Goal: Task Accomplishment & Management: Manage account settings

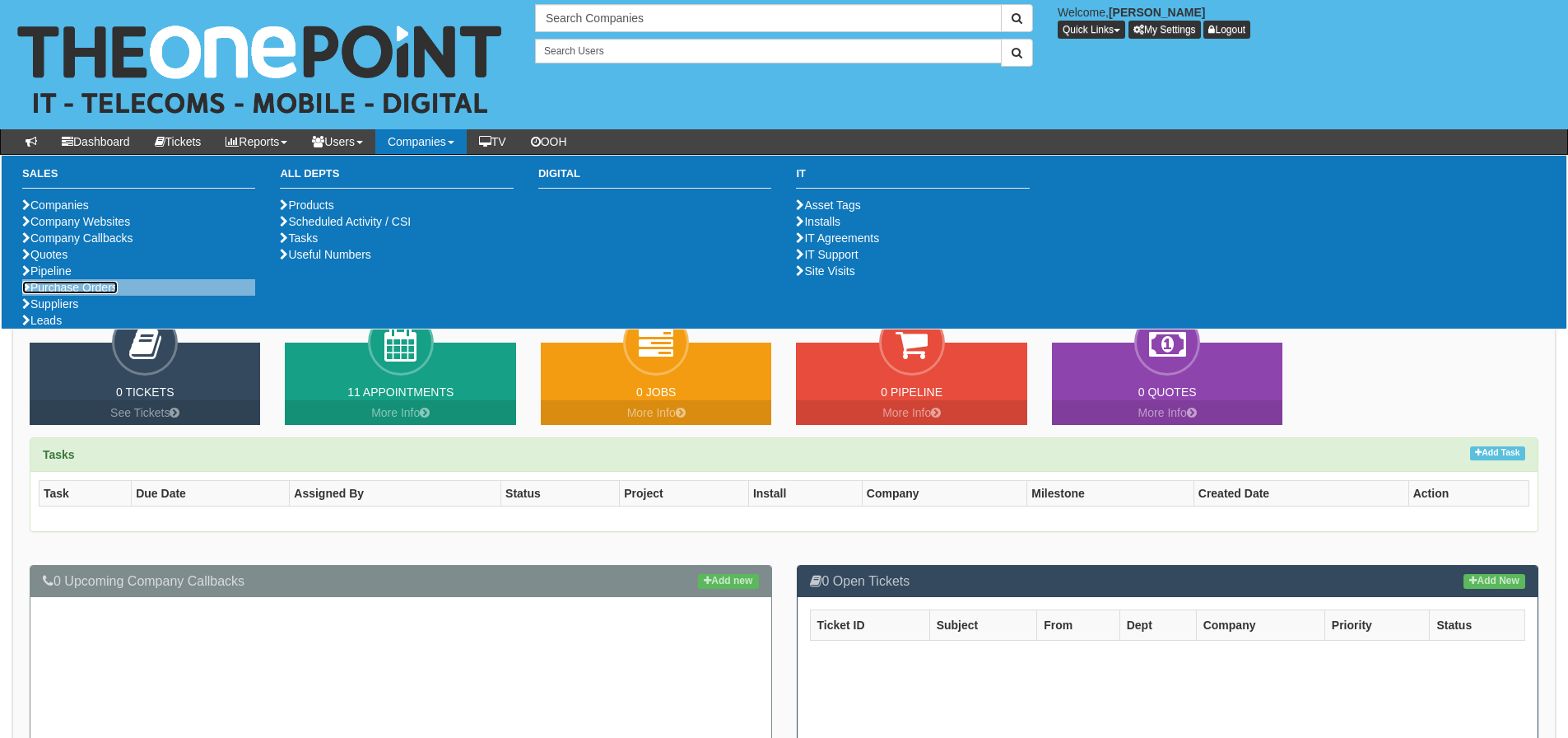
click at [99, 293] on link "Purchase Orders" at bounding box center [70, 288] width 96 height 14
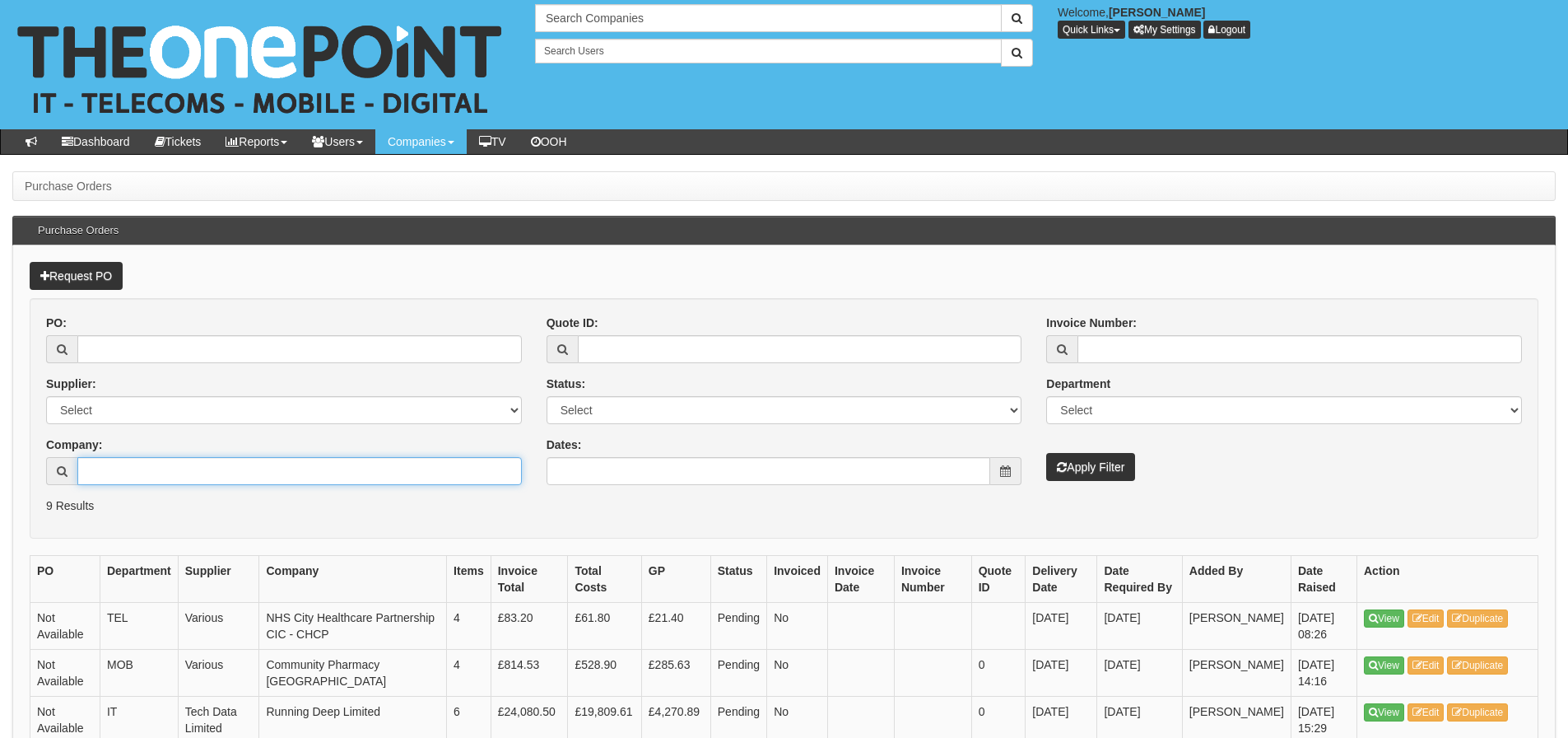
click at [184, 479] on input "Company:" at bounding box center [299, 471] width 444 height 28
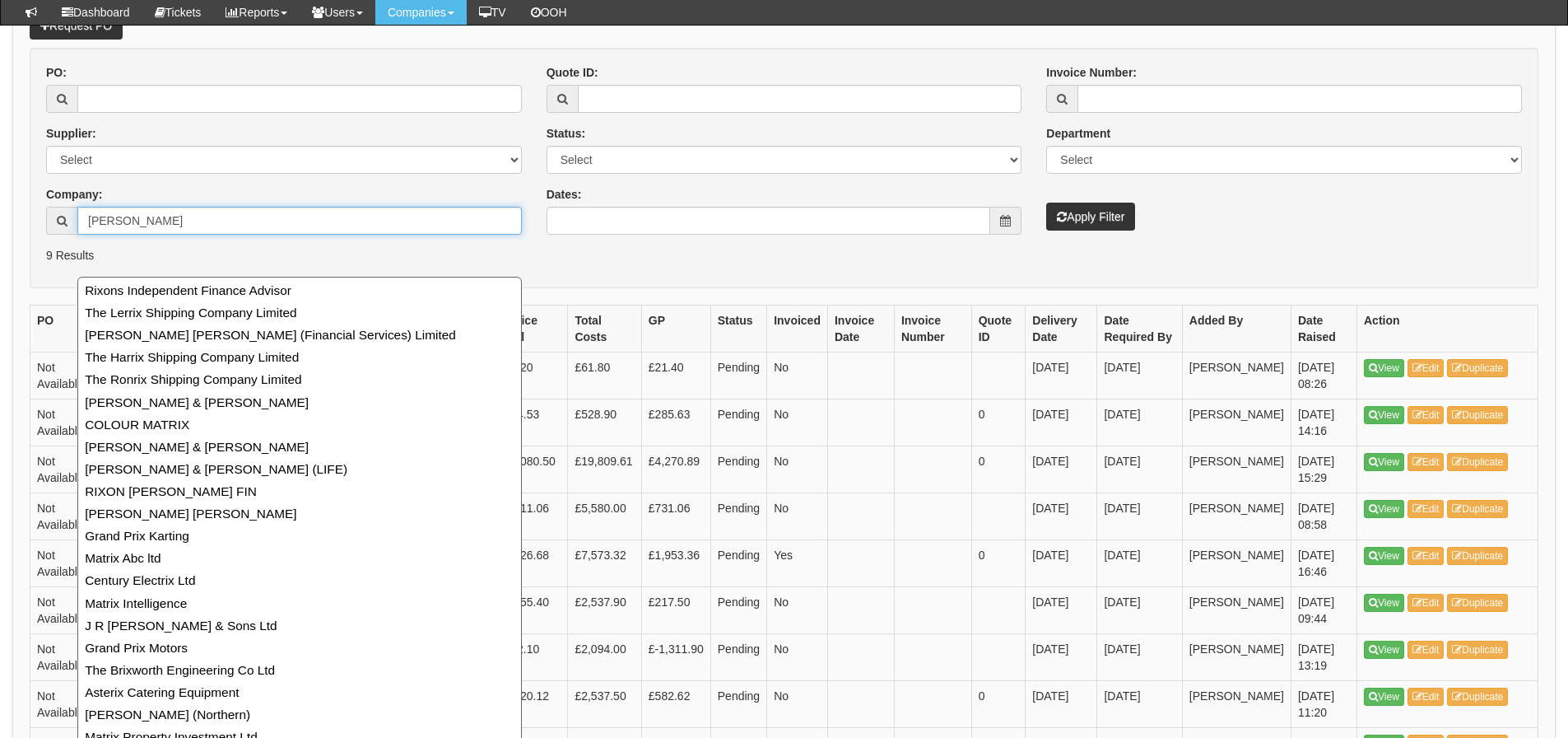
scroll to position [208, 0]
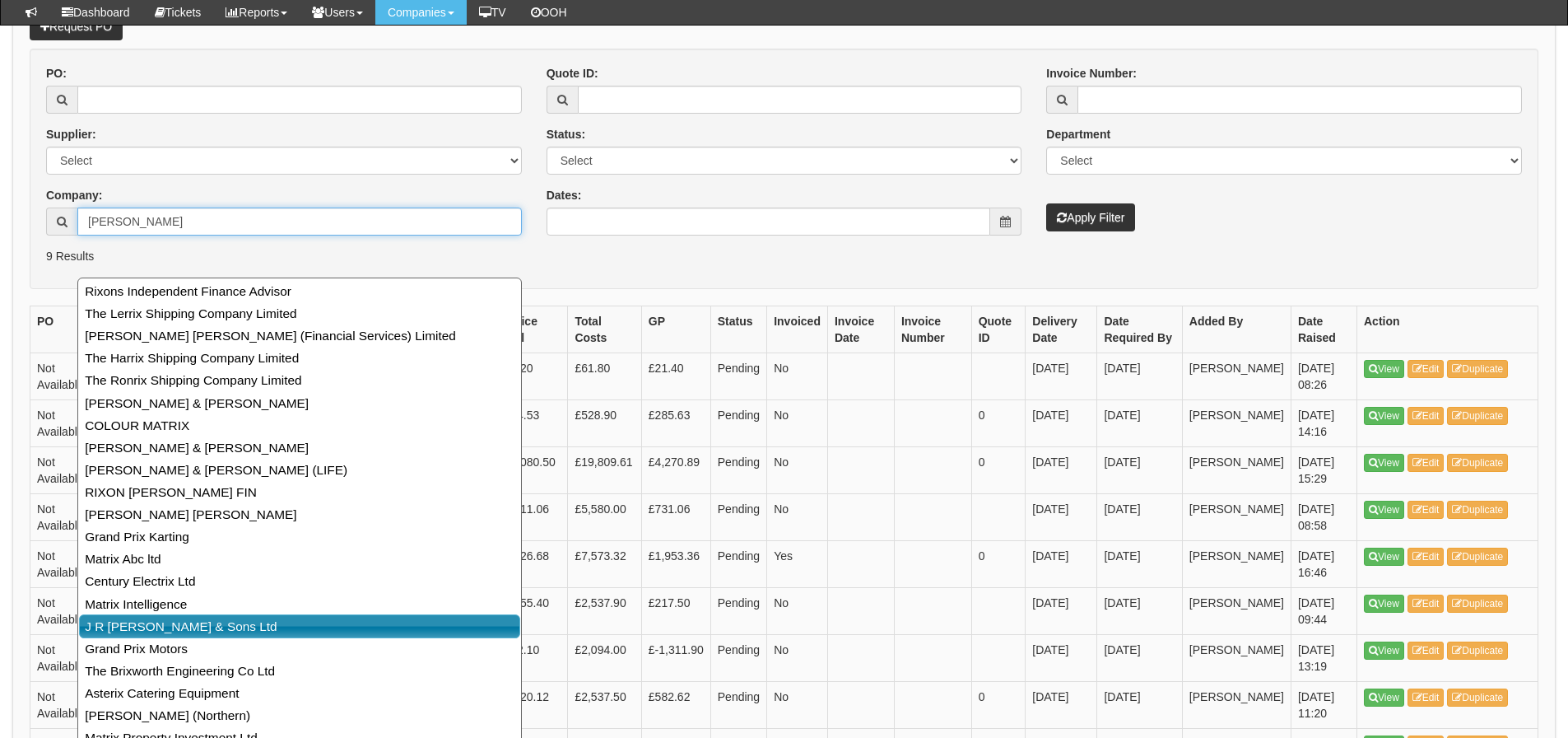
click at [145, 621] on link "J R Rix & Sons Ltd" at bounding box center [299, 626] width 441 height 23
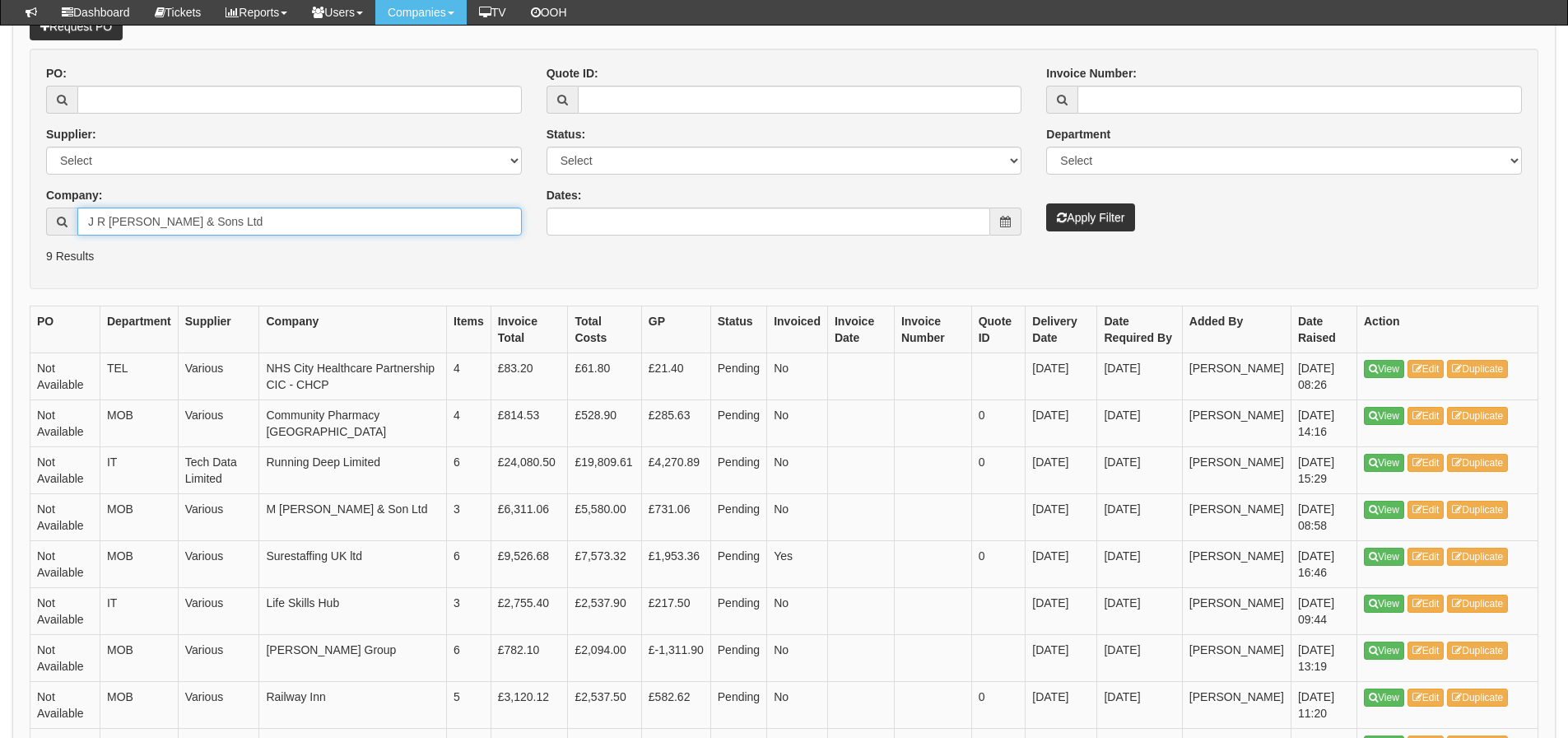
type input "J R Rix & Sons Ltd"
click at [1046, 204] on button "Apply Filter" at bounding box center [1090, 217] width 89 height 28
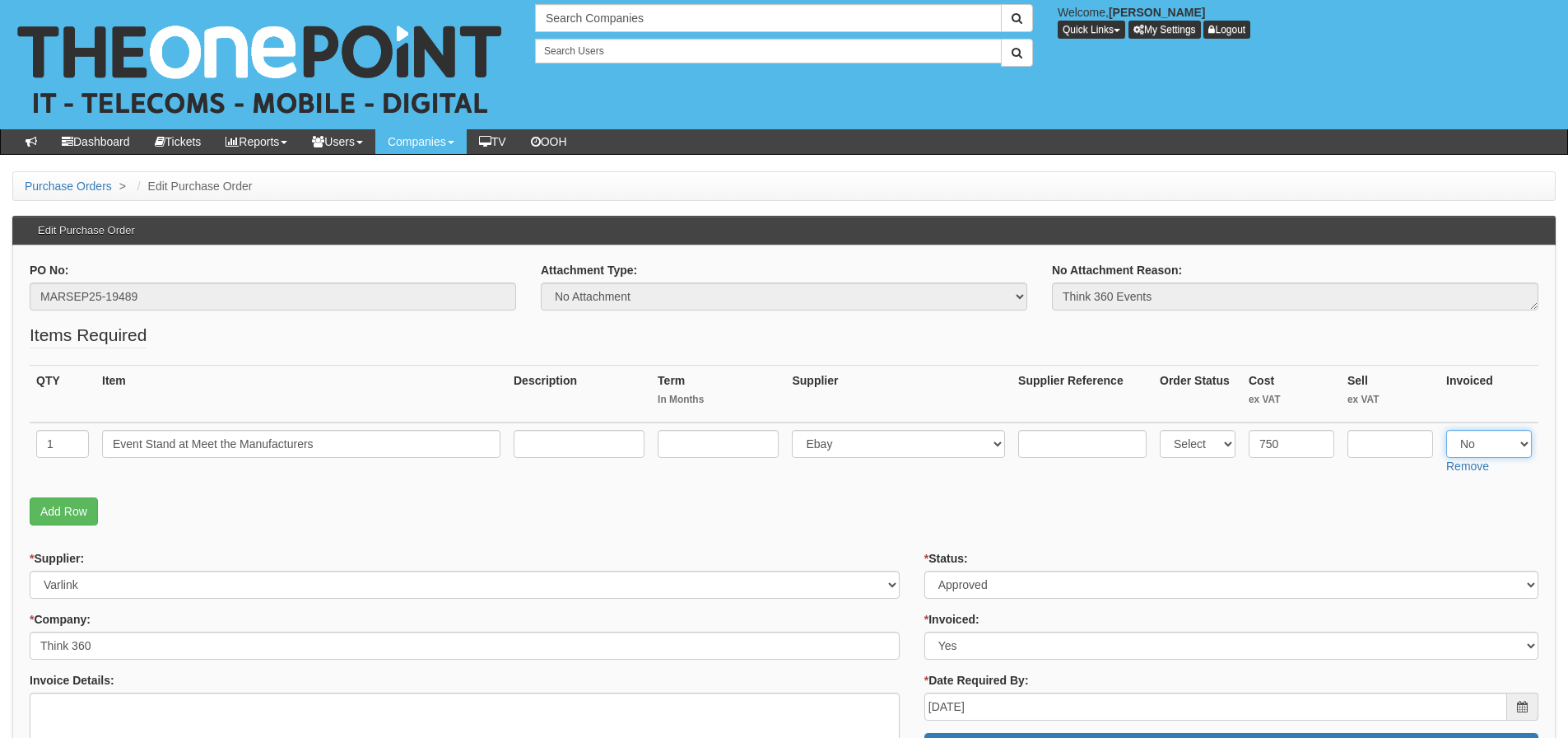
click at [1504, 435] on select "Select Yes No N/A" at bounding box center [1489, 444] width 86 height 28
select select "Yes"
click at [1446, 430] on select "Select Yes No N/A" at bounding box center [1489, 444] width 86 height 28
click at [1272, 520] on p "Add Row" at bounding box center [784, 511] width 1509 height 28
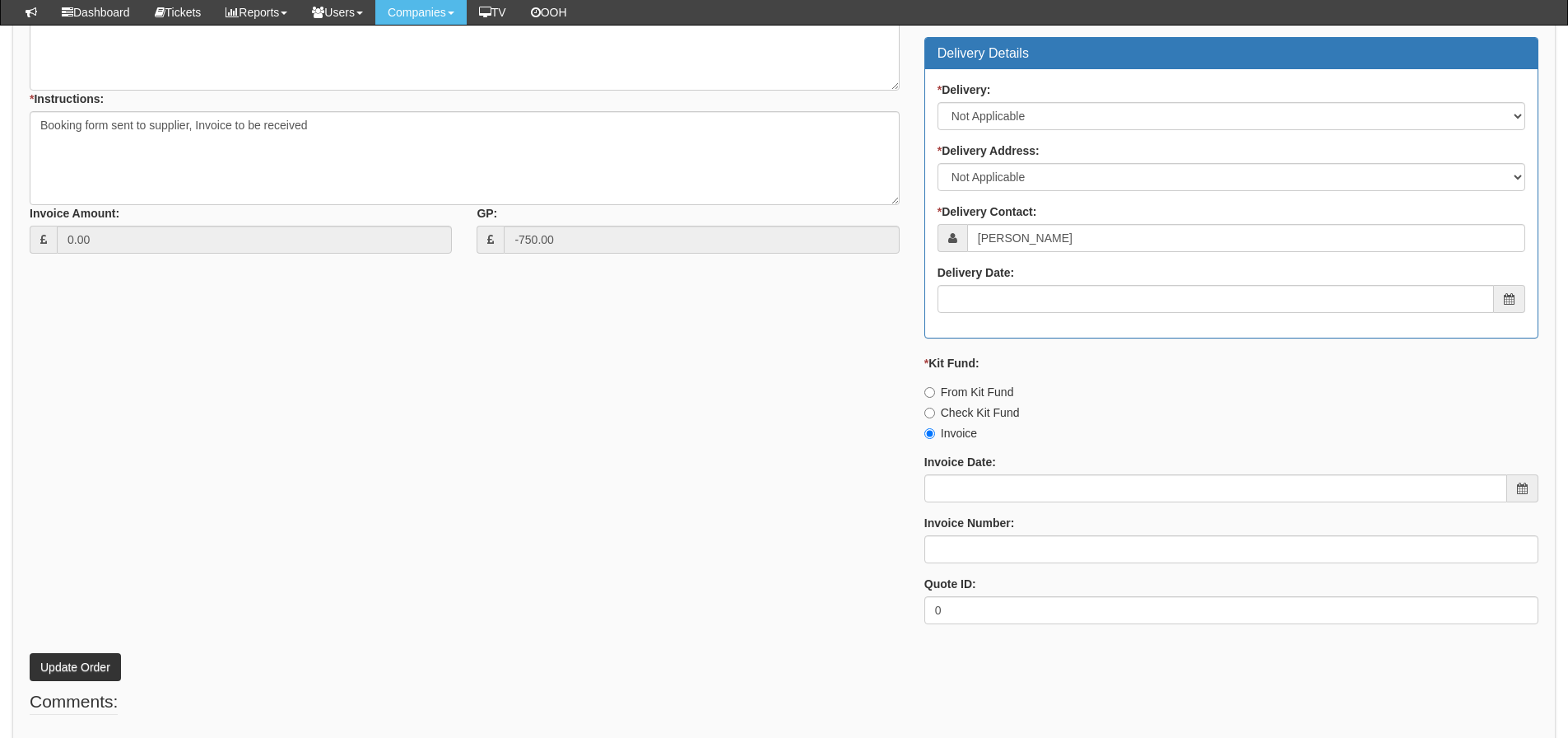
scroll to position [730, 0]
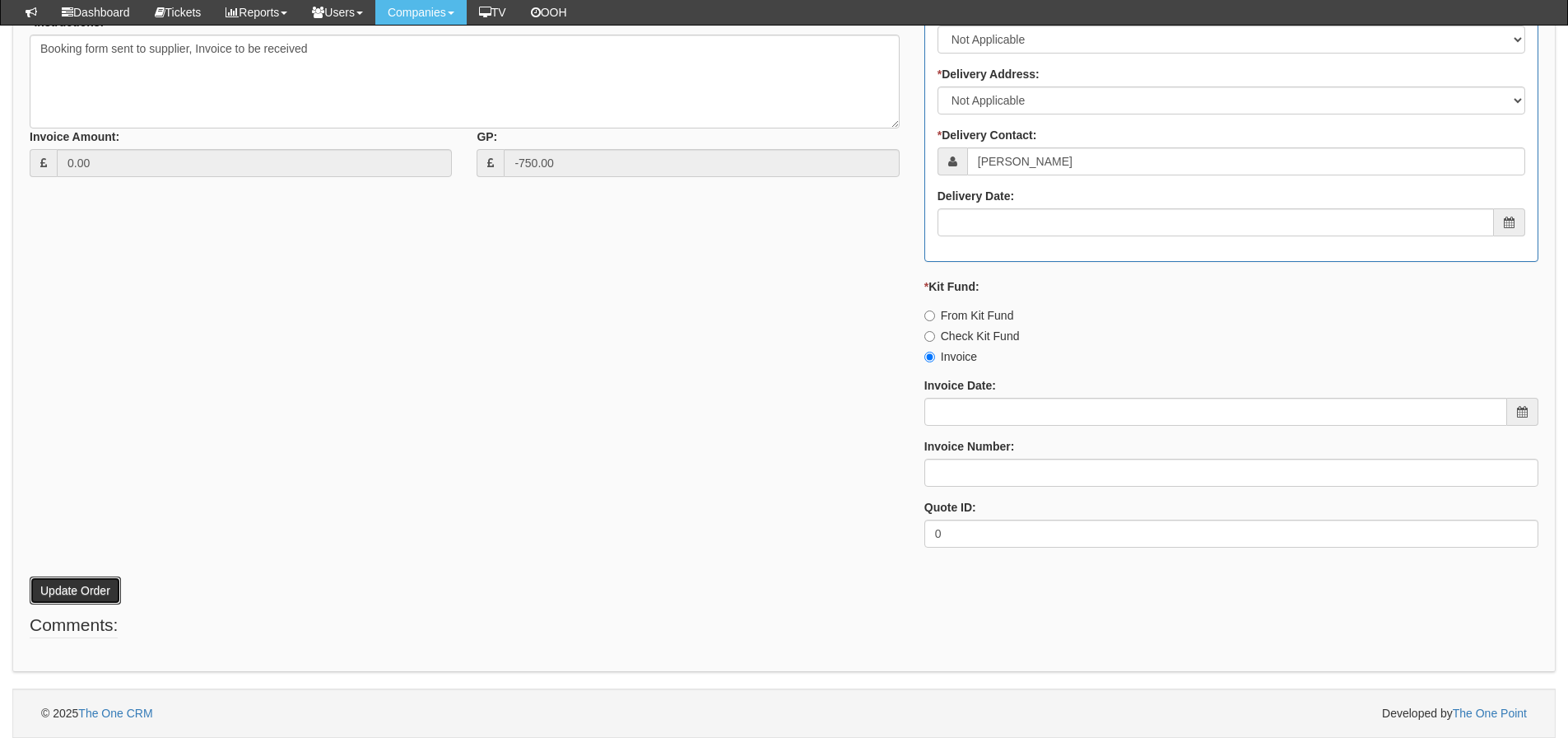
click at [68, 590] on button "Update Order" at bounding box center [75, 590] width 92 height 28
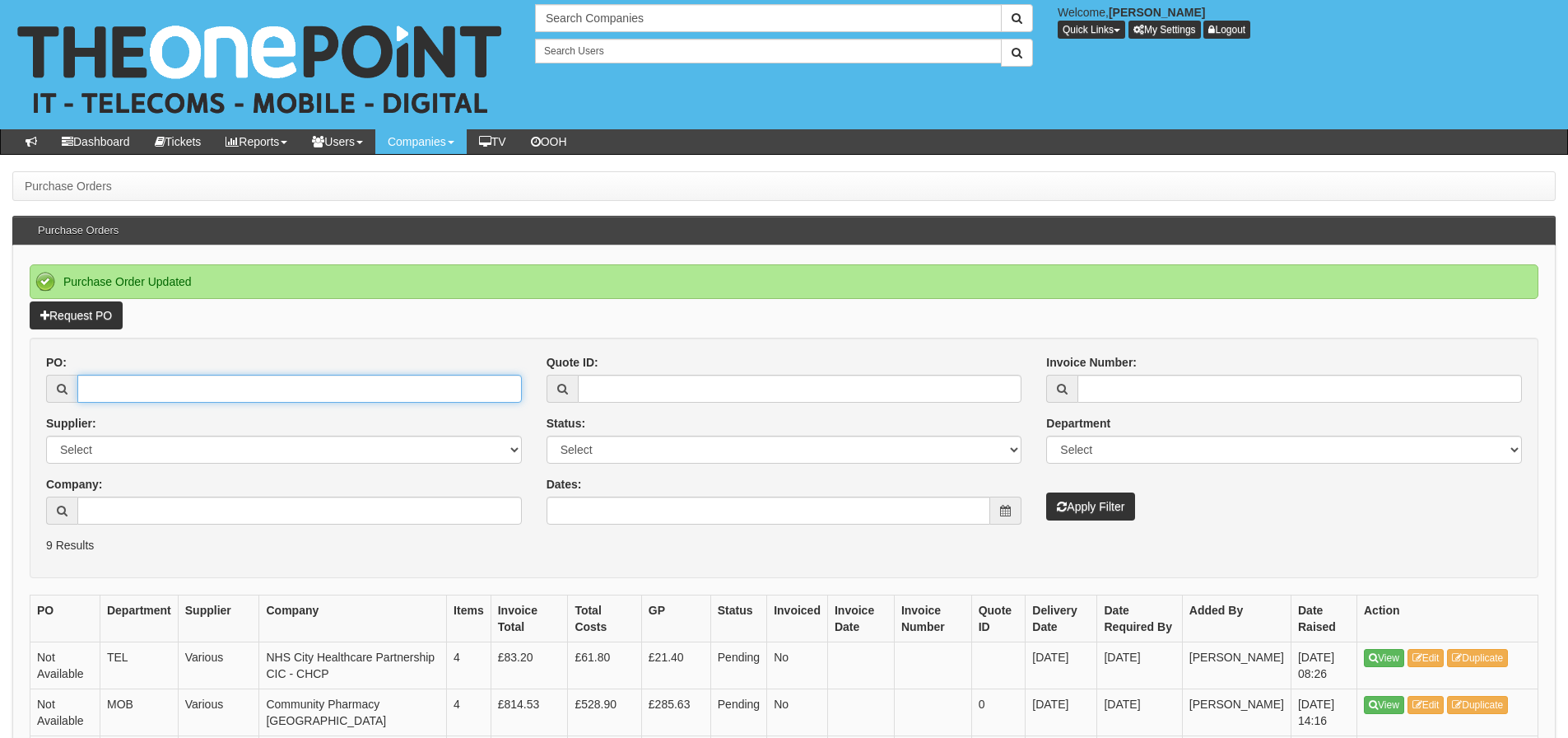
click at [460, 394] on input "PO:" at bounding box center [299, 388] width 444 height 28
type input "19328"
click at [1046, 492] on button "Apply Filter" at bounding box center [1090, 506] width 89 height 28
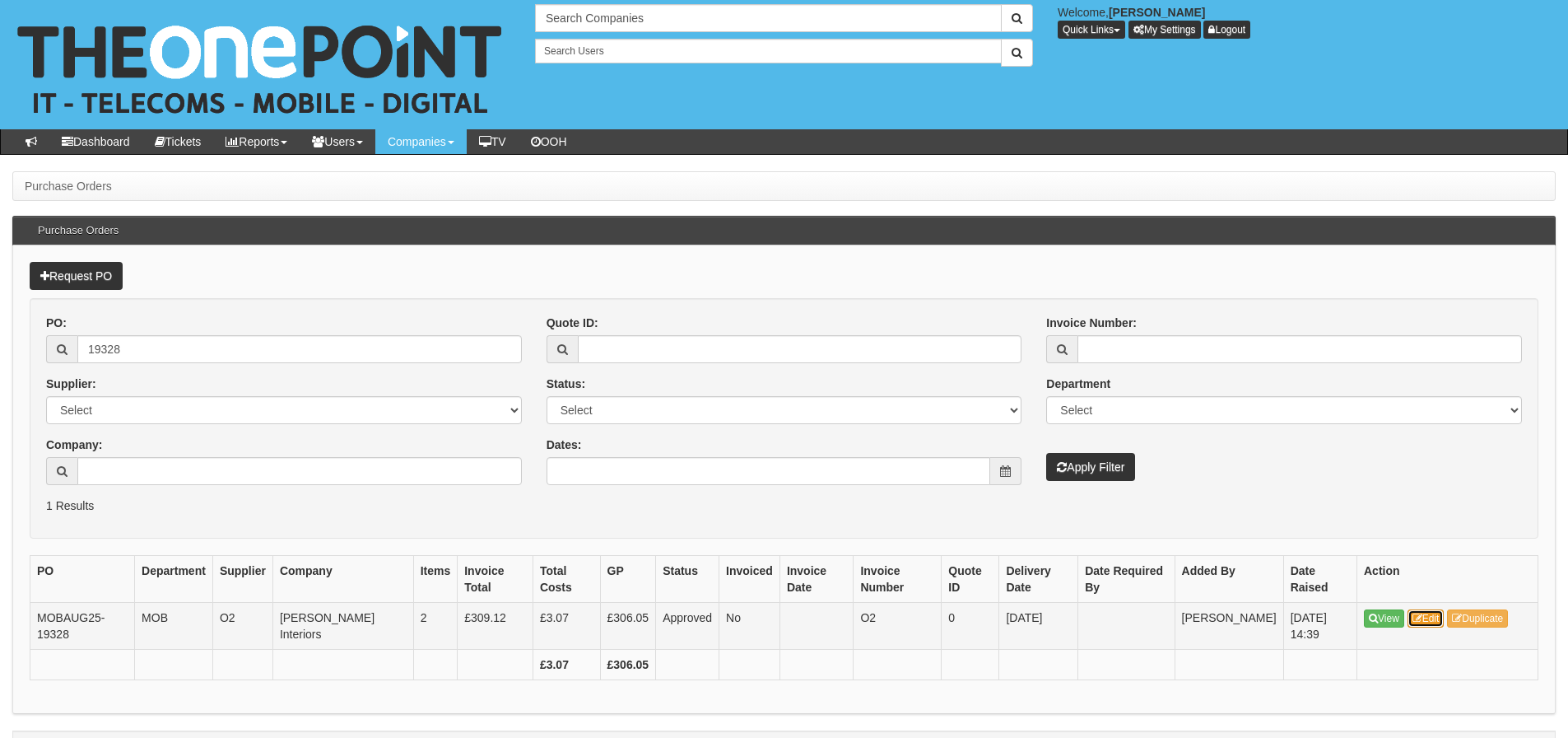
click at [1432, 621] on link "Edit" at bounding box center [1426, 618] width 37 height 19
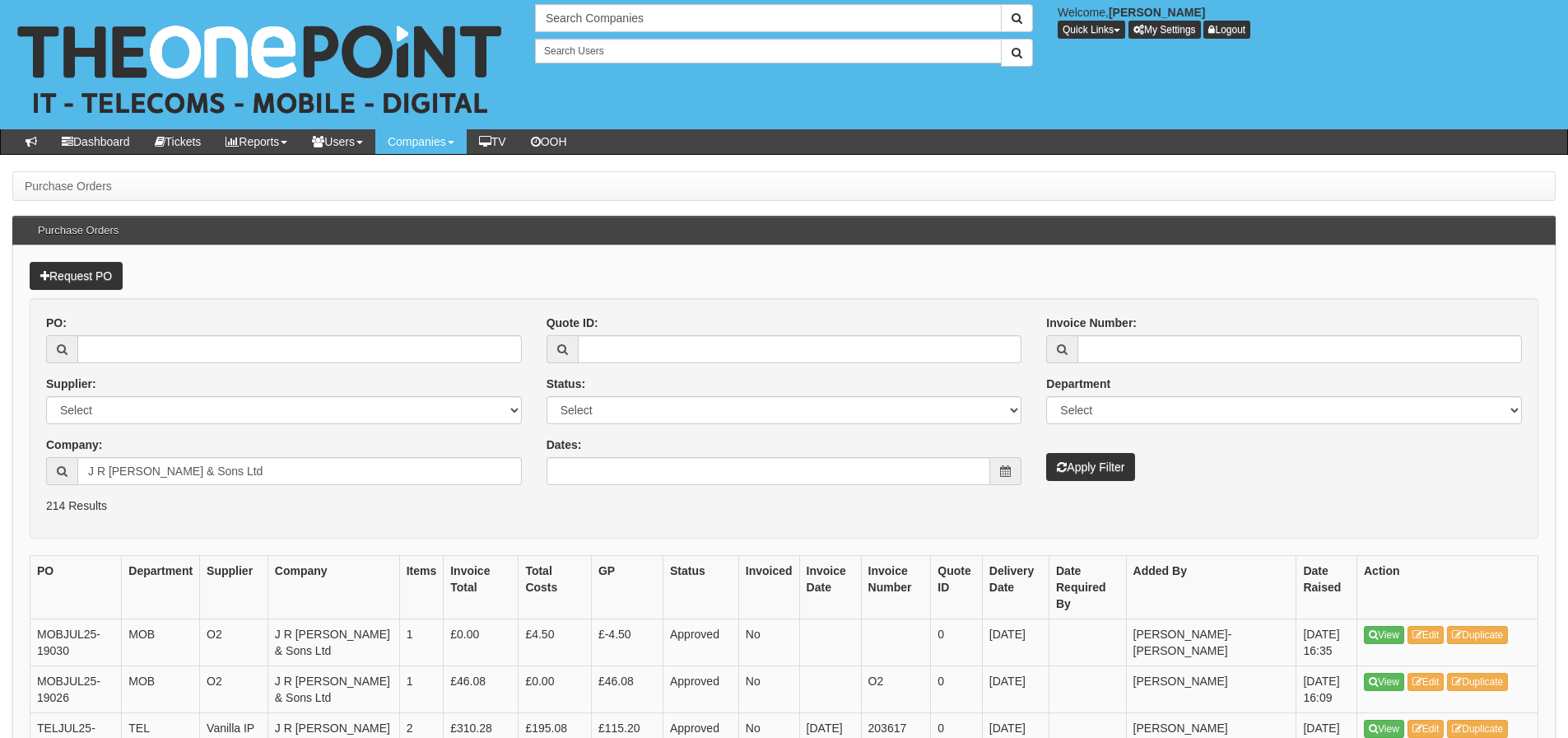
drag, startPoint x: 217, startPoint y: 454, endPoint x: 90, endPoint y: 458, distance: 127.1
click at [90, 458] on div "Company: J R Rix & Sons Ltd" at bounding box center [284, 461] width 476 height 49
drag, startPoint x: 193, startPoint y: 477, endPoint x: 66, endPoint y: 437, distance: 133.2
click at [66, 438] on div "Company: J R Rix & Sons Ltd" at bounding box center [284, 461] width 476 height 49
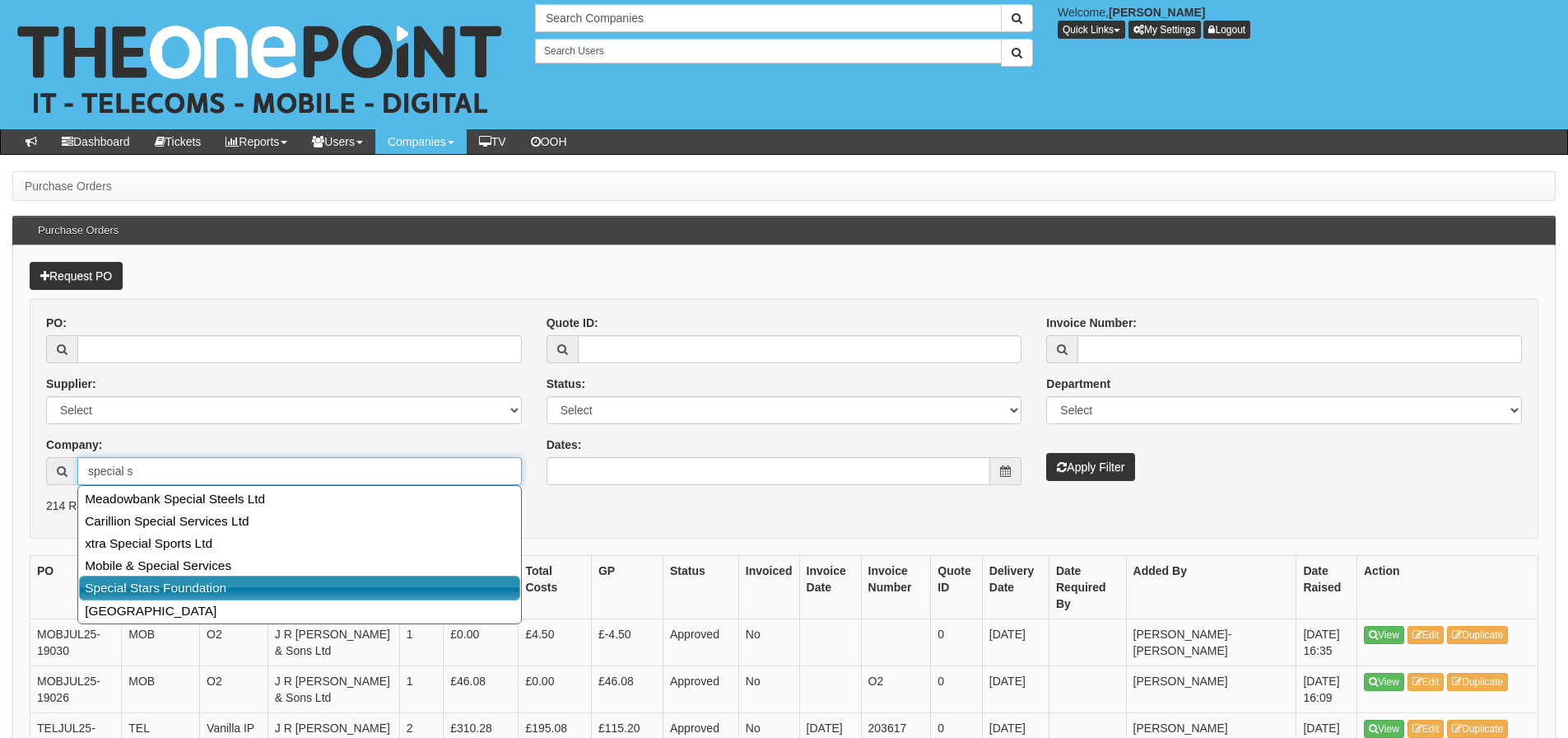
click at [103, 578] on link "Special Stars Foundation" at bounding box center [299, 587] width 441 height 23
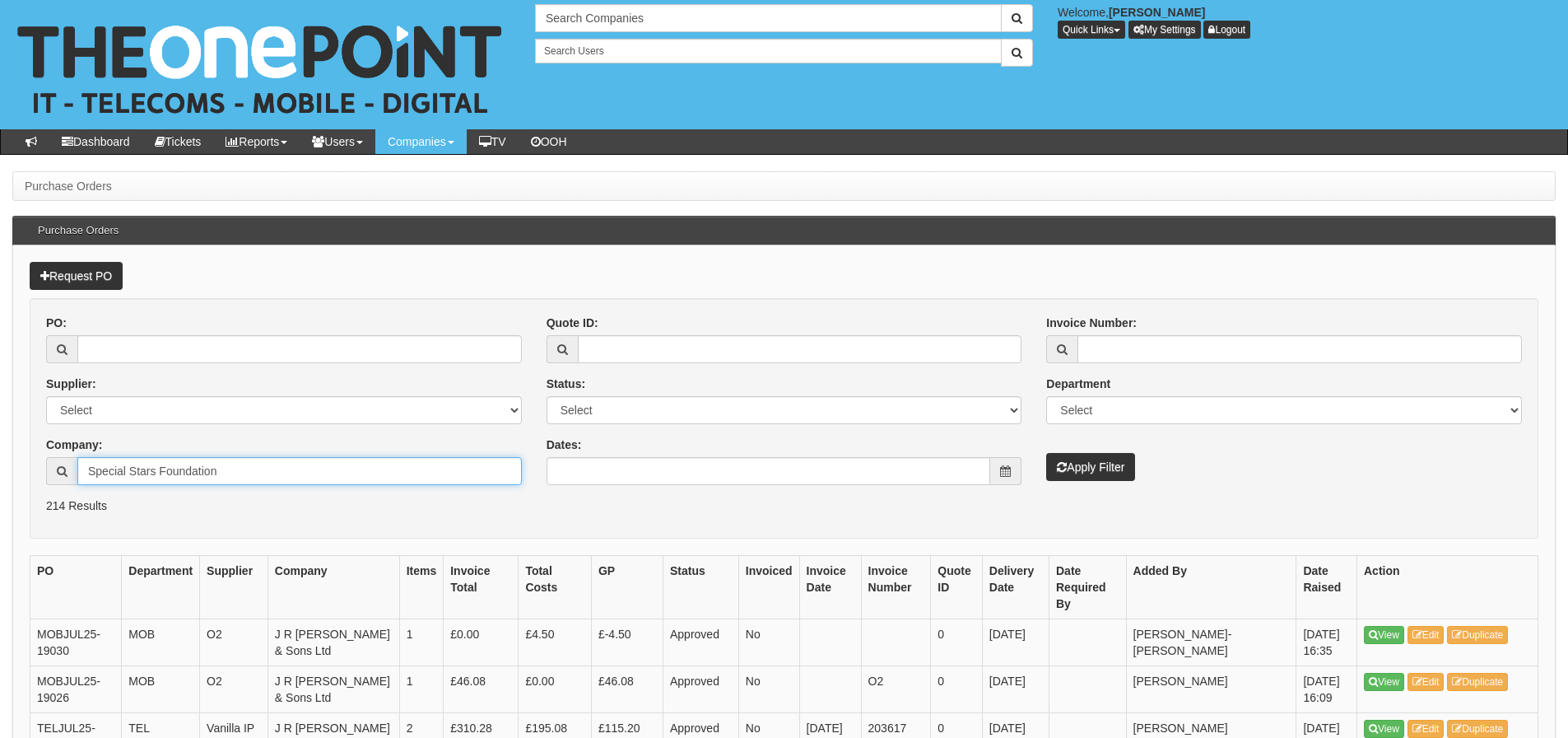
type input "Special Stars Foundation"
click at [1046, 452] on button "Apply Filter" at bounding box center [1090, 466] width 89 height 28
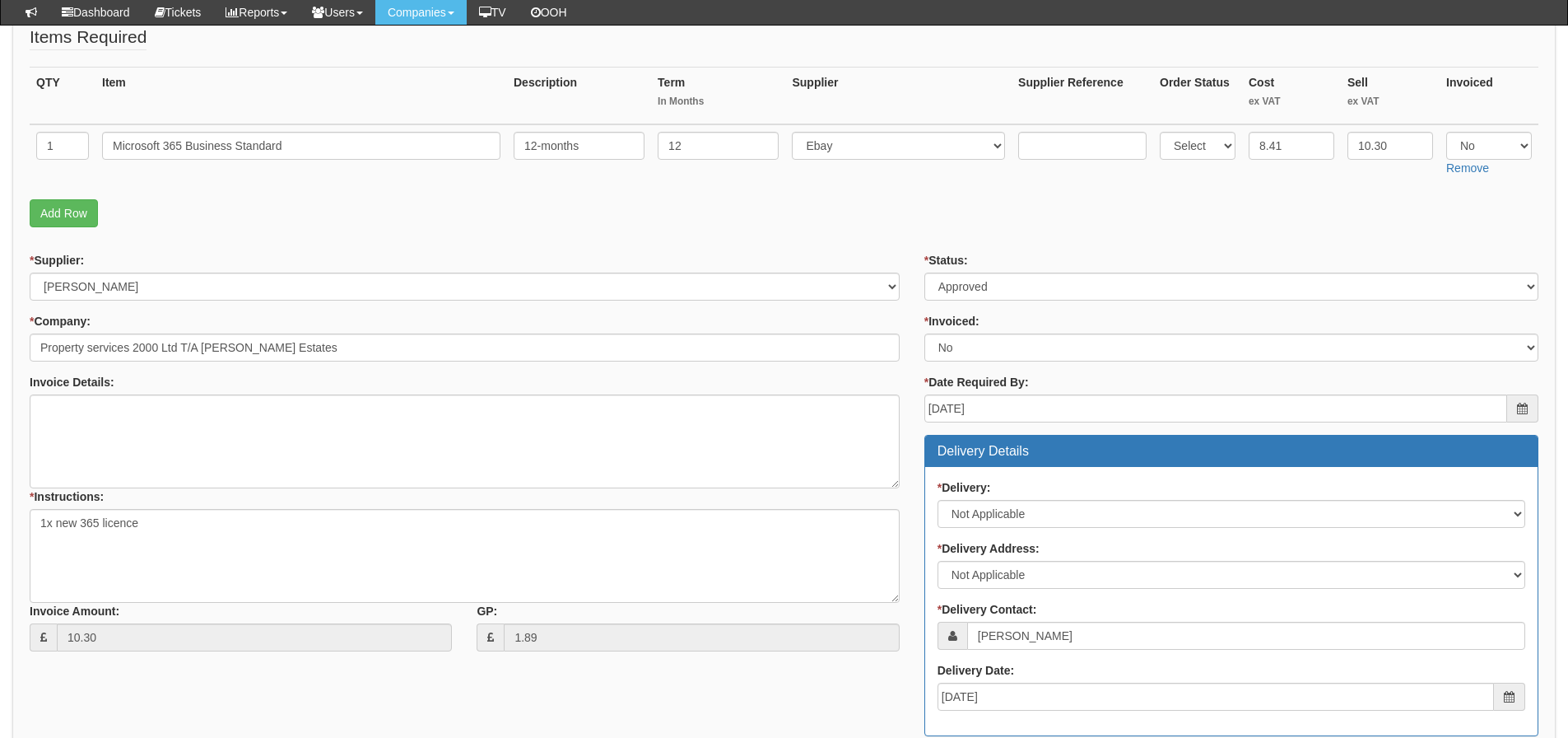
scroll to position [227, 0]
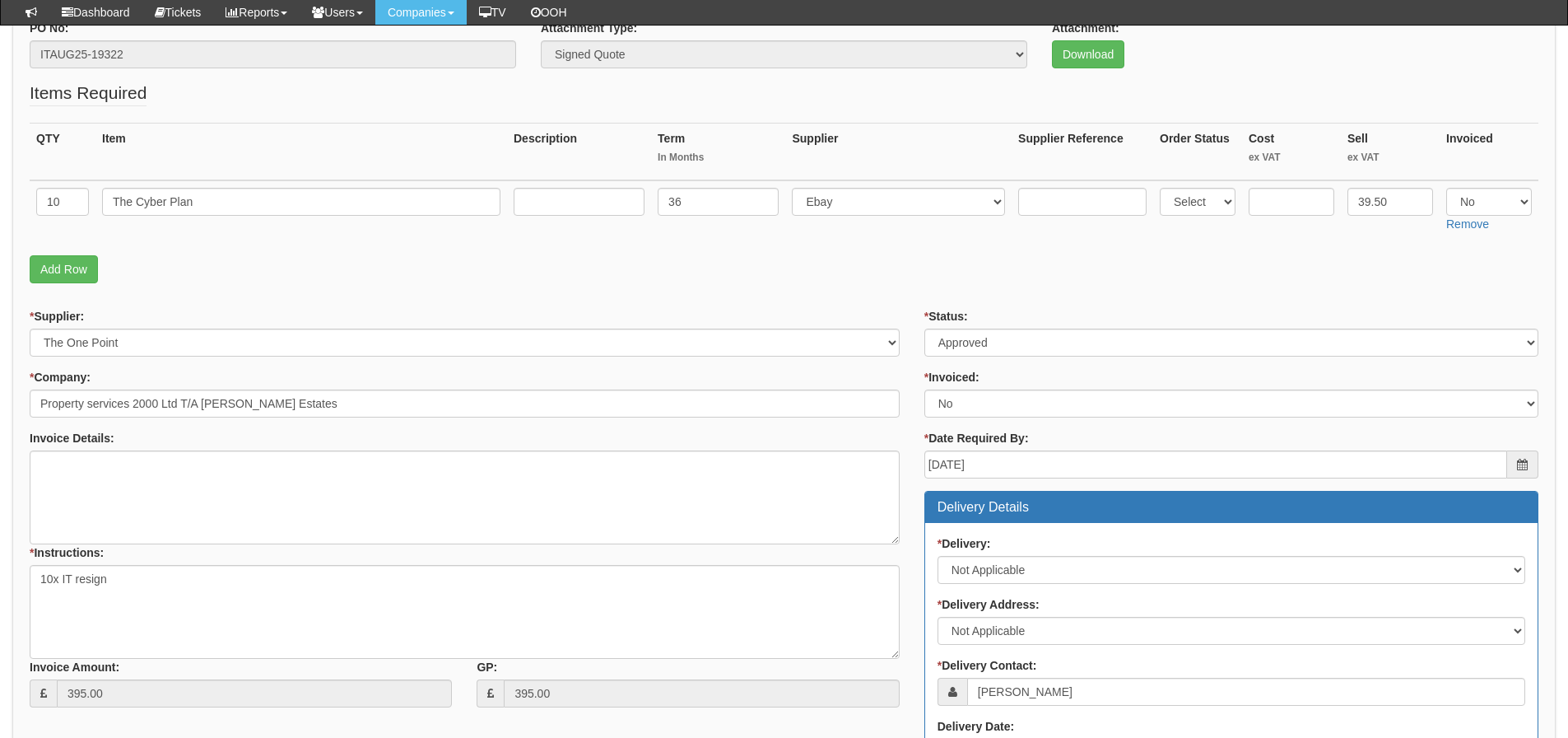
scroll to position [154, 0]
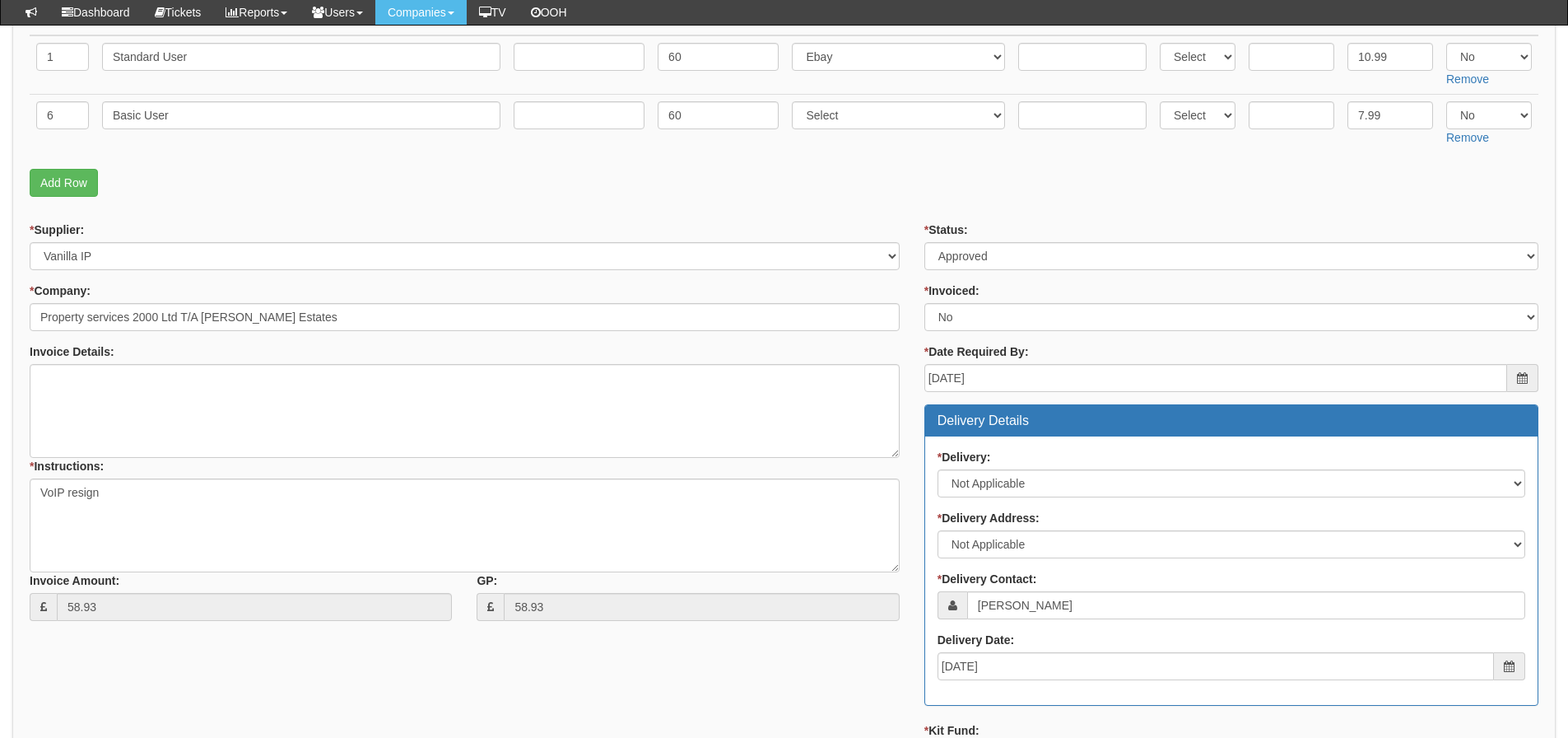
scroll to position [789, 0]
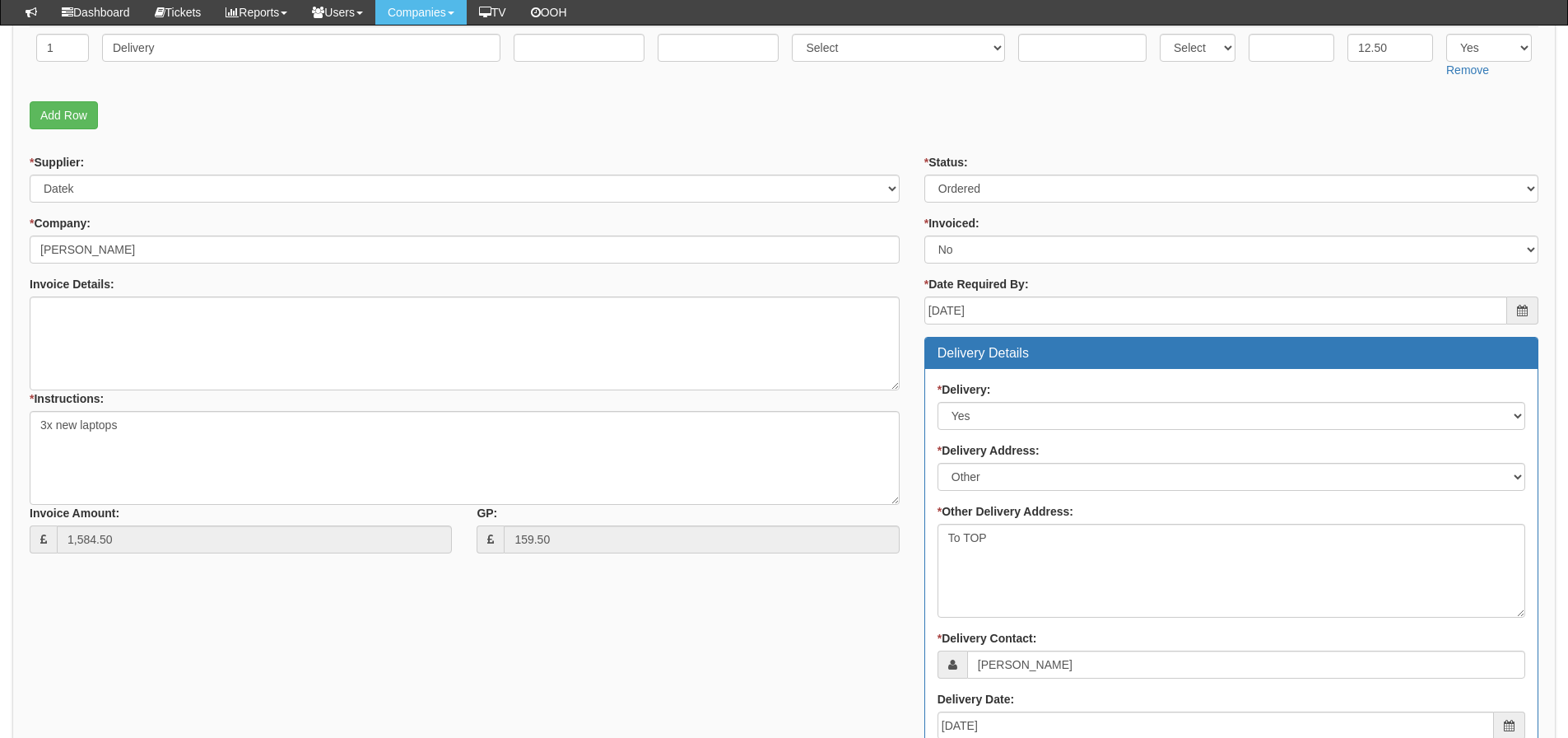
scroll to position [330, 0]
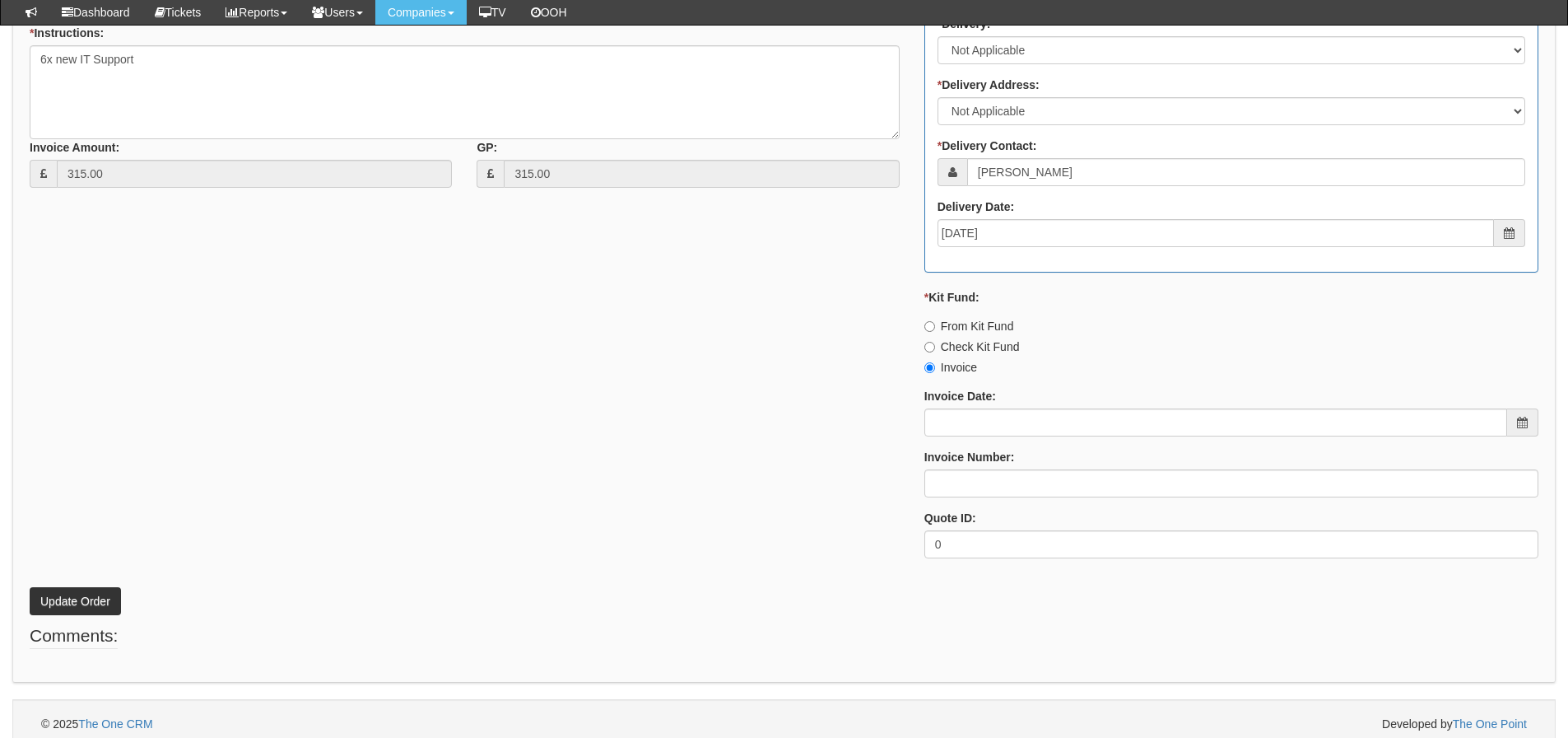
scroll to position [789, 0]
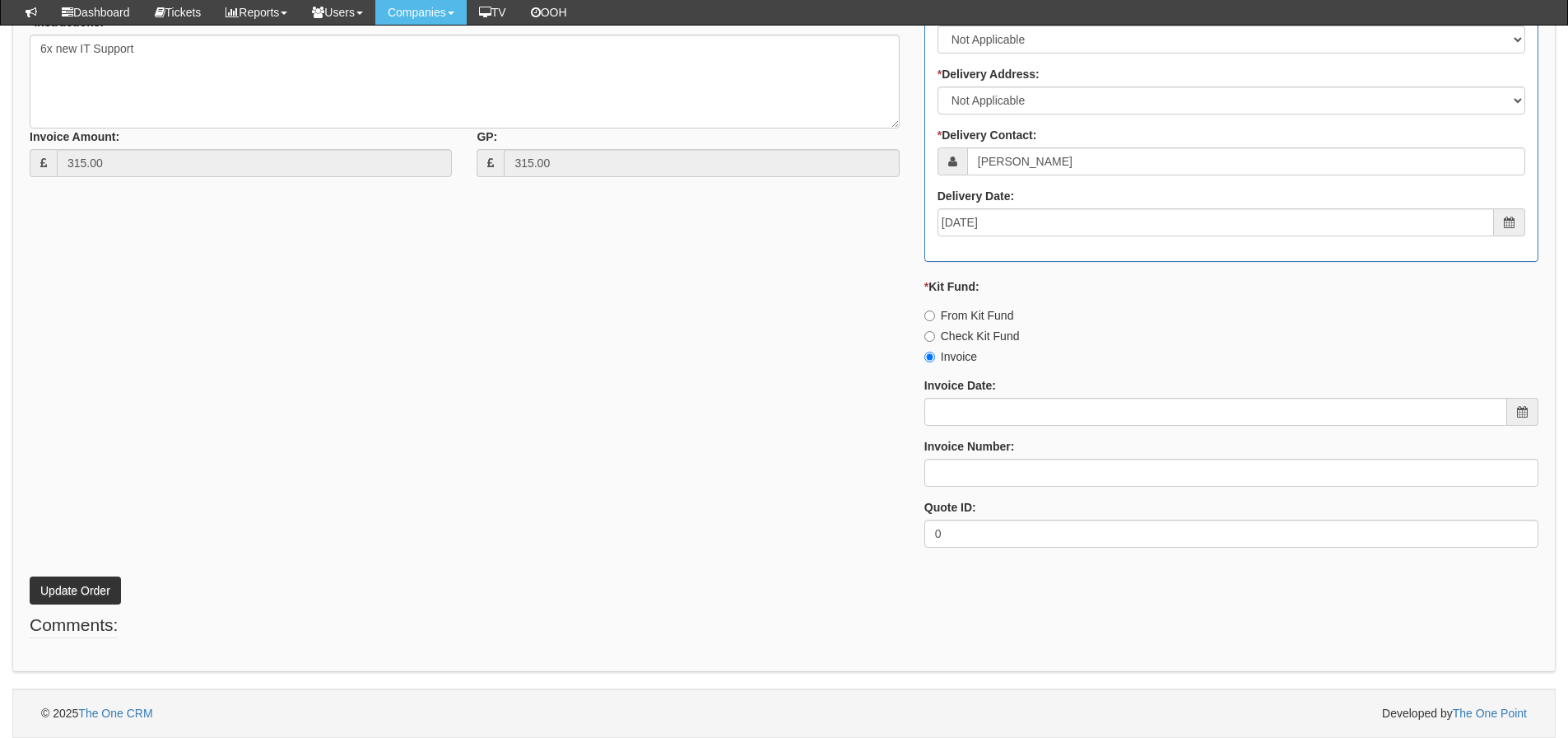
click at [232, 328] on div "* Supplier: Select 123 REG.co.uk 1Password 3 4Gon AA Jones Electric Ltd Abzorb …" at bounding box center [784, 169] width 1533 height 783
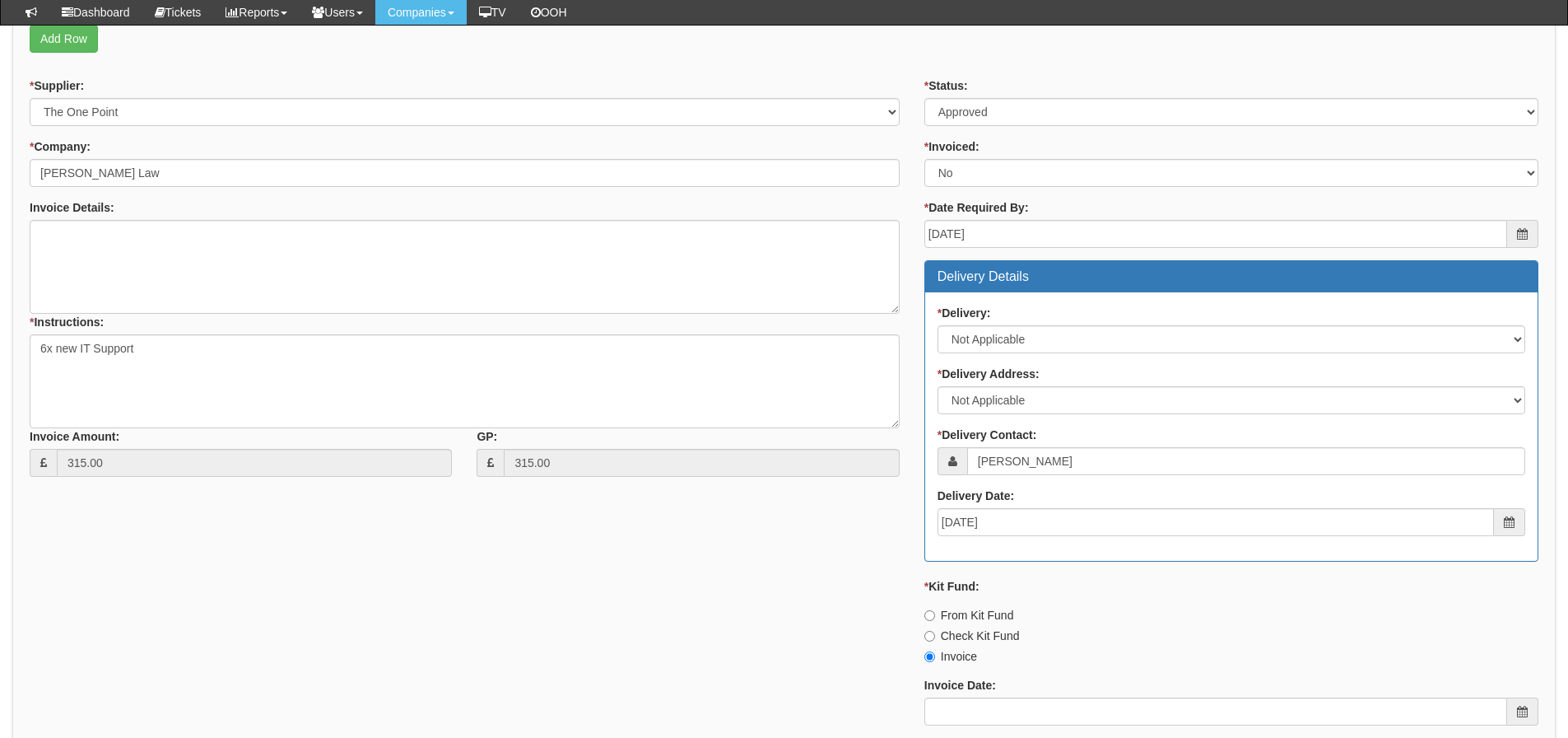
scroll to position [377, 0]
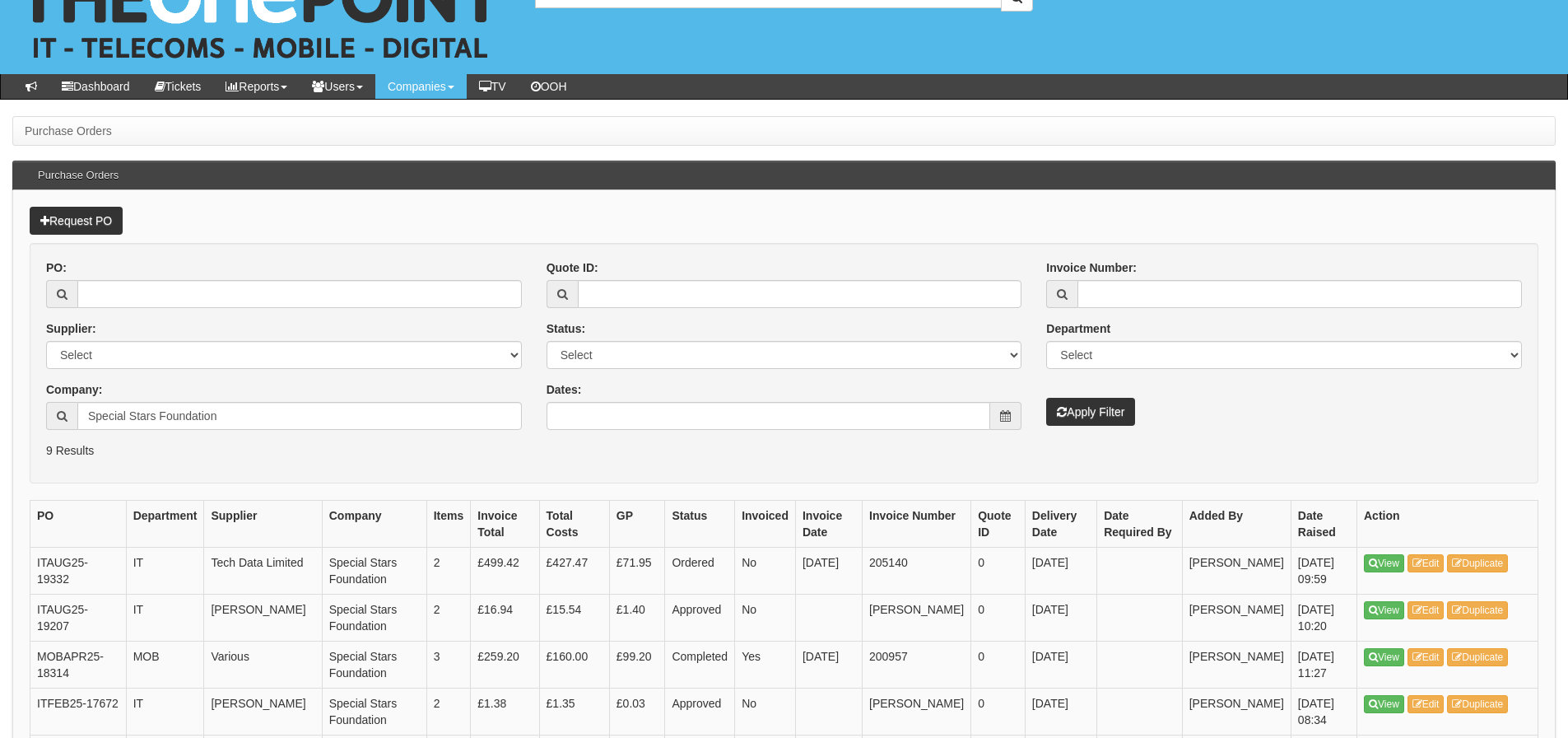
scroll to position [165, 0]
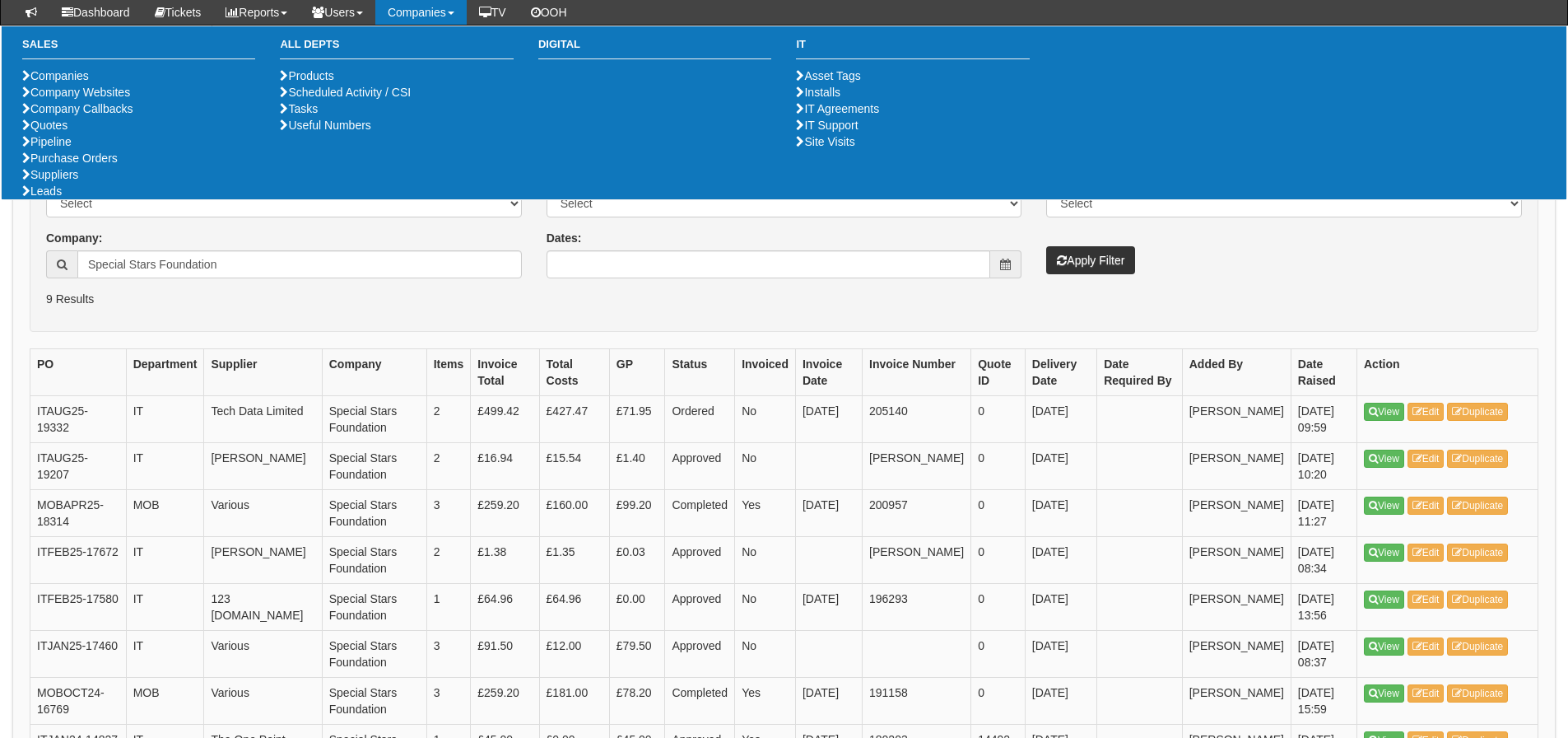
click at [182, 339] on div "Request PO PO: Supplier: Select 123 [DOMAIN_NAME] 1Password 3 4Gon [PERSON_NAME…" at bounding box center [784, 461] width 1543 height 844
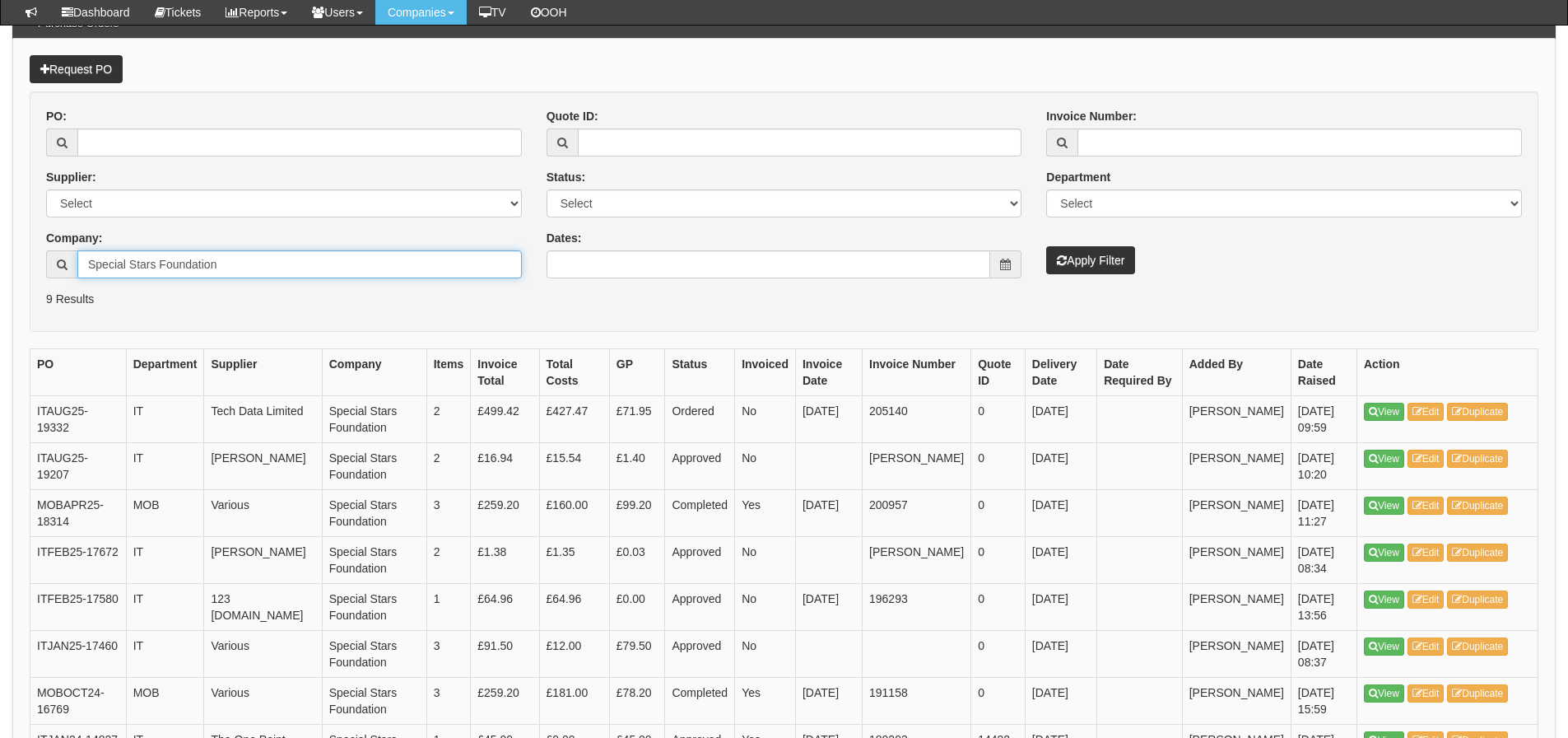
drag, startPoint x: 97, startPoint y: 260, endPoint x: 347, endPoint y: 253, distance: 250.1
click at [347, 253] on input "Special Stars Foundation" at bounding box center [299, 264] width 444 height 28
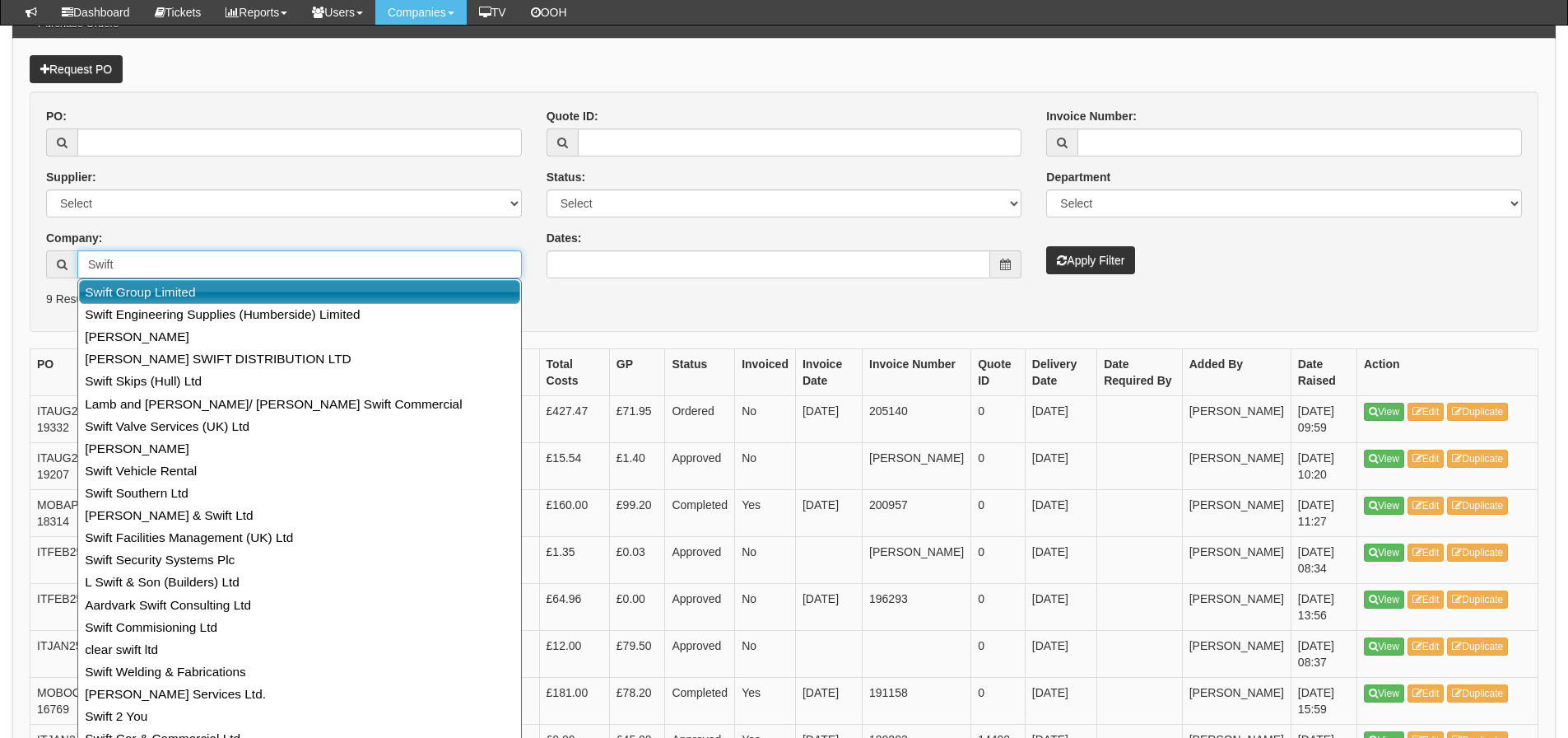
click at [328, 298] on link "Swift Group Limited" at bounding box center [299, 291] width 441 height 23
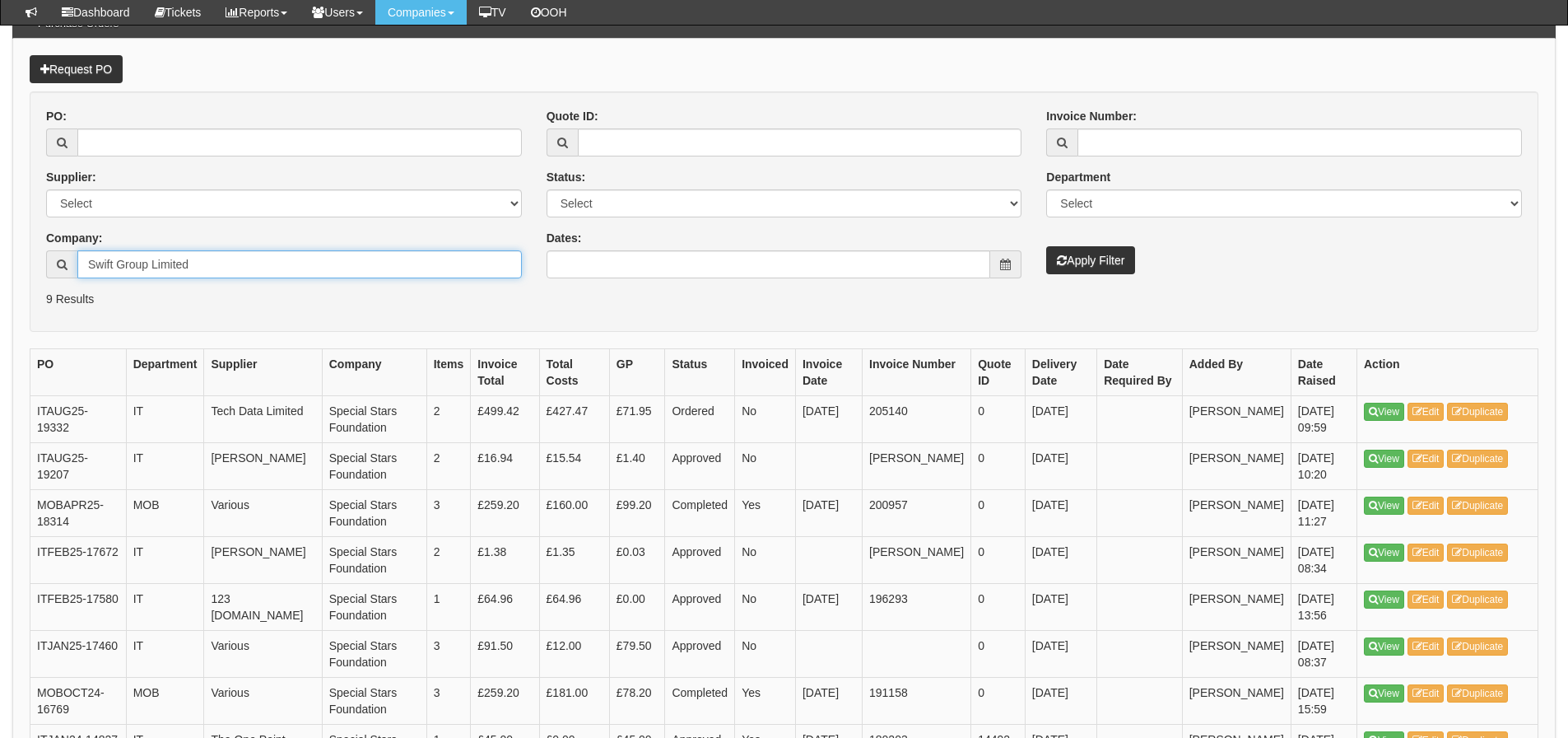
type input "Swift Group Limited"
click at [1076, 259] on button "Apply Filter" at bounding box center [1090, 259] width 89 height 28
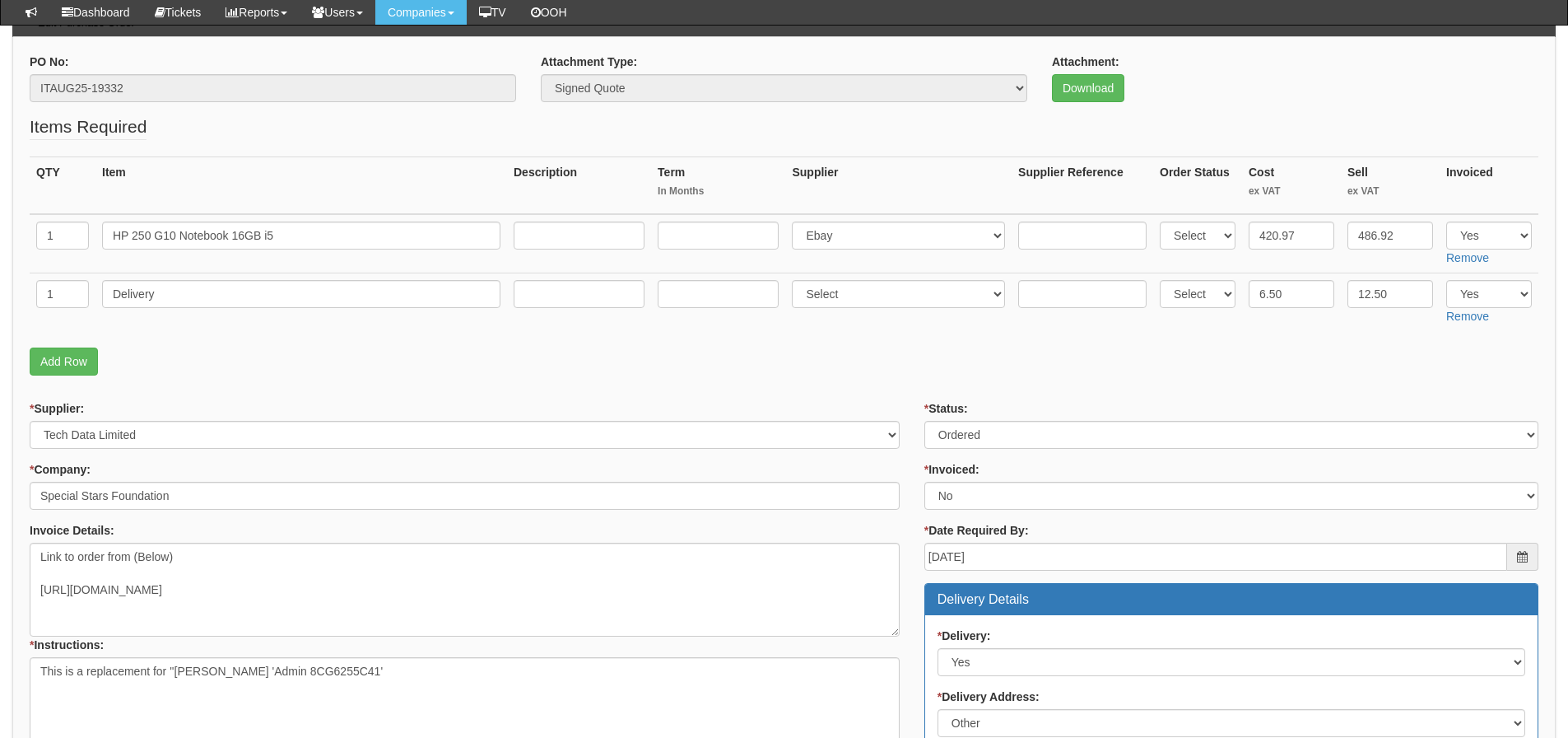
scroll to position [165, 0]
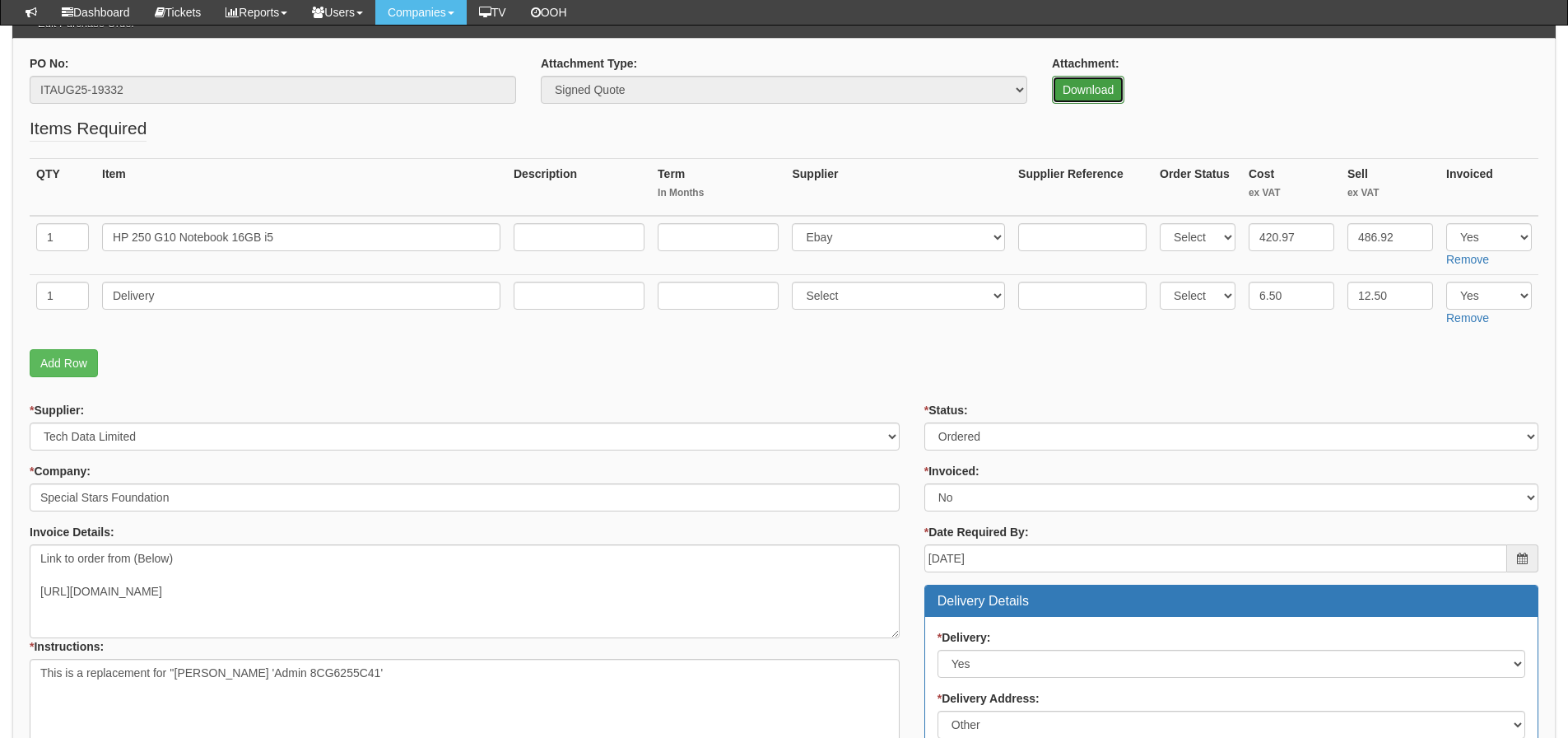
click at [1066, 98] on link "Download" at bounding box center [1088, 90] width 72 height 28
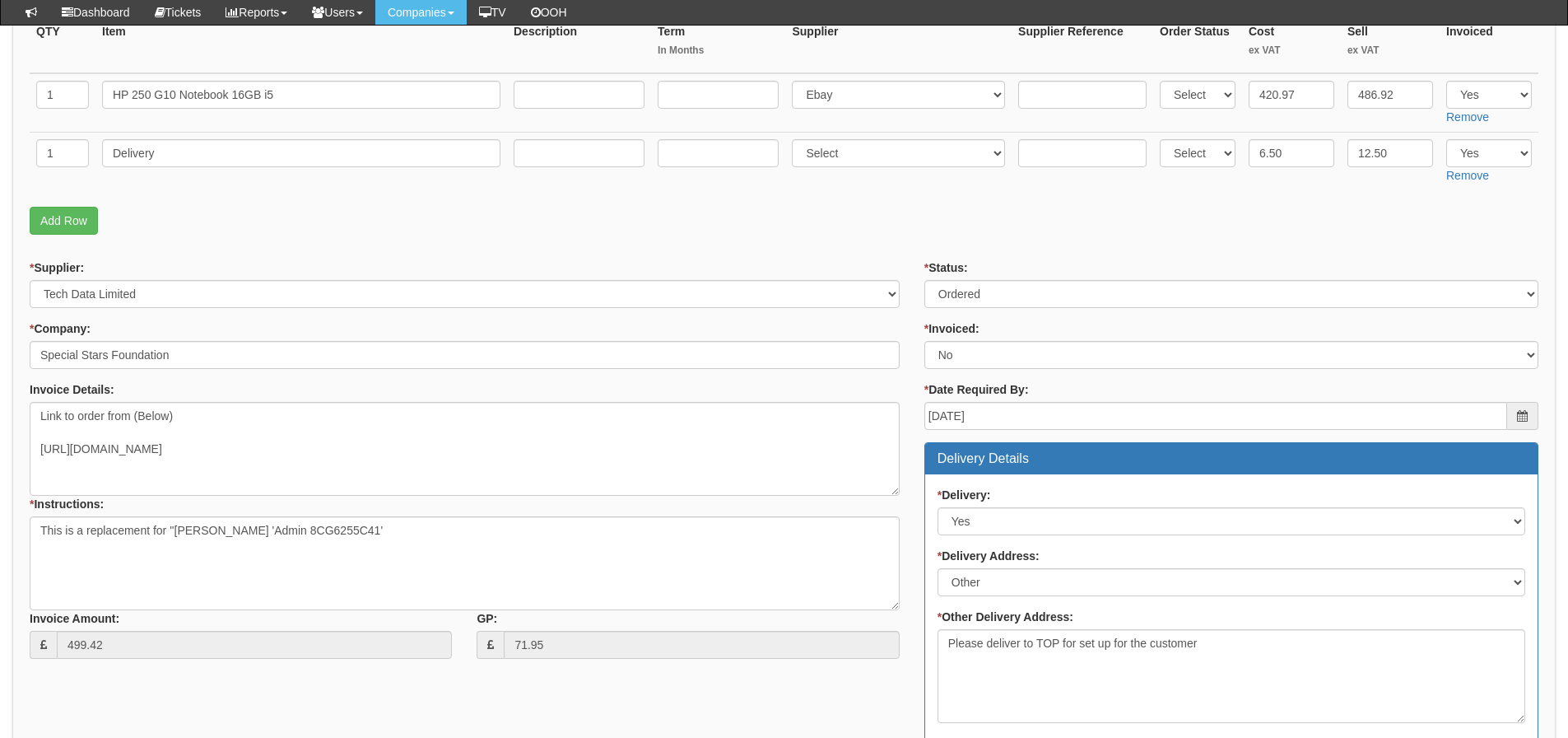
scroll to position [330, 0]
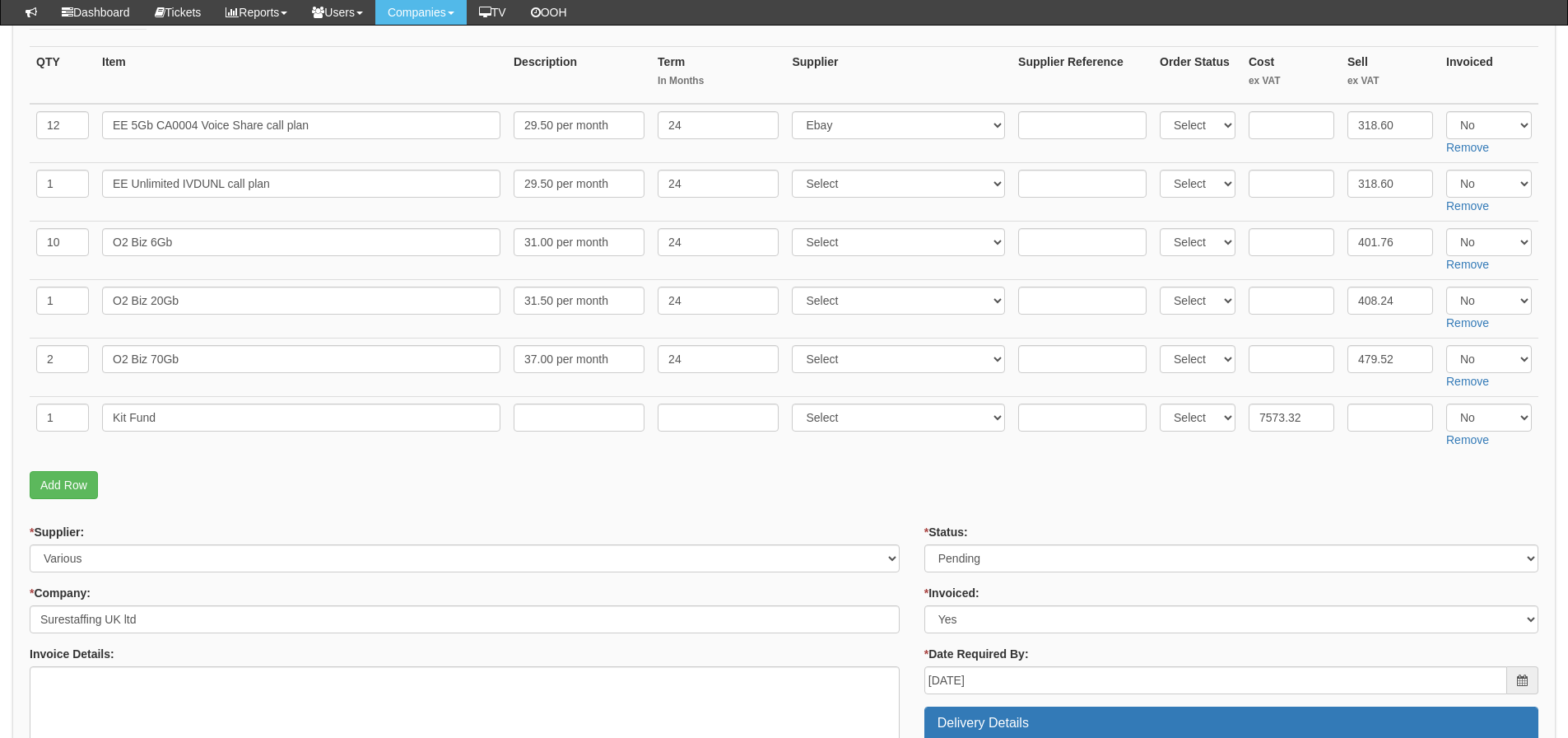
scroll to position [247, 0]
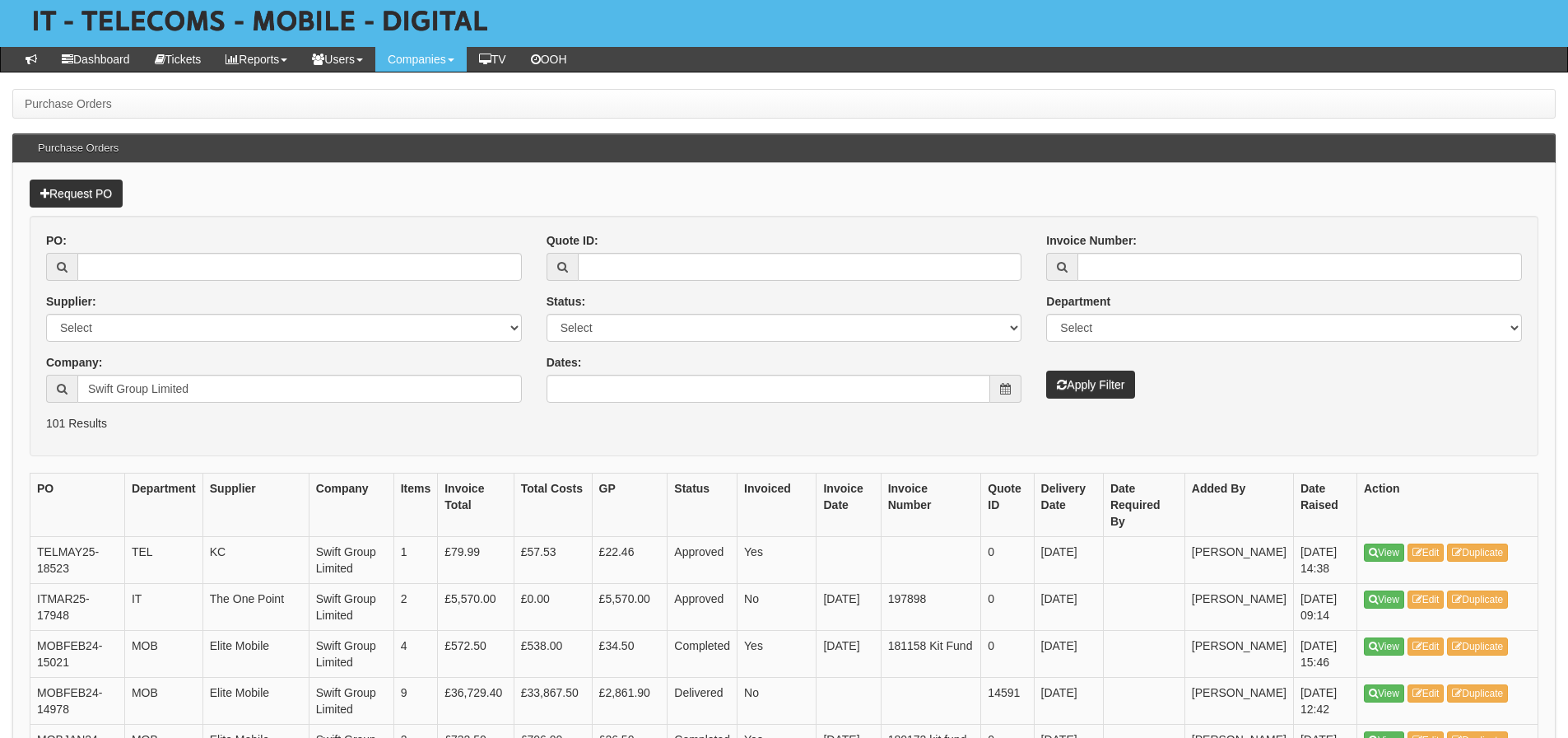
scroll to position [165, 0]
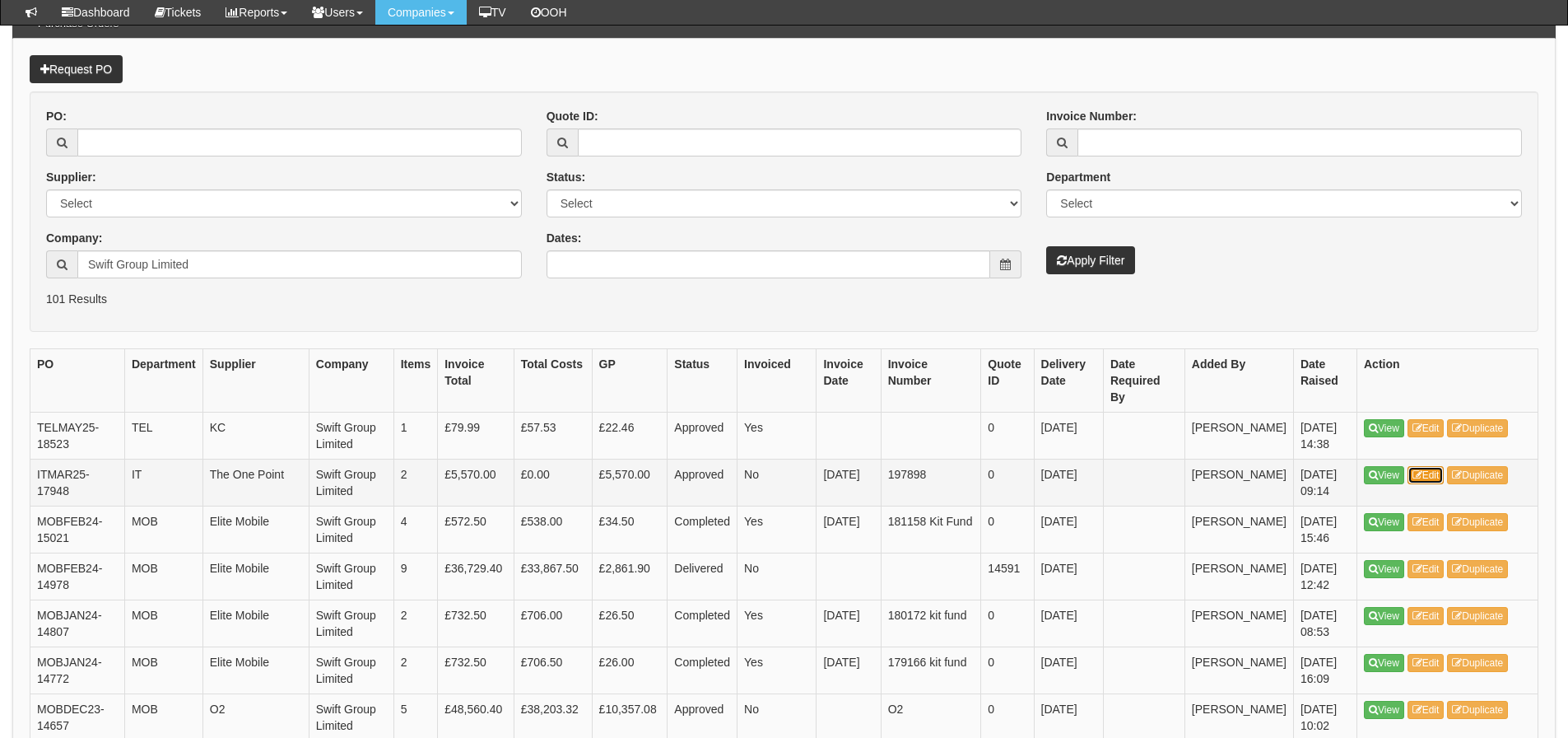
drag, startPoint x: 1426, startPoint y: 473, endPoint x: 1422, endPoint y: 461, distance: 12.6
drag, startPoint x: 151, startPoint y: 252, endPoint x: 143, endPoint y: 250, distance: 8.2
click at [152, 254] on input "Swift Group Limited" at bounding box center [299, 264] width 444 height 28
drag, startPoint x: 209, startPoint y: 272, endPoint x: -53, endPoint y: 287, distance: 262.4
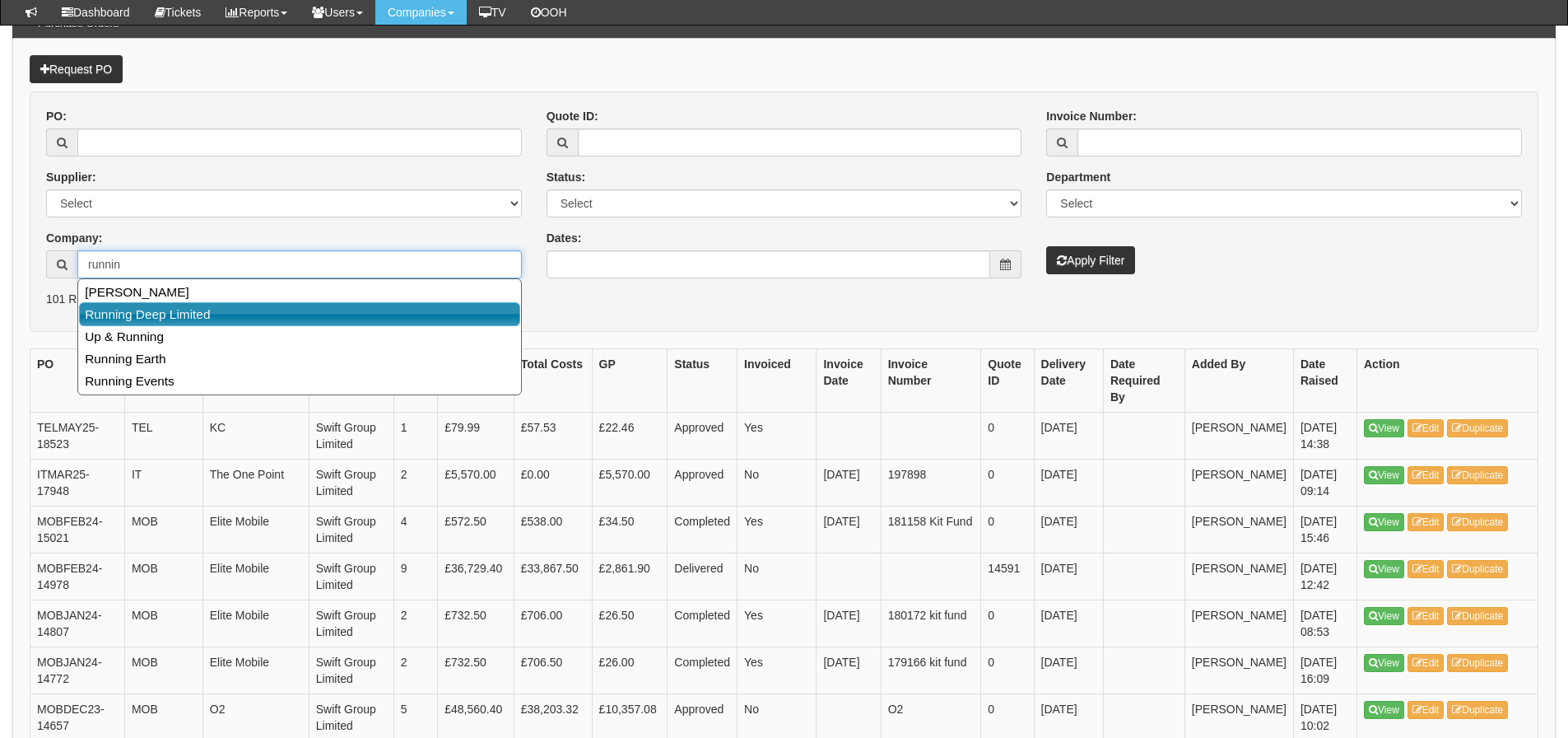
click at [189, 317] on link "Running Deep Limited" at bounding box center [299, 314] width 441 height 23
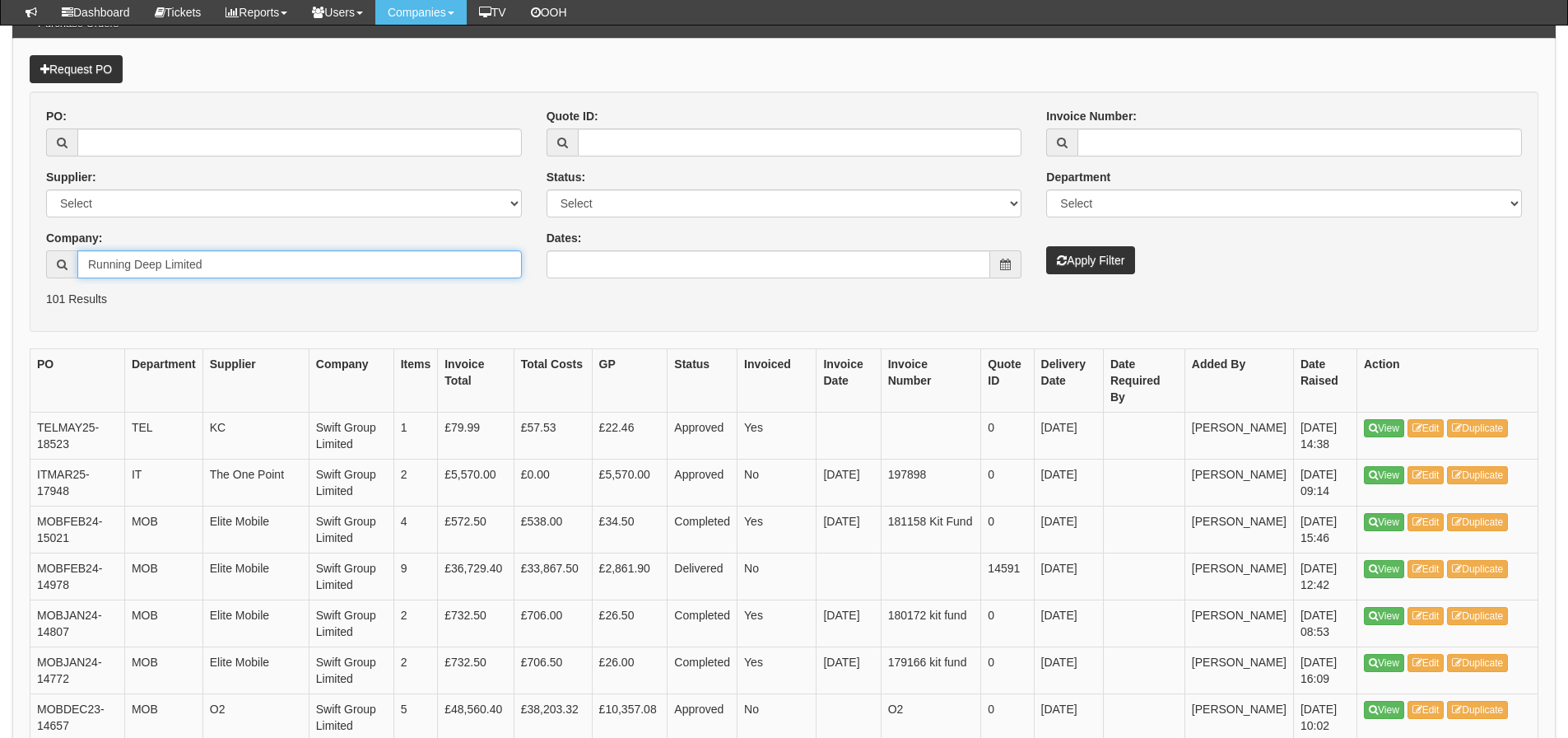
type input "Running Deep Limited"
click at [1066, 267] on button "Apply Filter" at bounding box center [1090, 259] width 89 height 28
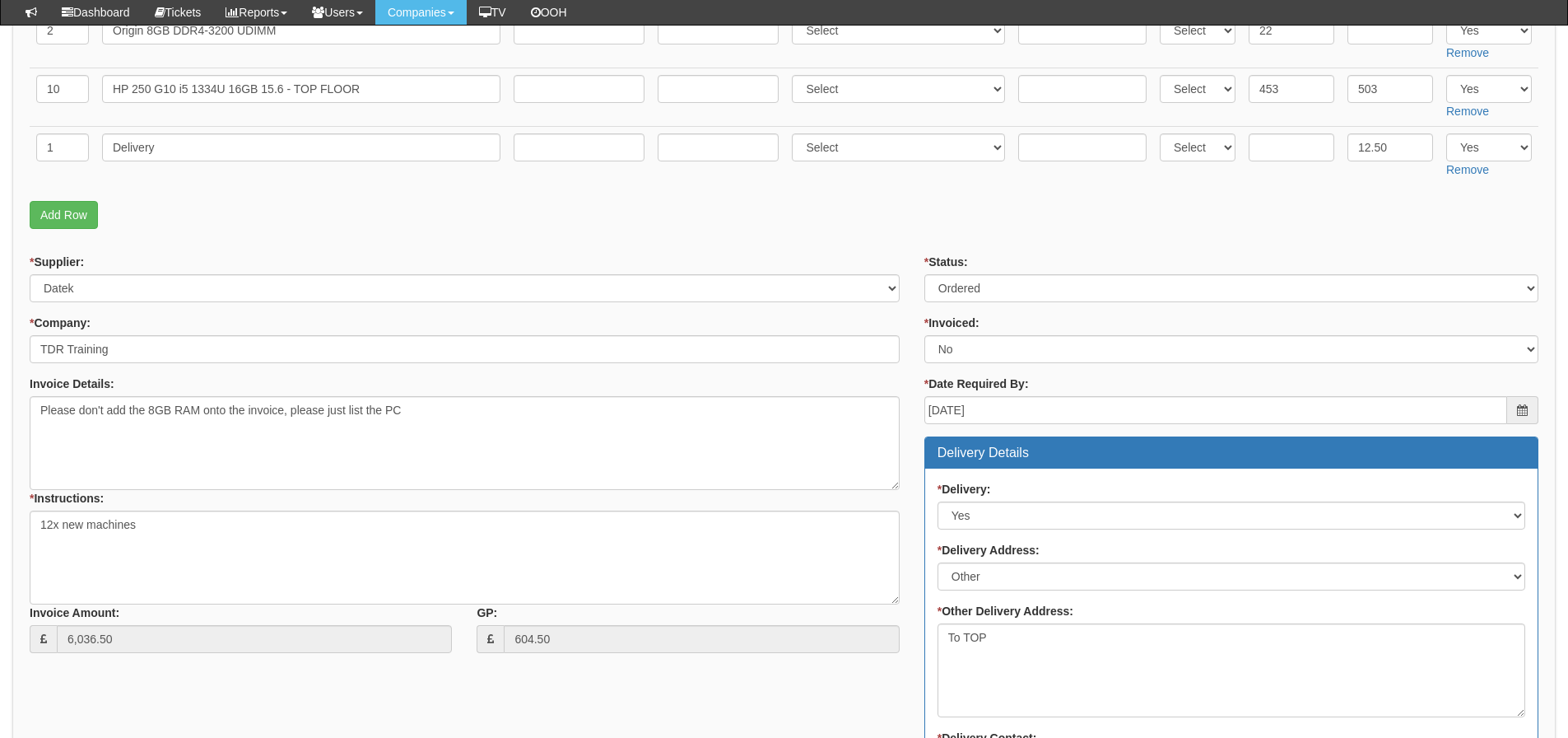
scroll to position [456, 0]
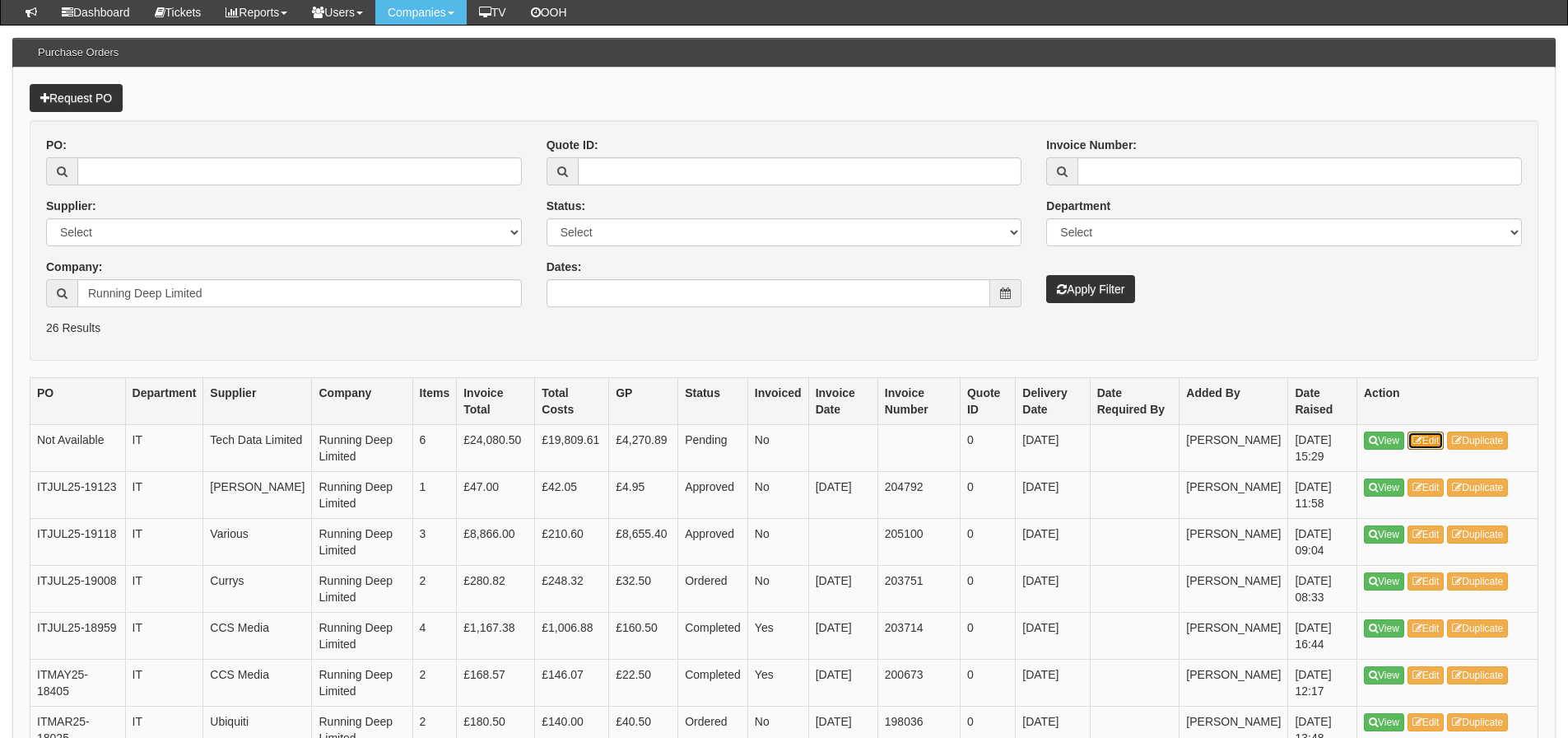
scroll to position [165, 0]
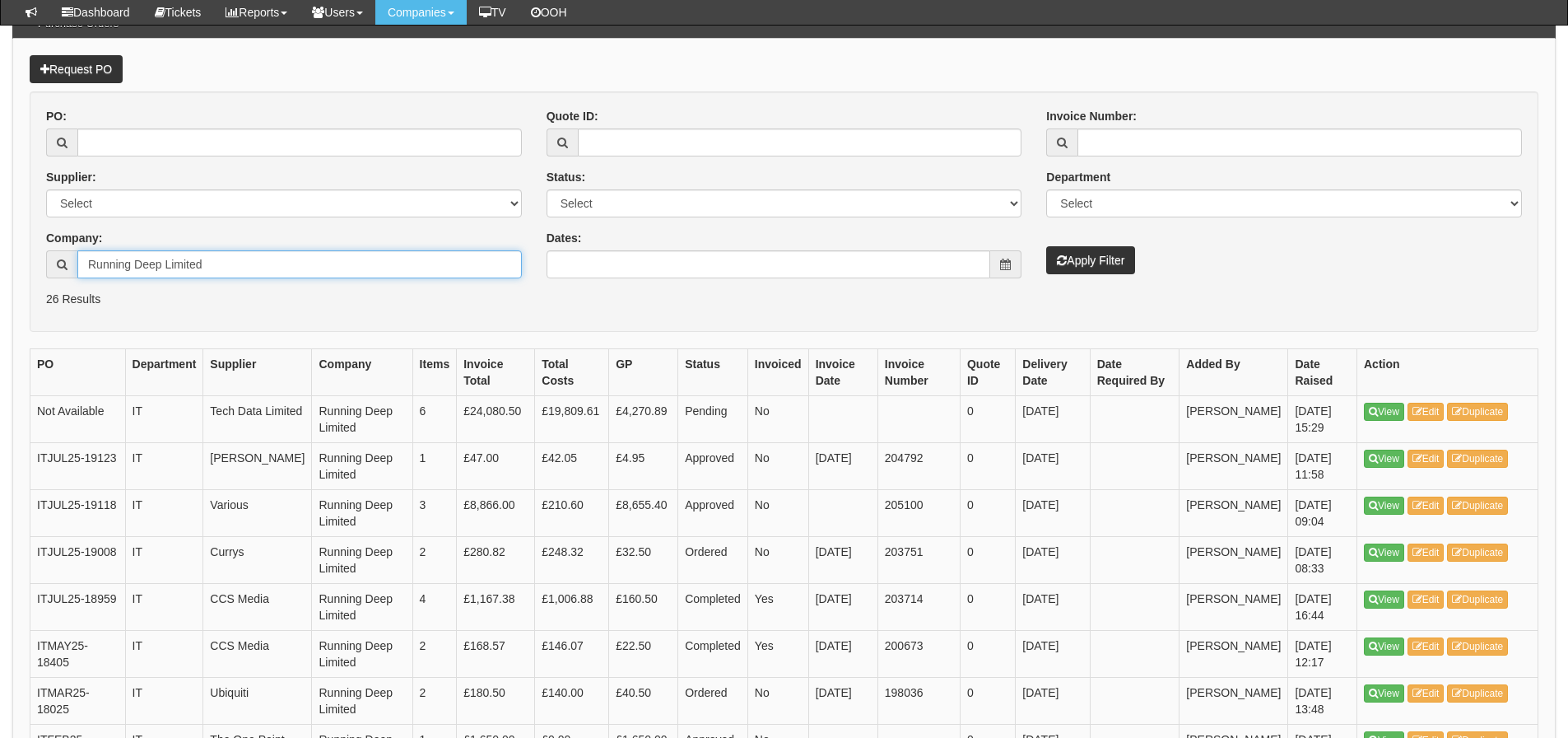
drag, startPoint x: 226, startPoint y: 258, endPoint x: -59, endPoint y: 274, distance: 285.4
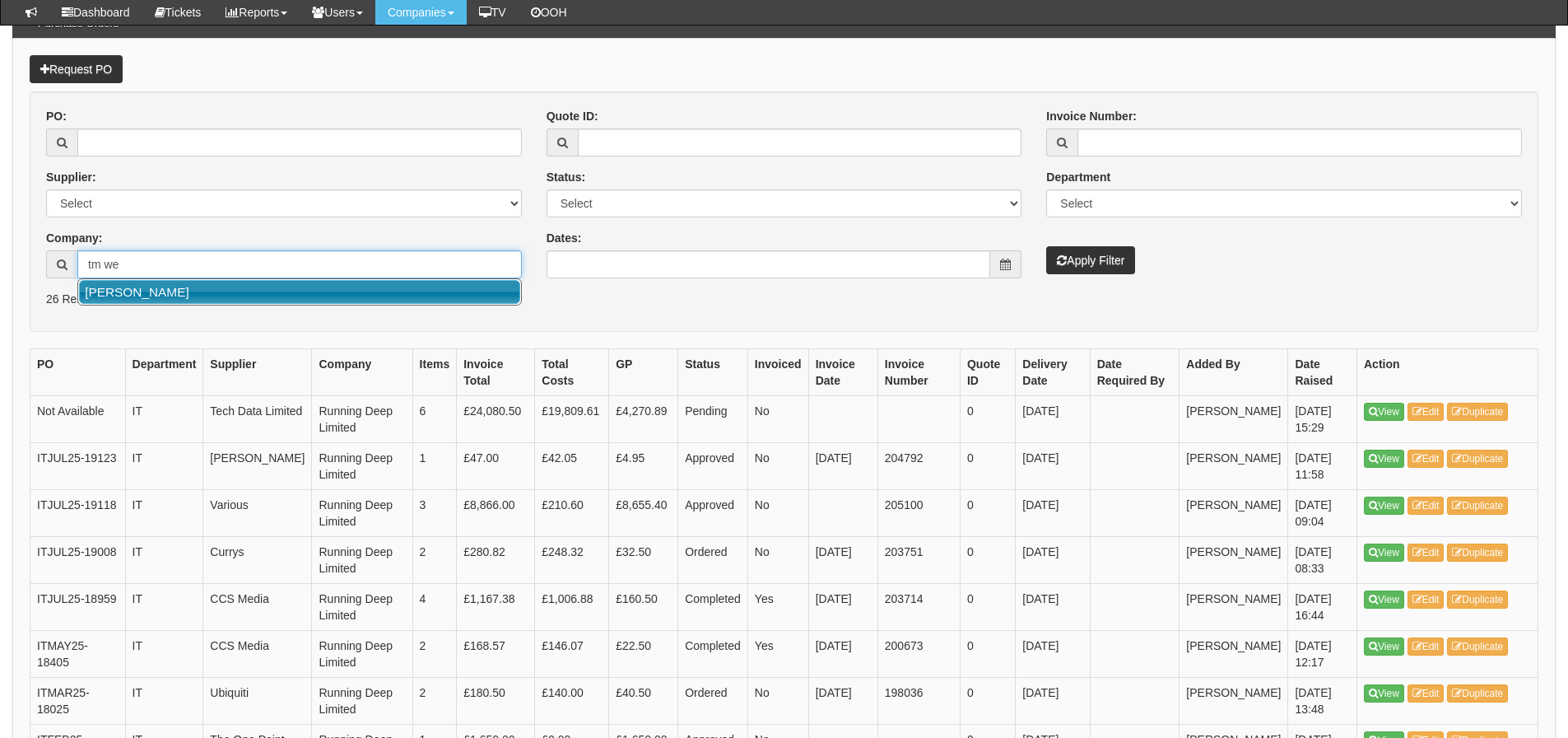
click at [124, 295] on link "[PERSON_NAME]" at bounding box center [299, 291] width 441 height 23
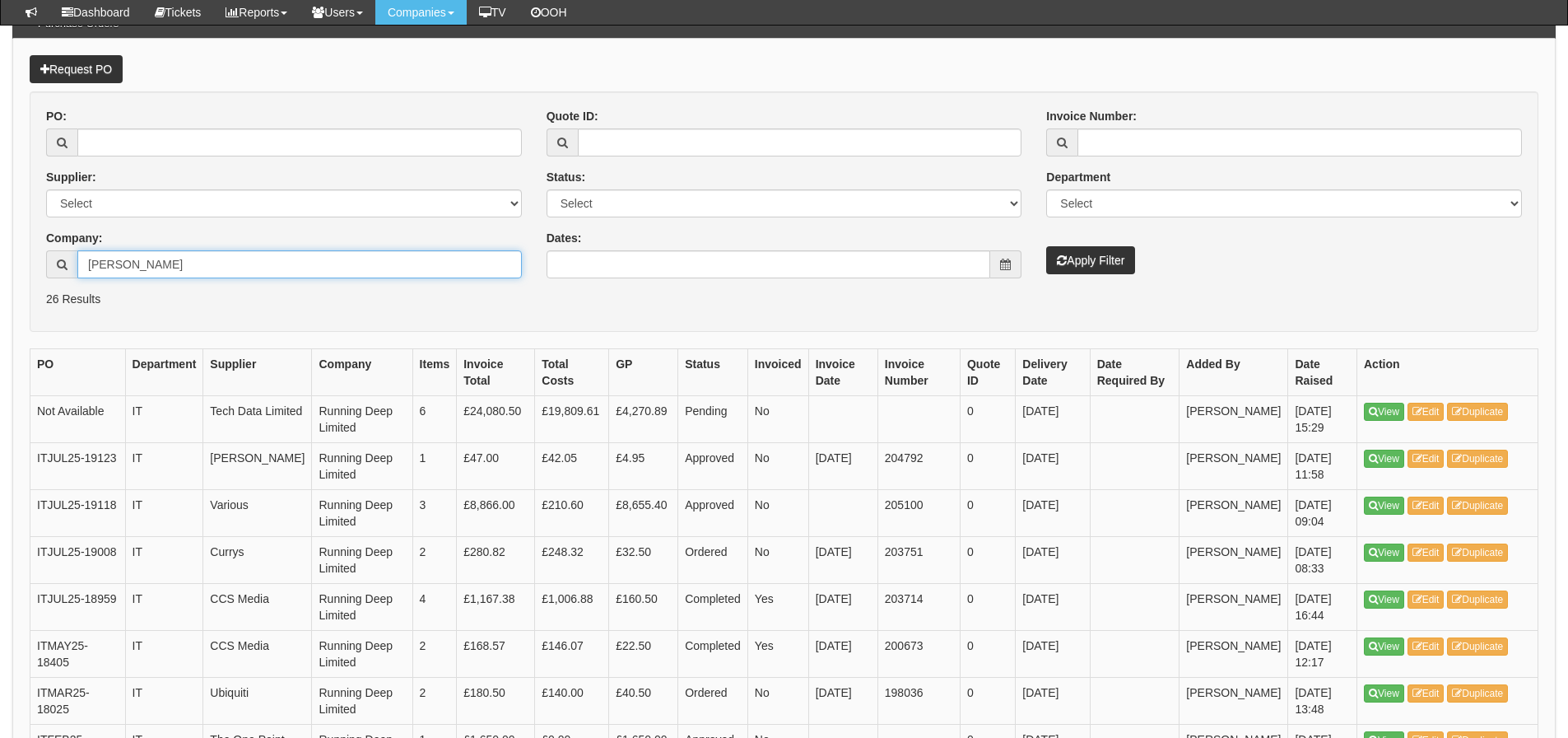
type input "[PERSON_NAME]"
click at [1077, 257] on button "Apply Filter" at bounding box center [1090, 259] width 89 height 28
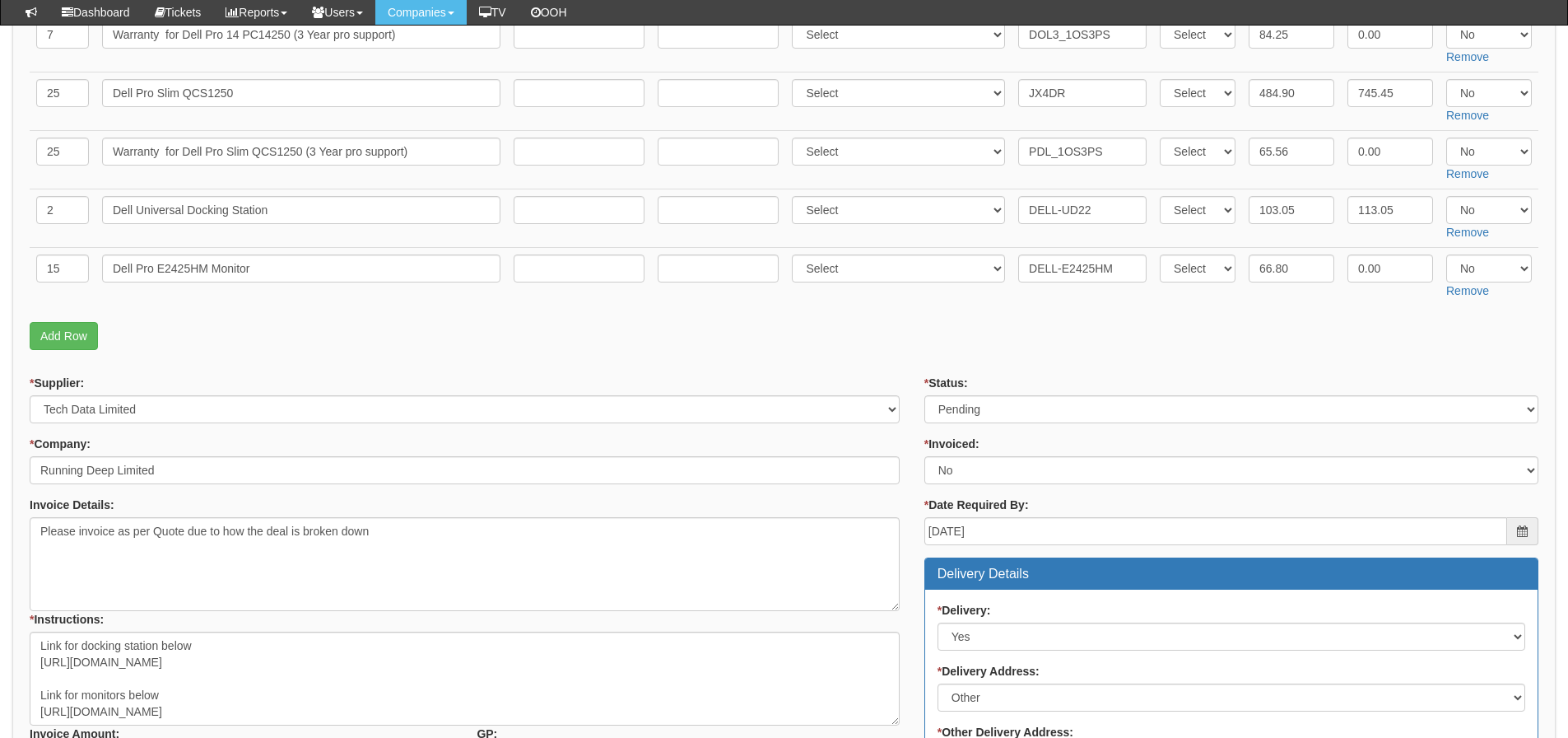
scroll to position [165, 0]
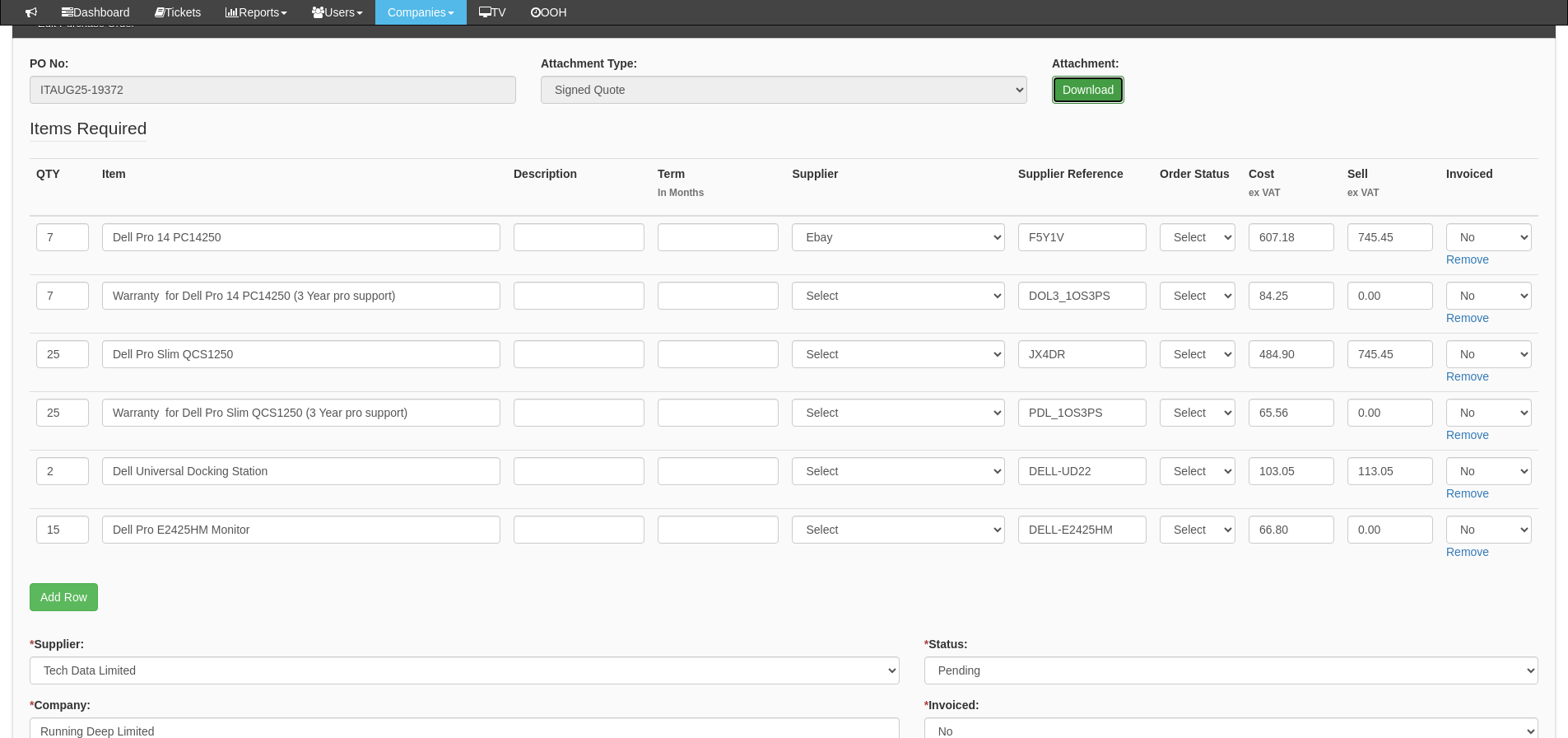
click at [1068, 95] on link "Download" at bounding box center [1088, 90] width 72 height 28
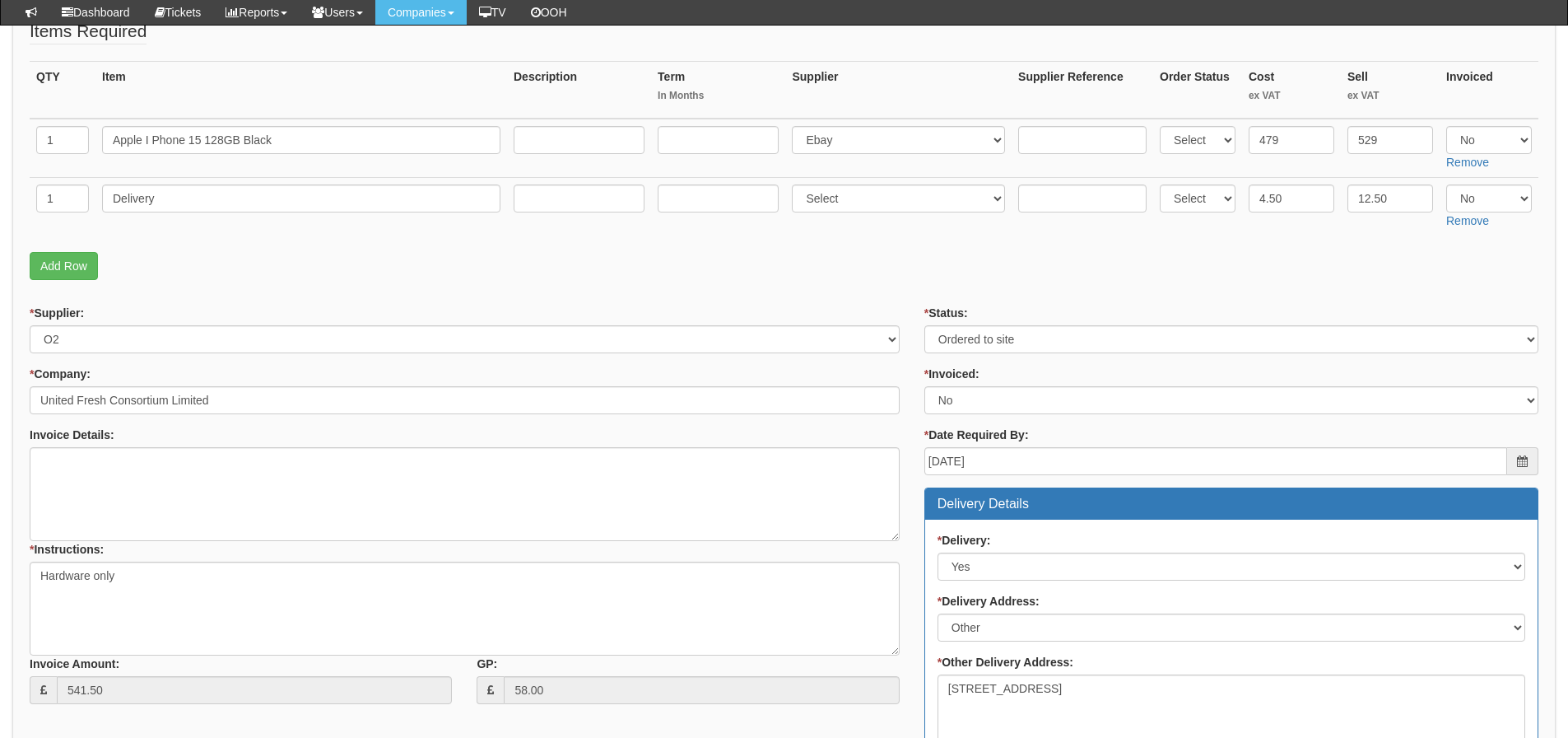
scroll to position [247, 0]
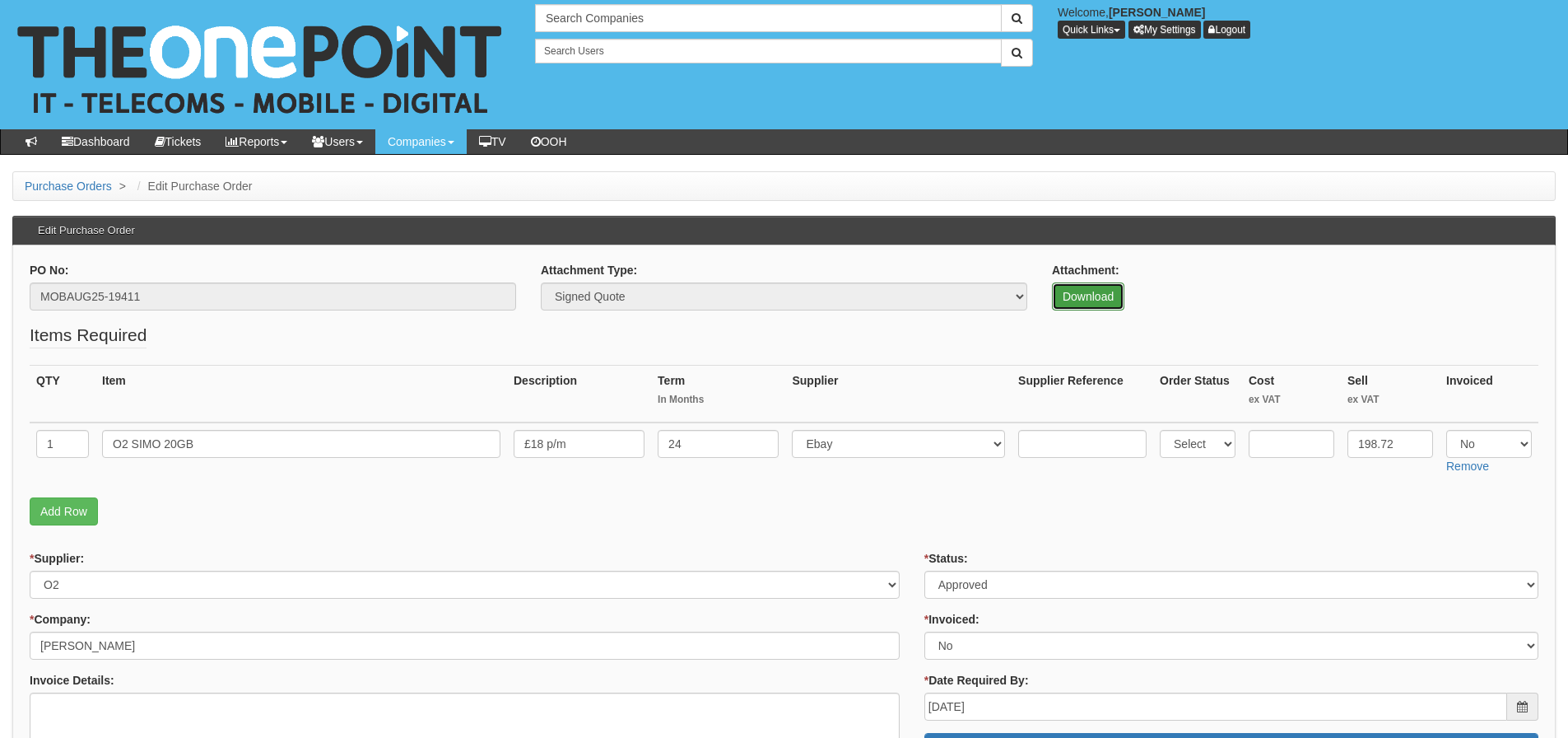
click at [1066, 296] on link "Download" at bounding box center [1088, 296] width 72 height 28
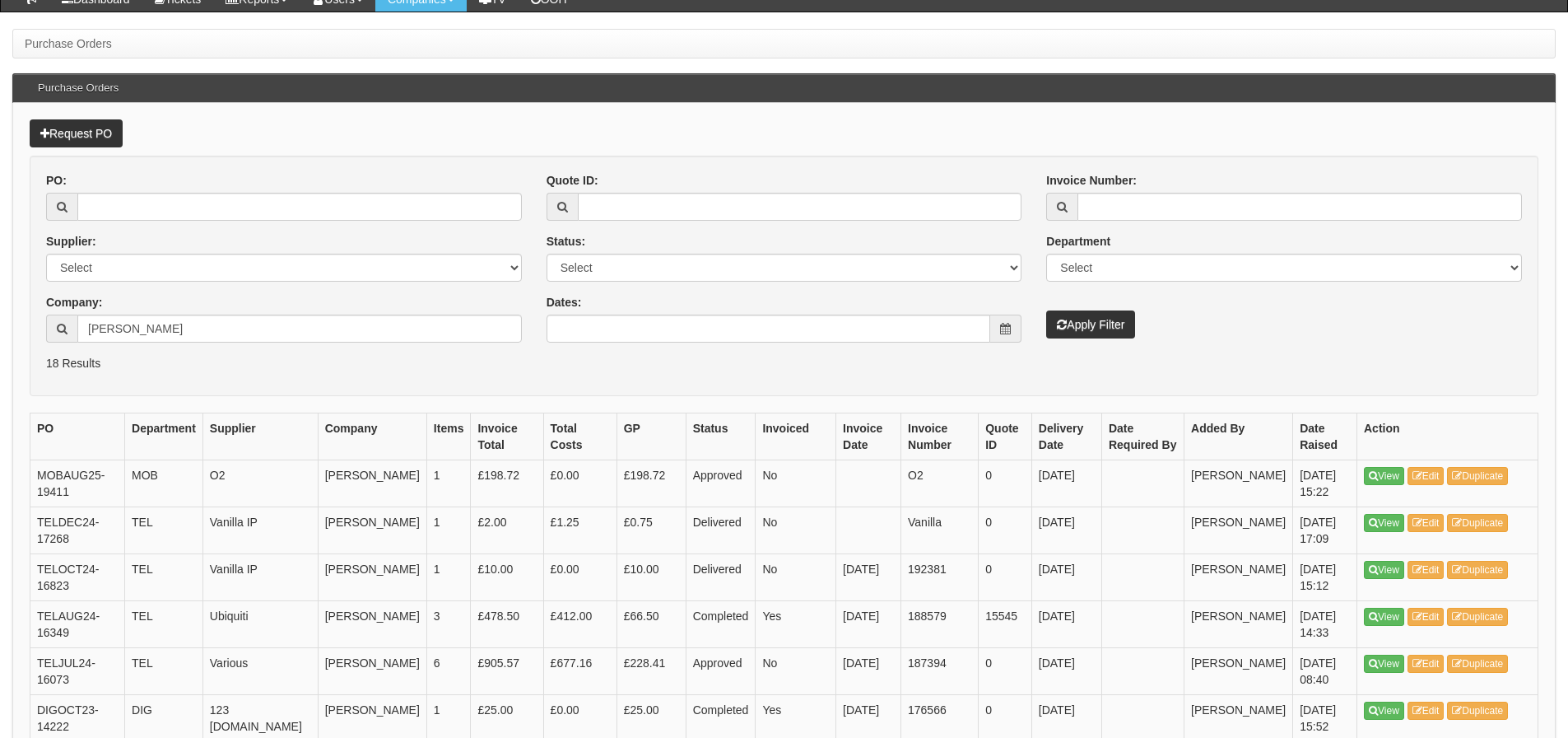
scroll to position [165, 0]
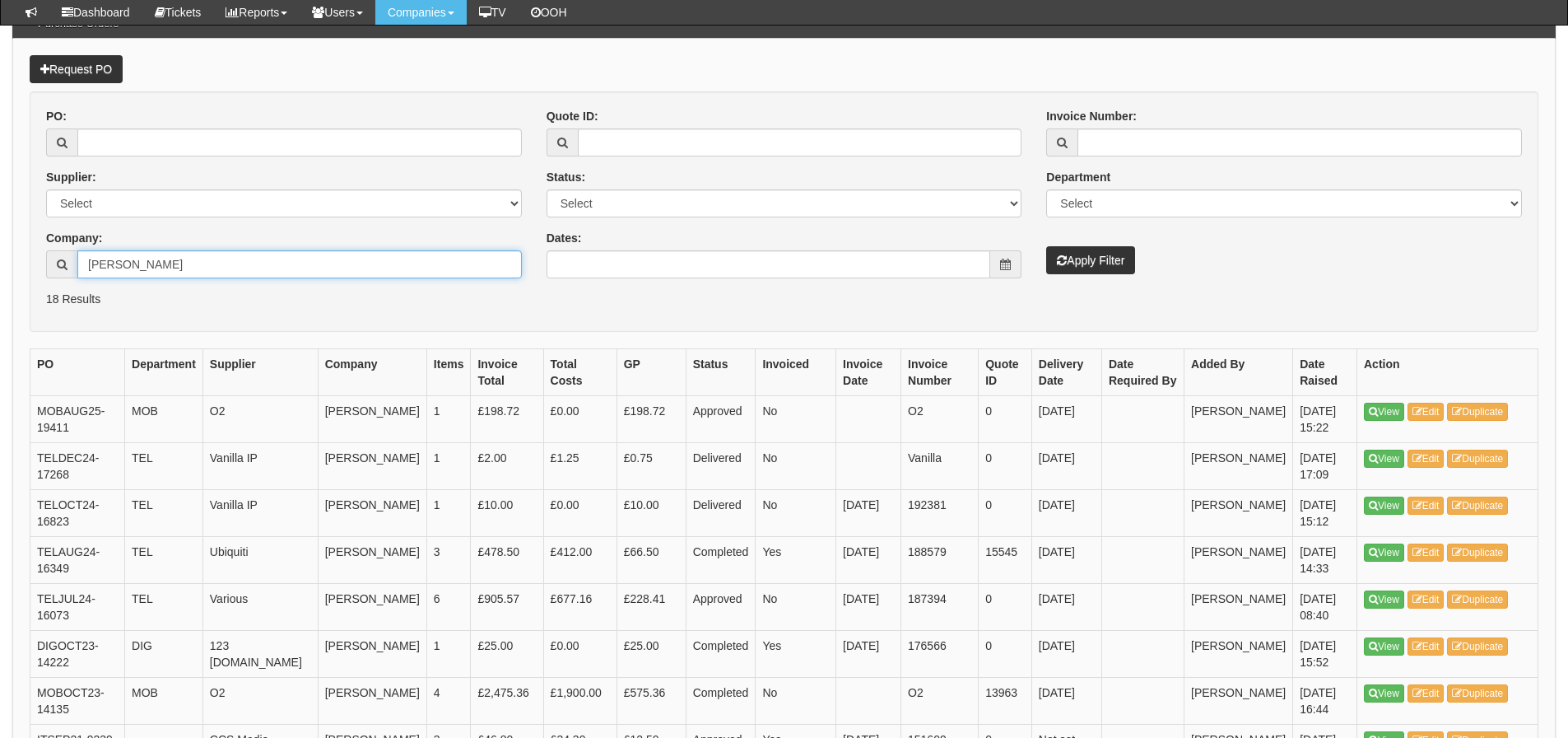
drag, startPoint x: 162, startPoint y: 267, endPoint x: -34, endPoint y: 286, distance: 196.9
click at [0, 286] on html "× Send Email × Add Appointment × Create Ticket × Create Proactive Activity × Ad…" at bounding box center [784, 602] width 1568 height 1535
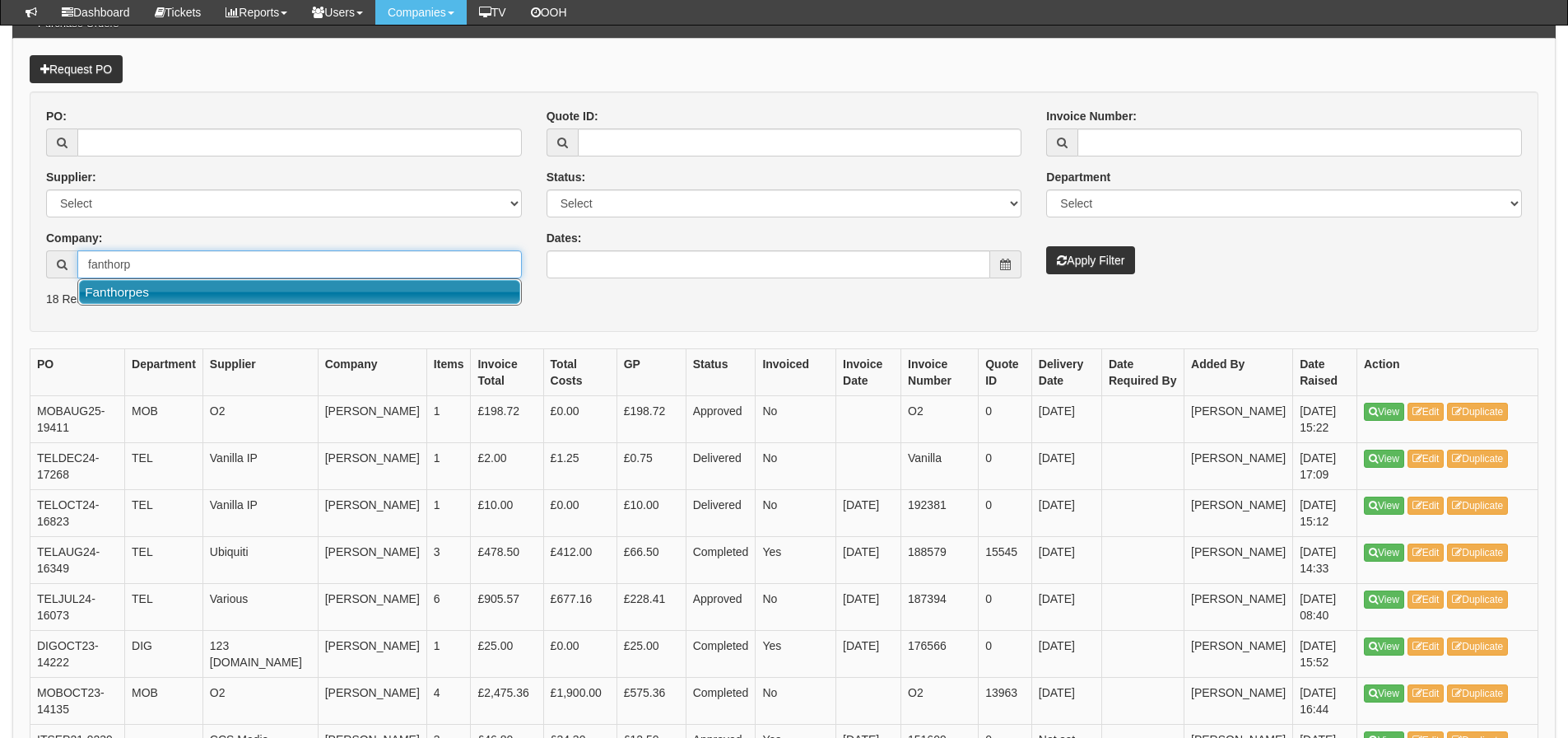
click at [108, 303] on link "Fanthorpes" at bounding box center [299, 291] width 441 height 23
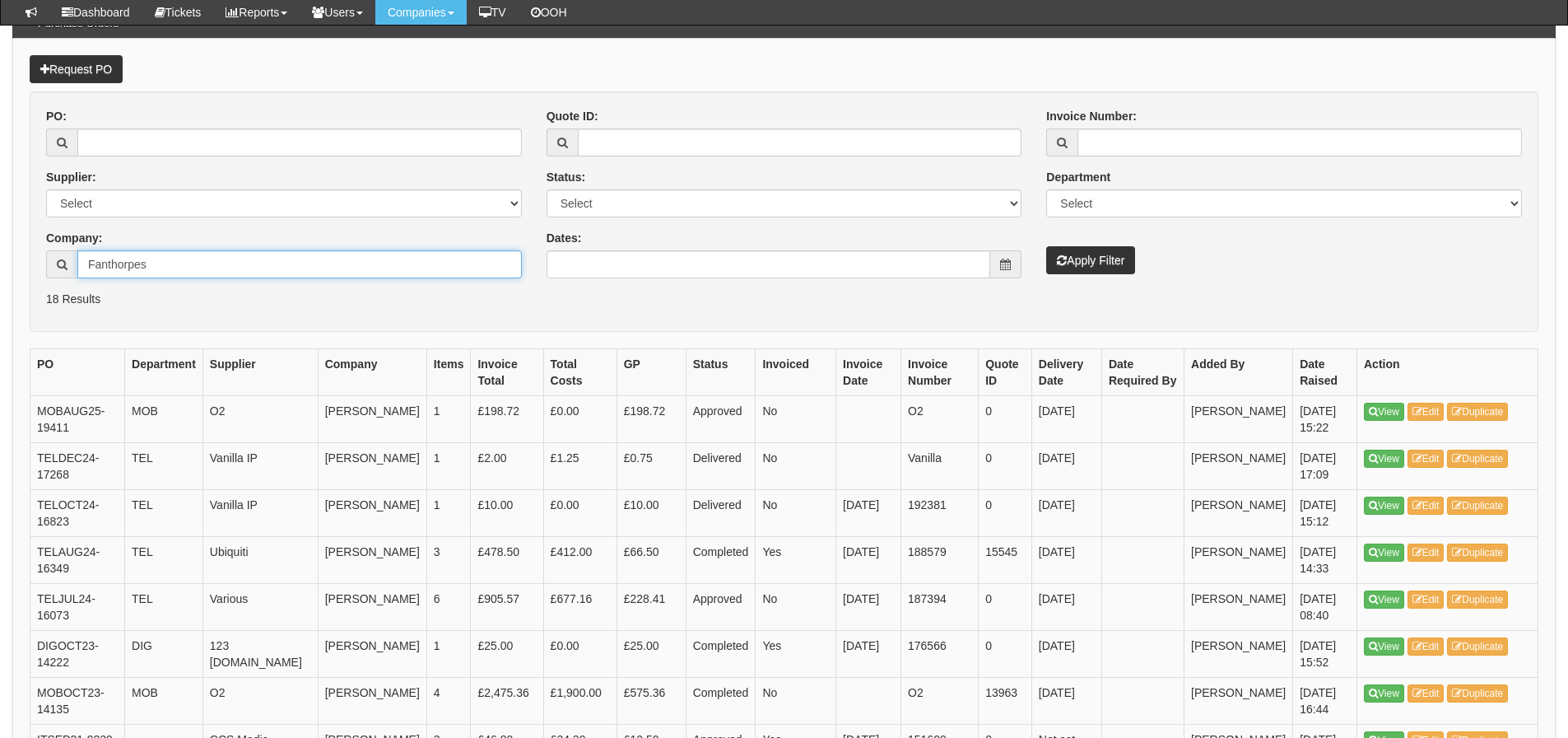
type input "Fanthorpes"
click at [1046, 246] on button "Apply Filter" at bounding box center [1090, 259] width 89 height 28
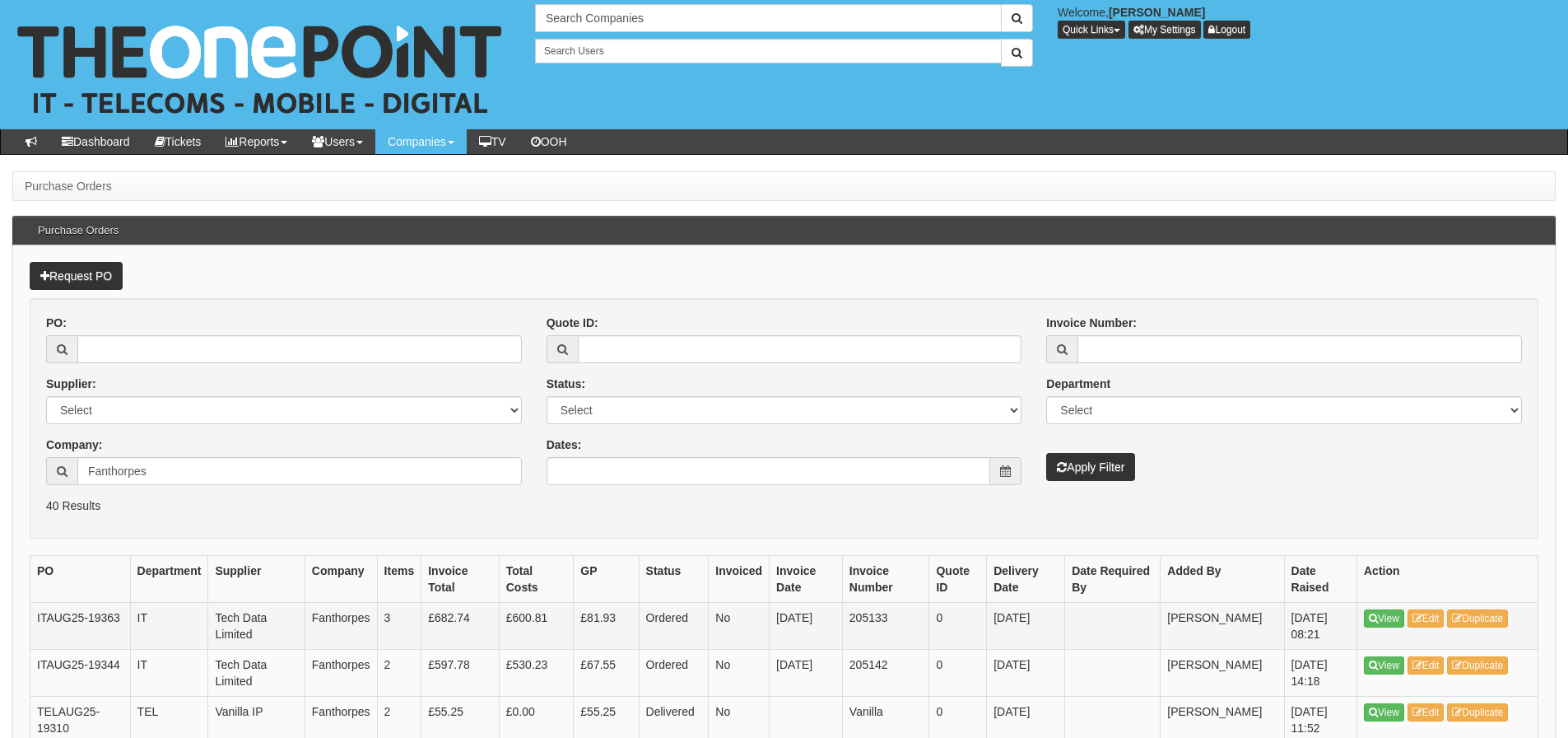
scroll to position [82, 0]
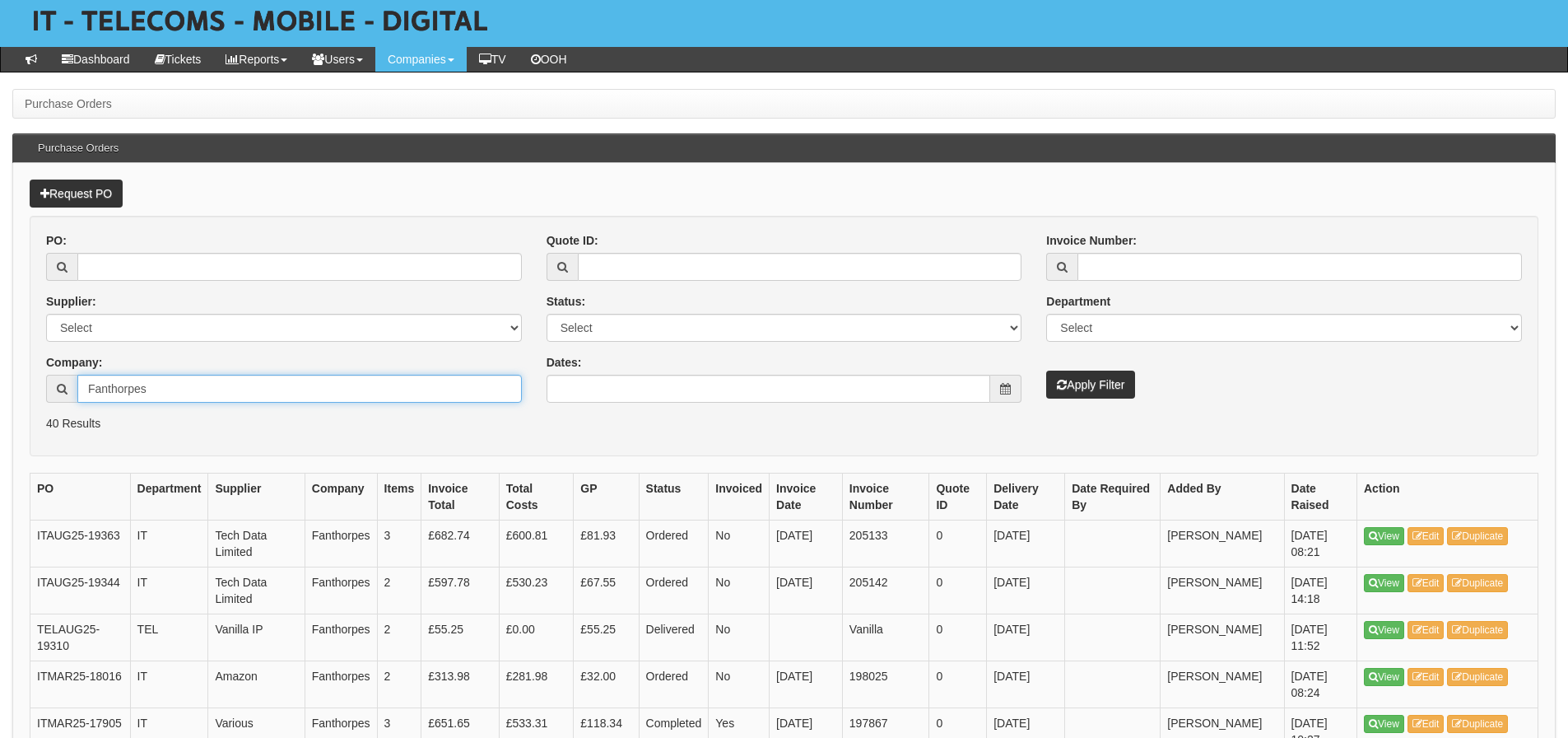
drag, startPoint x: 217, startPoint y: 392, endPoint x: -55, endPoint y: 420, distance: 273.4
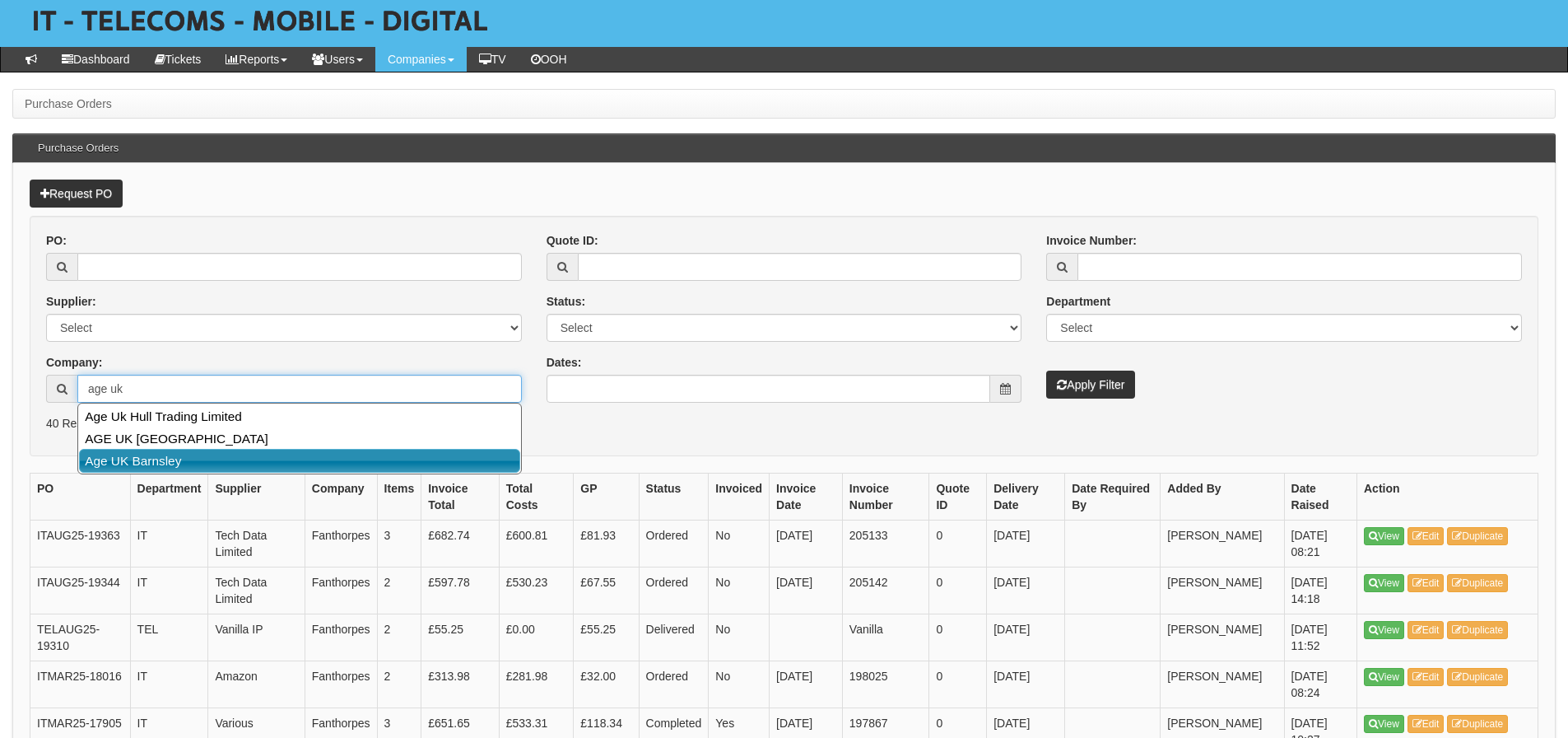
click at [114, 469] on link "Age UK Barnsley" at bounding box center [299, 460] width 441 height 23
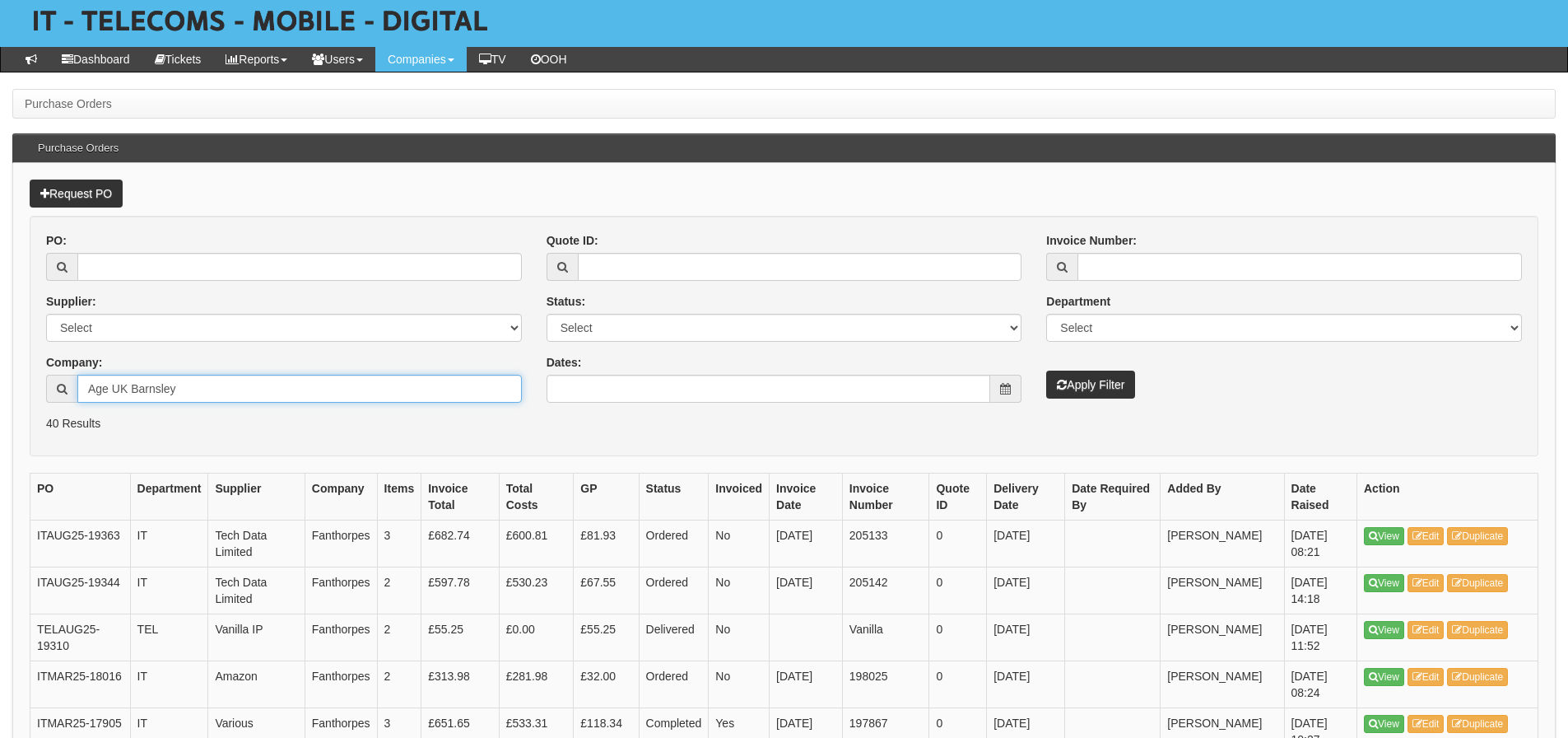
type input "Age UK Barnsley"
click at [1046, 370] on button "Apply Filter" at bounding box center [1090, 384] width 89 height 28
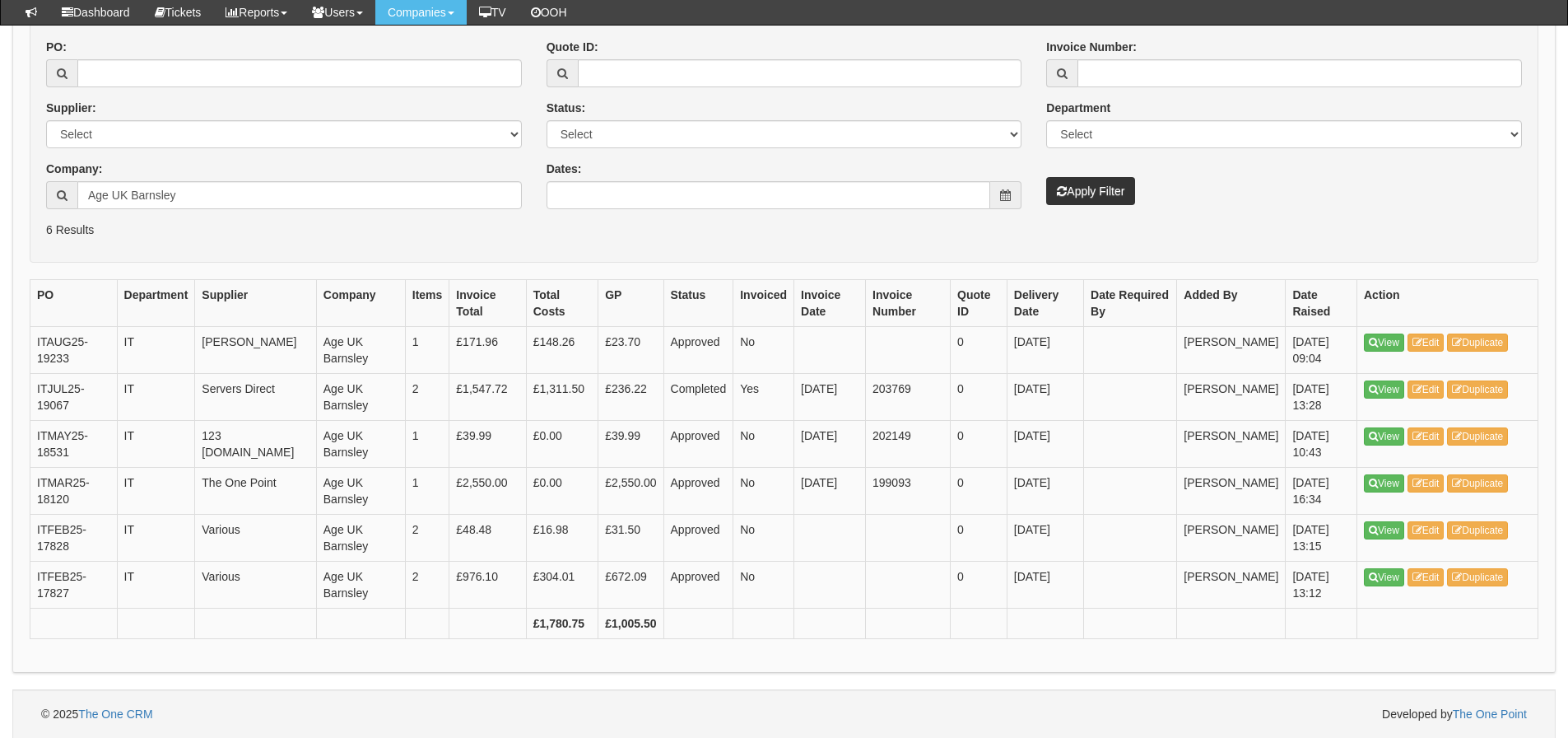
scroll to position [235, 0]
drag, startPoint x: 210, startPoint y: 200, endPoint x: 44, endPoint y: 225, distance: 167.9
click at [44, 225] on form "PO: Supplier: Select 123 [DOMAIN_NAME] 1Password 3 4Gon [PERSON_NAME] Electric …" at bounding box center [784, 141] width 1509 height 241
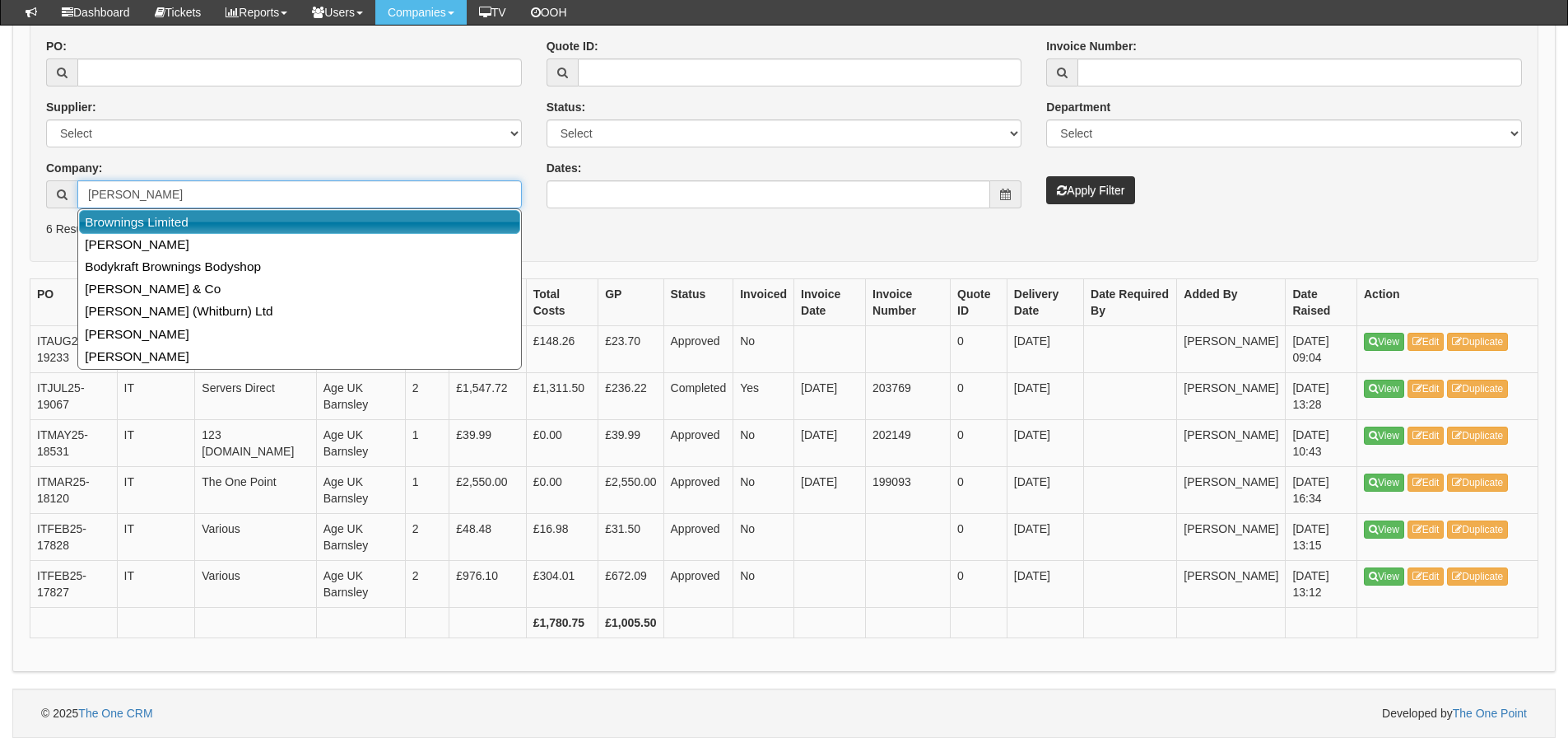
click at [94, 224] on link "Brownings Limited" at bounding box center [299, 221] width 441 height 23
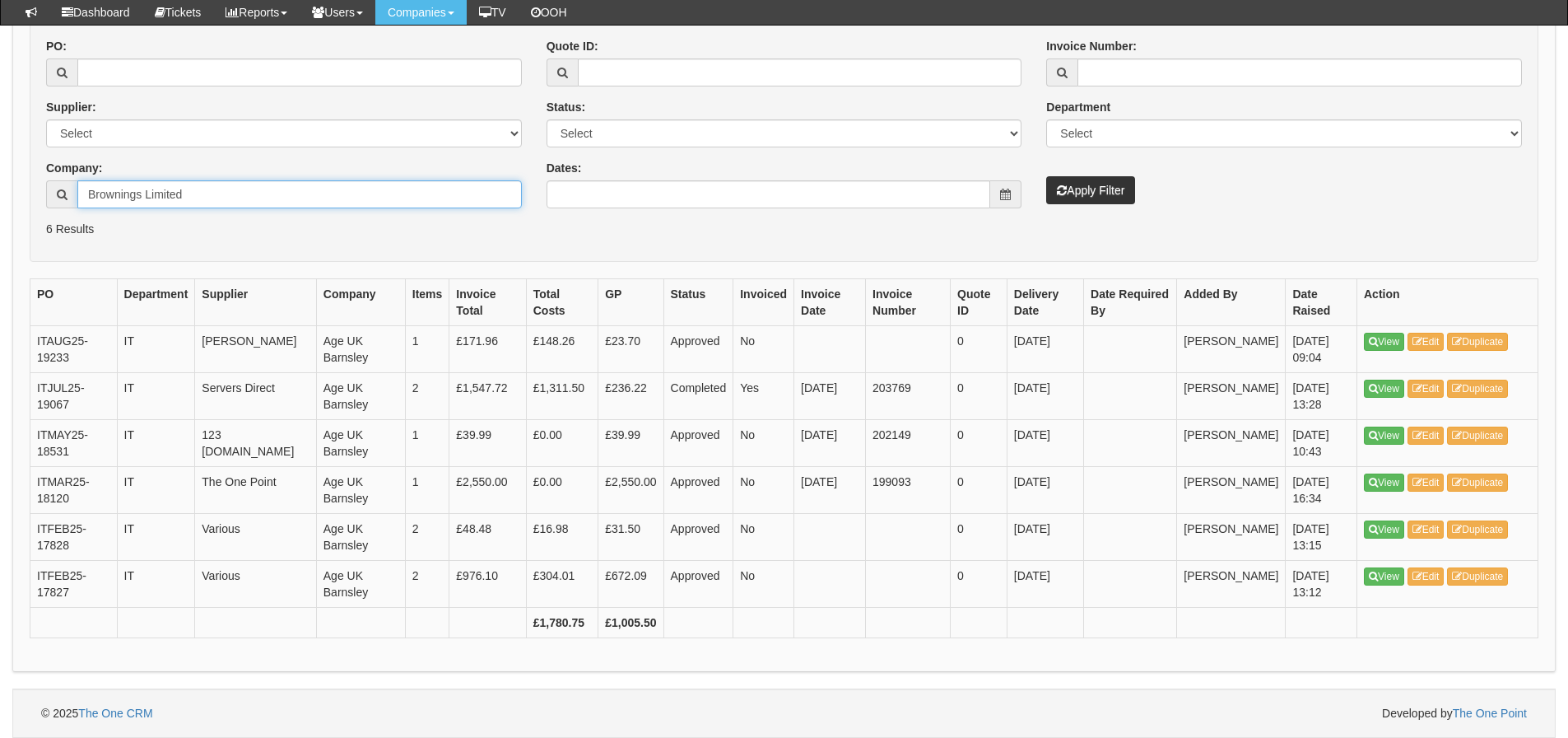
type input "Brownings Limited"
click at [1046, 176] on button "Apply Filter" at bounding box center [1090, 190] width 89 height 28
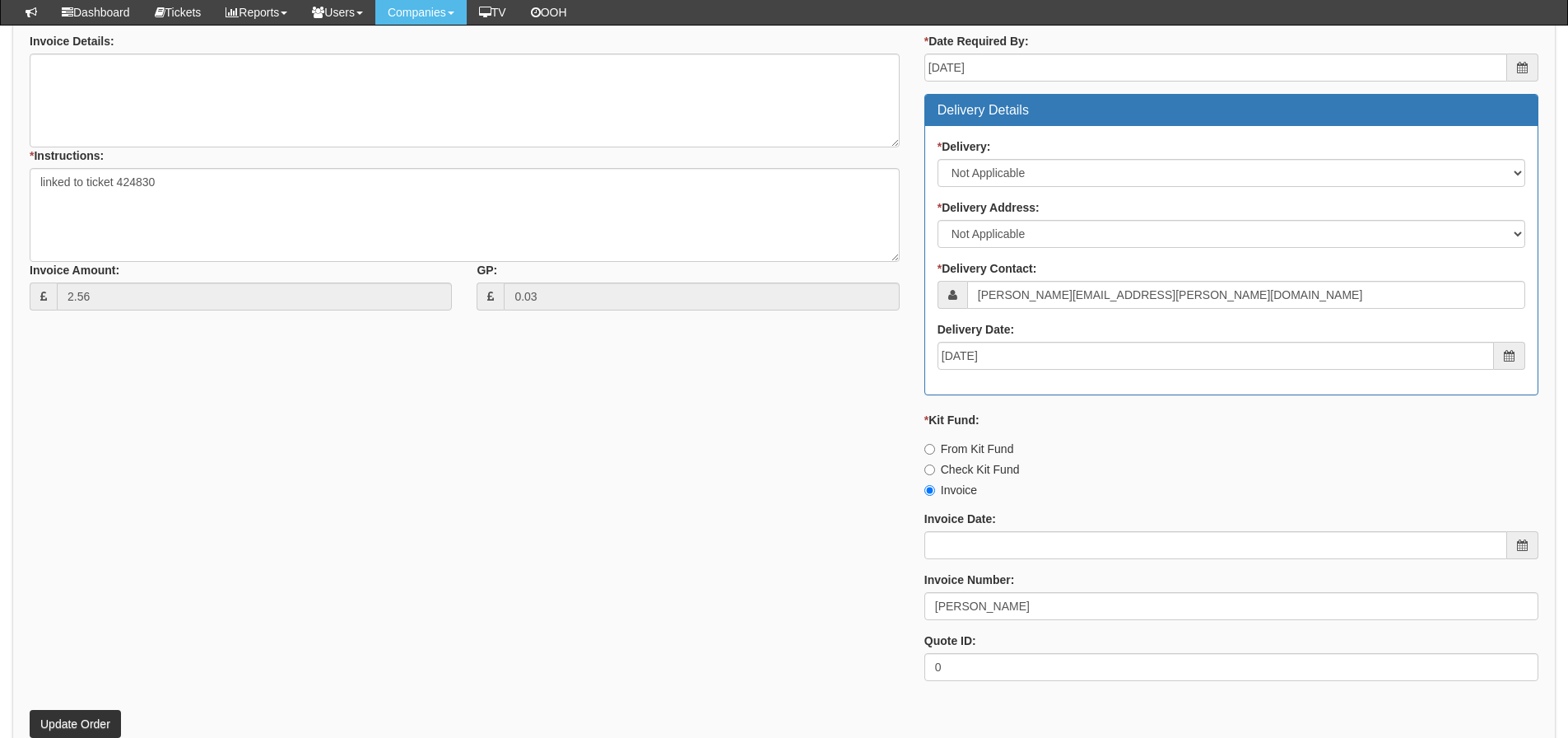
scroll to position [803, 0]
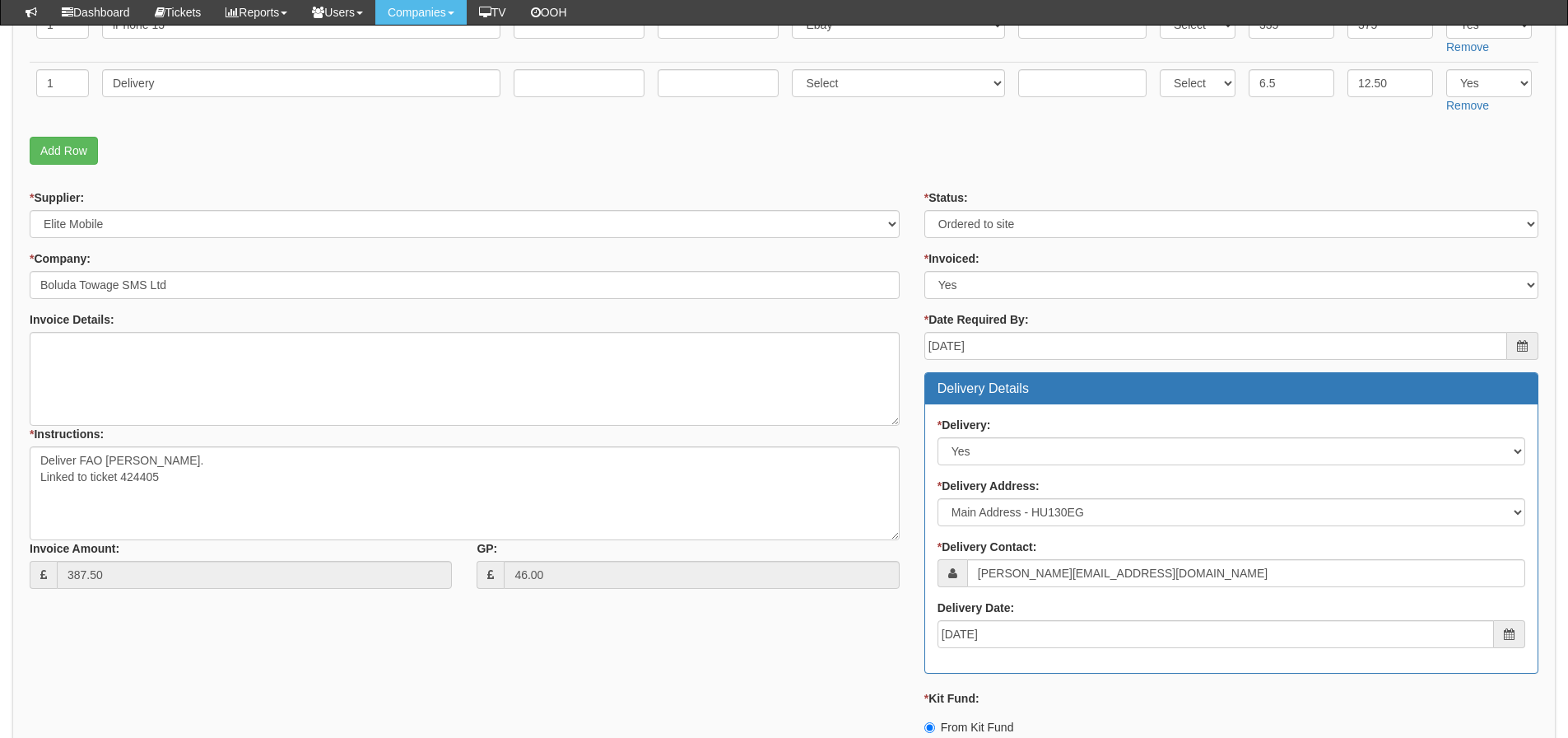
scroll to position [330, 0]
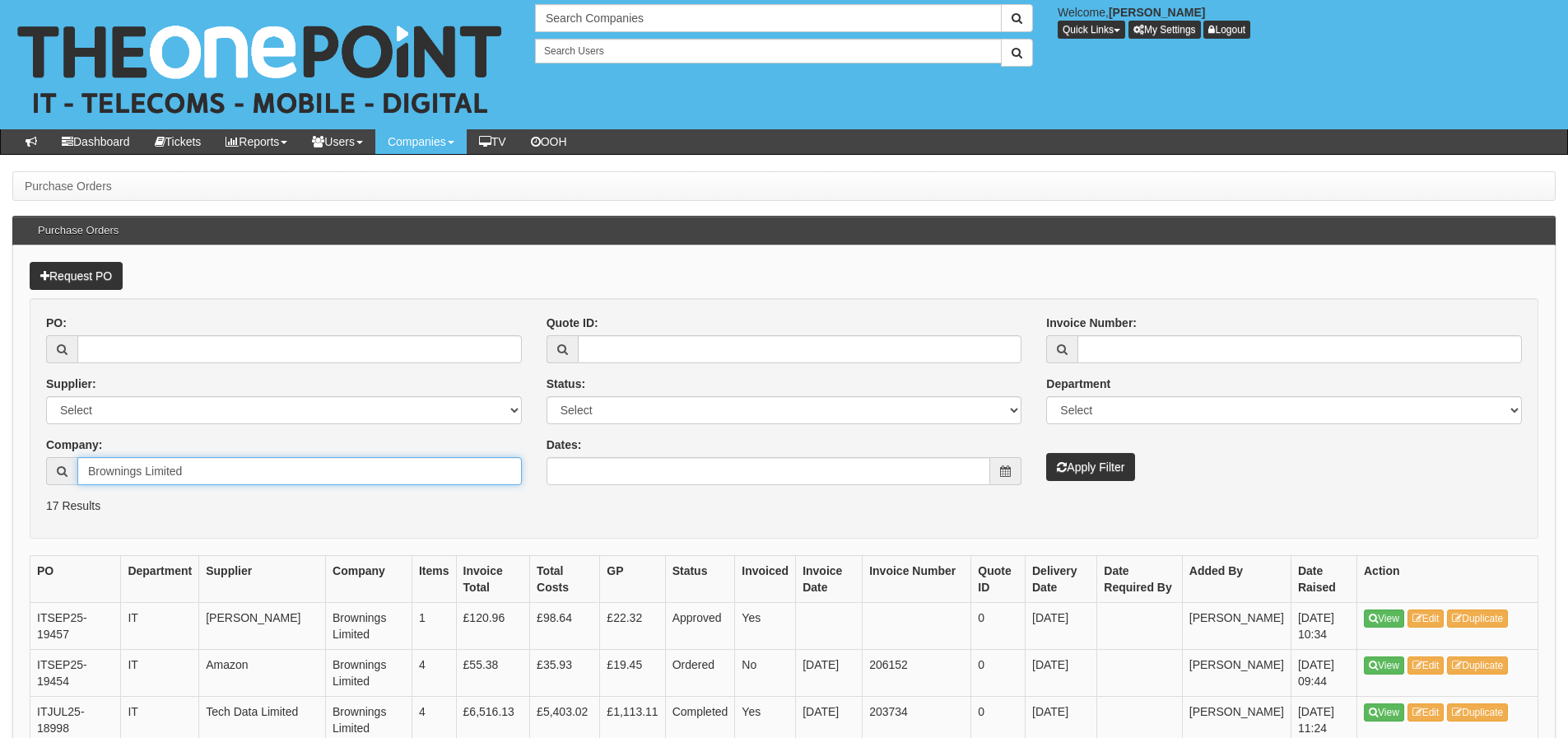
drag, startPoint x: 202, startPoint y: 470, endPoint x: -15, endPoint y: 467, distance: 217.0
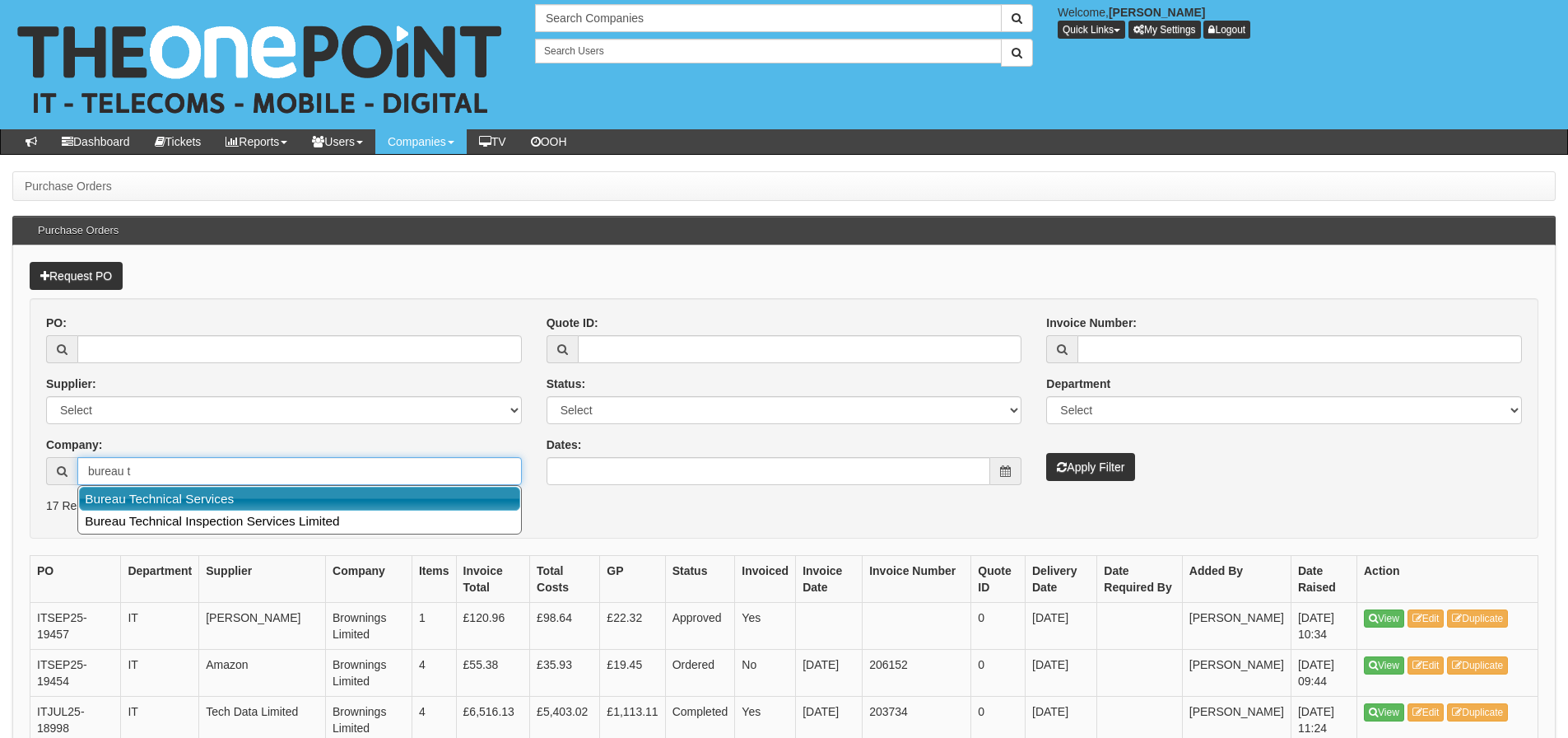
click at [194, 503] on link "Bureau Technical Services" at bounding box center [299, 498] width 441 height 23
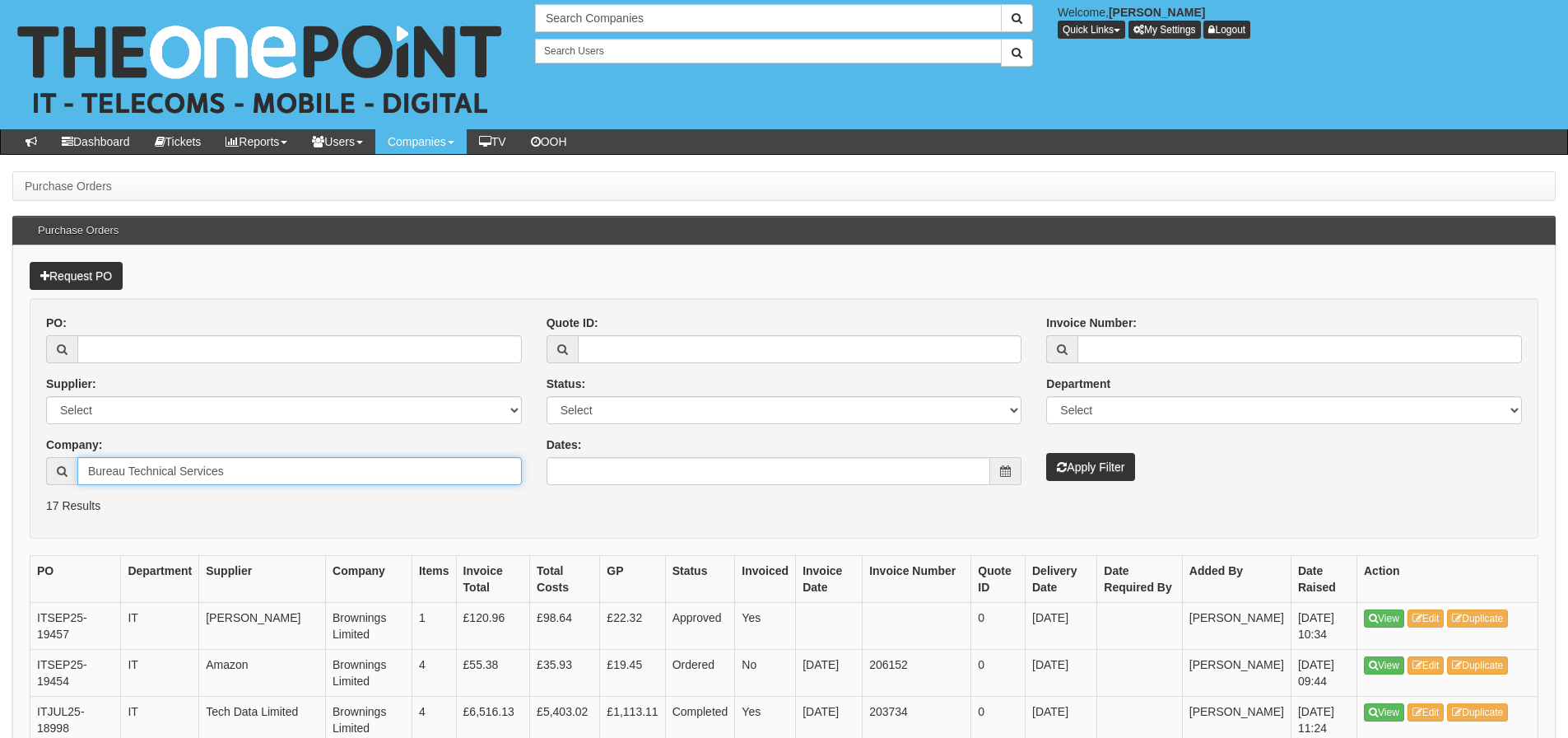
type input "Bureau Technical Services"
click at [1117, 465] on button "Apply Filter" at bounding box center [1090, 466] width 89 height 28
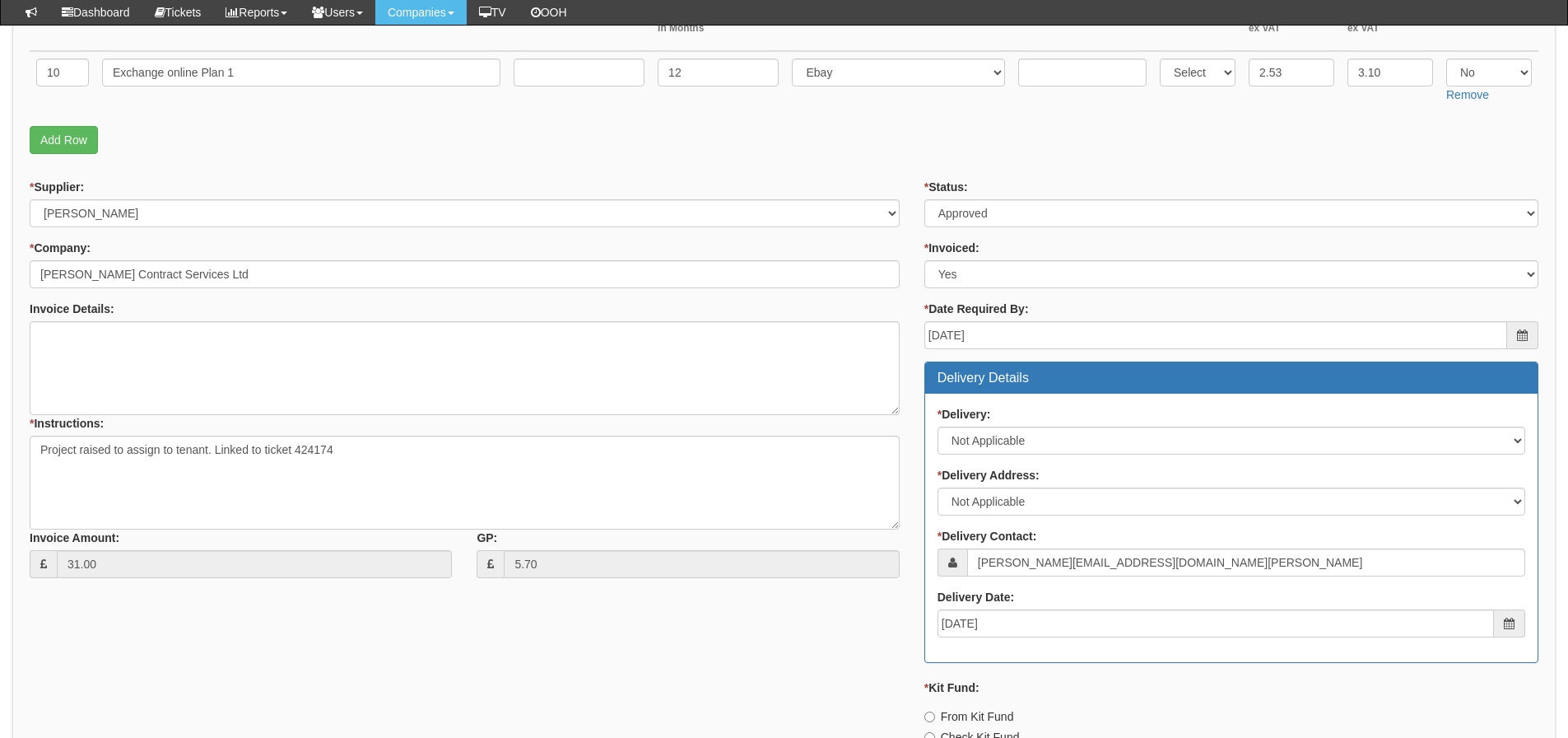
scroll to position [803, 0]
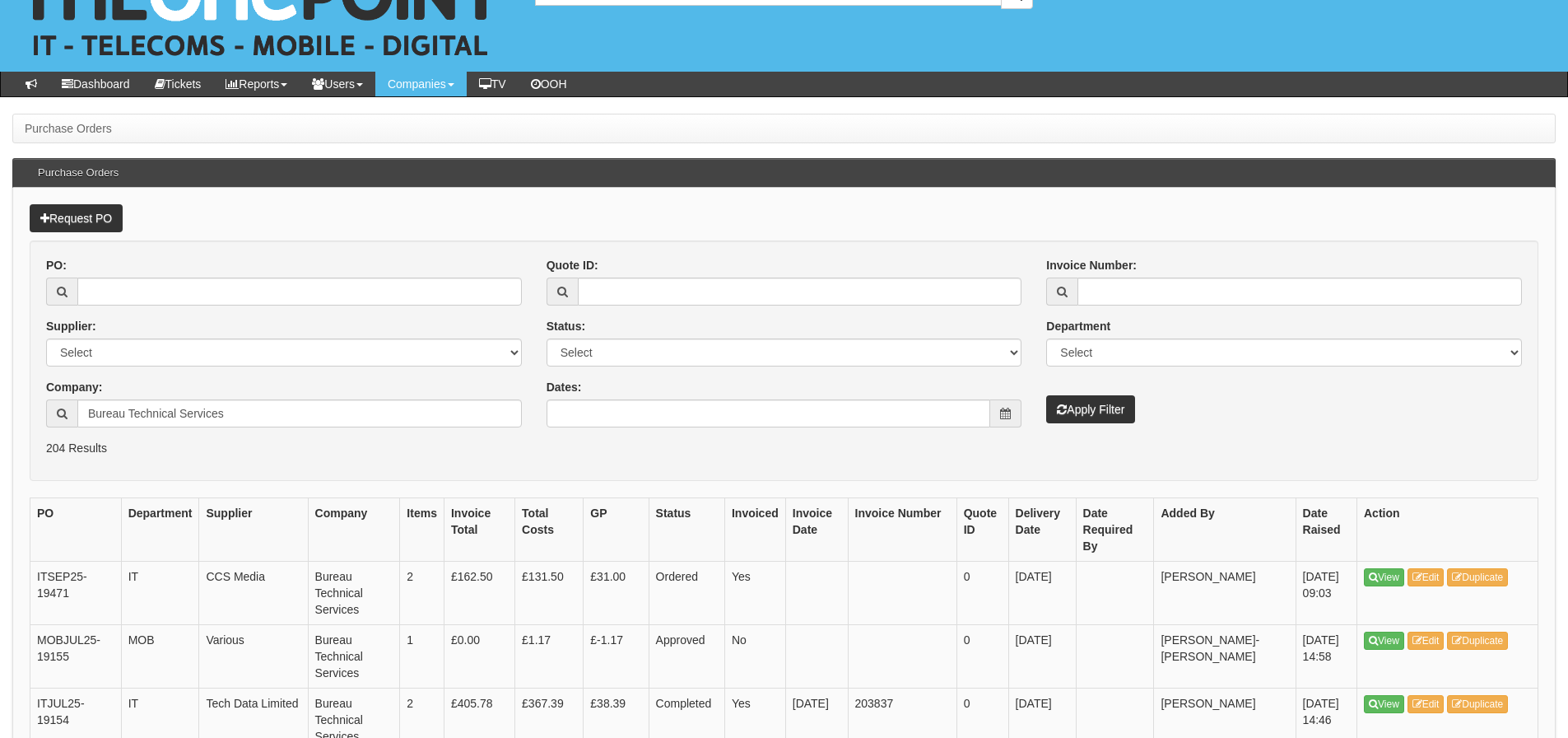
scroll to position [82, 0]
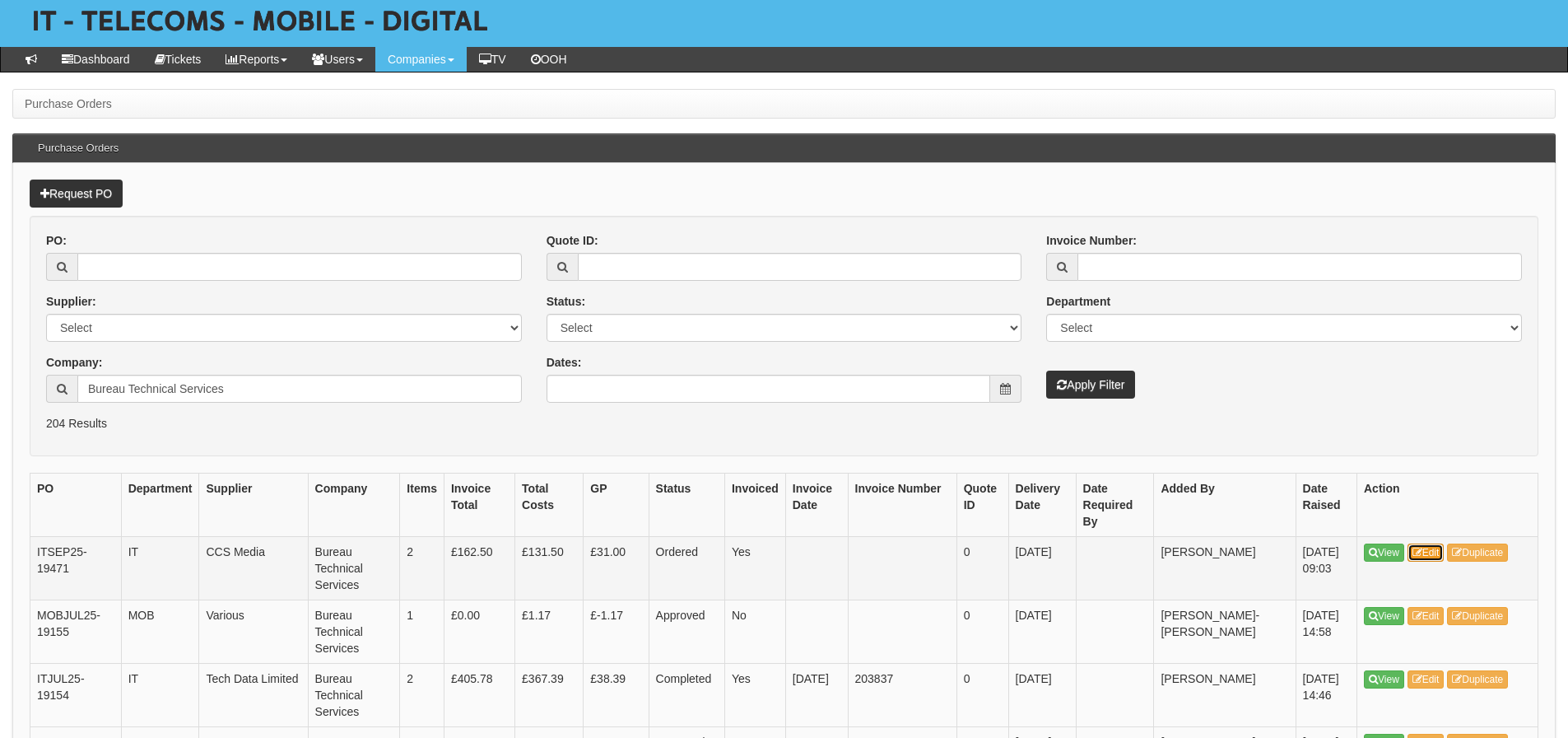
drag, startPoint x: 1427, startPoint y: 533, endPoint x: 1419, endPoint y: 528, distance: 9.4
drag, startPoint x: 291, startPoint y: 386, endPoint x: -103, endPoint y: 362, distance: 394.7
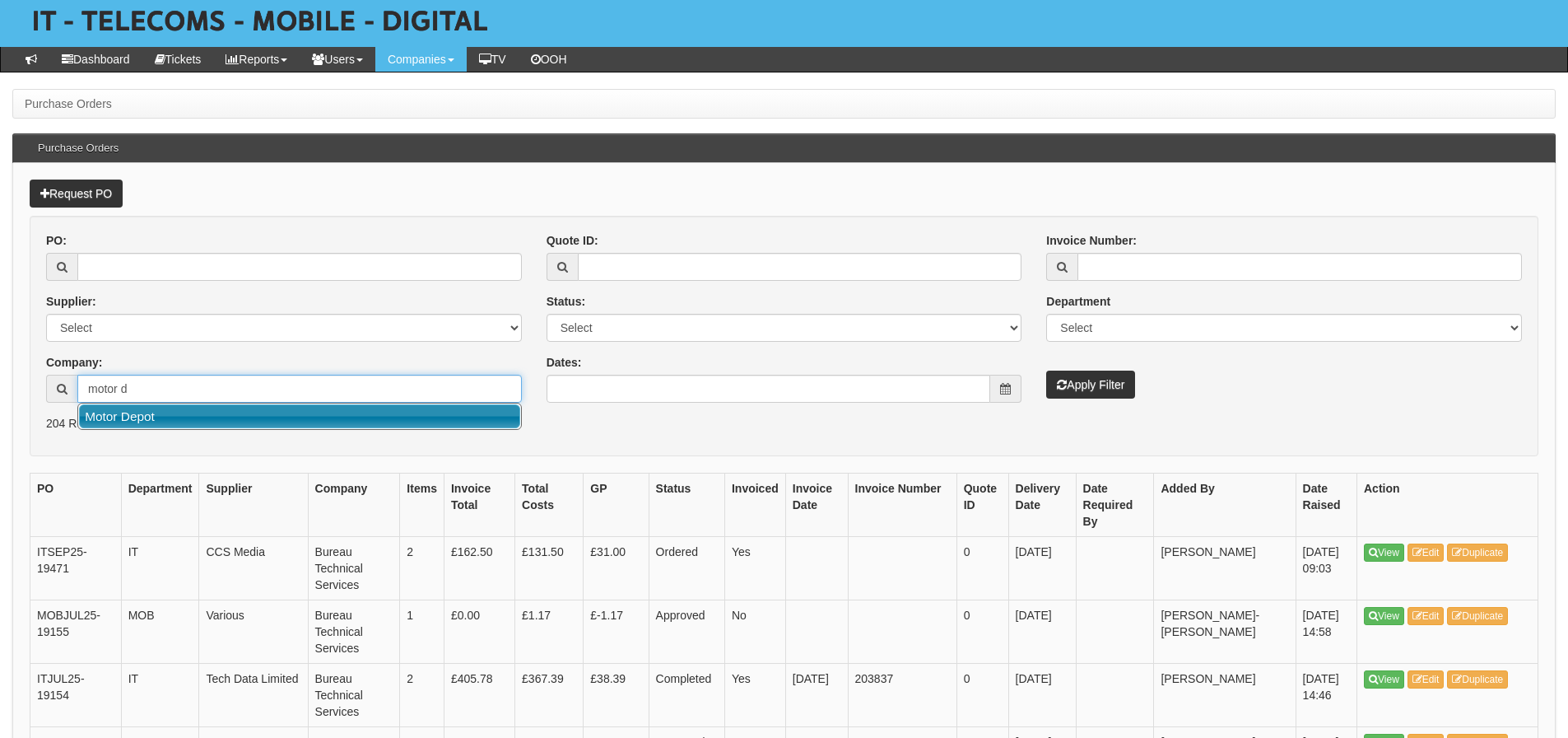
click at [130, 414] on link "Motor Depot" at bounding box center [299, 416] width 441 height 23
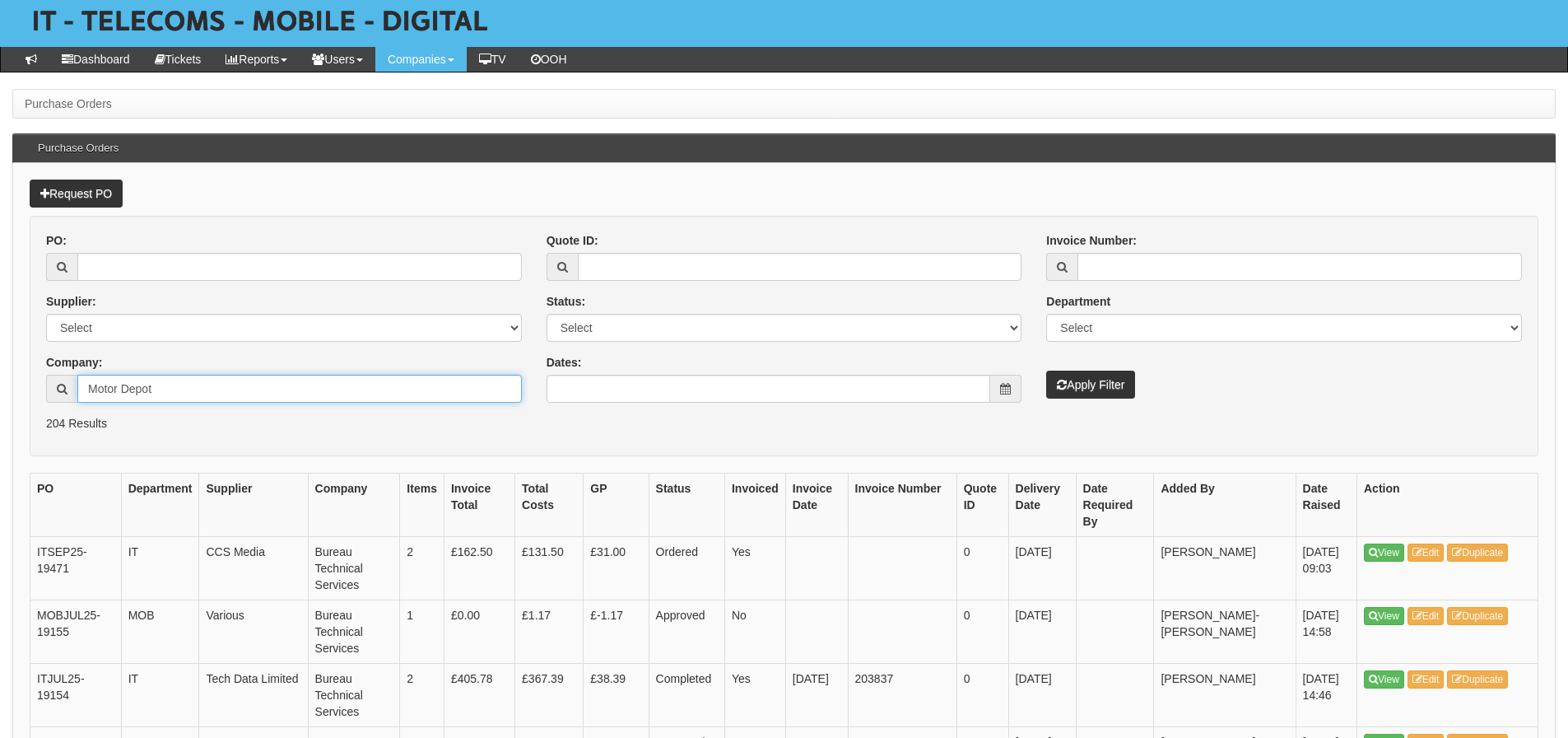
type input "Motor Depot"
click at [1066, 385] on button "Apply Filter" at bounding box center [1090, 384] width 89 height 28
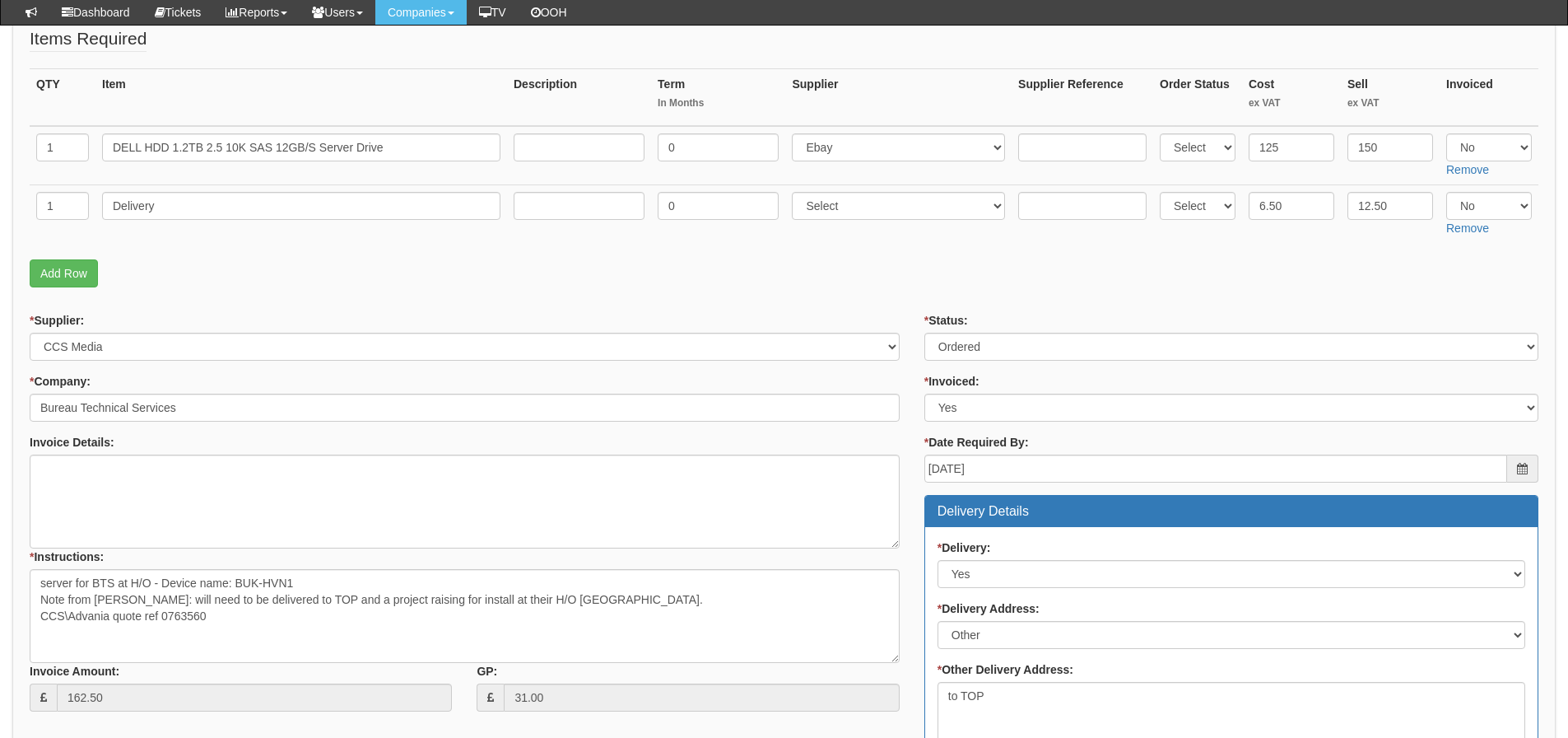
scroll to position [247, 0]
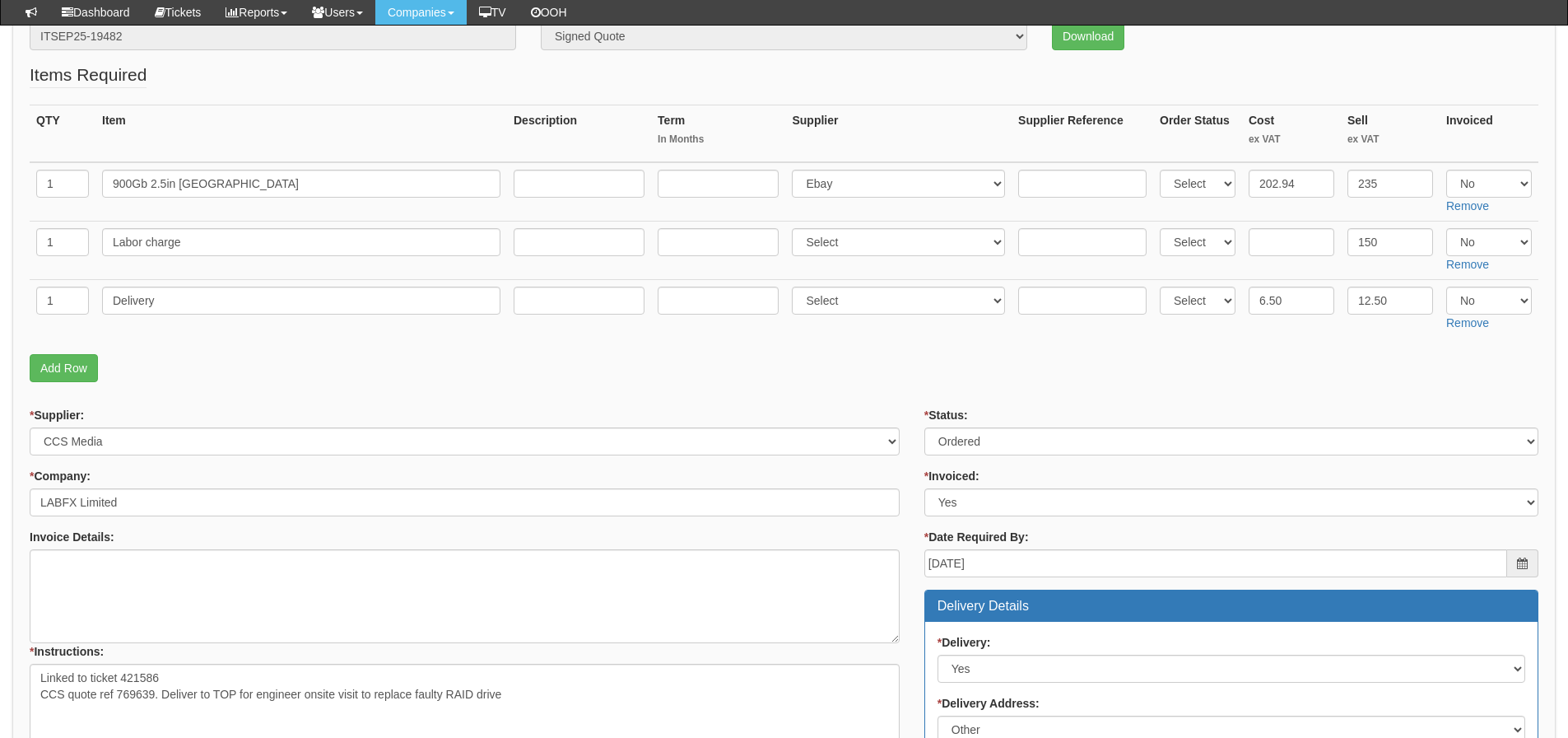
scroll to position [247, 0]
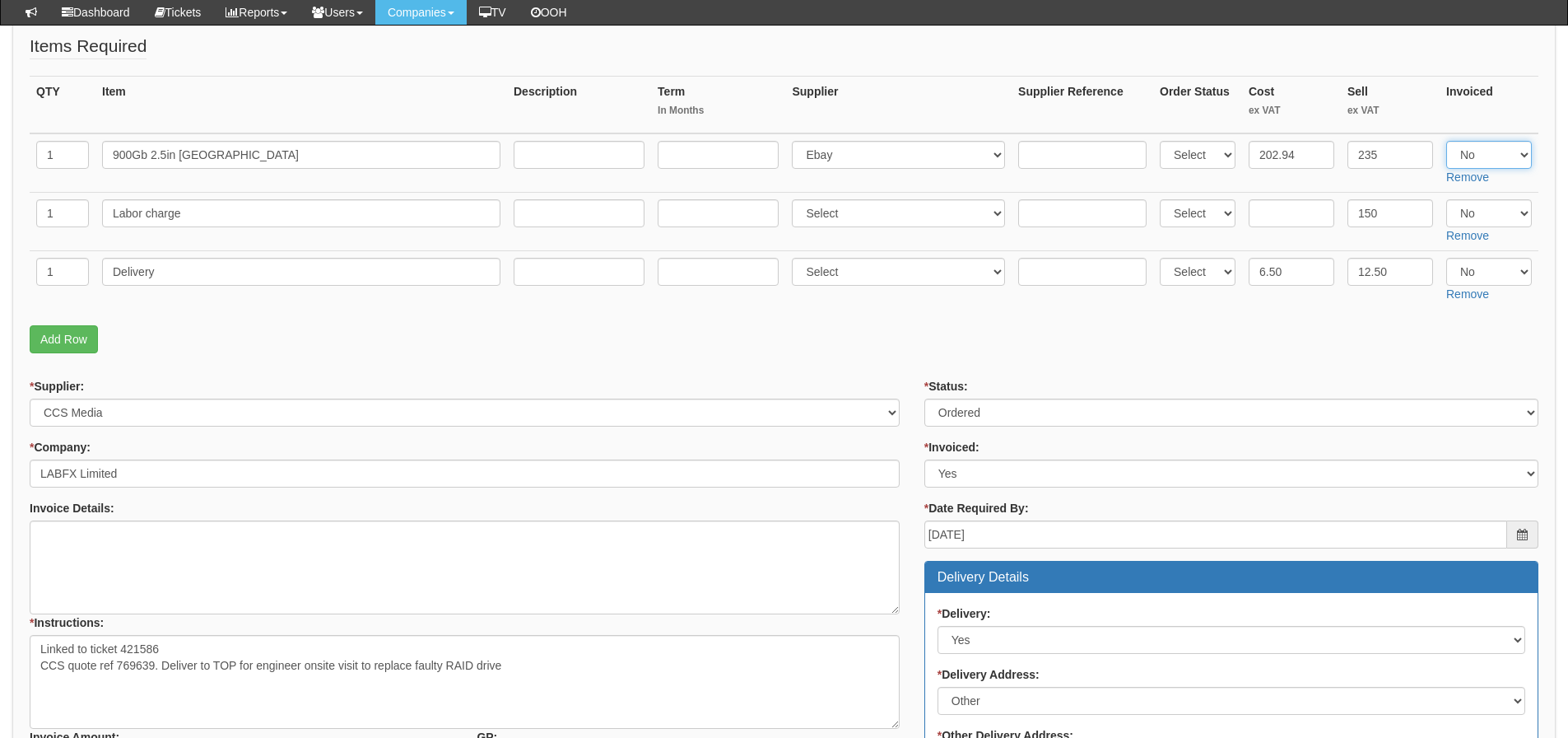
click at [1520, 148] on select "Select Yes No N/A" at bounding box center [1489, 154] width 86 height 28
select select "Yes"
click at [1446, 140] on select "Select Yes No N/A" at bounding box center [1489, 154] width 86 height 28
click at [1471, 260] on select "Select Yes No N/A" at bounding box center [1489, 271] width 86 height 28
select select "Yes"
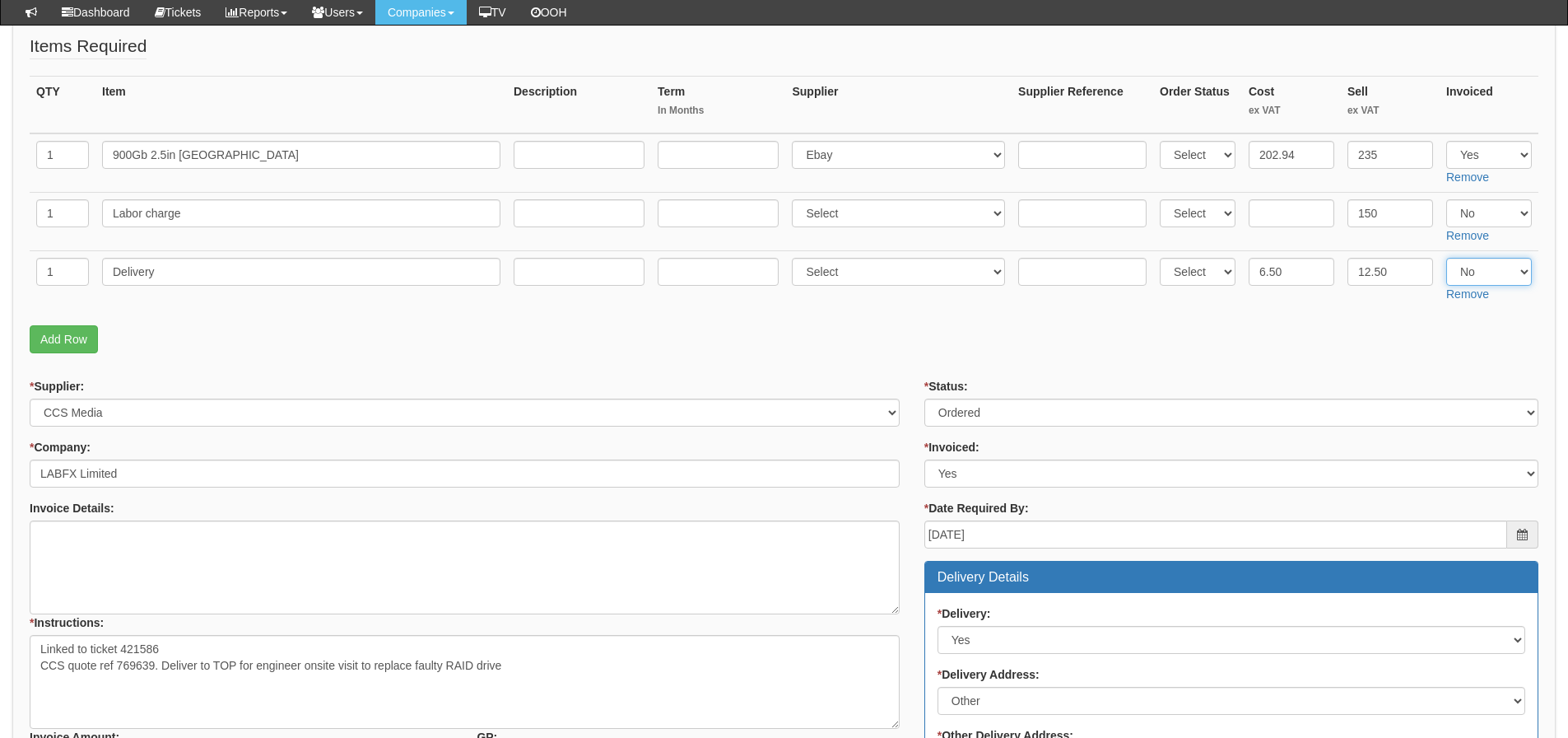
click at [1446, 257] on select "Select Yes No N/A" at bounding box center [1489, 271] width 86 height 28
click at [668, 357] on fieldset "Items Required QTY Item Description Term In Months Supplier Supplier Reference …" at bounding box center [784, 198] width 1509 height 328
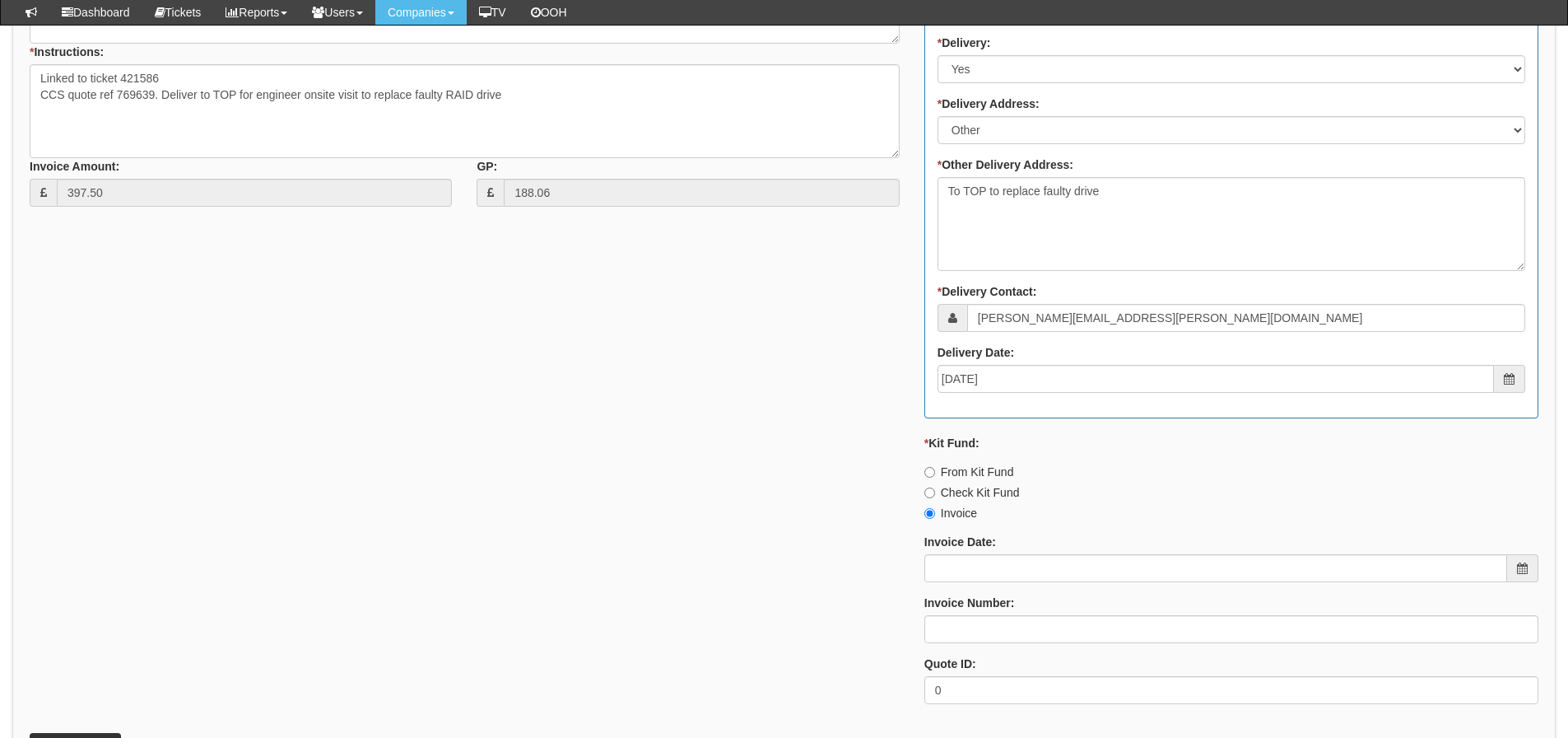
scroll to position [906, 0]
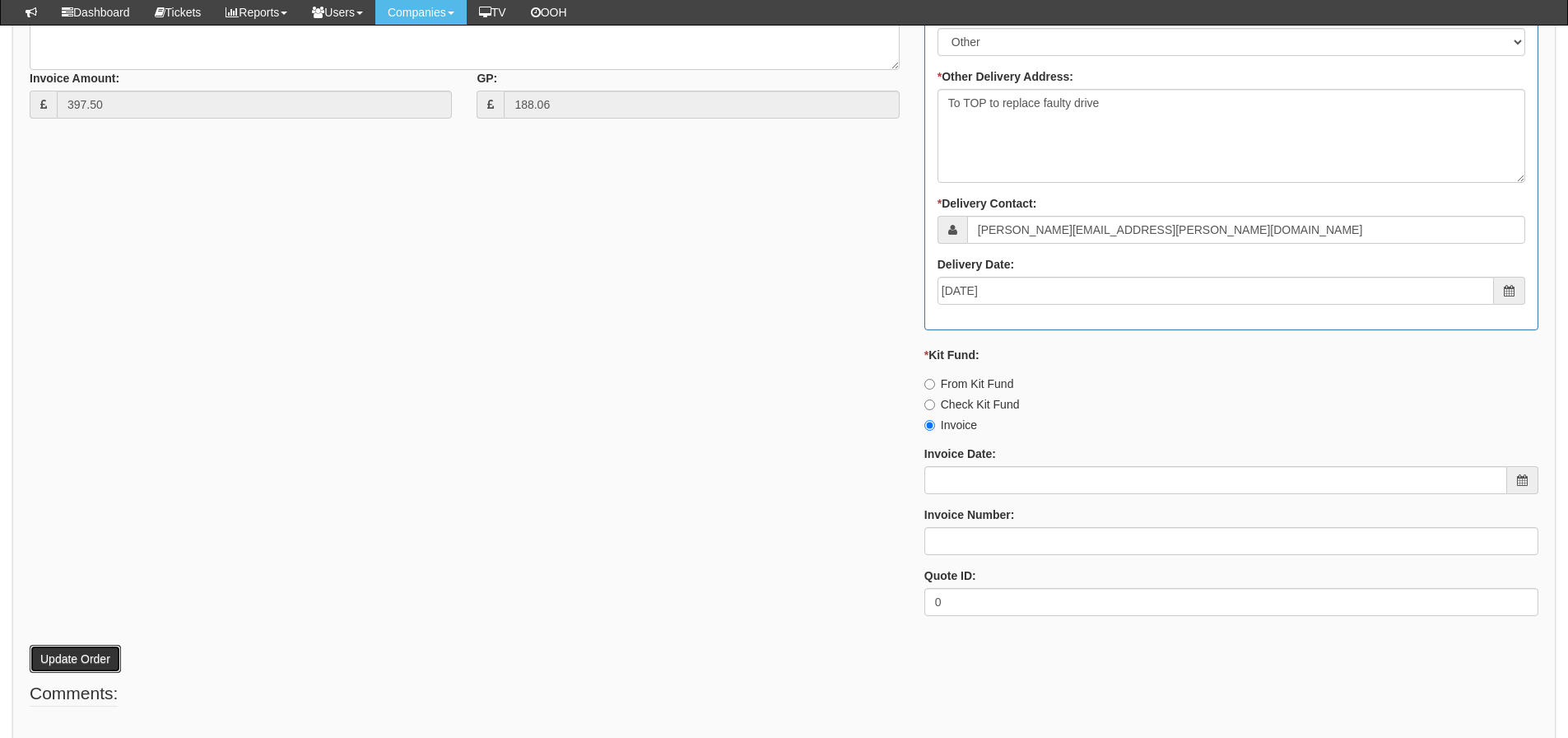
click at [110, 654] on button "Update Order" at bounding box center [75, 658] width 92 height 28
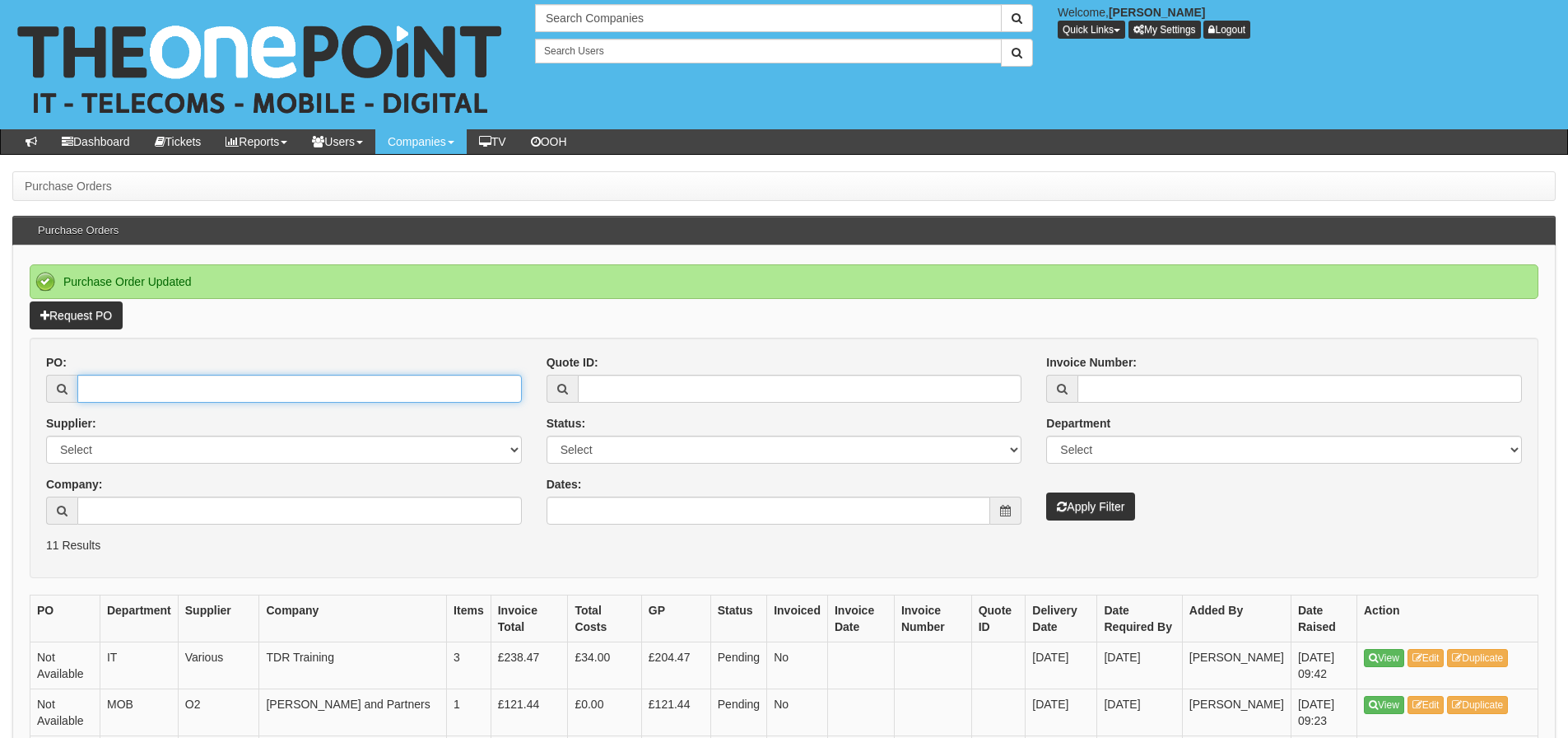
click at [309, 387] on input "PO:" at bounding box center [299, 388] width 444 height 28
type input "19469"
click at [1046, 492] on button "Apply Filter" at bounding box center [1090, 506] width 89 height 28
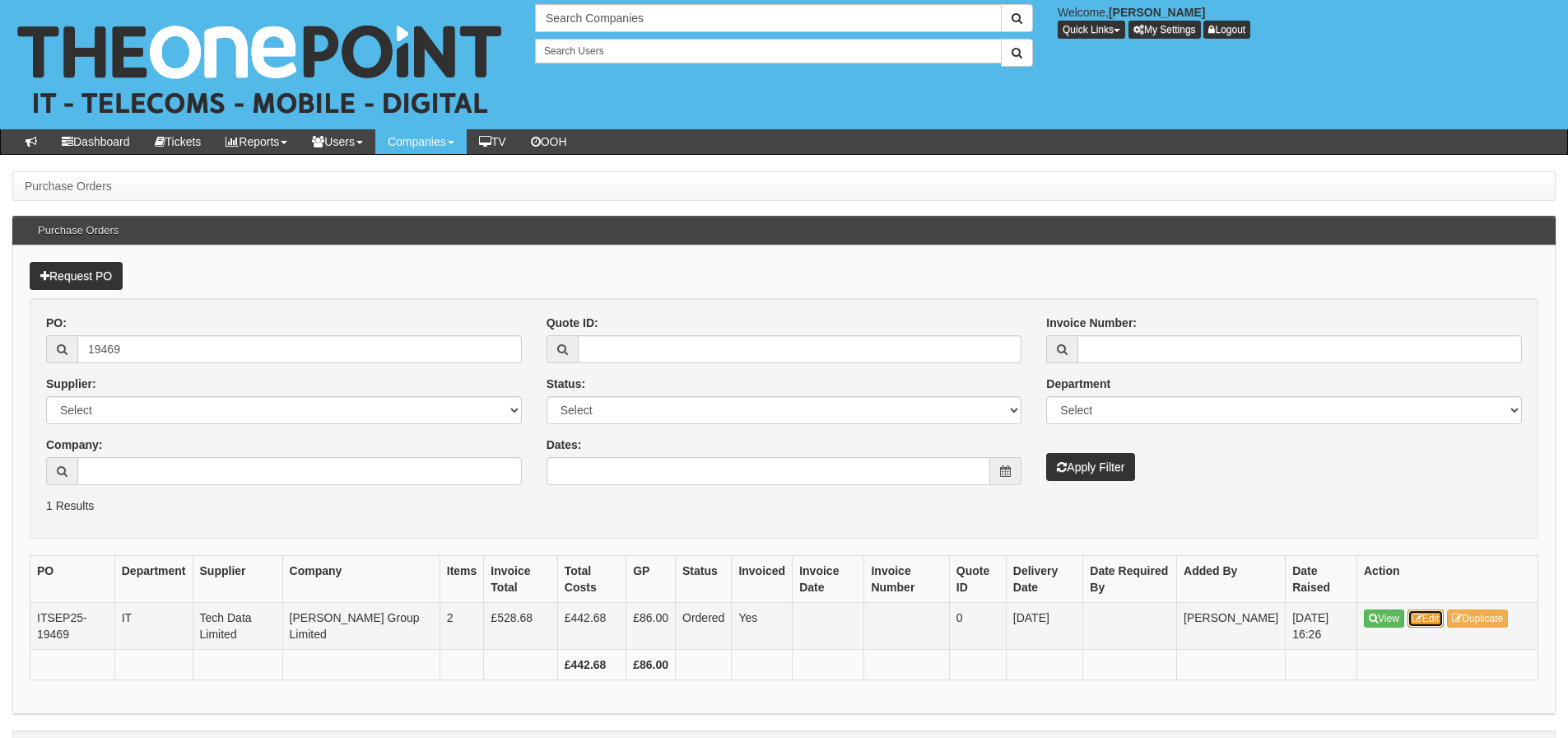
click at [1425, 615] on link "Edit" at bounding box center [1426, 618] width 37 height 19
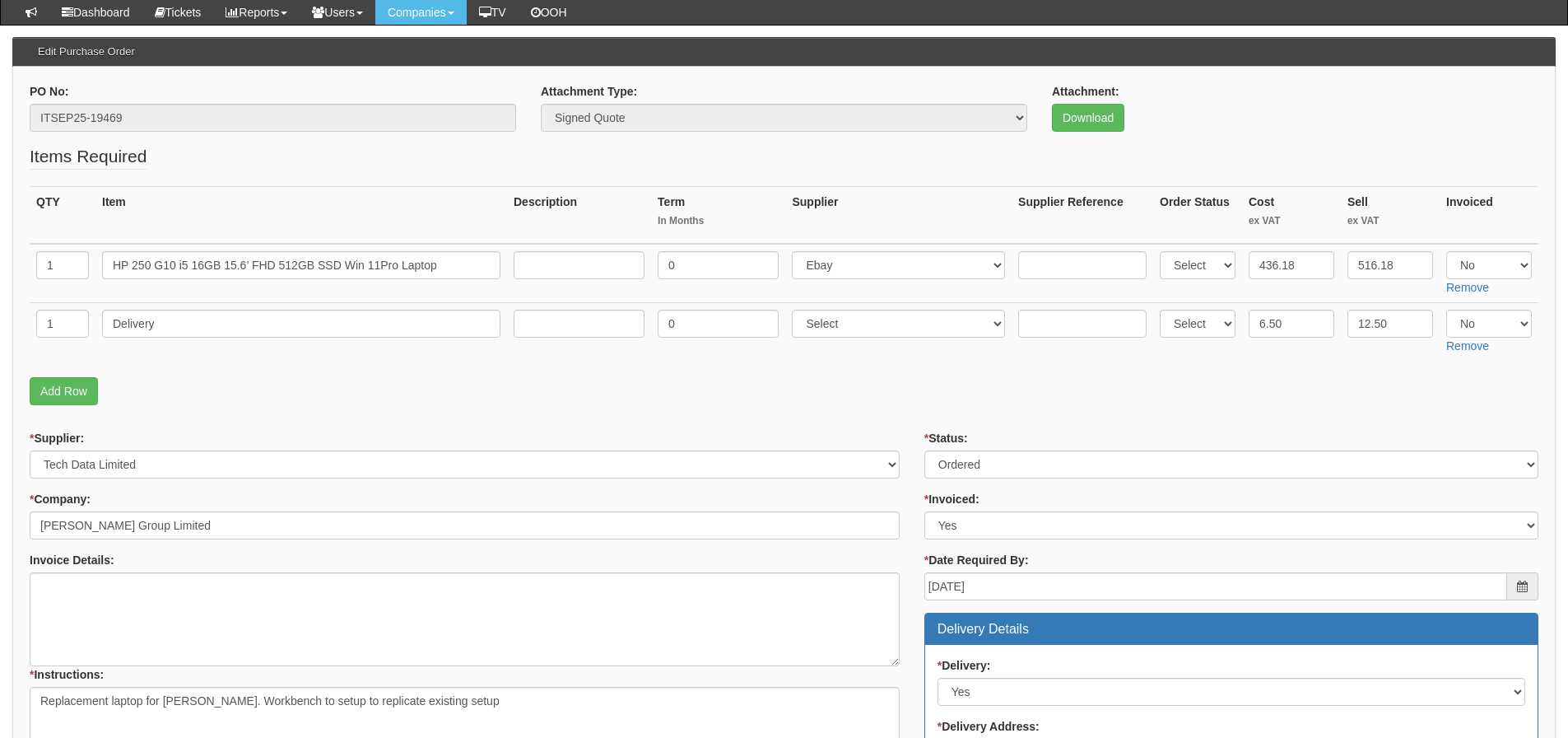
scroll to position [165, 0]
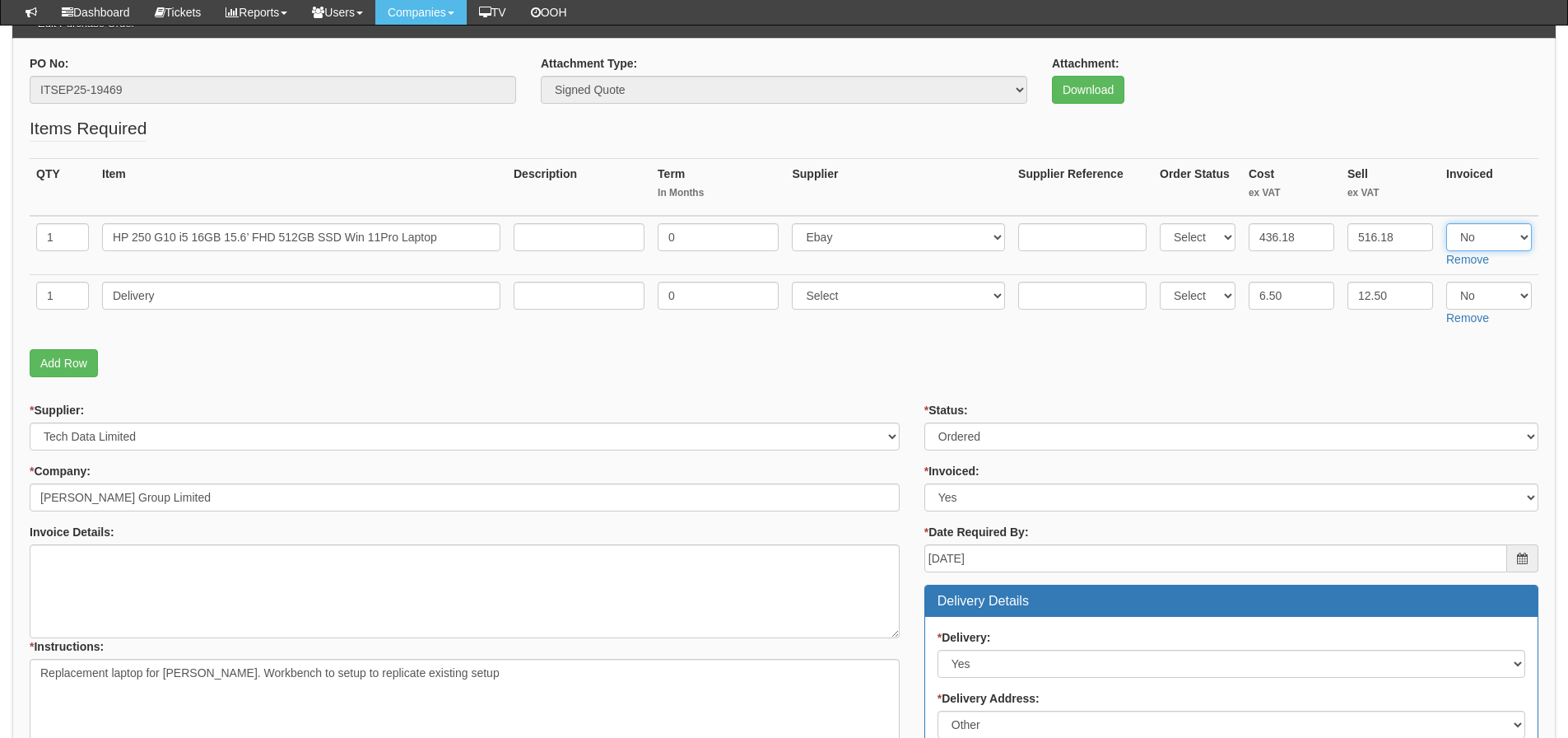
click at [1474, 236] on select "Select Yes No N/A" at bounding box center [1489, 237] width 86 height 28
select select "Yes"
click at [1446, 223] on select "Select Yes No N/A" at bounding box center [1489, 237] width 86 height 28
click at [1485, 285] on select "Select Yes No N/A" at bounding box center [1489, 295] width 86 height 28
select select "Yes"
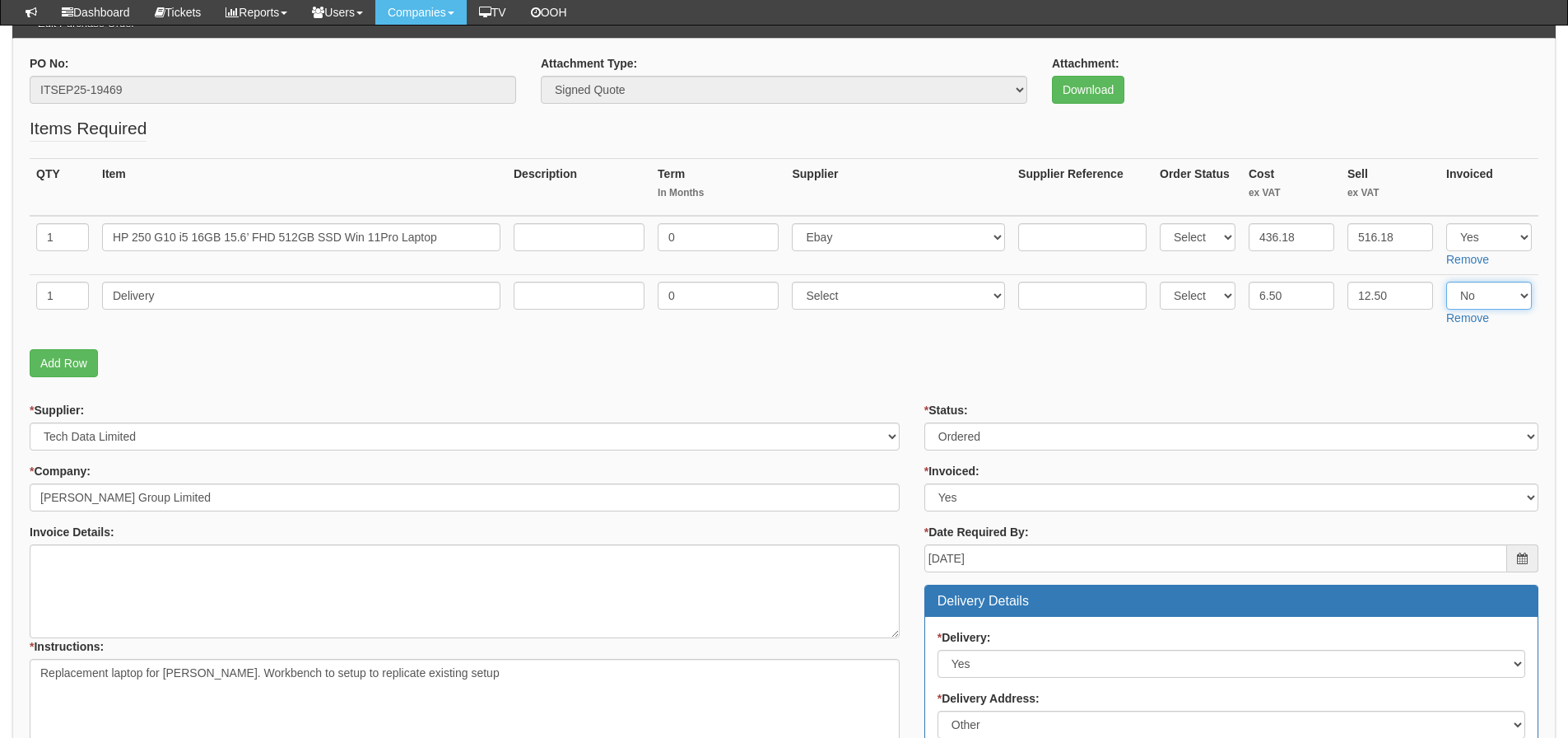
click at [1446, 282] on select "Select Yes No N/A" at bounding box center [1489, 295] width 86 height 28
click at [1214, 399] on form "PO No: ITSEP25-19469 Attachment Type: Select Signed Quote Auth email if quote u…" at bounding box center [784, 706] width 1509 height 1301
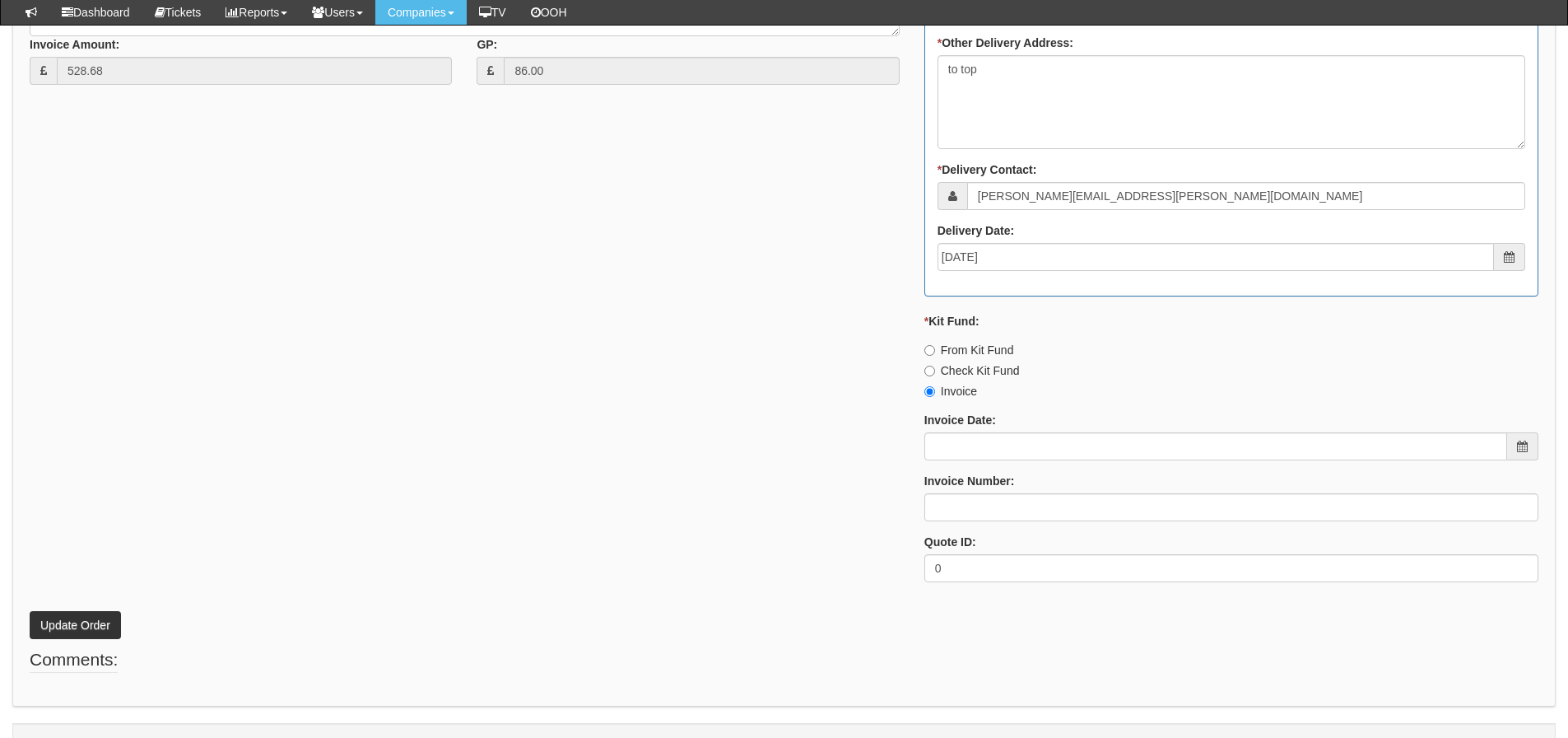
scroll to position [915, 0]
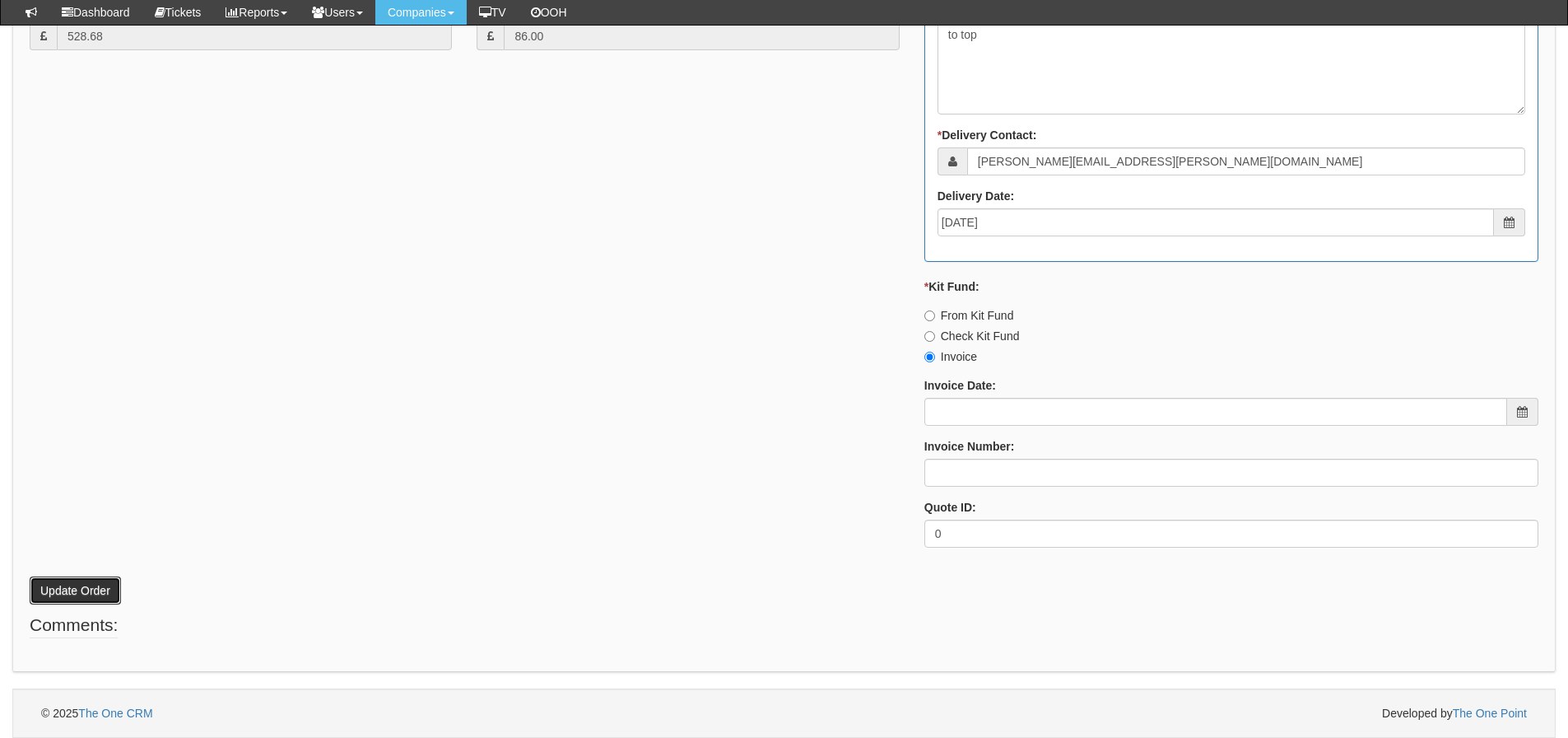
click at [108, 590] on button "Update Order" at bounding box center [75, 590] width 92 height 28
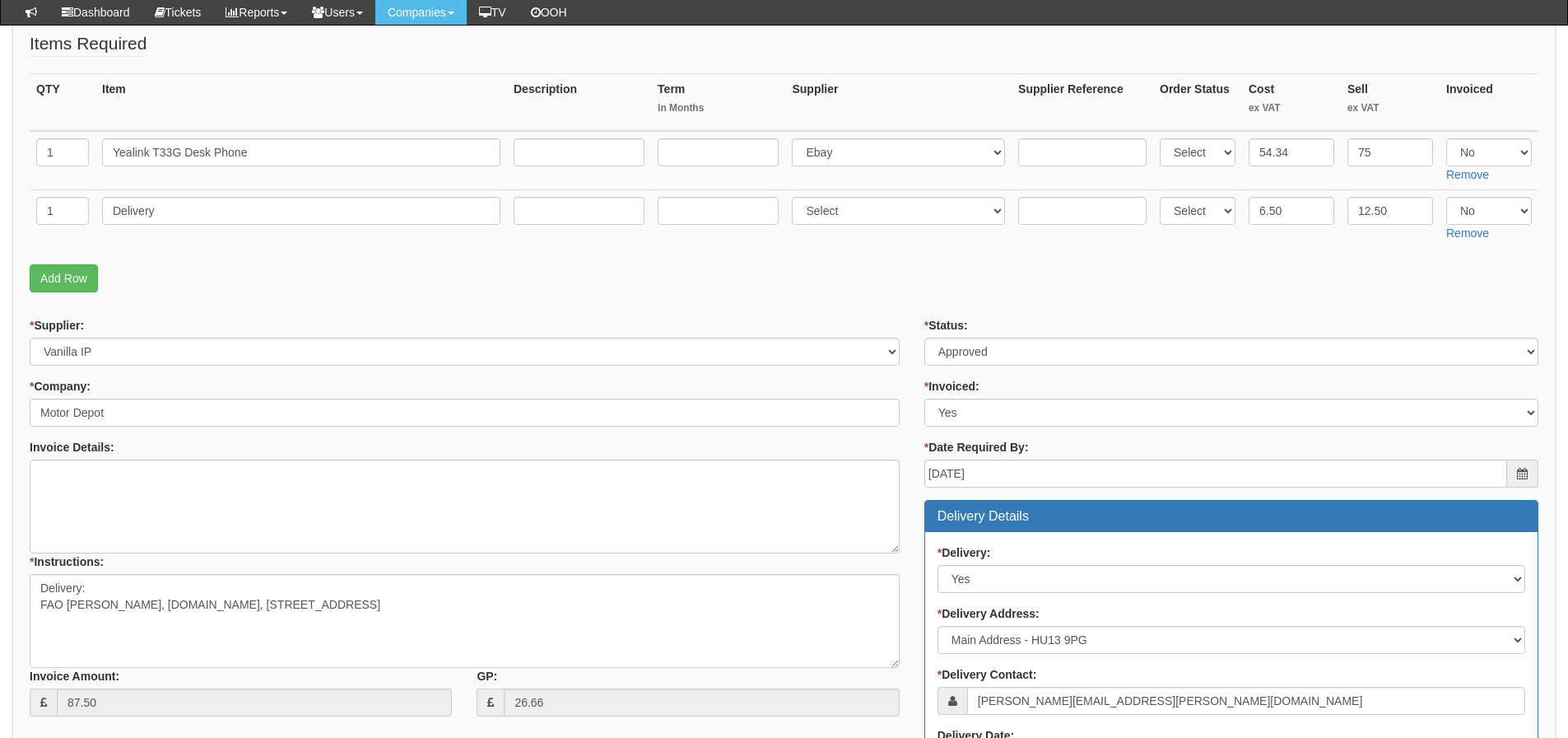
scroll to position [130, 0]
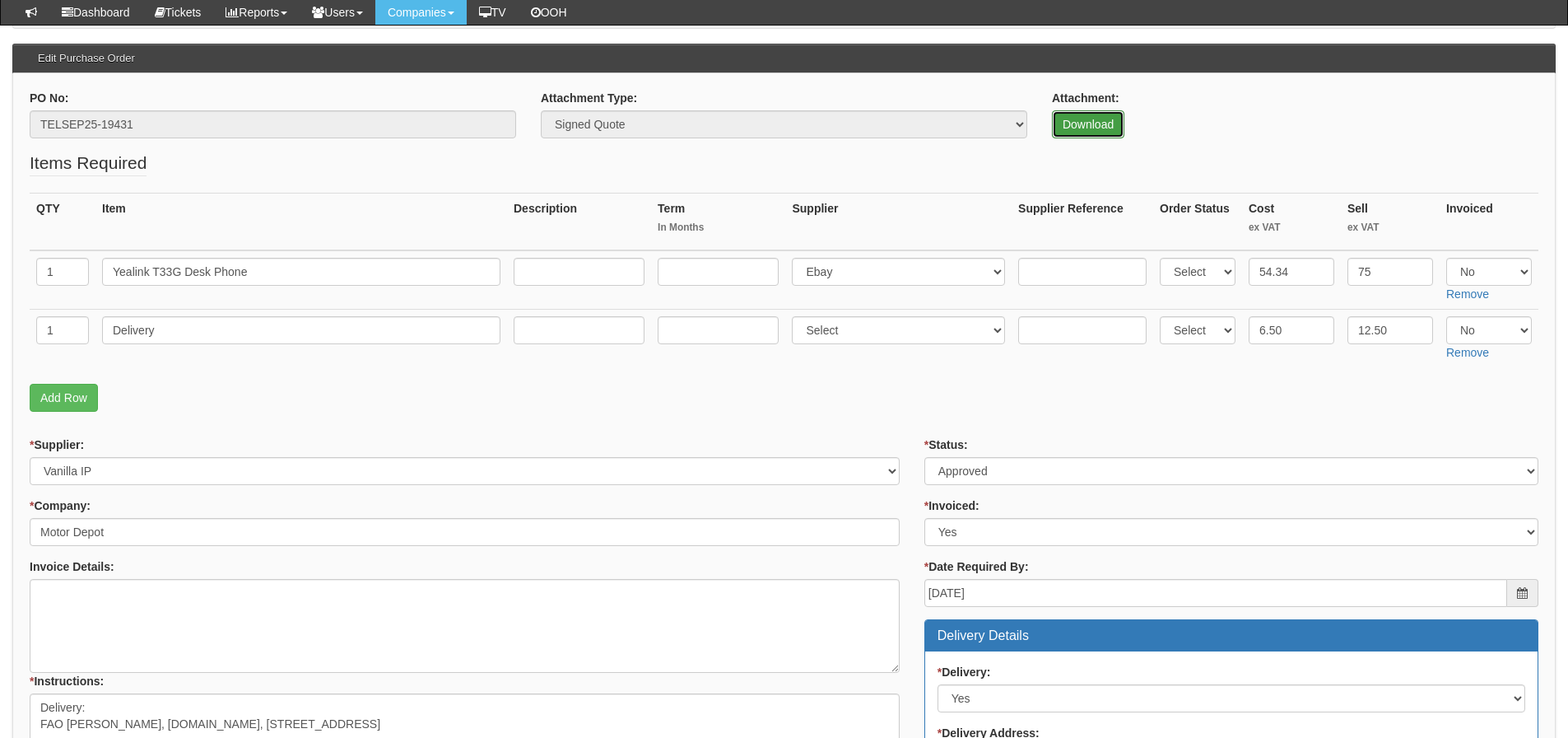
click at [1063, 128] on link "Download" at bounding box center [1088, 124] width 72 height 28
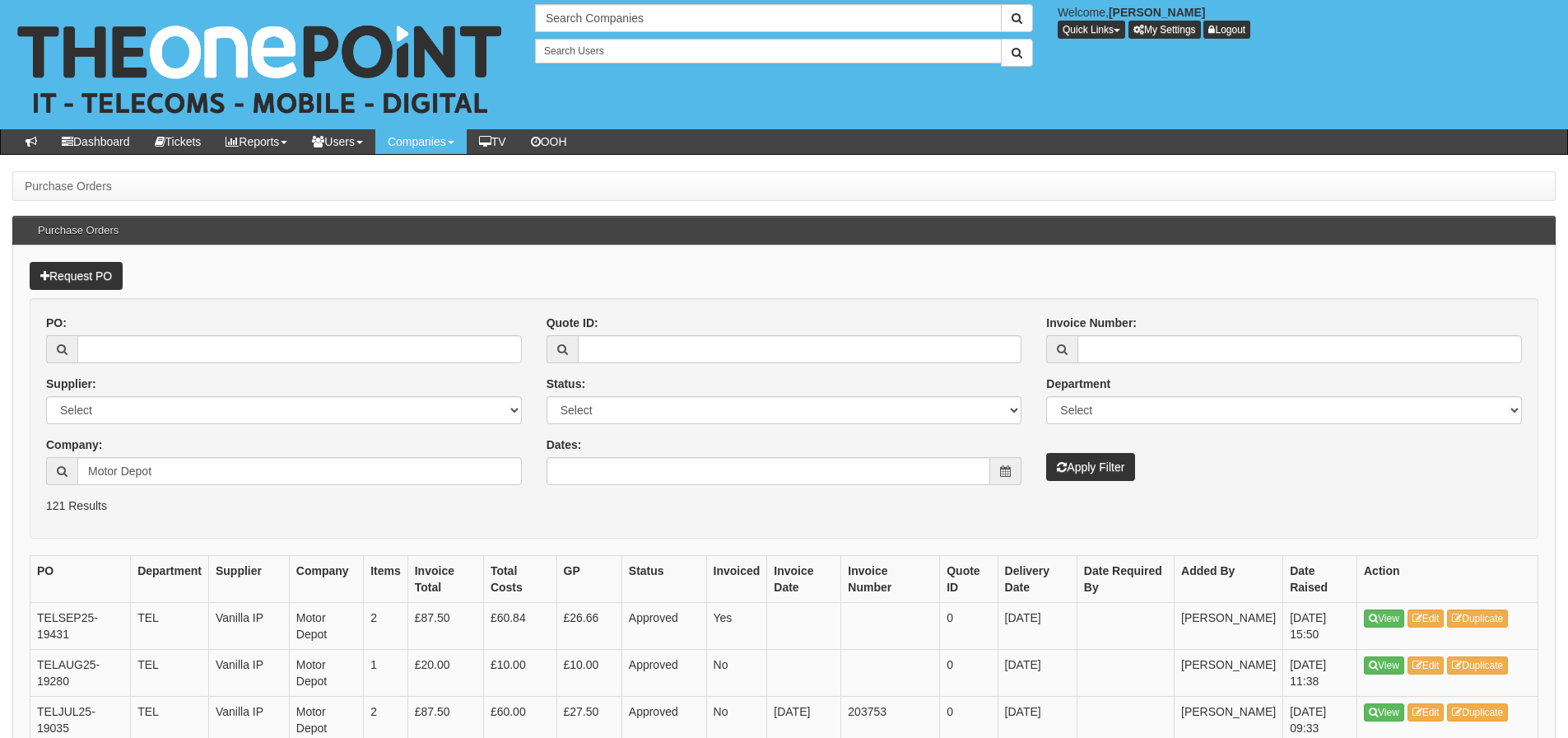
scroll to position [82, 0]
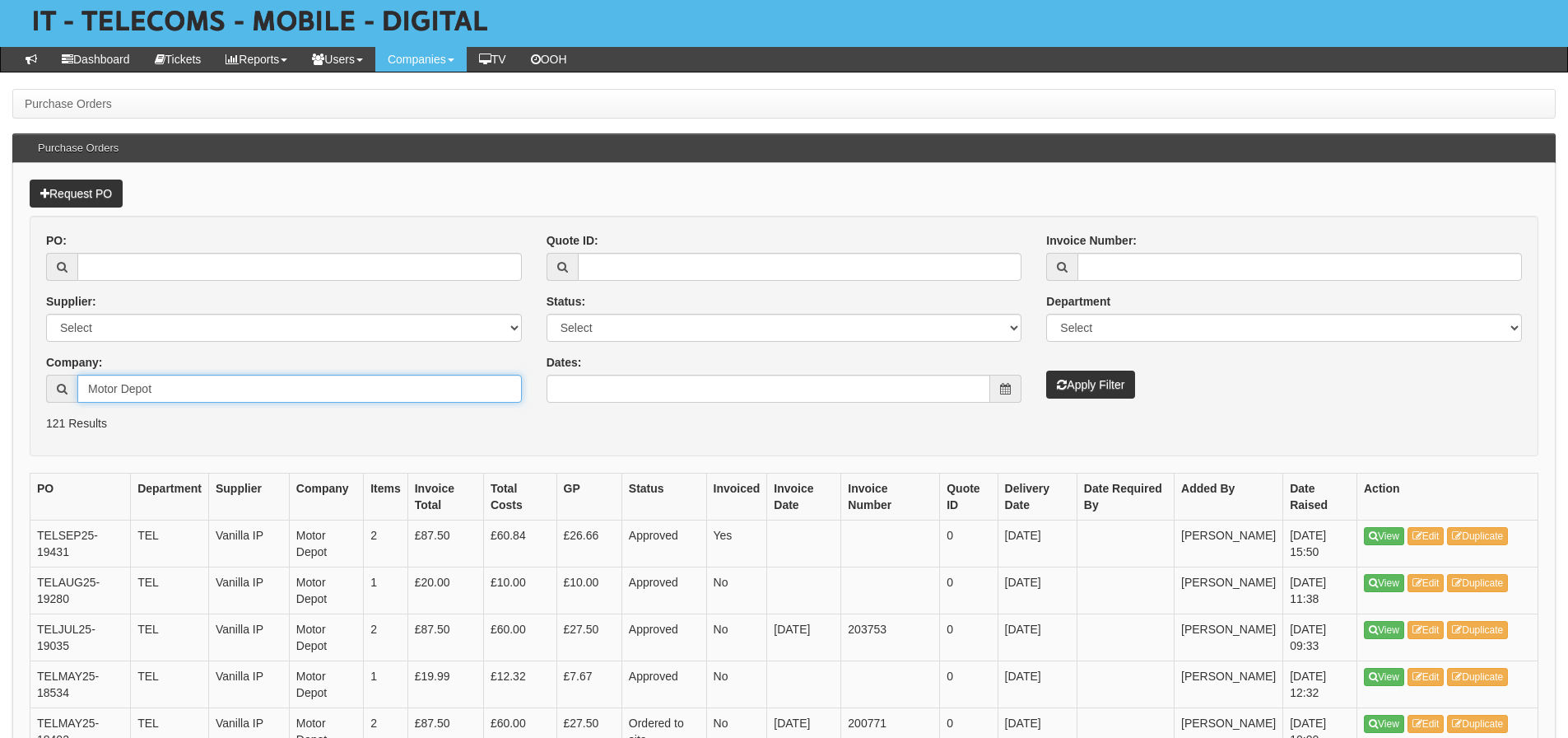
drag, startPoint x: 180, startPoint y: 384, endPoint x: -201, endPoint y: 447, distance: 386.2
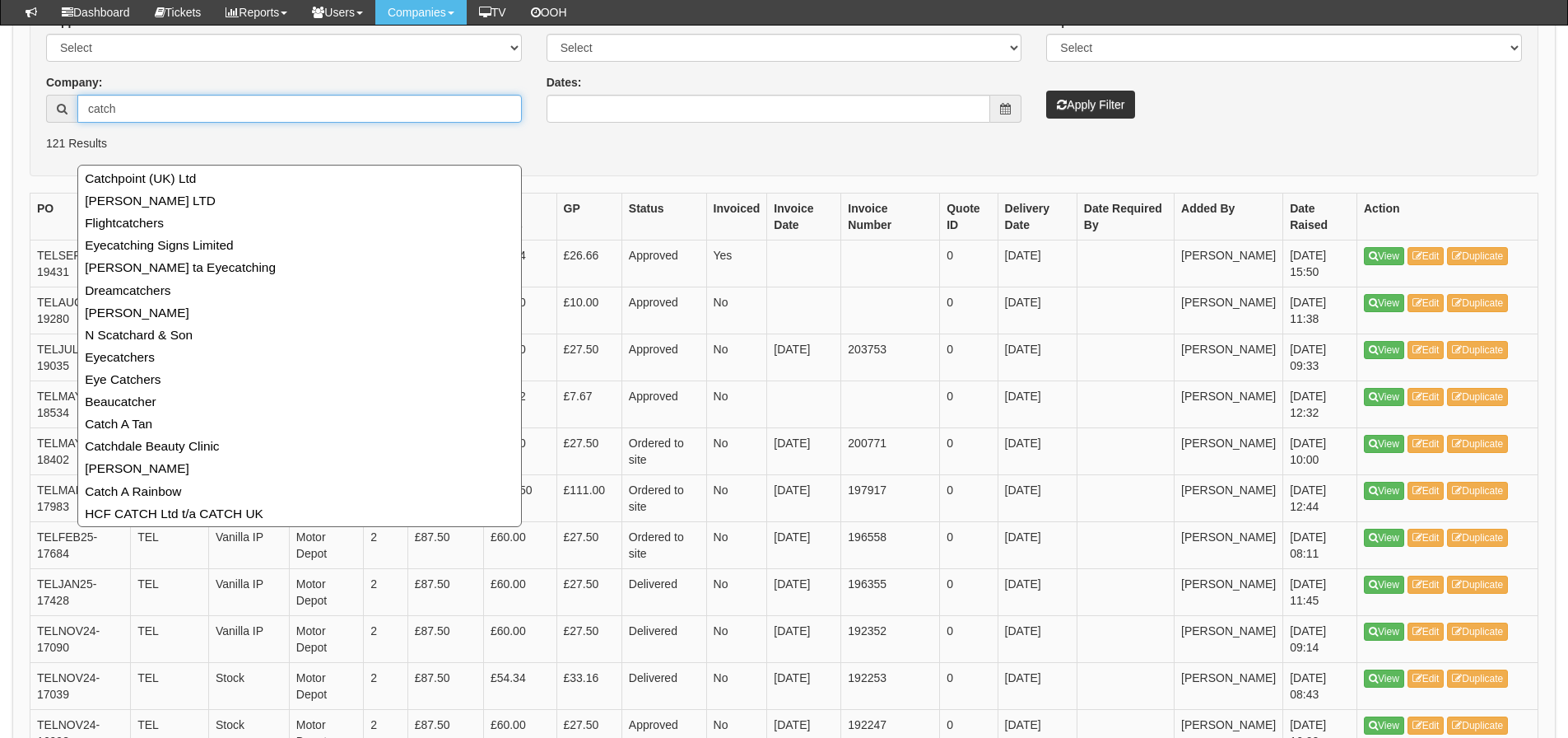
scroll to position [330, 0]
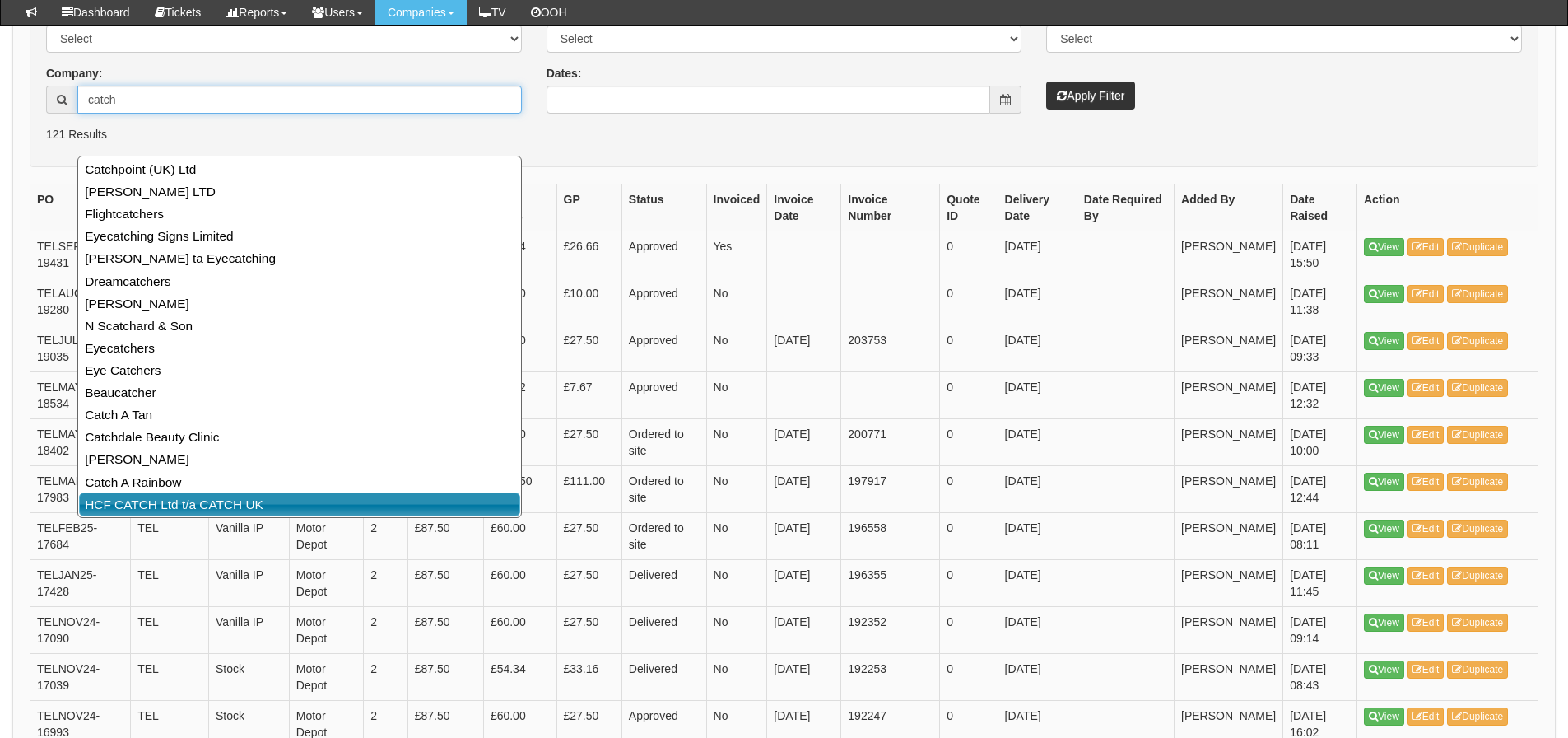
click at [225, 496] on link "HCF CATCH Ltd t/a CATCH UK" at bounding box center [299, 504] width 441 height 23
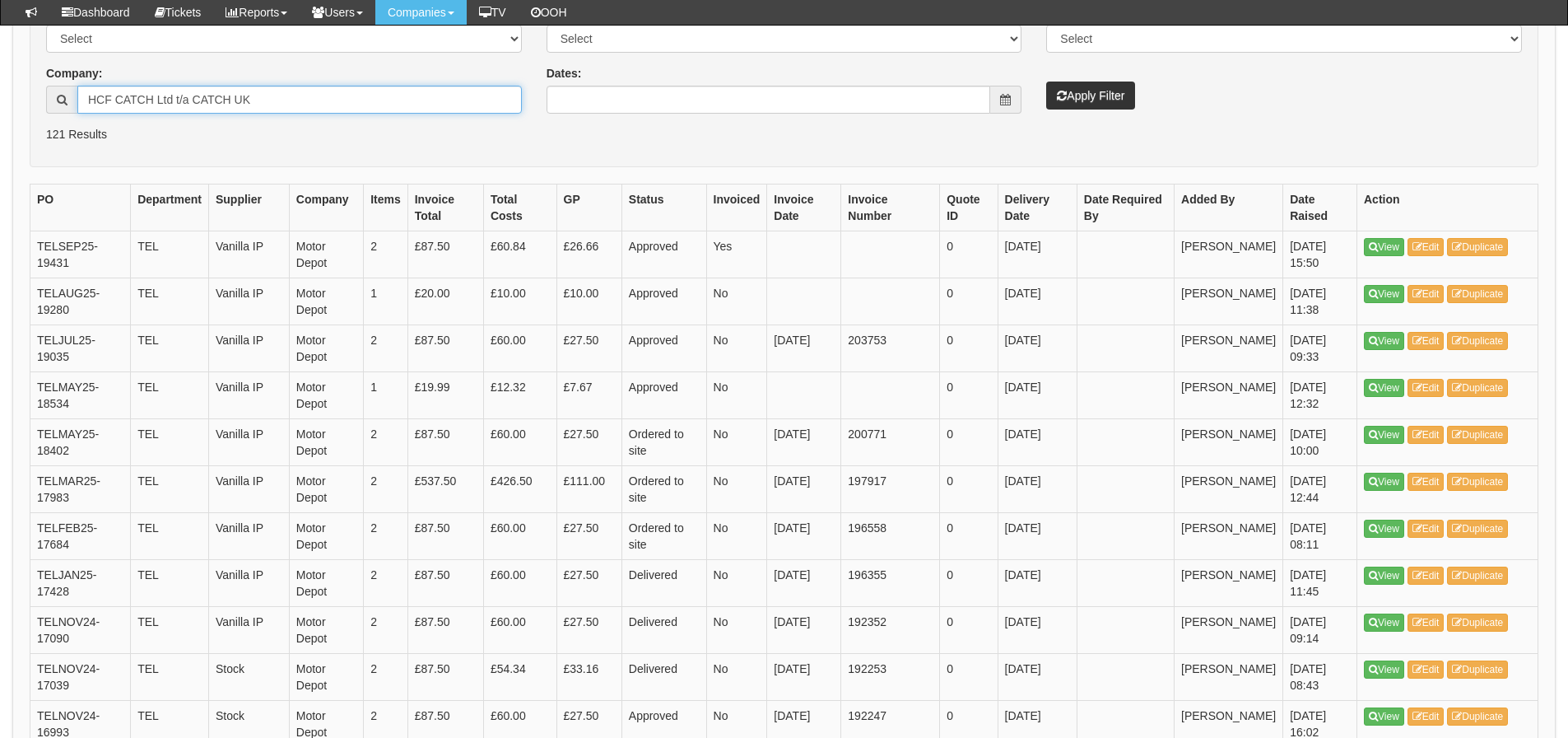
type input "HCF CATCH Ltd t/a CATCH UK"
click at [1071, 97] on button "Apply Filter" at bounding box center [1090, 96] width 89 height 28
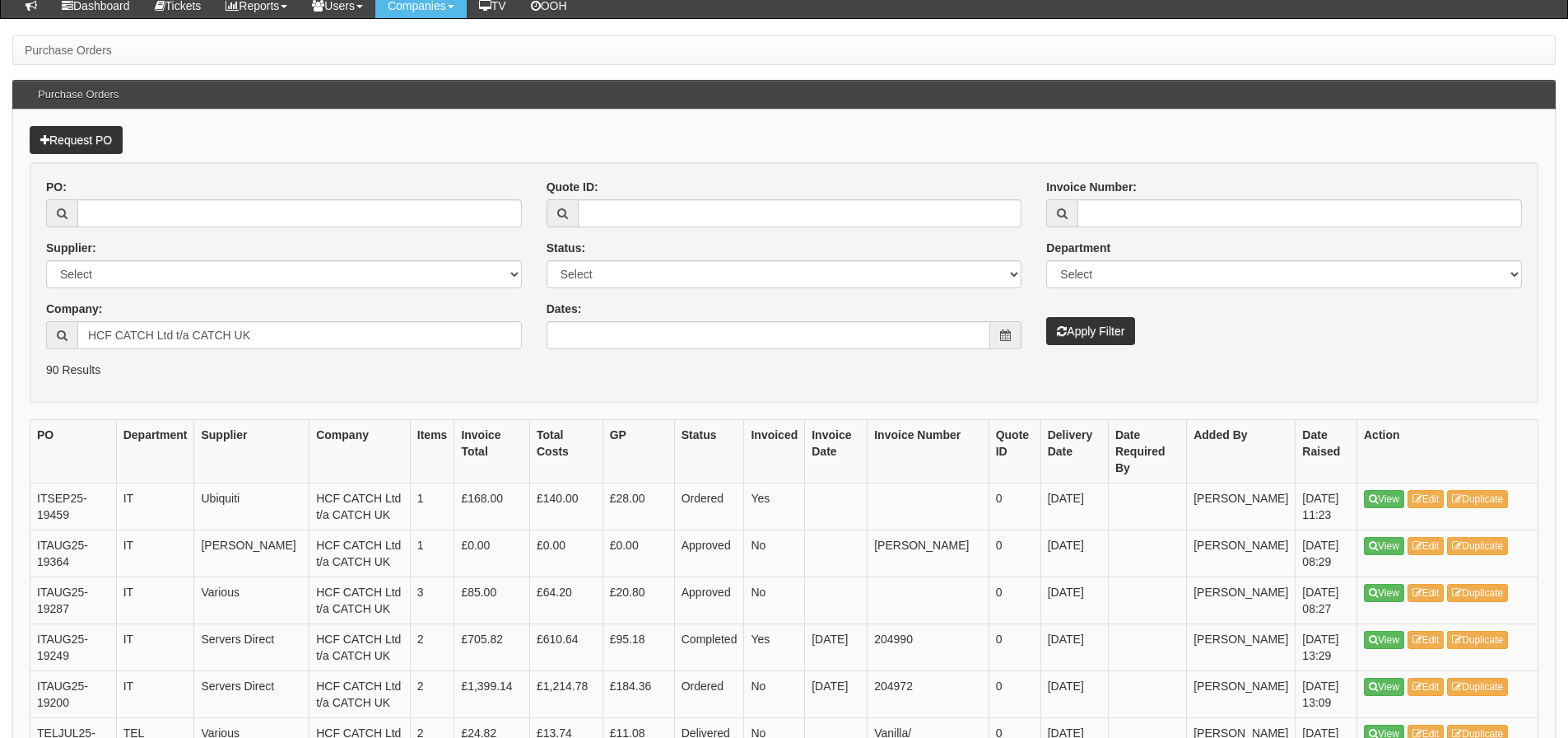
scroll to position [165, 0]
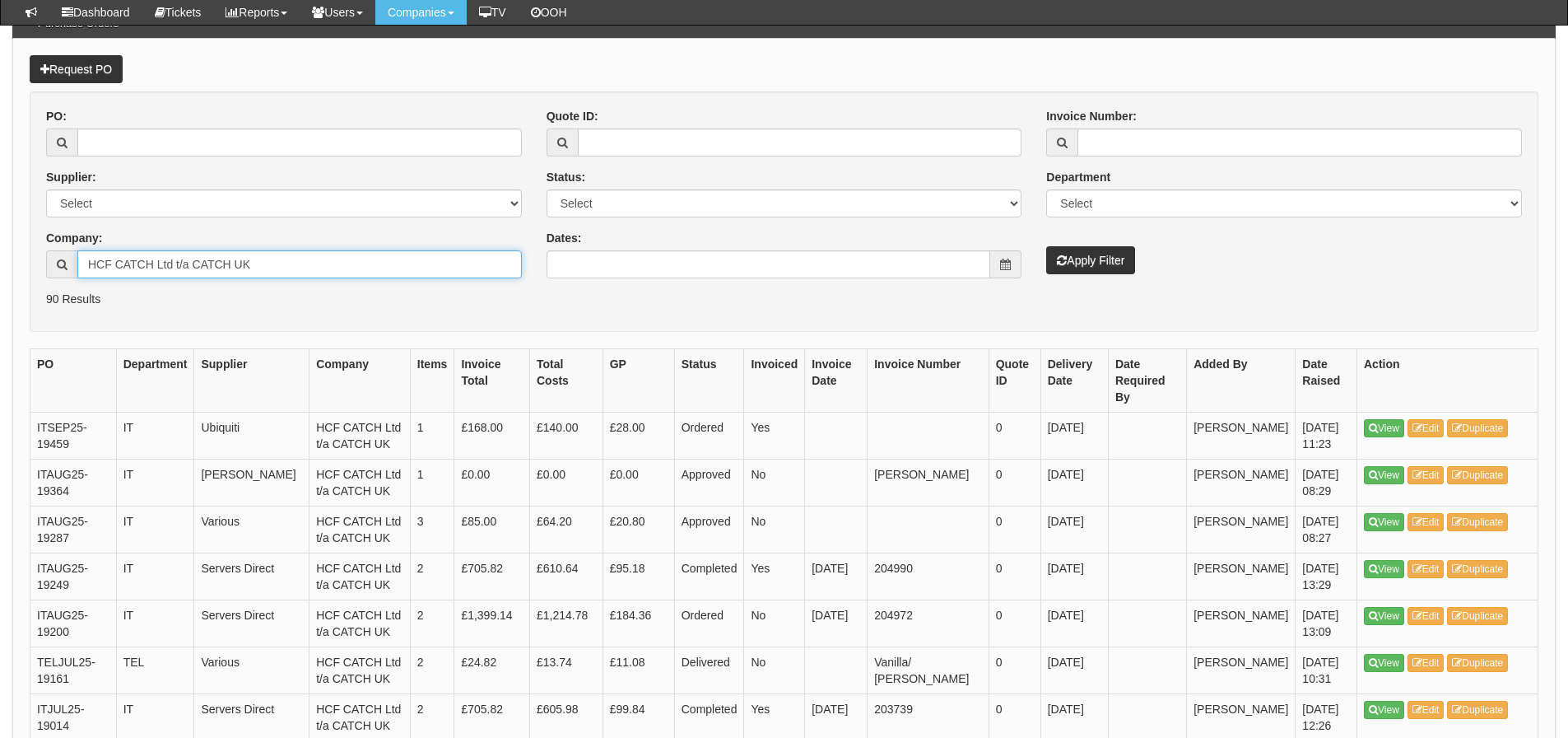
drag, startPoint x: 262, startPoint y: 268, endPoint x: 22, endPoint y: 268, distance: 240.0
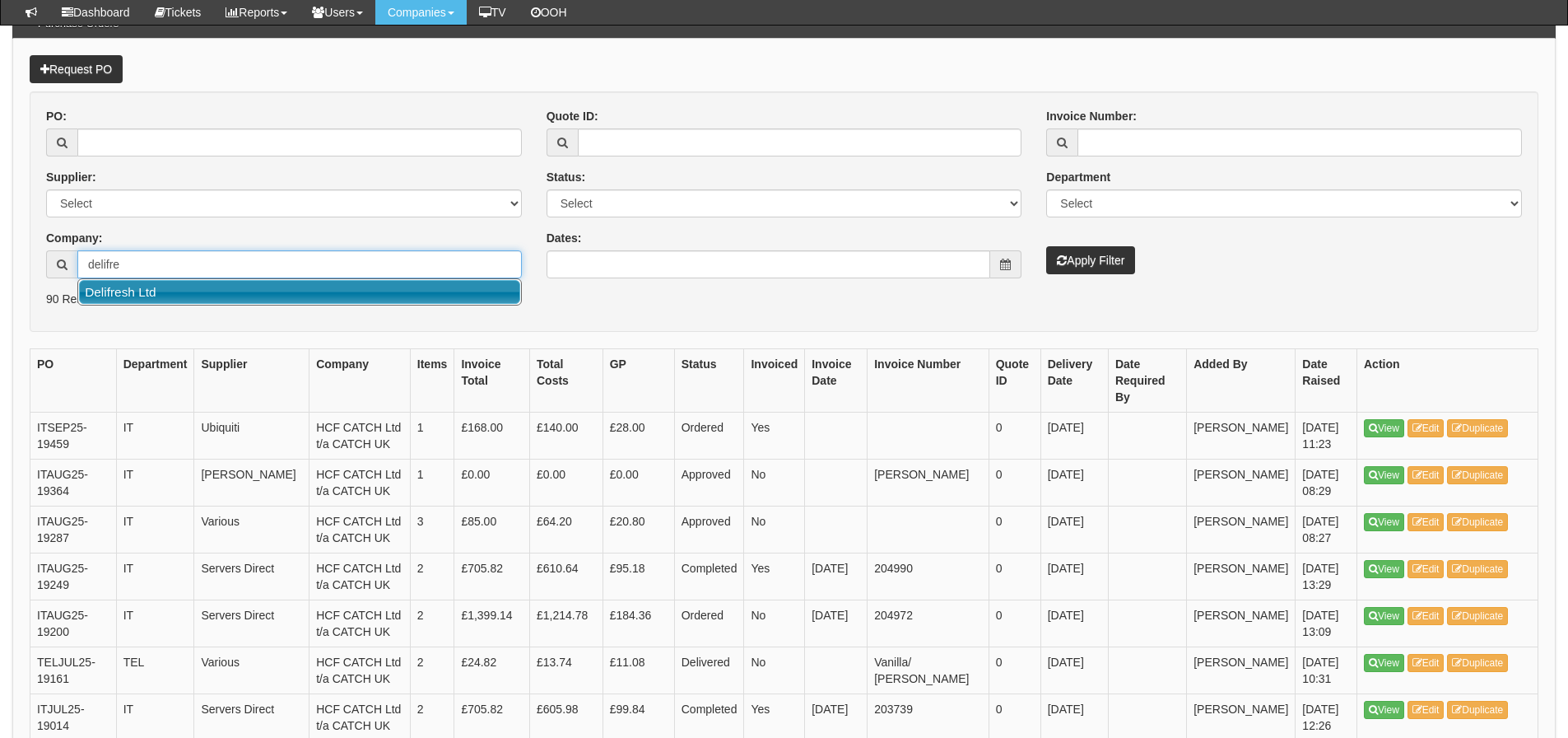
click at [89, 290] on link "Delifresh Ltd" at bounding box center [299, 291] width 441 height 23
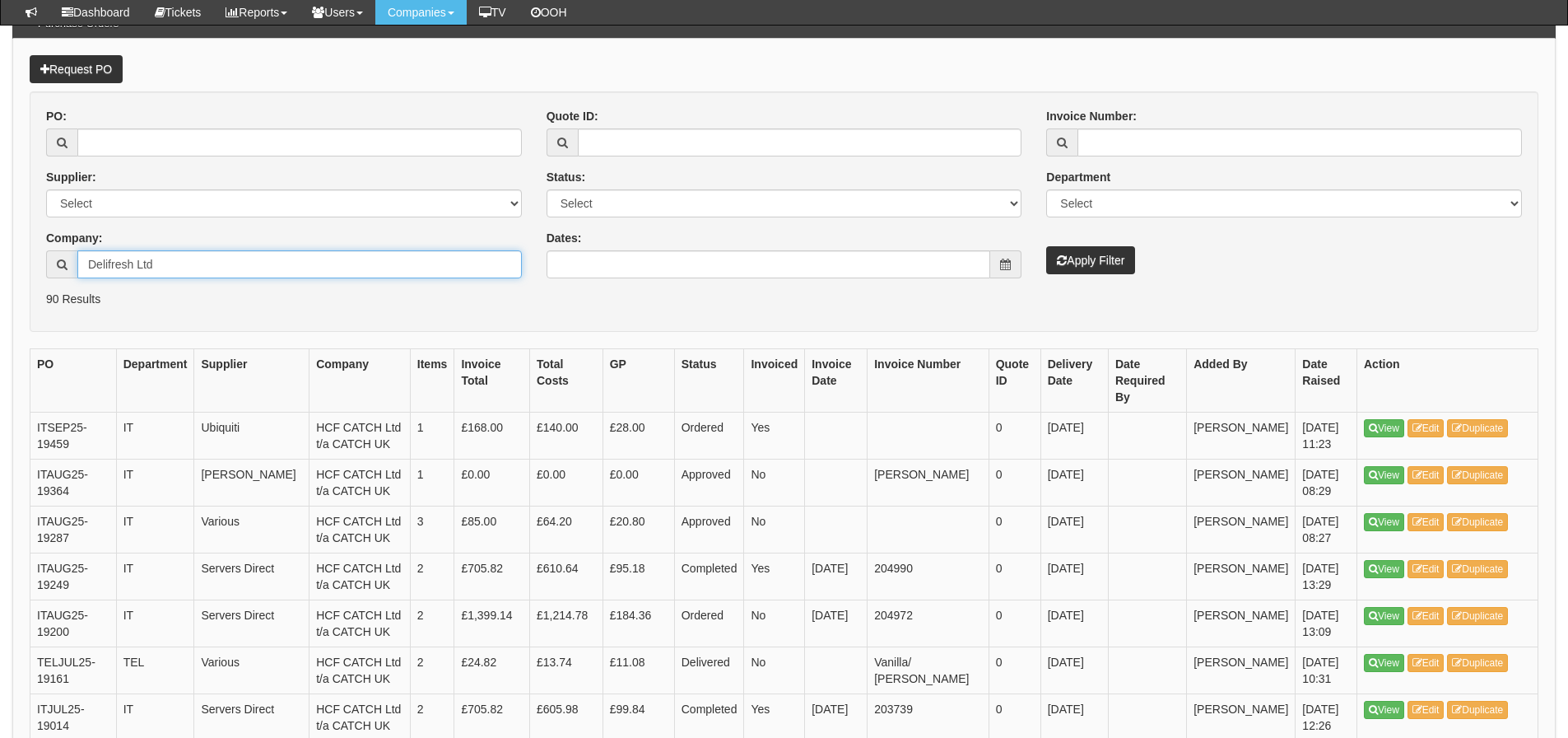
type input "Delifresh Ltd"
click at [1046, 246] on button "Apply Filter" at bounding box center [1090, 259] width 89 height 28
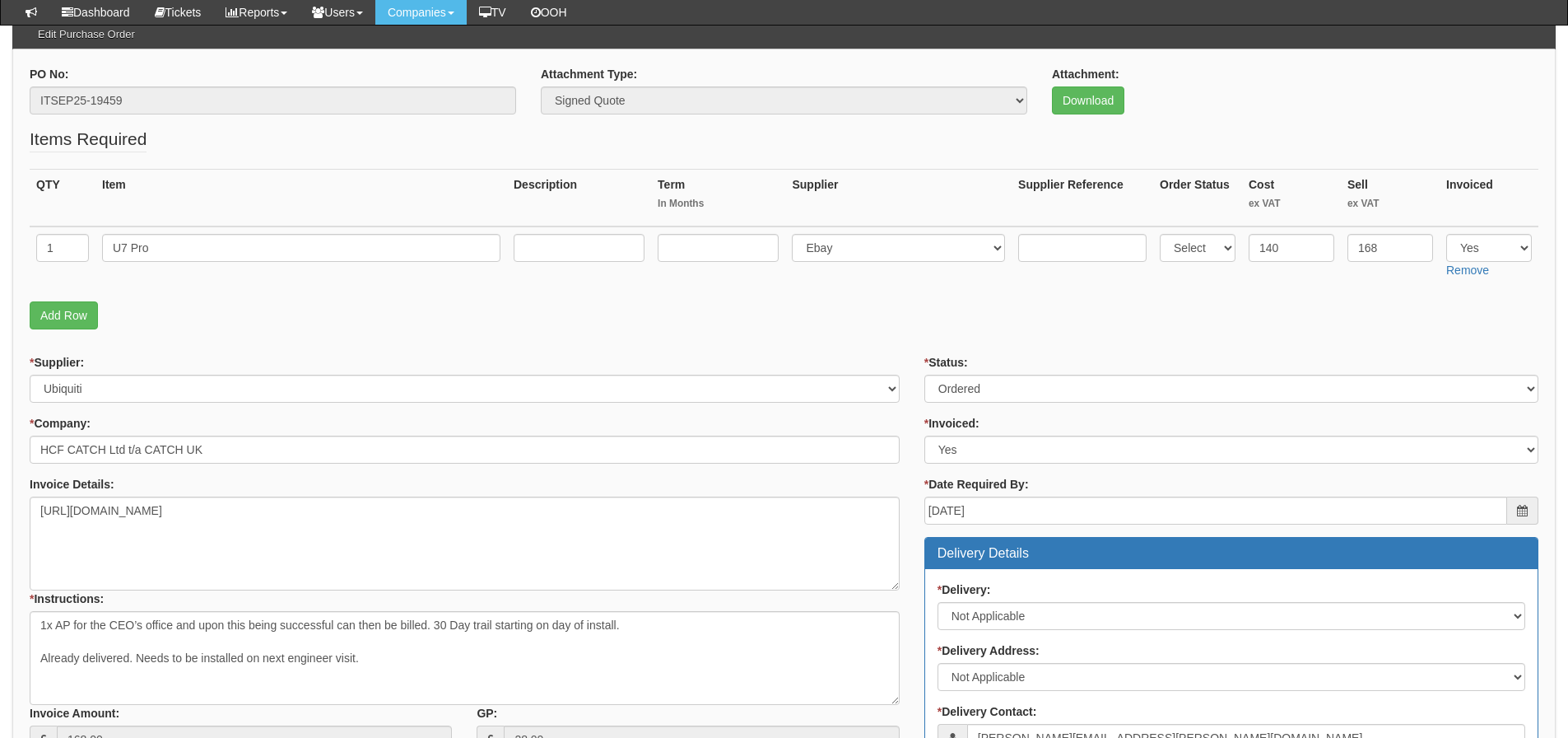
scroll to position [247, 0]
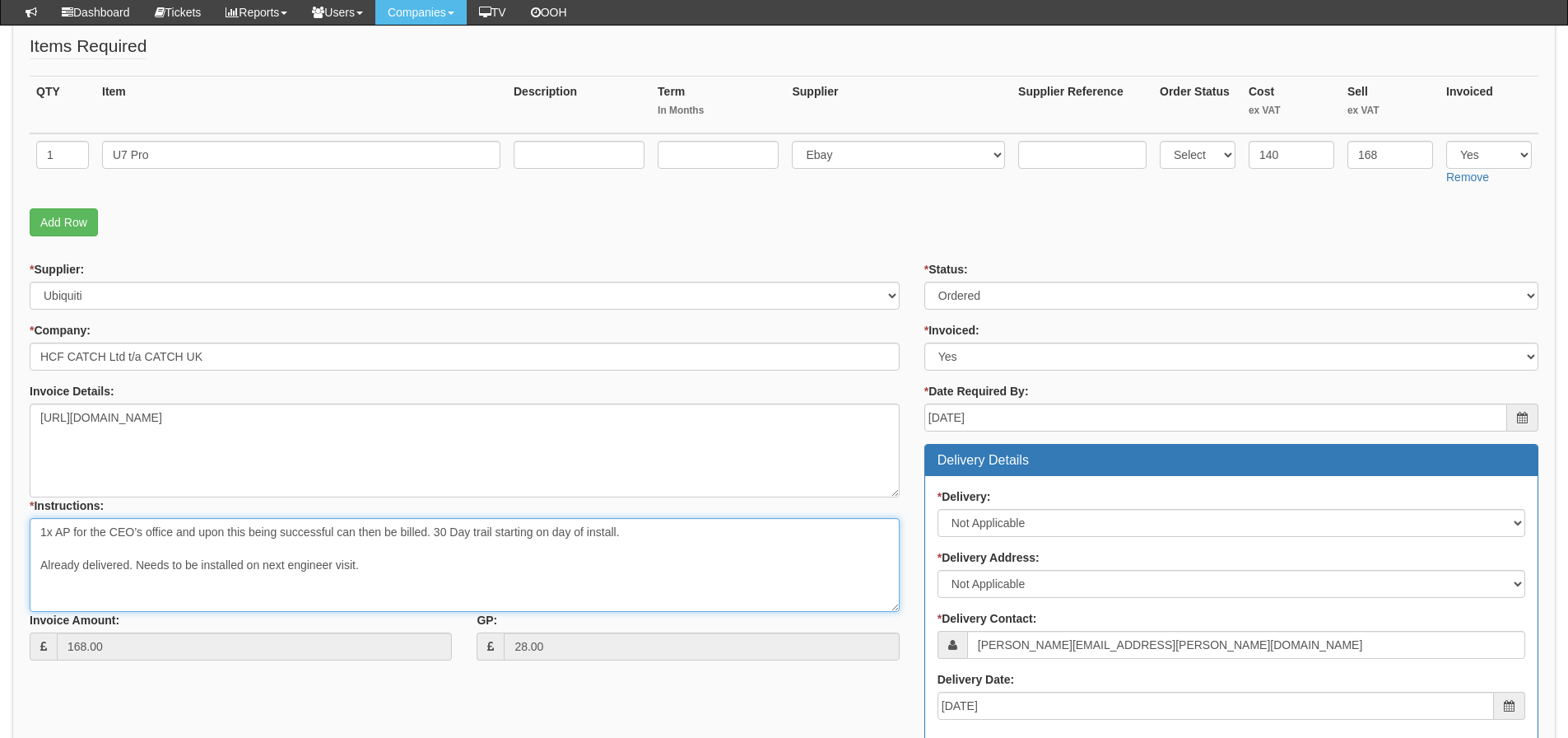
click at [563, 574] on textarea "1x AP for the CEO’s office and upon this being successful can then be billed. 3…" at bounding box center [464, 564] width 870 height 94
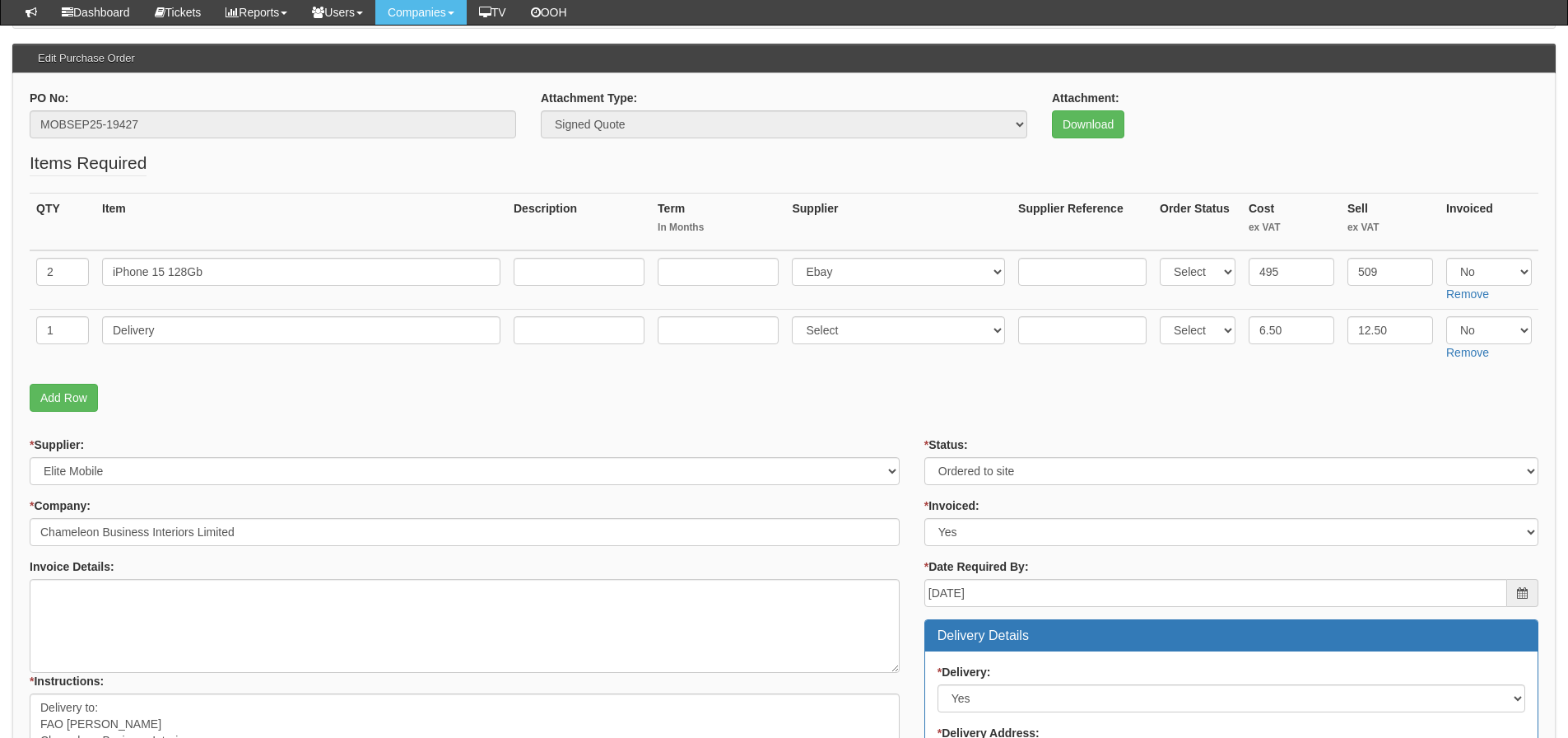
scroll to position [48, 0]
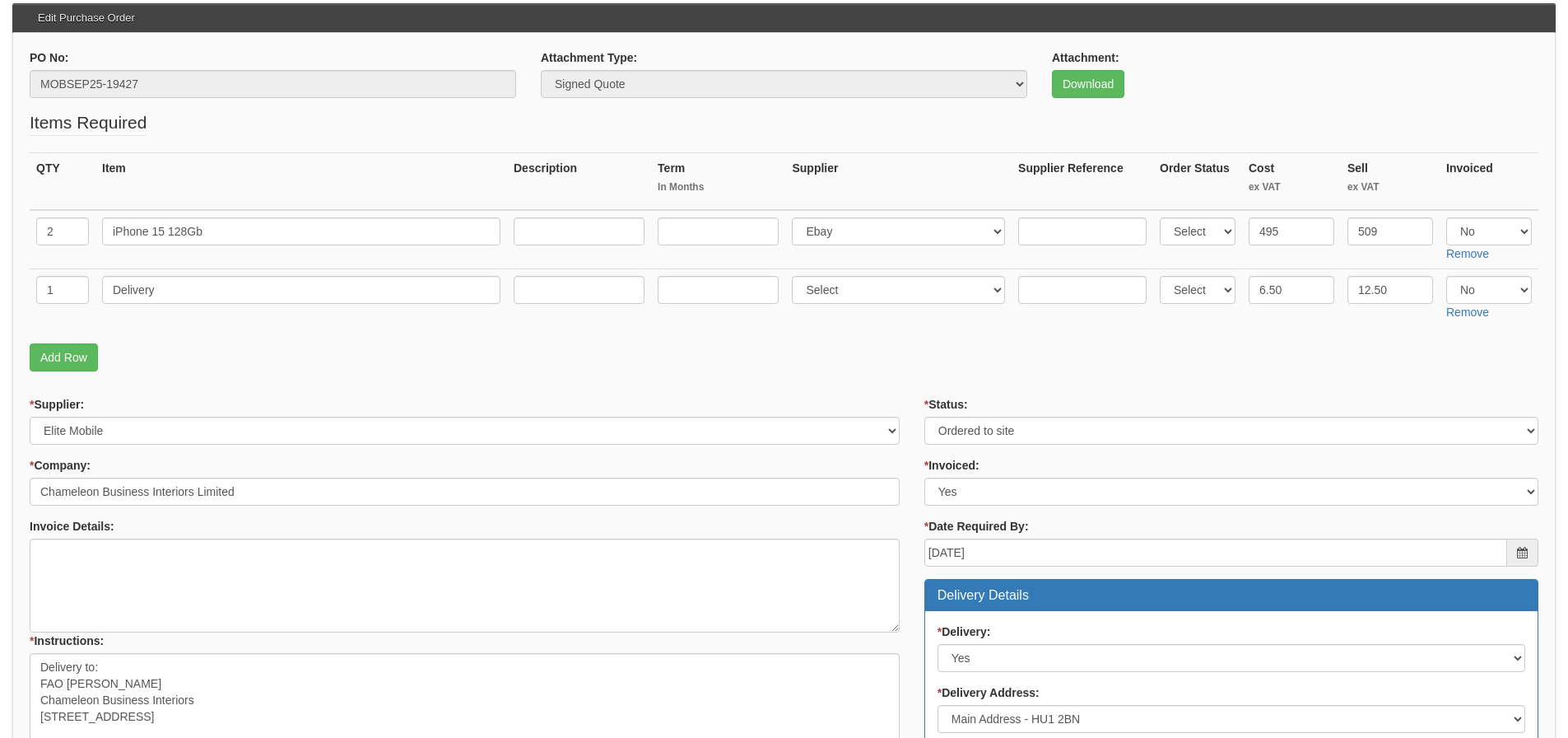
scroll to position [212, 0]
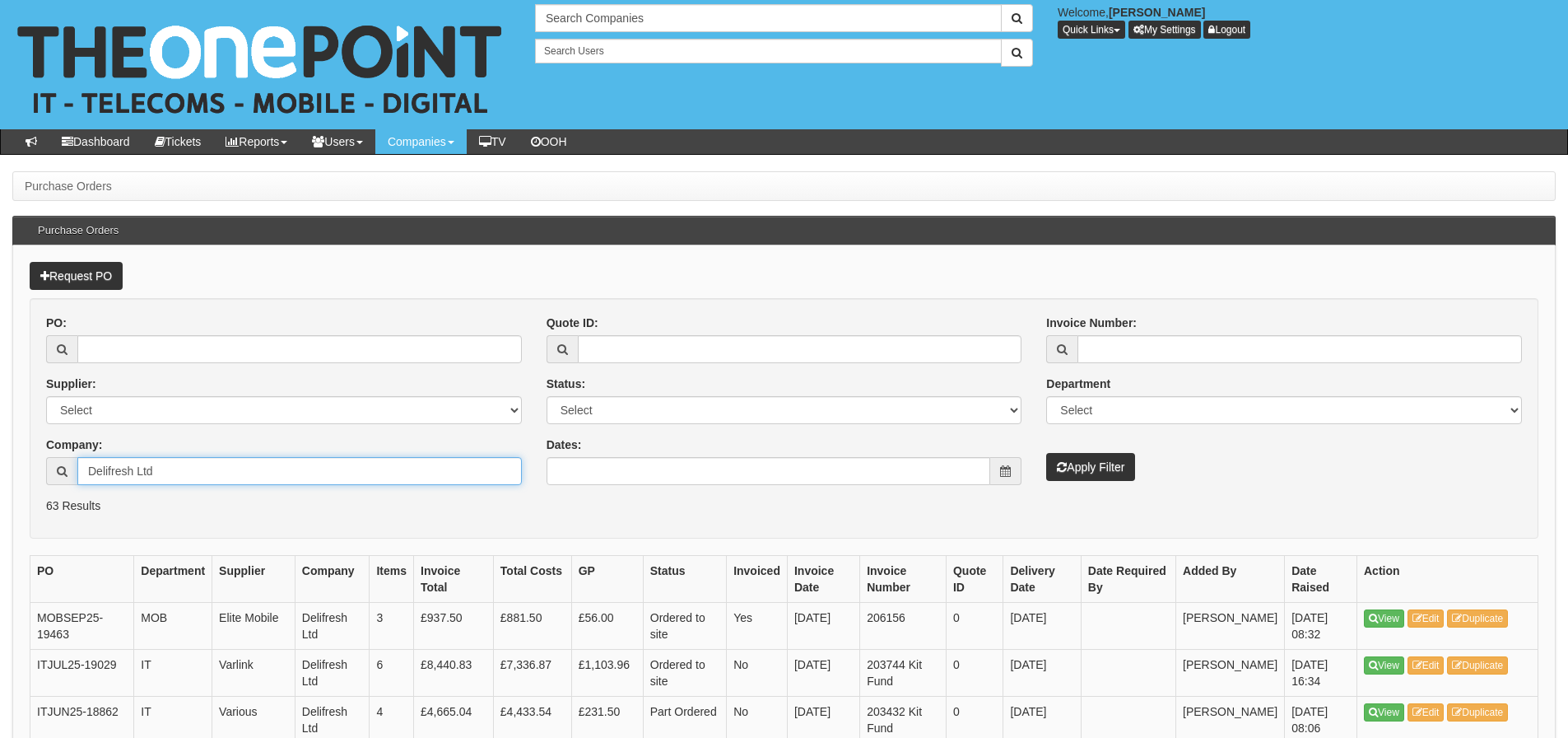
drag, startPoint x: 165, startPoint y: 477, endPoint x: -130, endPoint y: 504, distance: 296.2
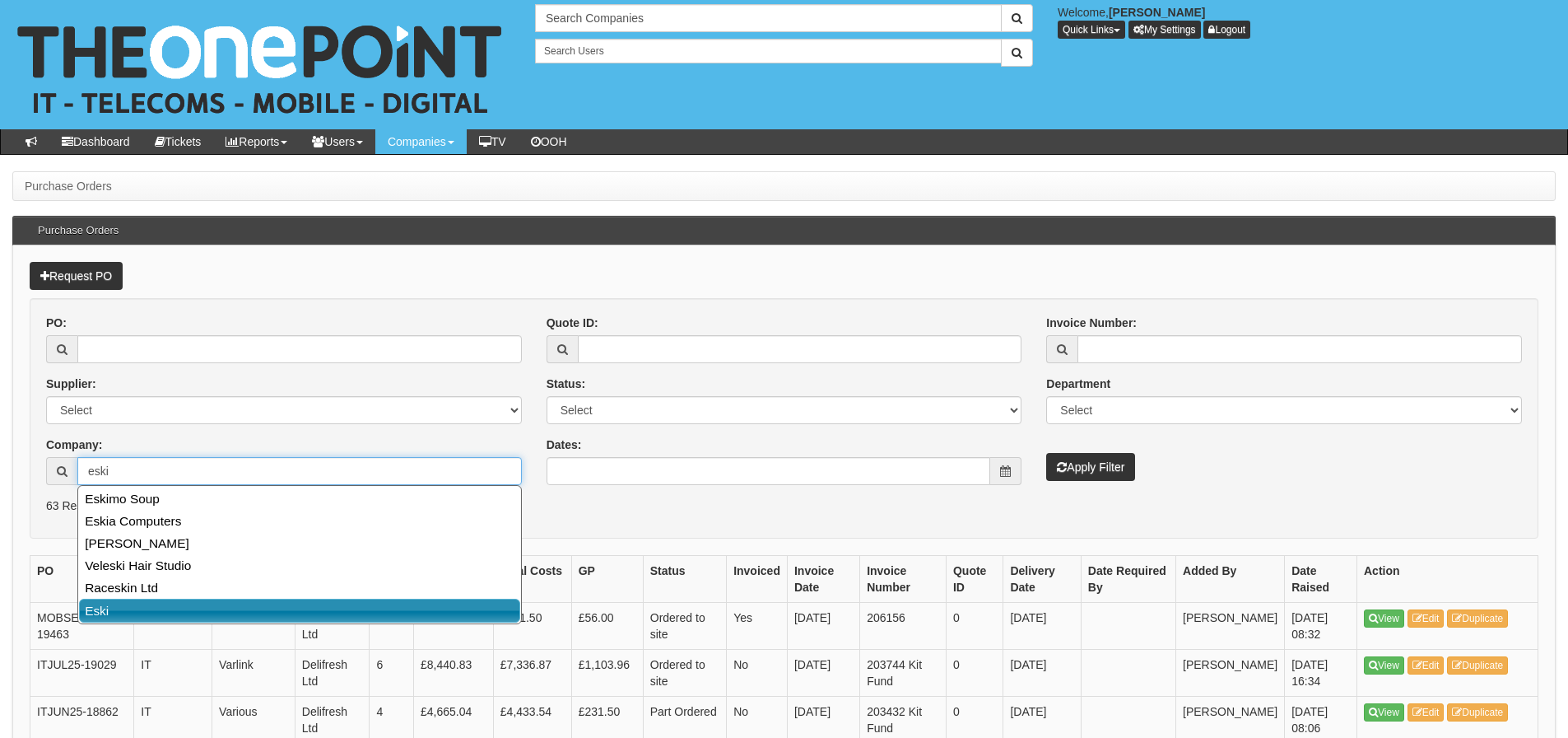
click at [86, 611] on link "Eski" at bounding box center [299, 610] width 441 height 23
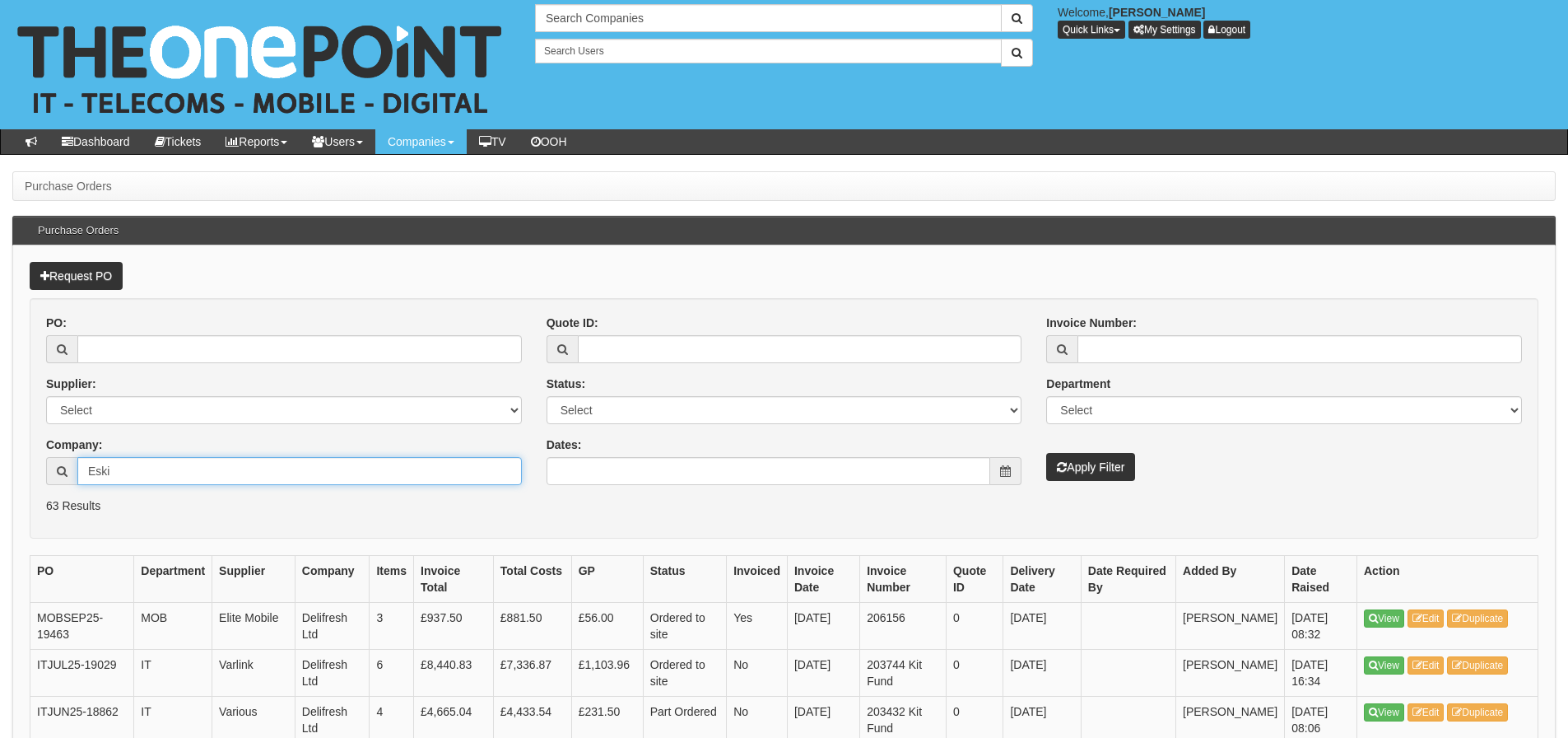
type input "Eski"
click at [1078, 467] on button "Apply Filter" at bounding box center [1090, 466] width 89 height 28
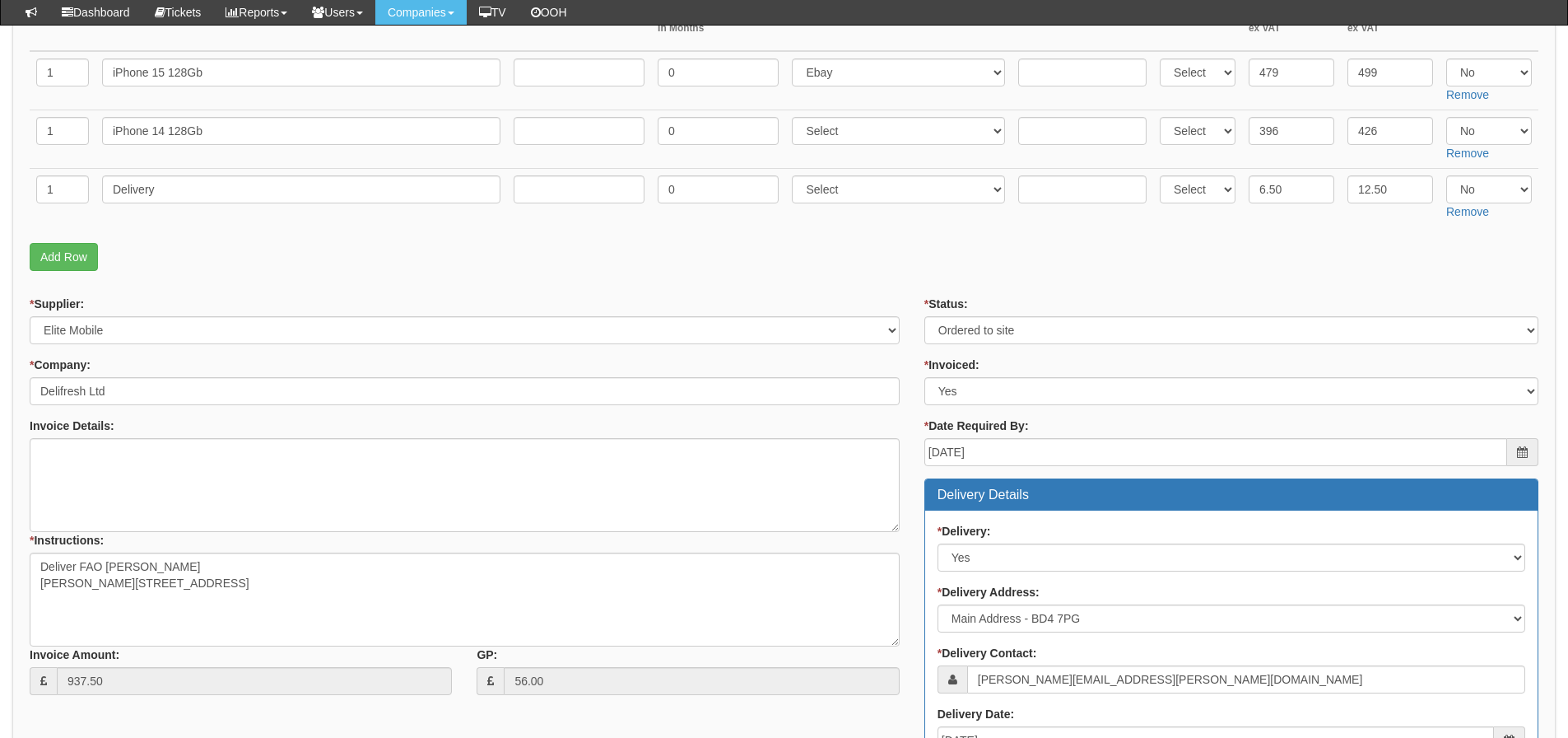
scroll to position [741, 0]
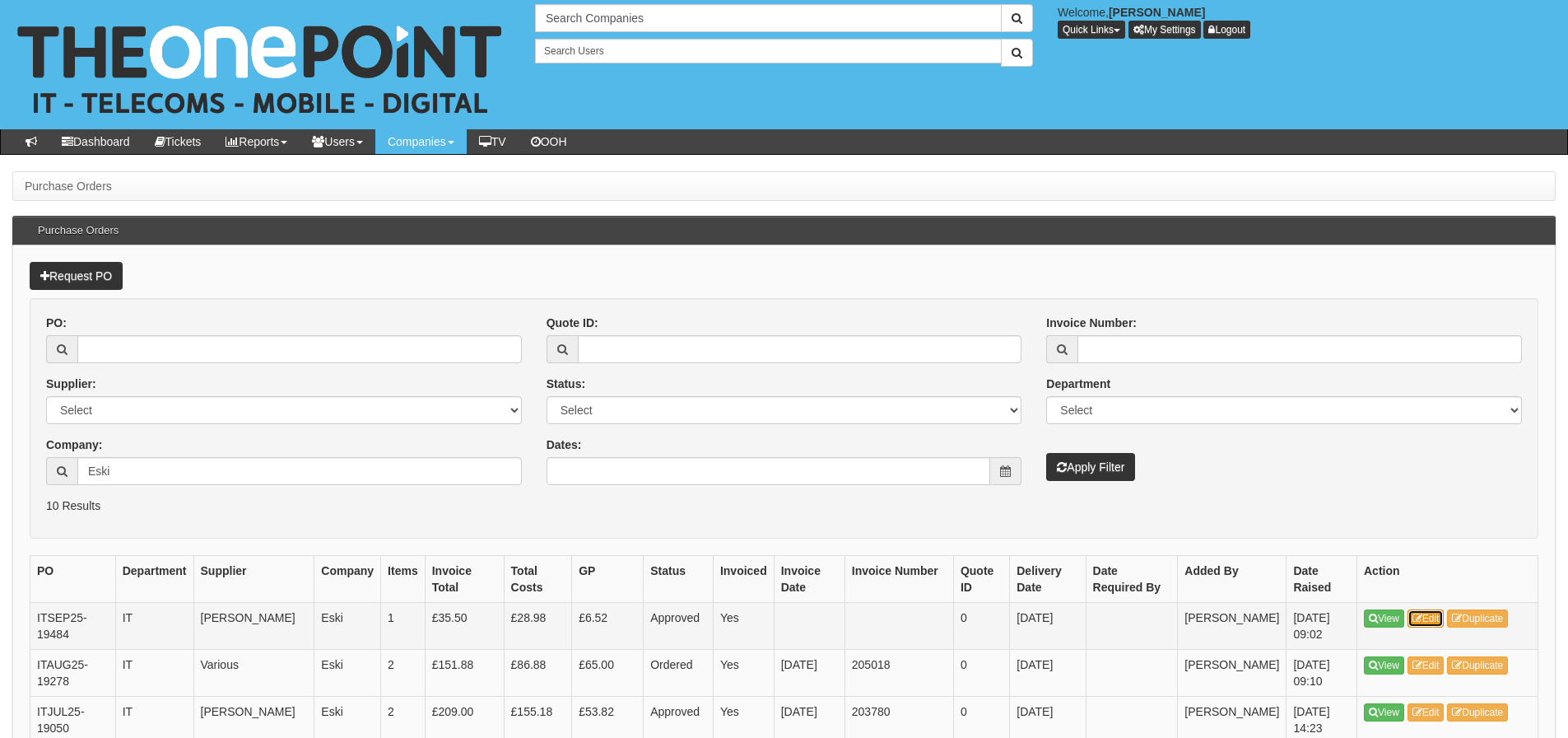
click at [1427, 613] on link "Edit" at bounding box center [1426, 618] width 37 height 19
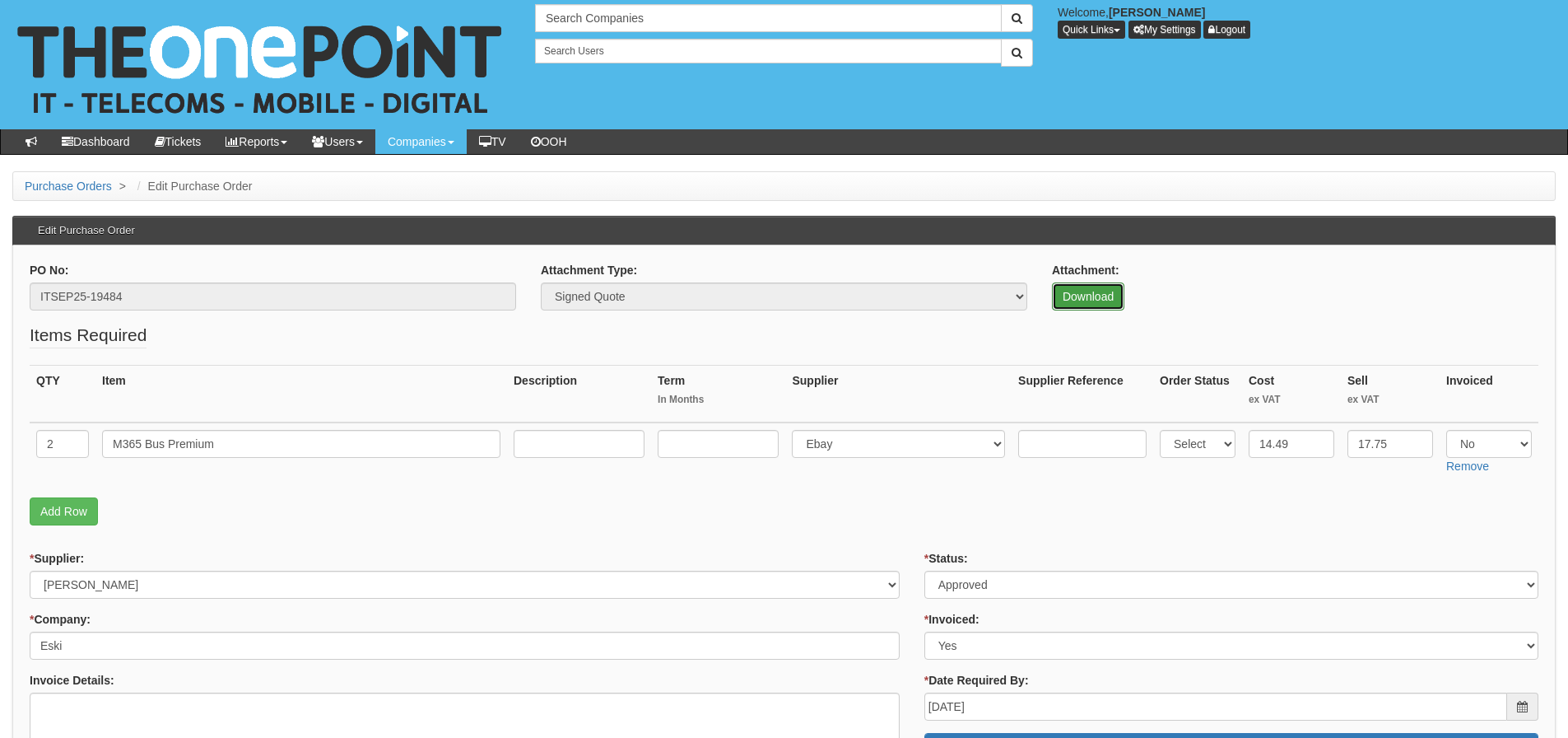
click at [1088, 285] on link "Download" at bounding box center [1088, 296] width 72 height 28
click at [684, 447] on input "text" at bounding box center [718, 444] width 121 height 28
type input "12"
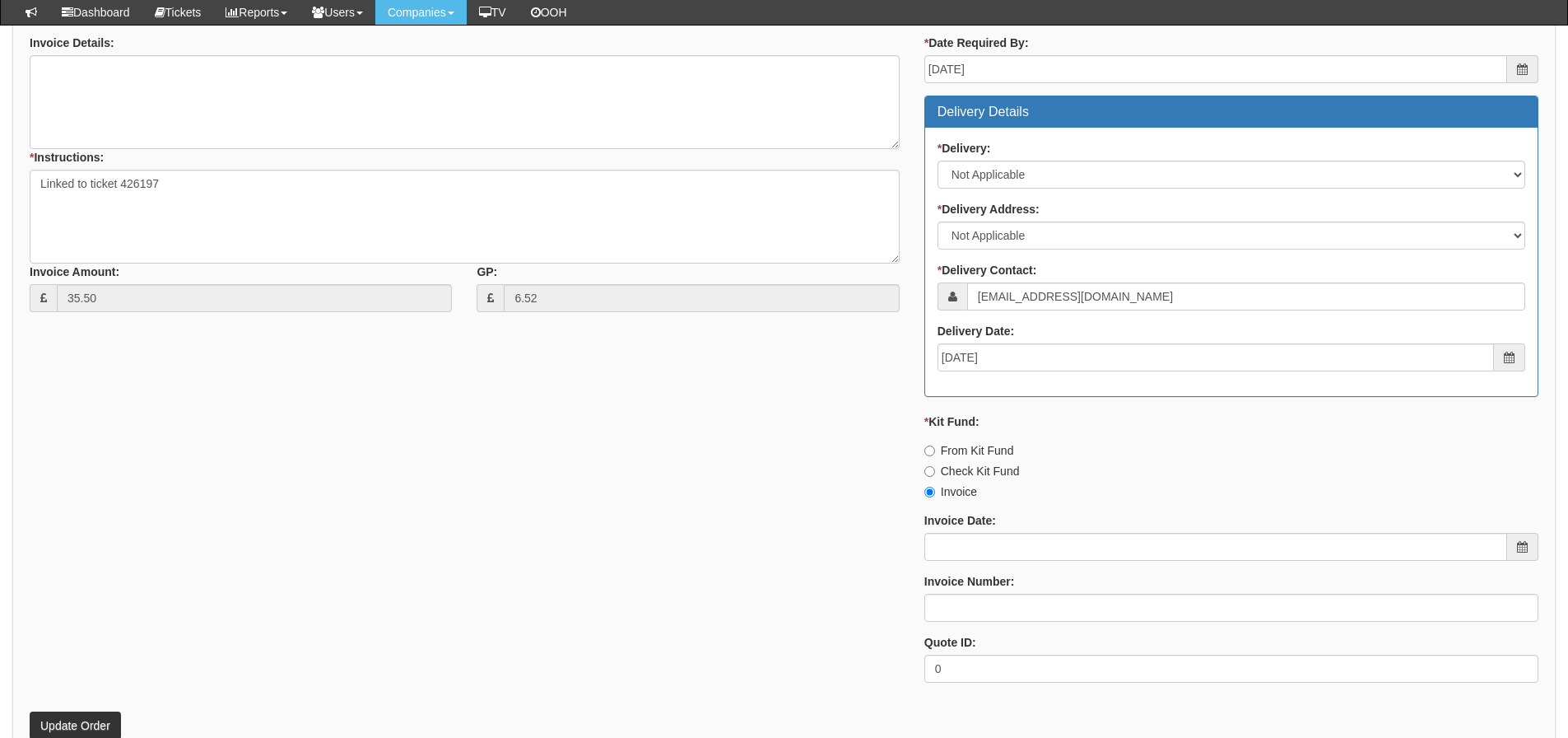
scroll to position [730, 0]
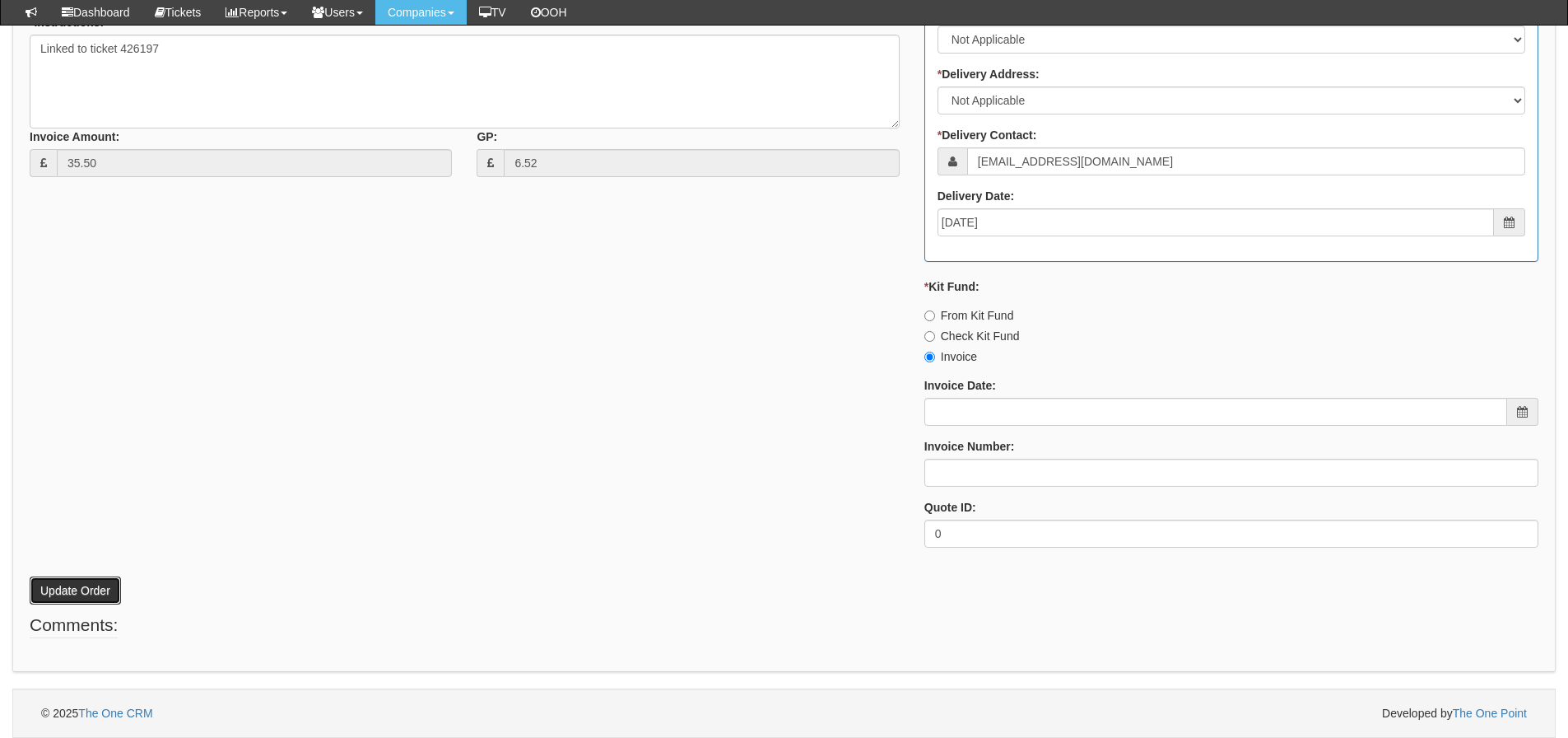
click at [70, 590] on button "Update Order" at bounding box center [75, 590] width 92 height 28
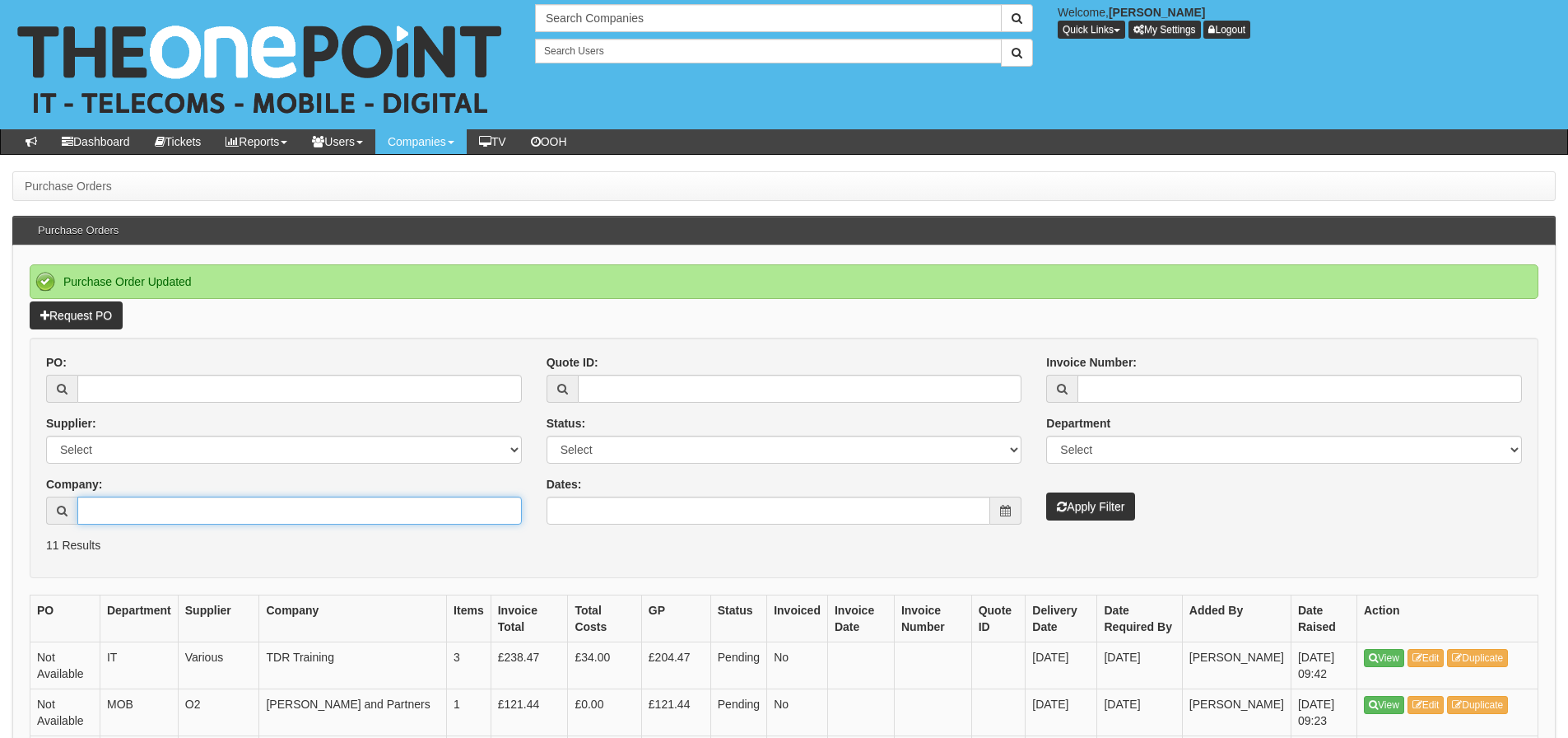
click at [156, 503] on input "Company:" at bounding box center [299, 510] width 444 height 28
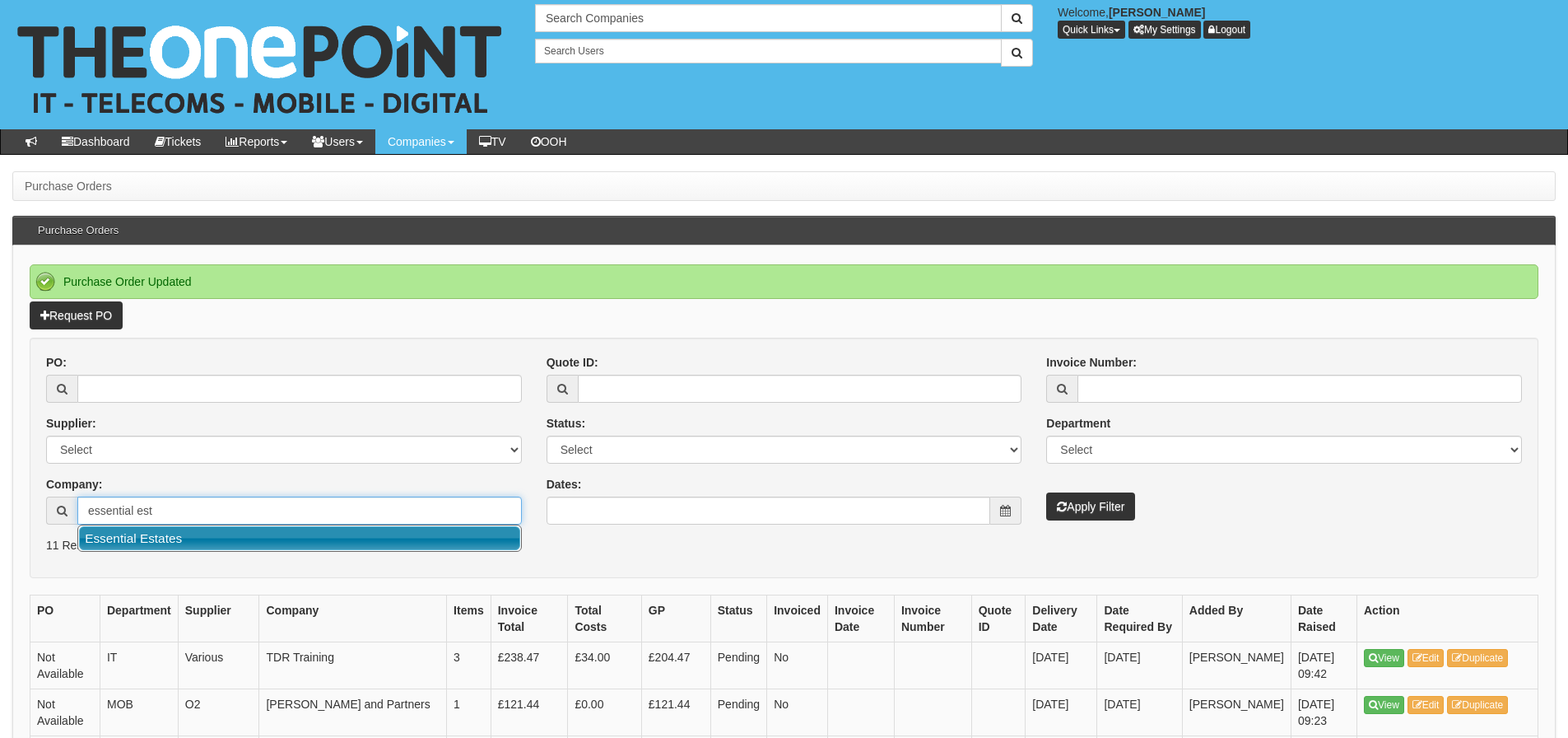
click at [169, 533] on link "Essential Estates" at bounding box center [299, 538] width 441 height 23
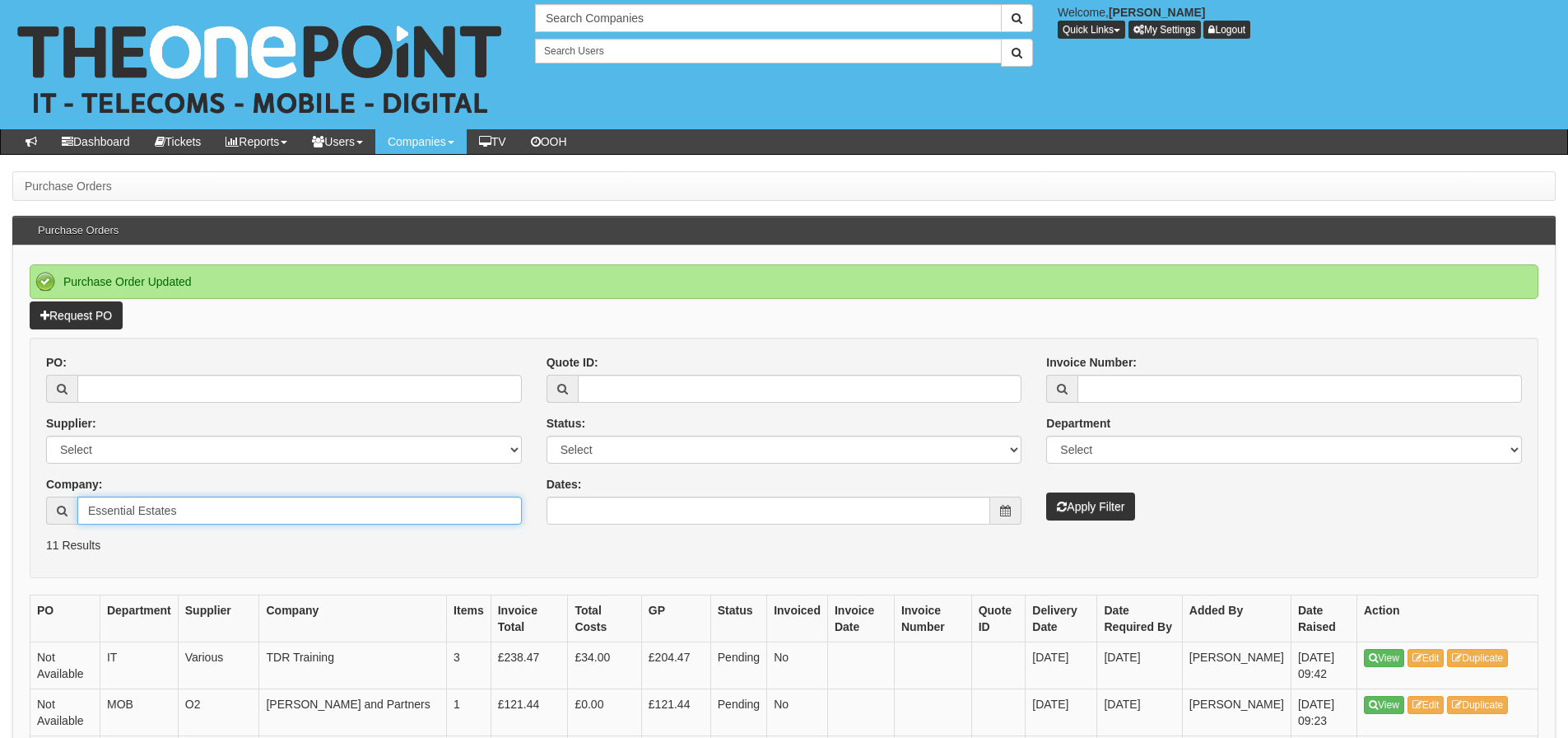
type input "Essential Estates"
click at [1046, 492] on button "Apply Filter" at bounding box center [1090, 506] width 89 height 28
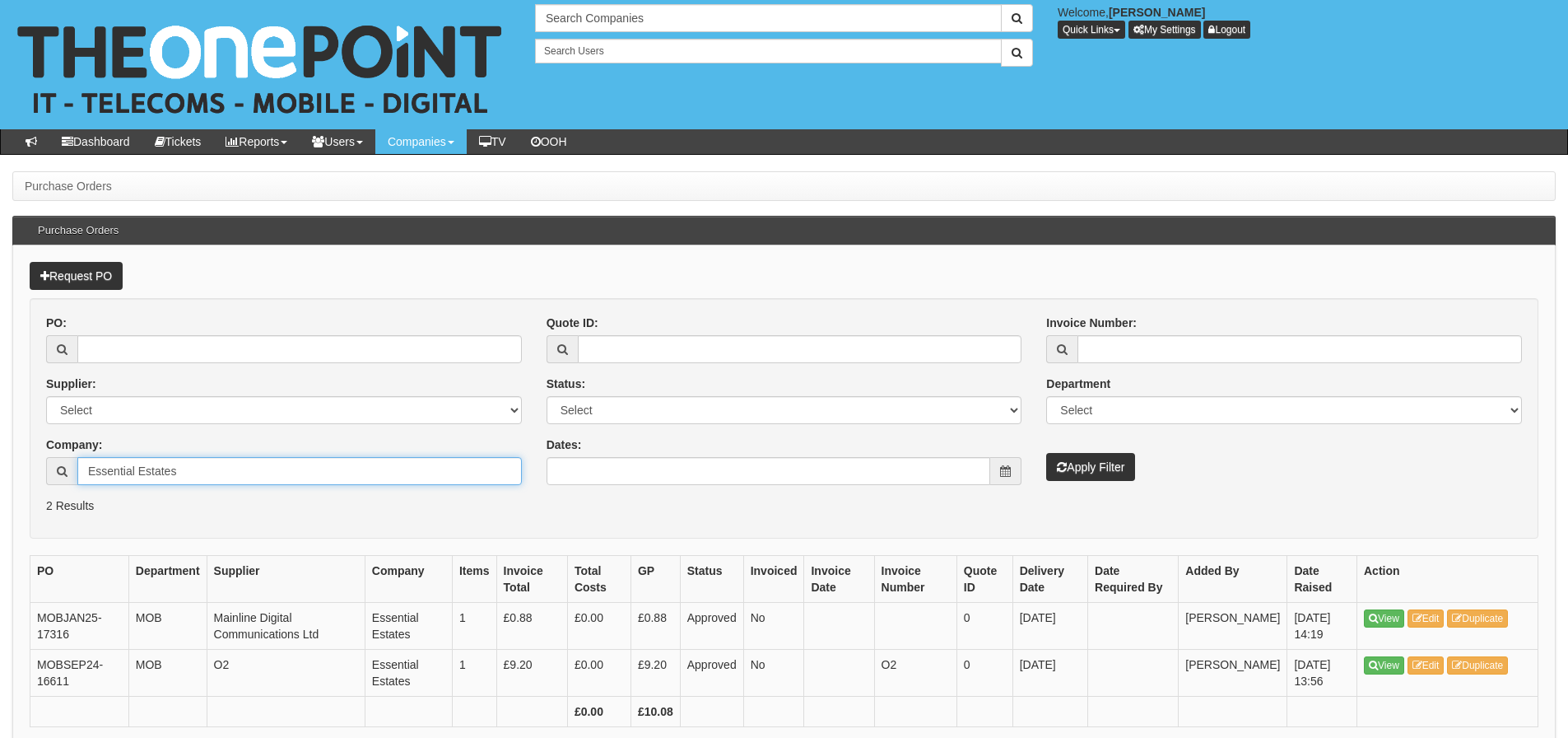
click at [136, 465] on input "Essential Estates" at bounding box center [299, 471] width 444 height 28
drag, startPoint x: 136, startPoint y: 465, endPoint x: 246, endPoint y: 475, distance: 110.5
click at [246, 475] on input "Essential Estates" at bounding box center [299, 471] width 444 height 28
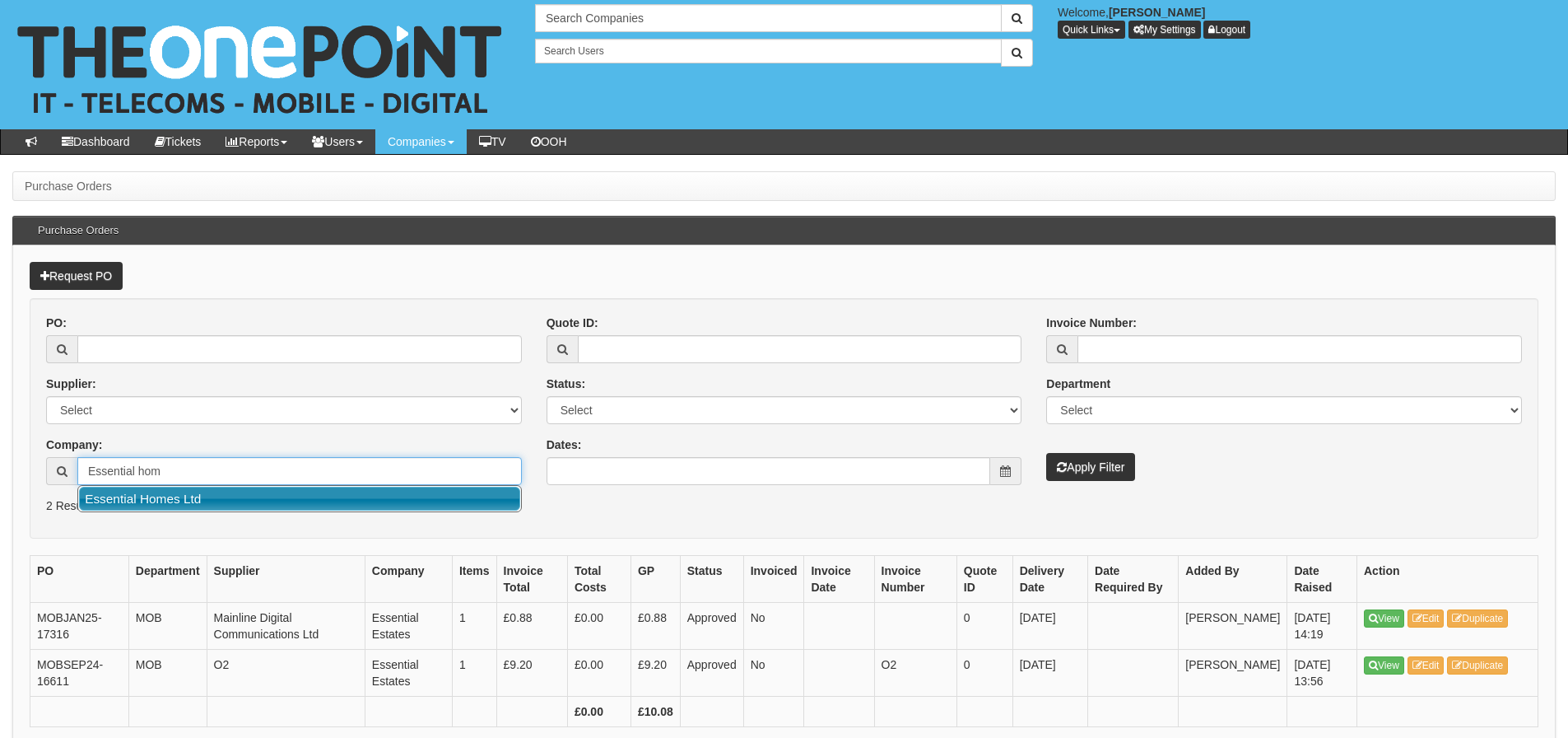
click at [249, 501] on link "Essential Homes Ltd" at bounding box center [299, 498] width 441 height 23
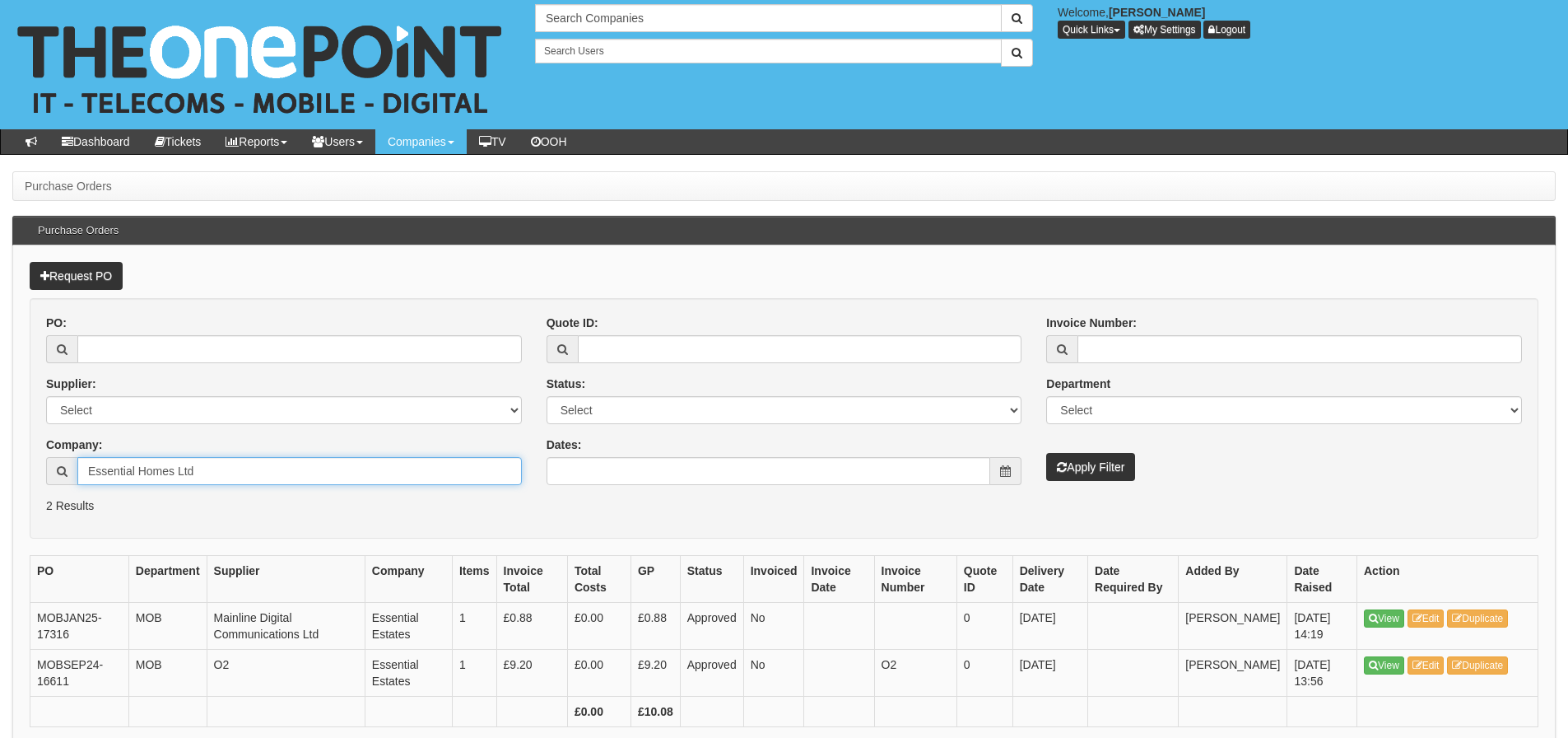
type input "Essential Homes Ltd"
click at [1046, 452] on button "Apply Filter" at bounding box center [1090, 466] width 89 height 28
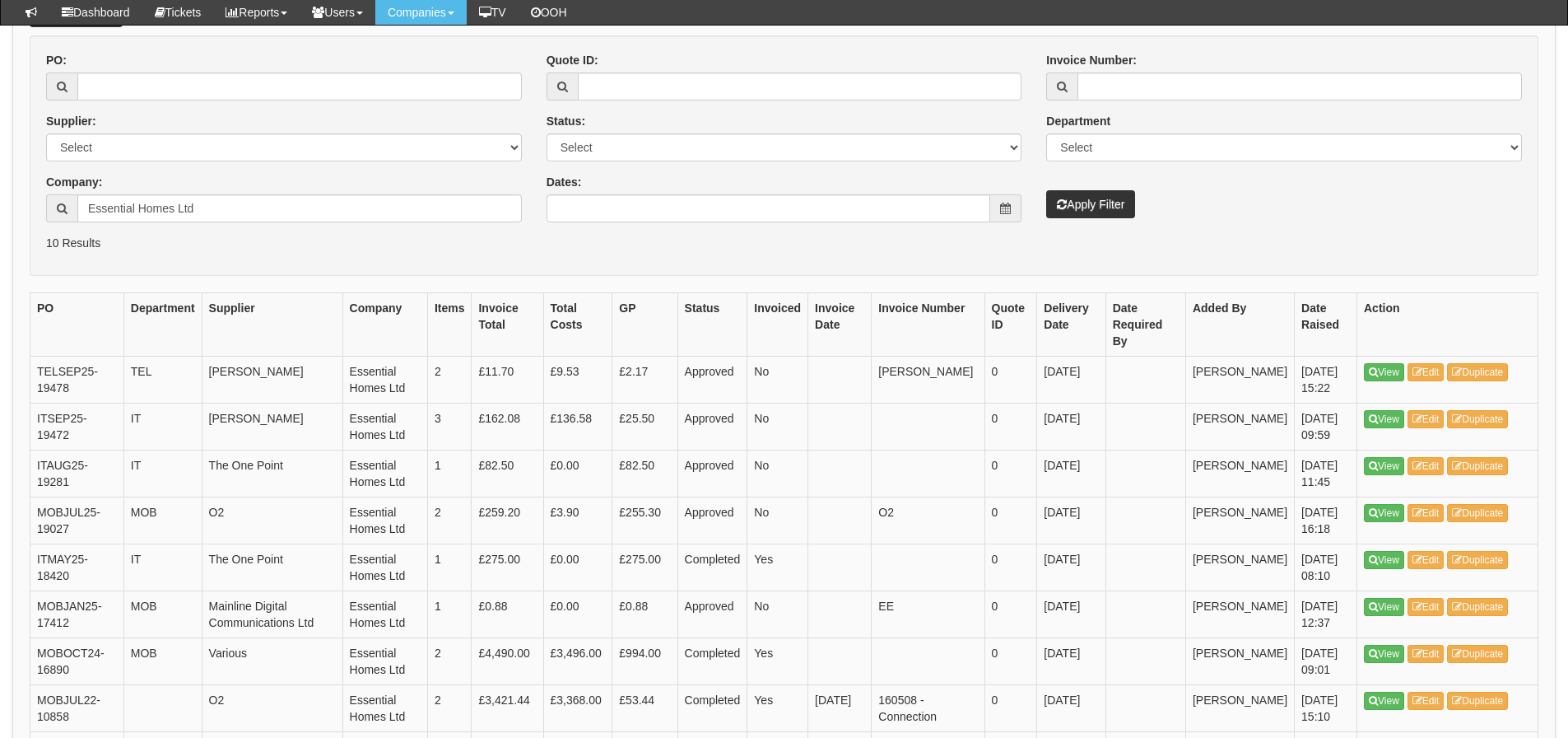
scroll to position [219, 0]
drag, startPoint x: 251, startPoint y: 213, endPoint x: -121, endPoint y: 235, distance: 372.6
click at [0, 235] on html "× Send Email × Add Appointment × Create Ticket × Create Proactive Activity × Ad…" at bounding box center [784, 369] width 1568 height 1177
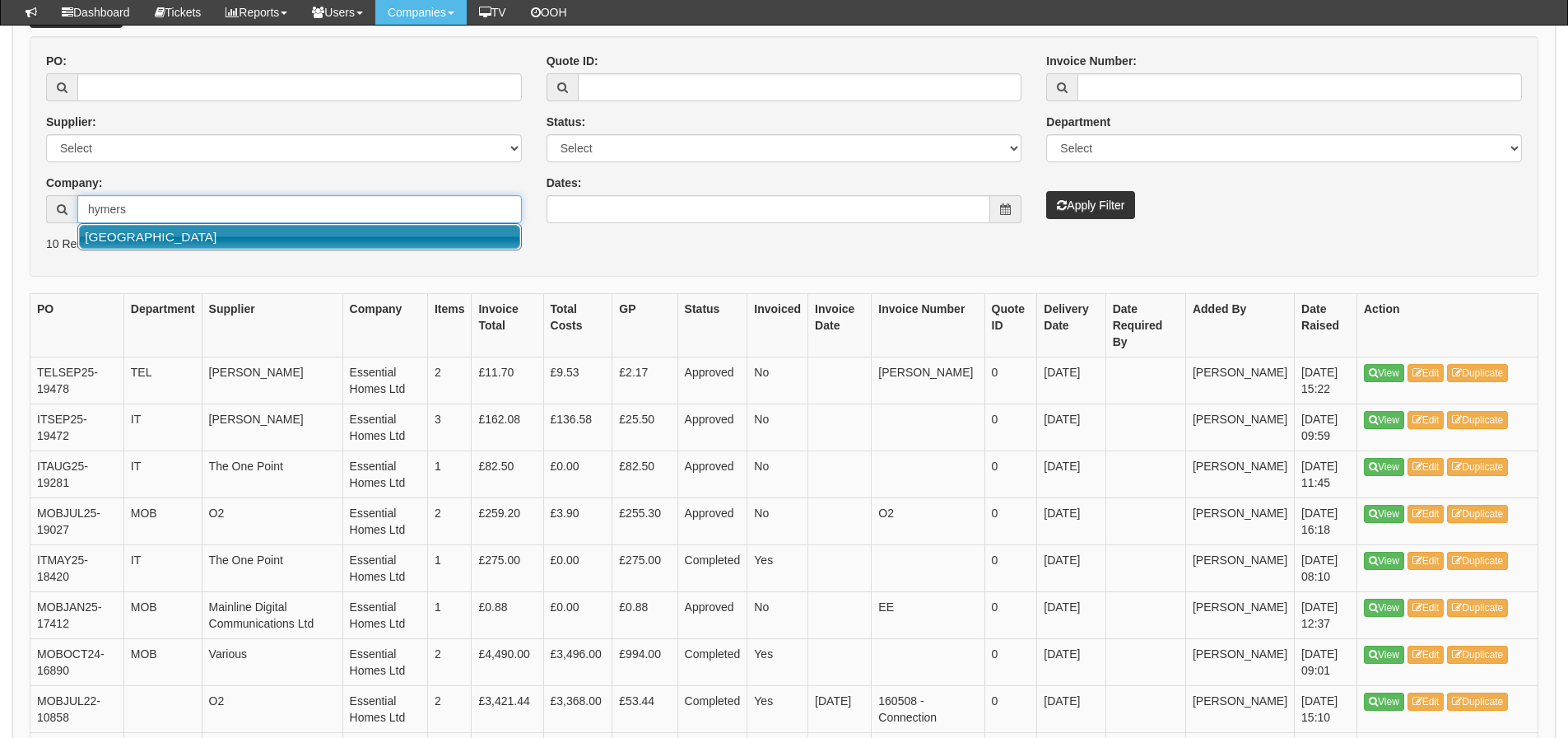
click at [103, 237] on link "[GEOGRAPHIC_DATA]" at bounding box center [299, 237] width 441 height 23
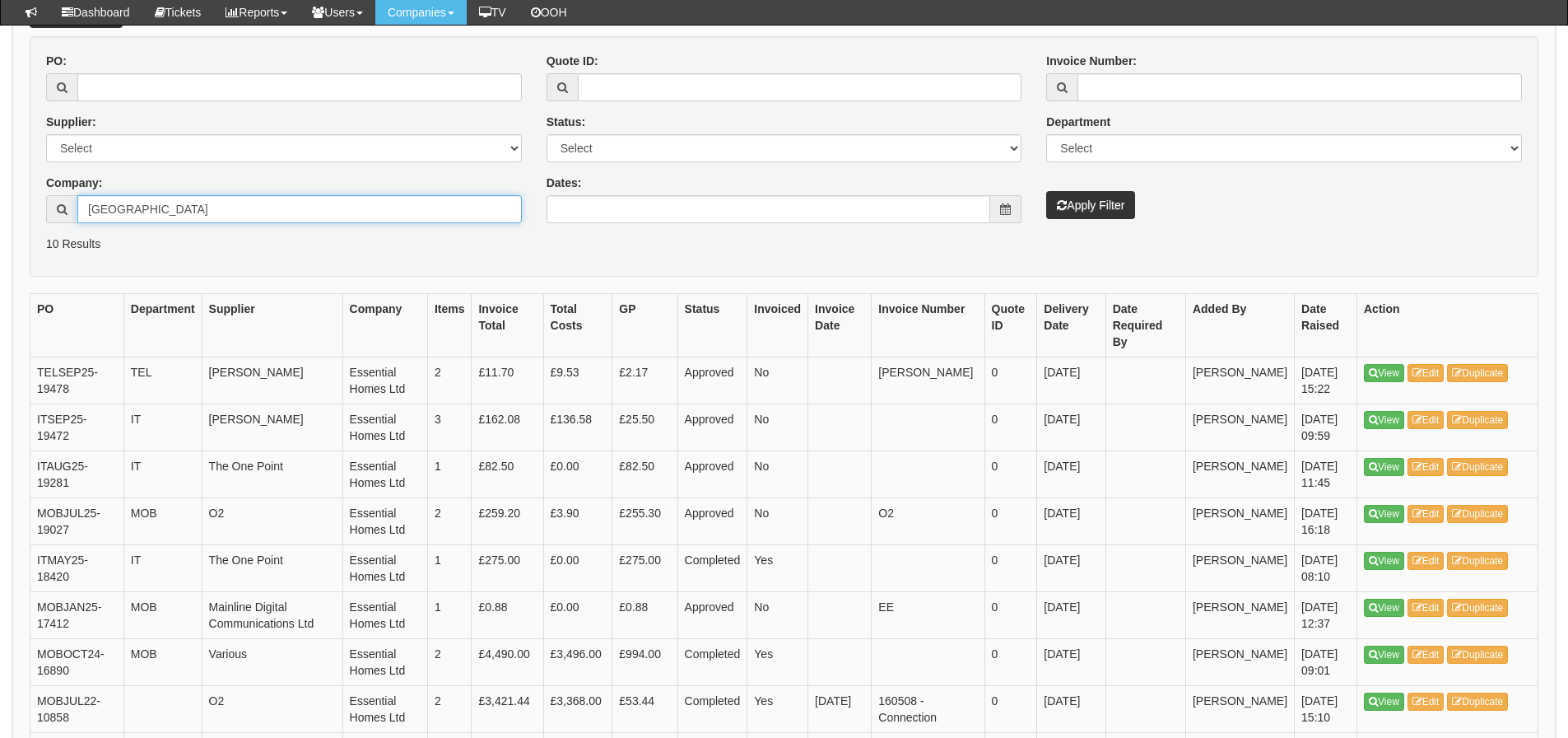
type input "[GEOGRAPHIC_DATA]"
click at [1046, 191] on button "Apply Filter" at bounding box center [1090, 205] width 89 height 28
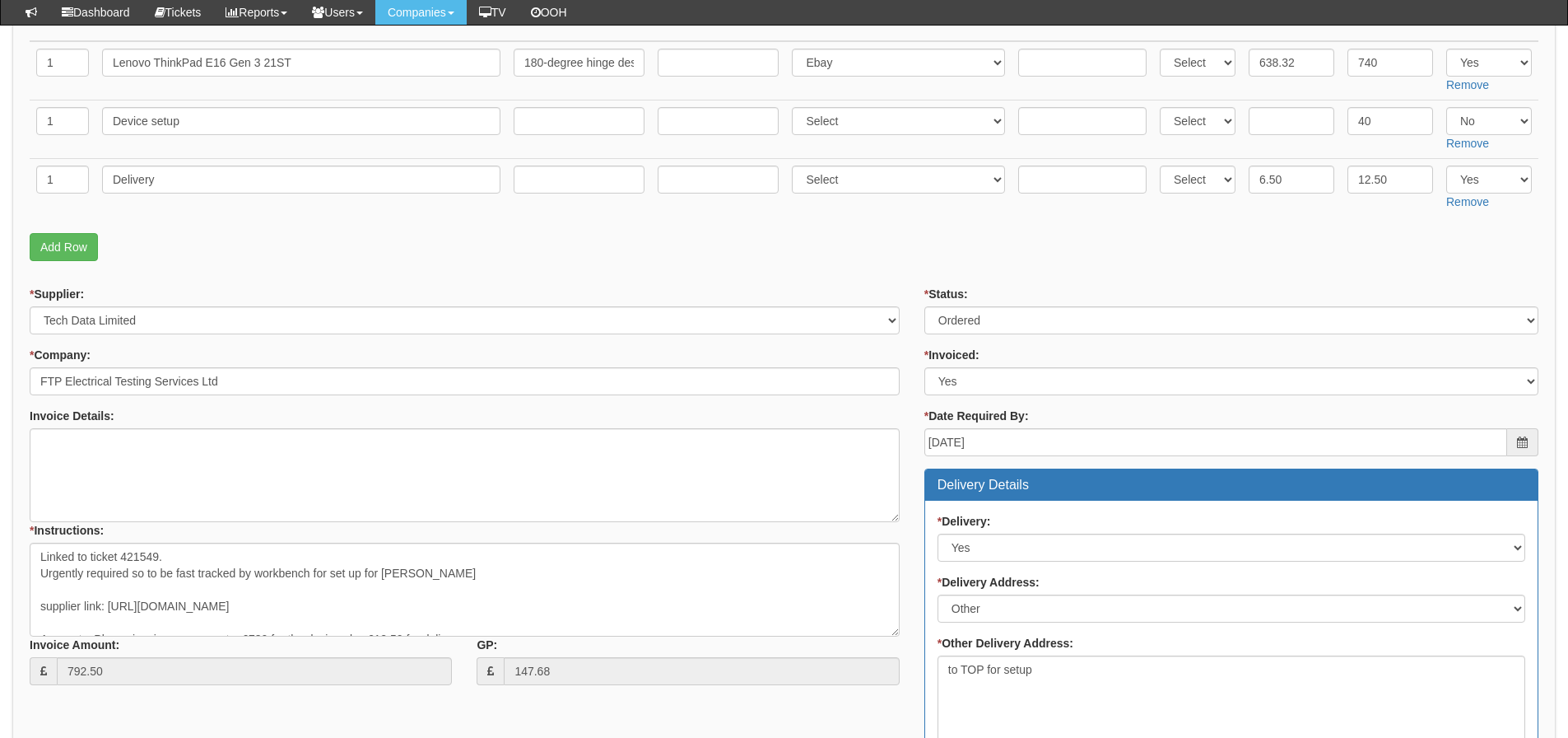
scroll to position [310, 0]
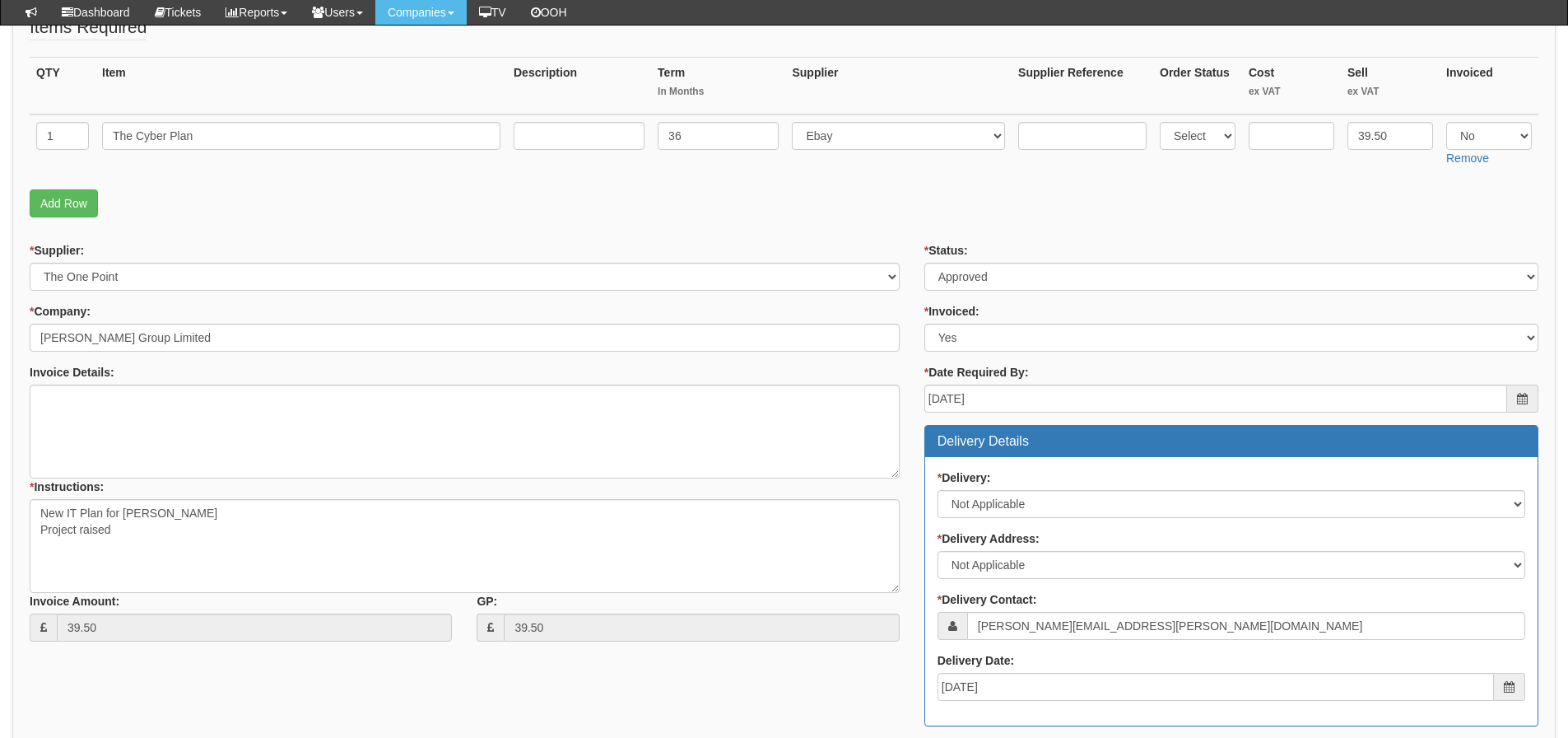
scroll to position [236, 0]
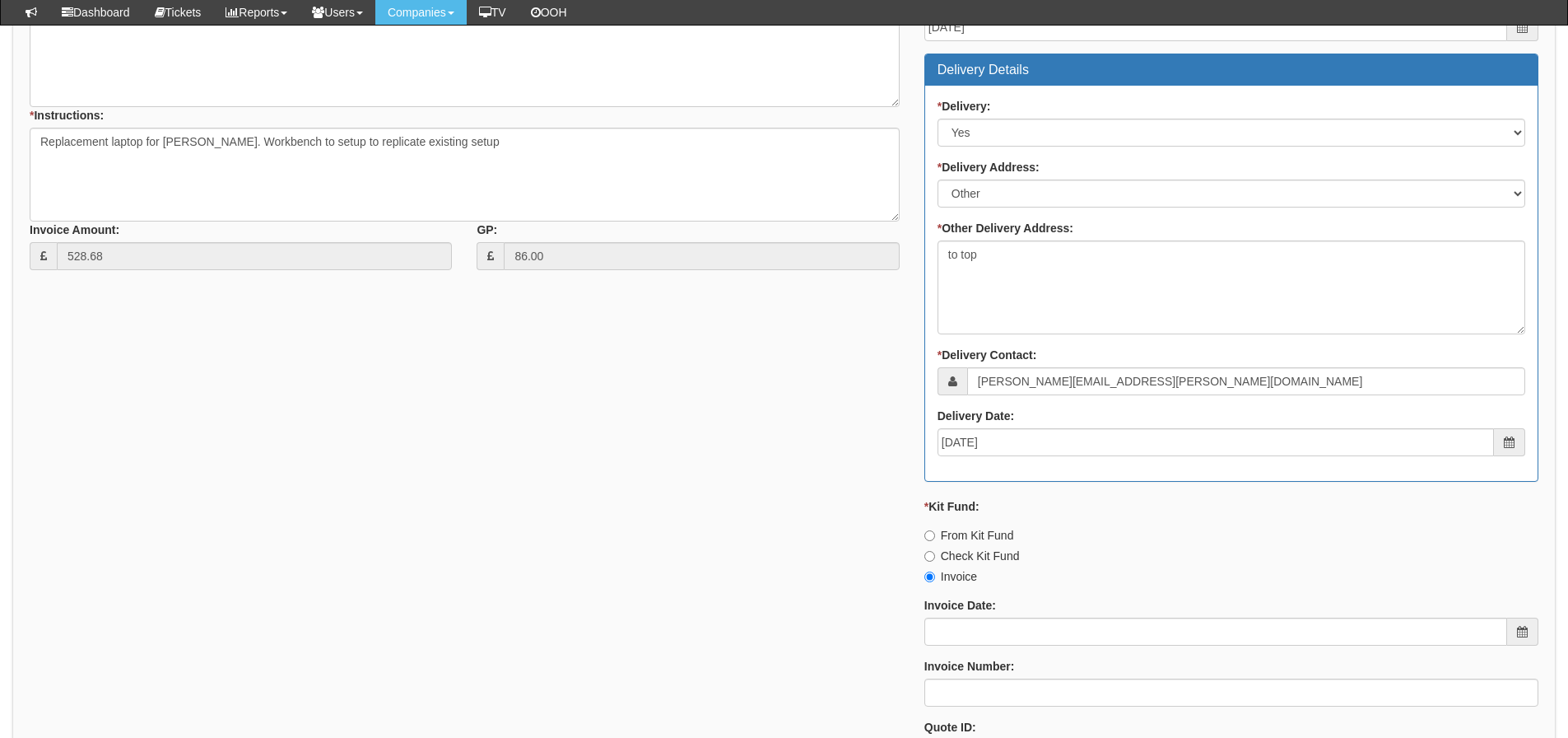
scroll to position [586, 0]
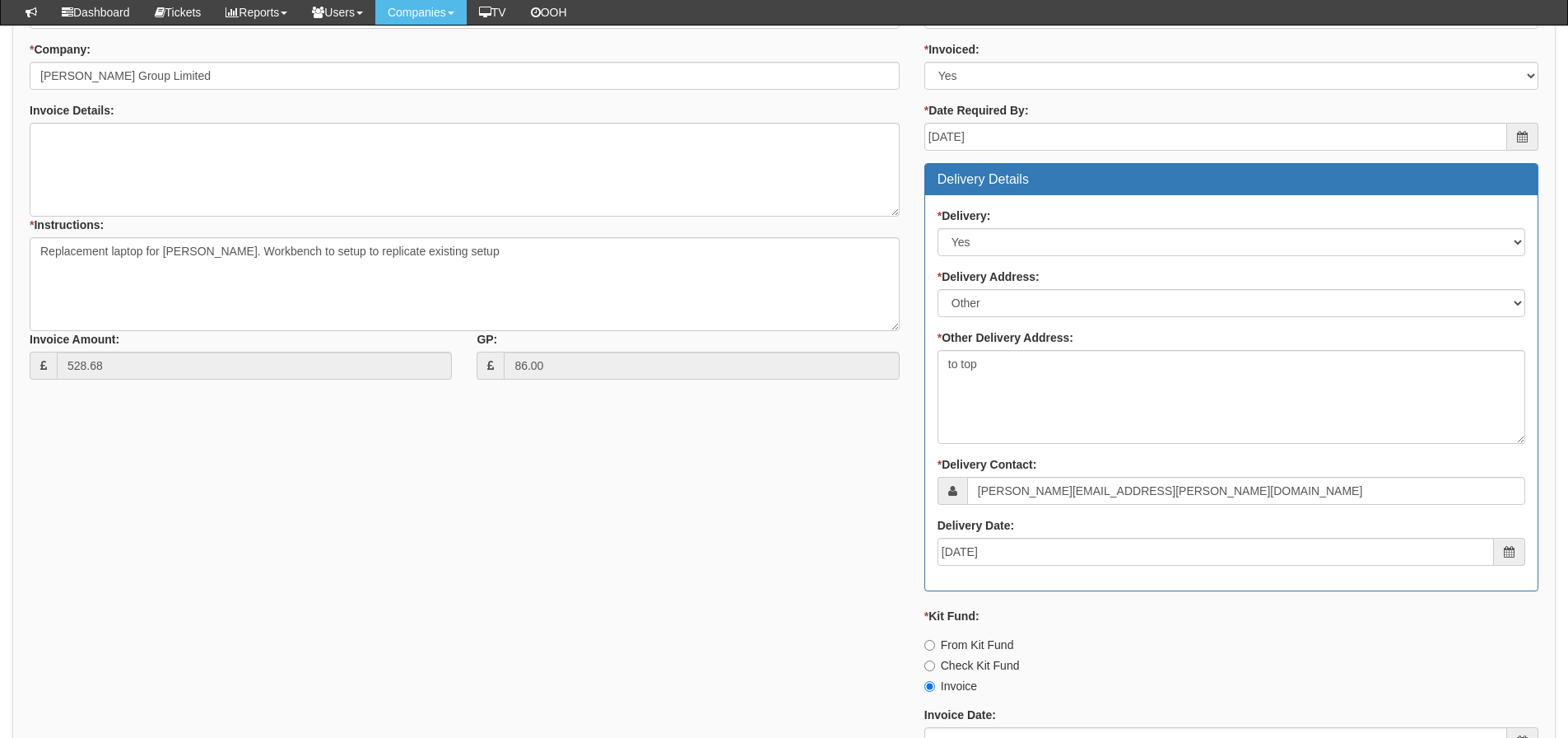
click at [135, 440] on div "* Supplier: Select 123 [DOMAIN_NAME] 1Password 3 4Gon [PERSON_NAME] Electric Lt…" at bounding box center [784, 435] width 1533 height 910
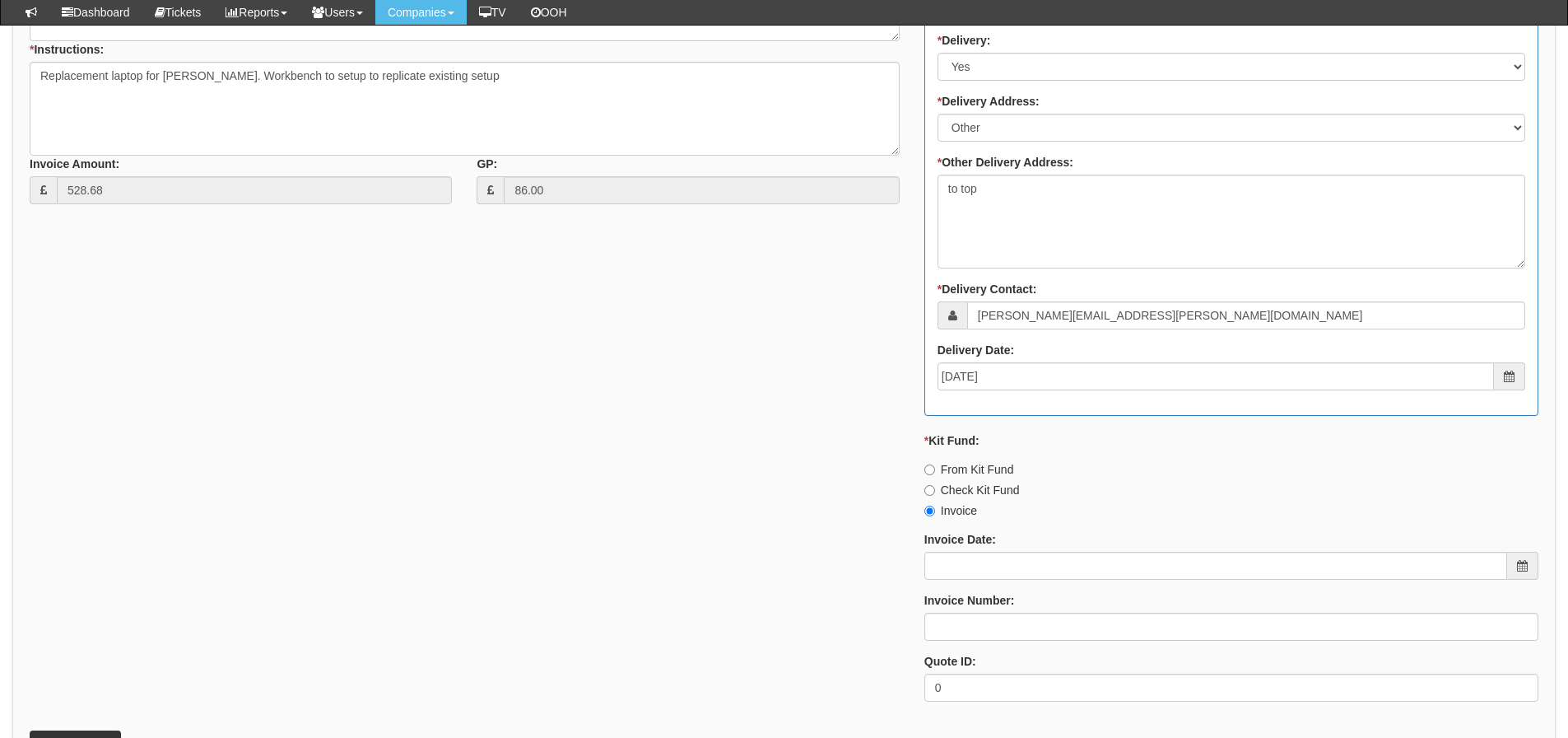
scroll to position [834, 0]
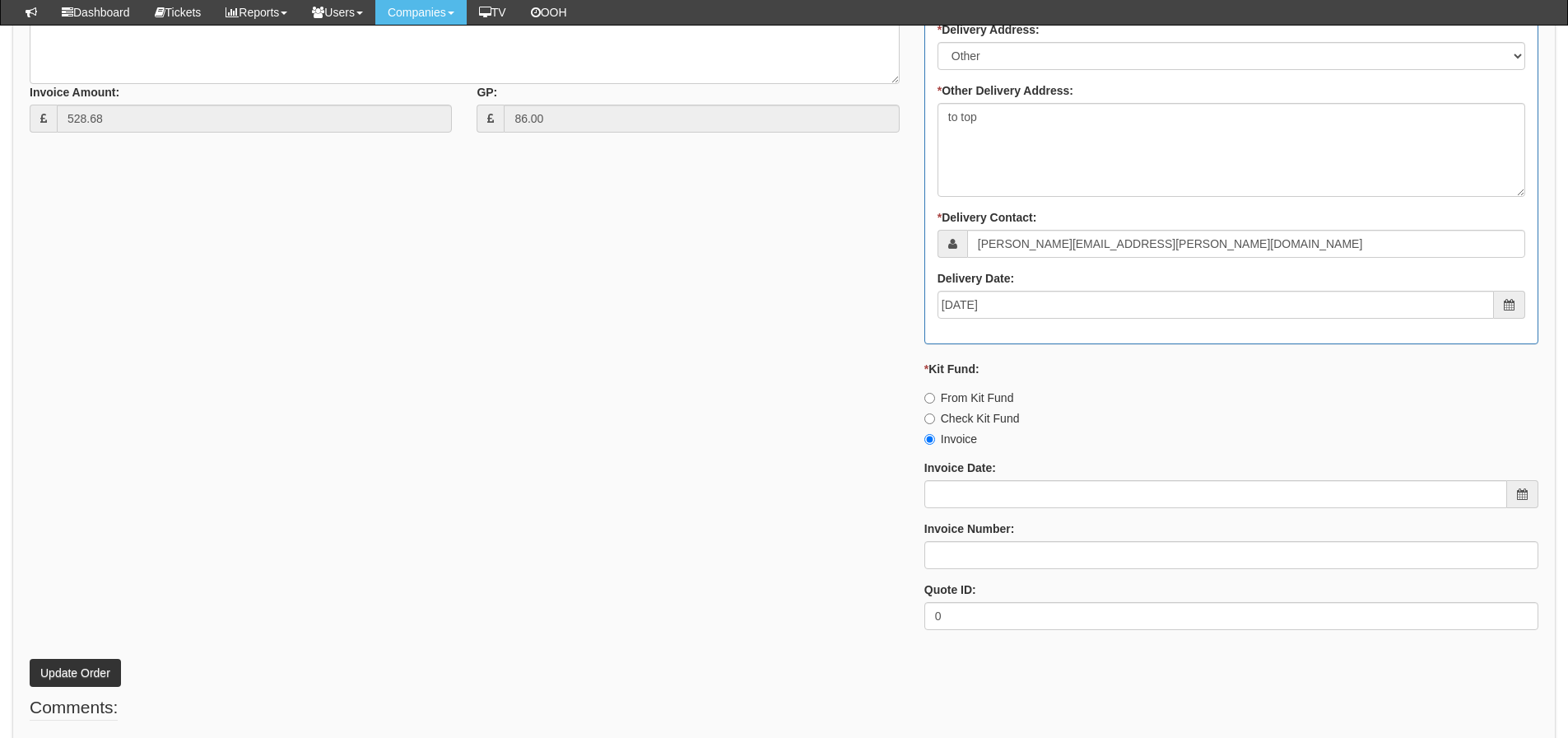
click at [513, 402] on div "* Supplier: Select 123 REG.co.uk 1Password 3 4Gon AA Jones Electric Ltd Abzorb …" at bounding box center [784, 187] width 1533 height 910
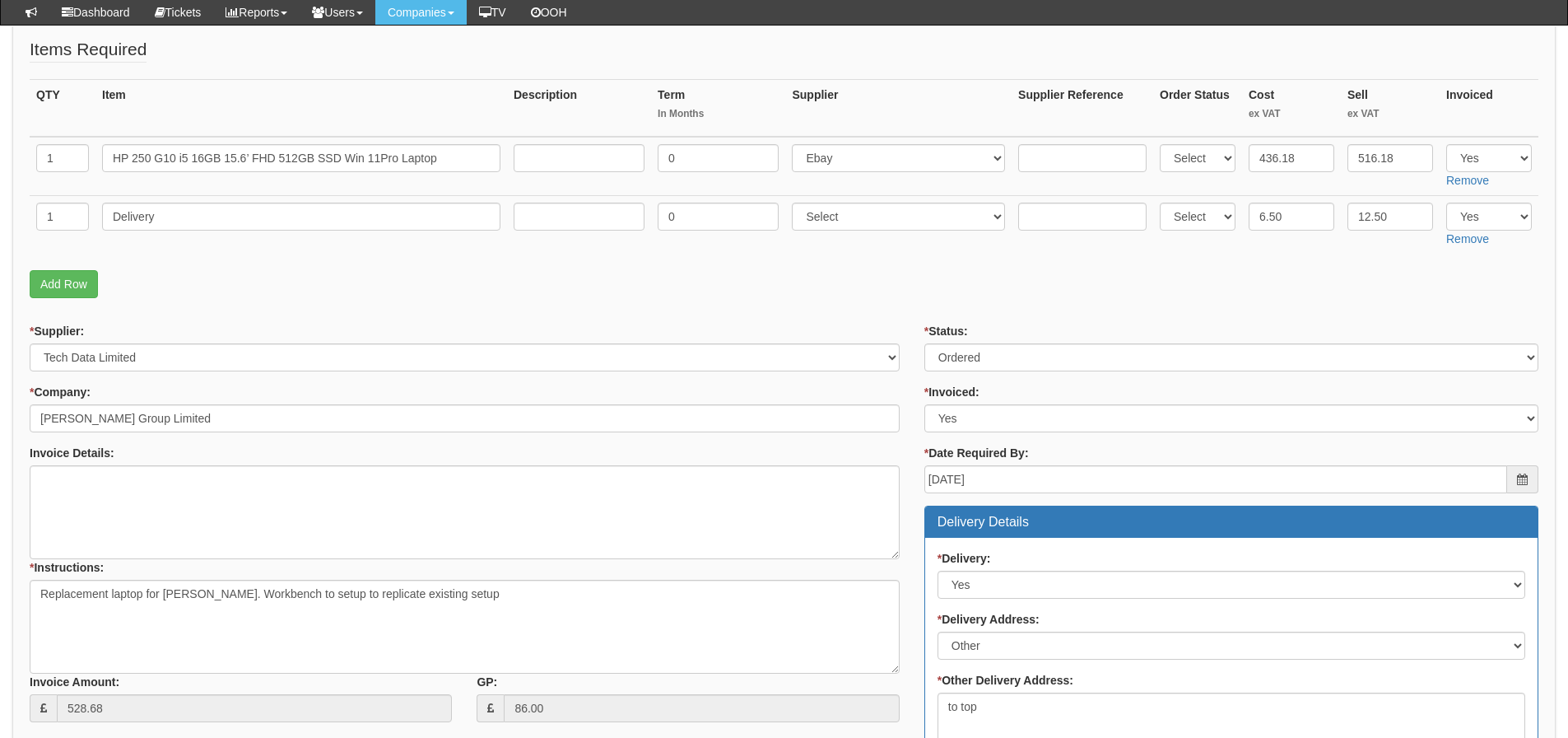
scroll to position [256, 0]
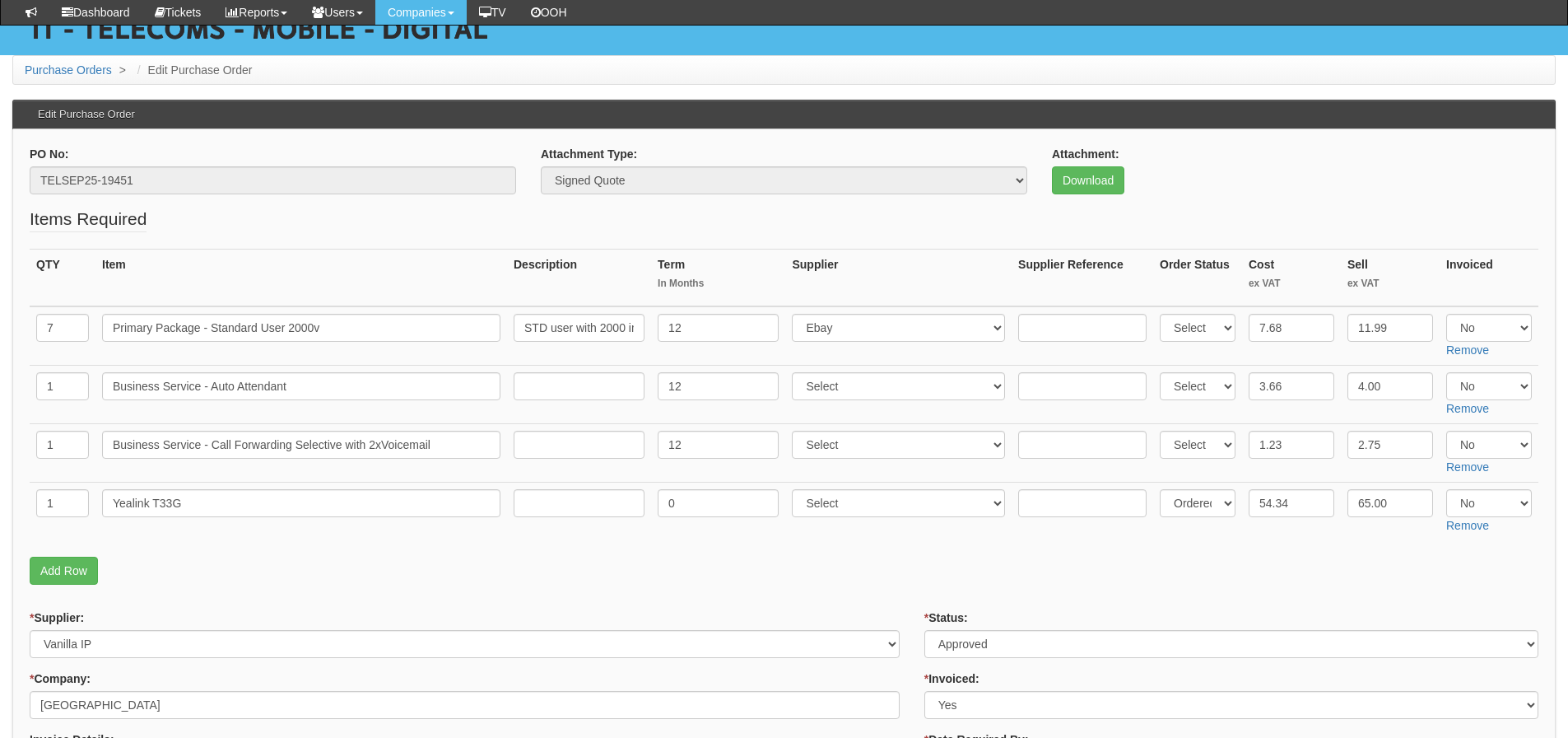
scroll to position [330, 0]
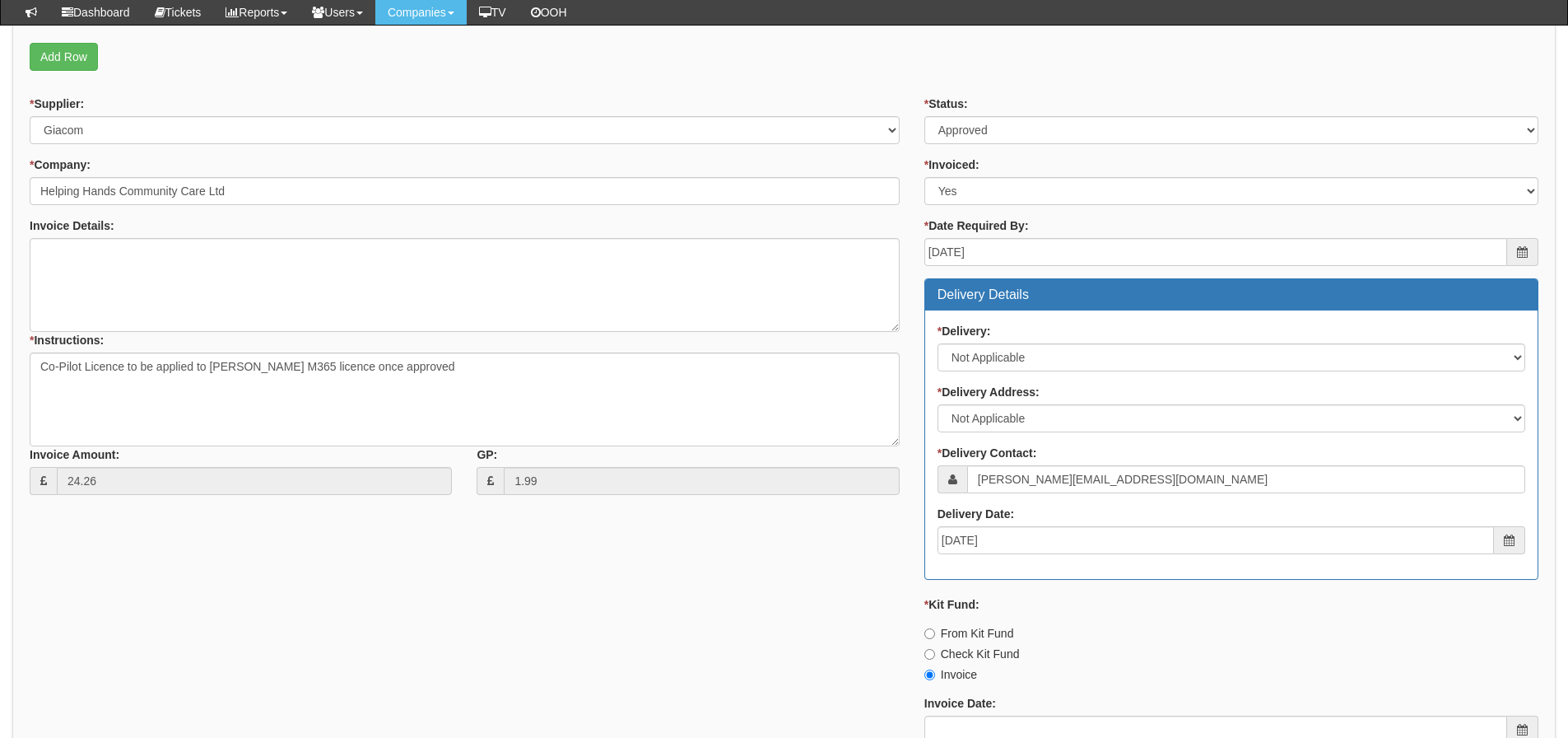
scroll to position [310, 0]
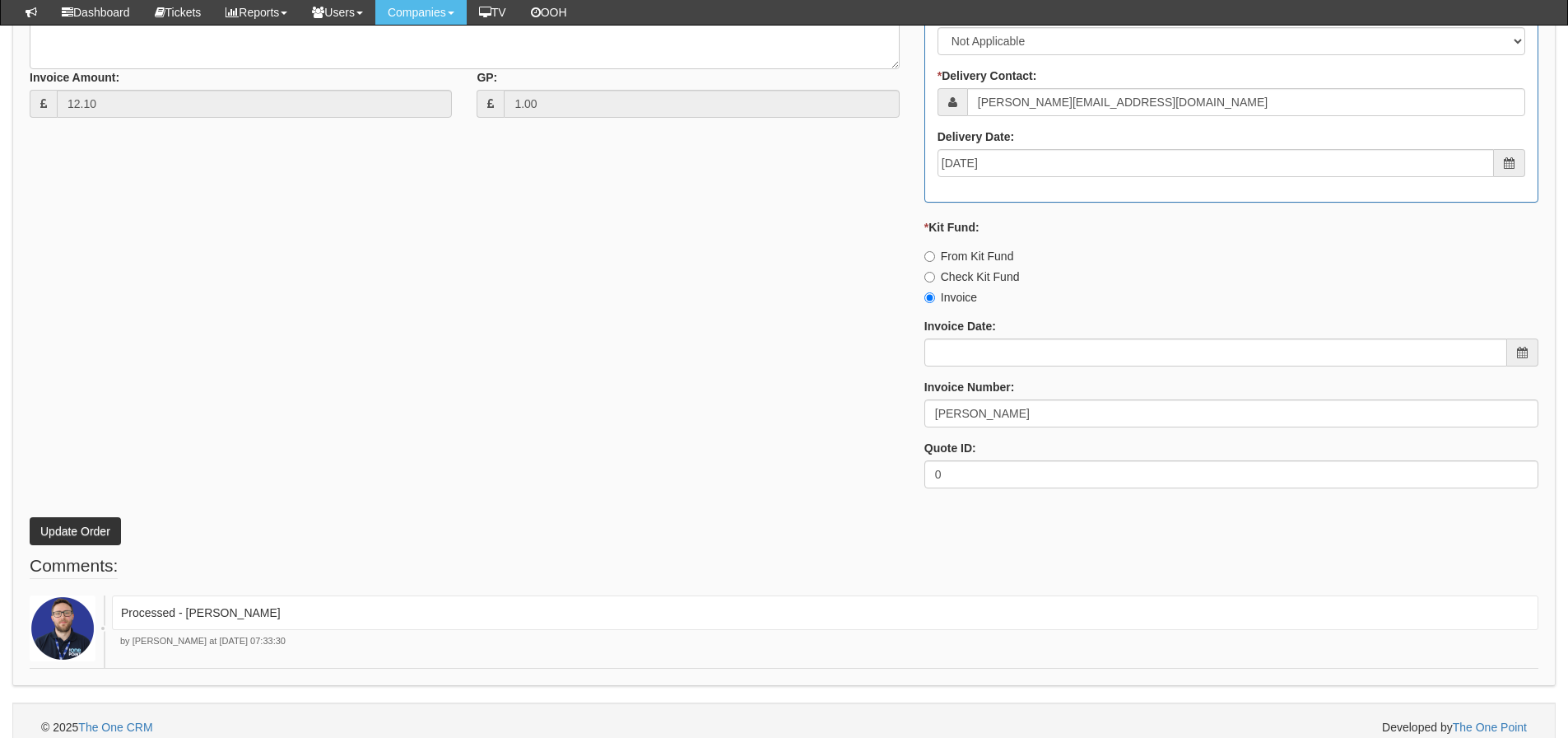
scroll to position [803, 0]
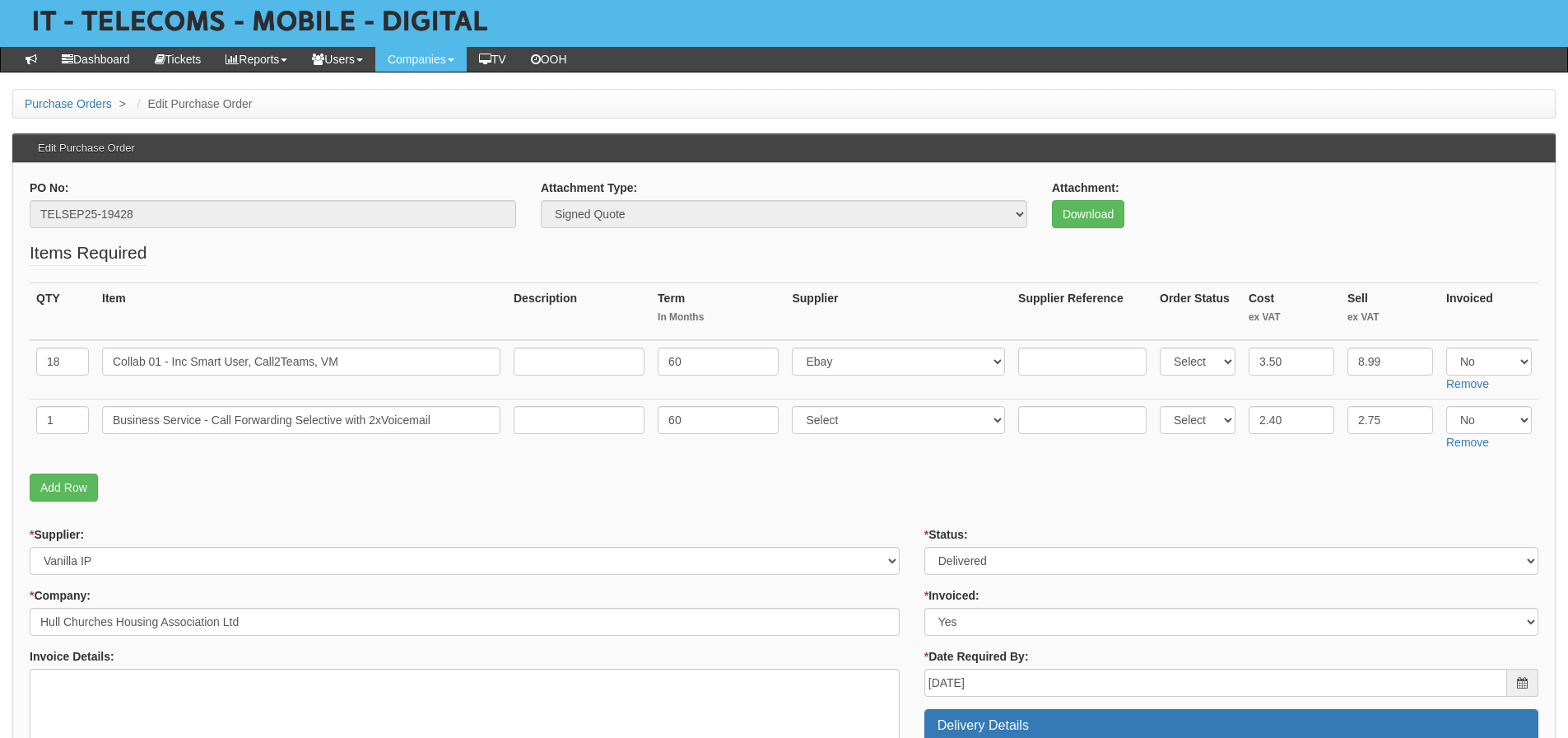
scroll to position [165, 0]
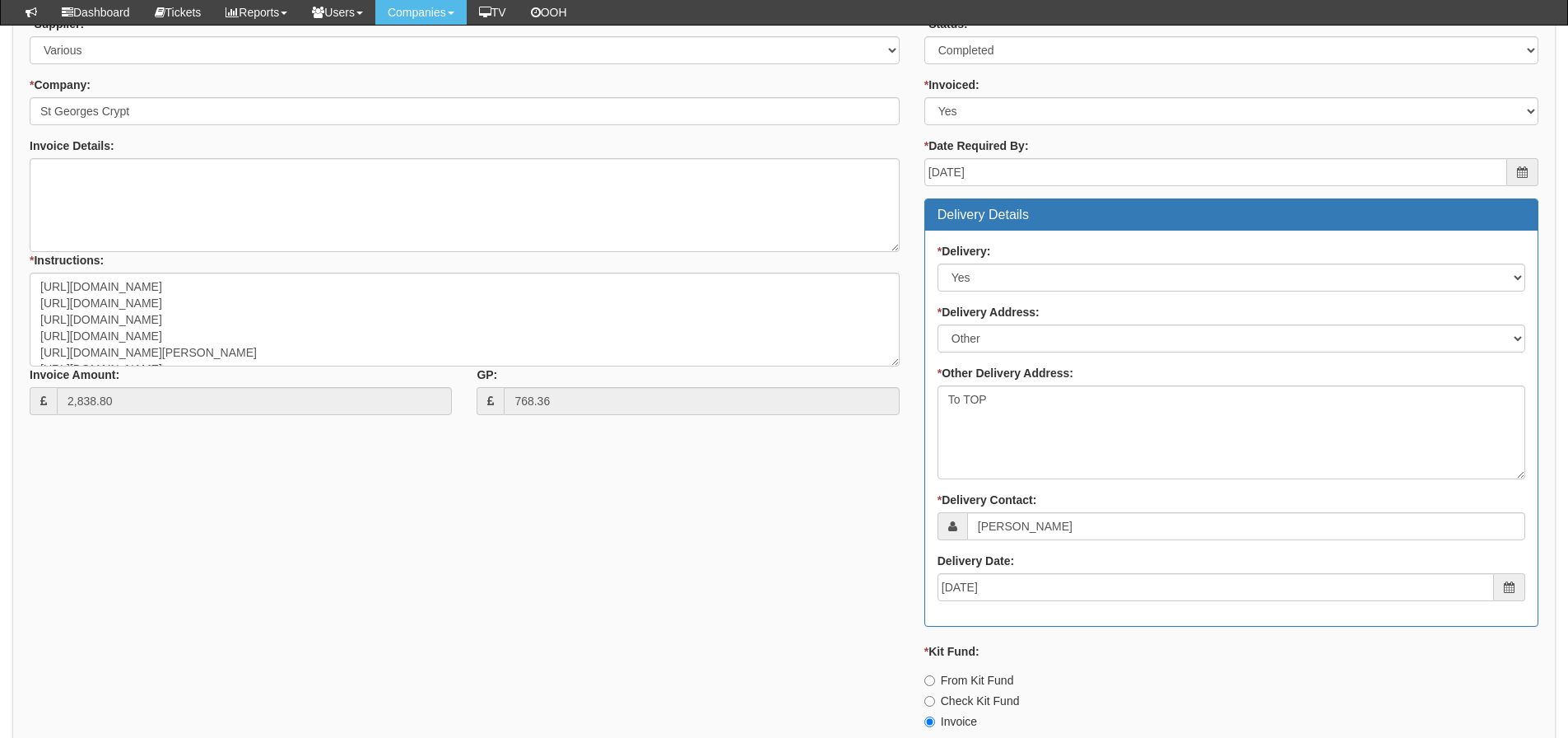
scroll to position [906, 0]
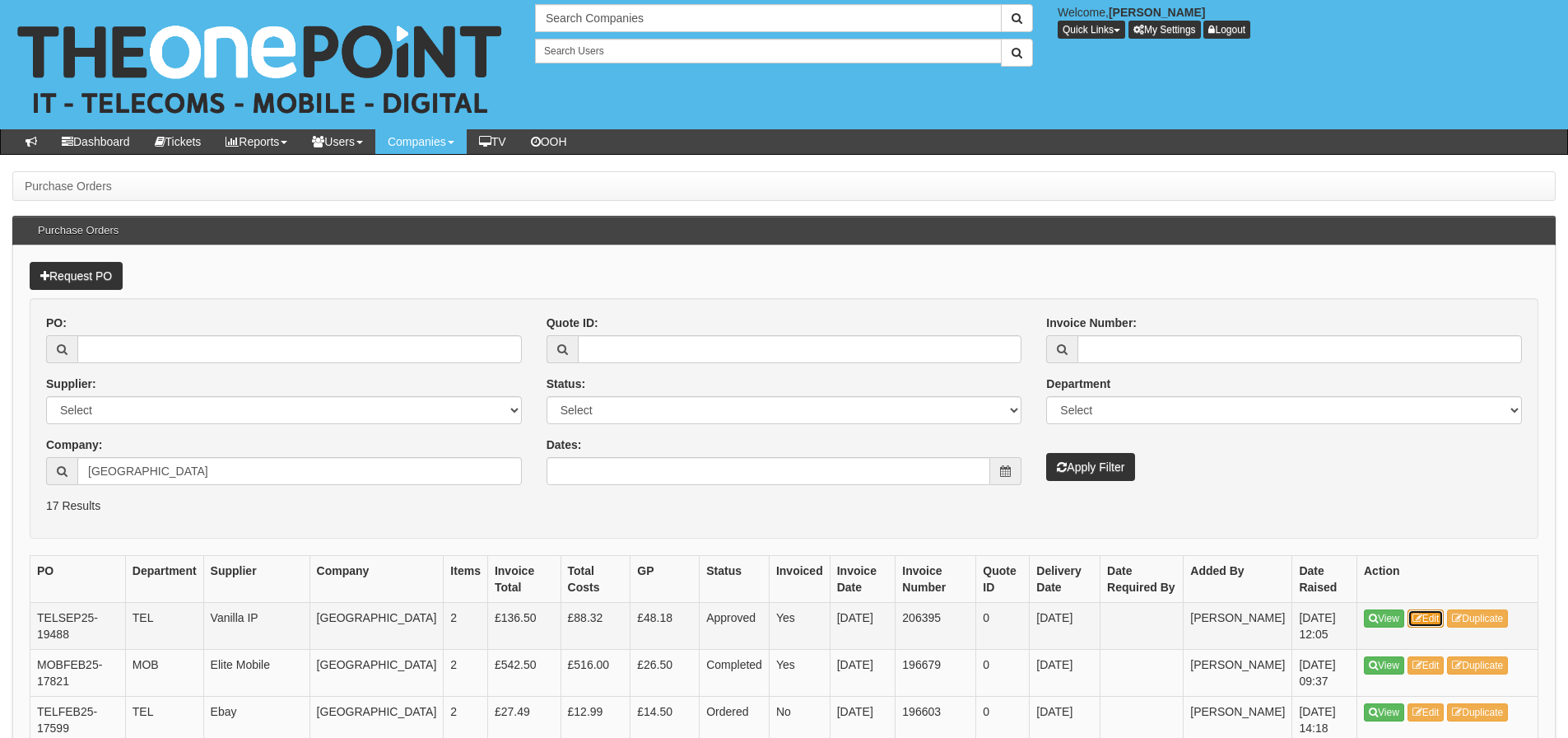
click at [1429, 617] on link "Edit" at bounding box center [1426, 618] width 37 height 19
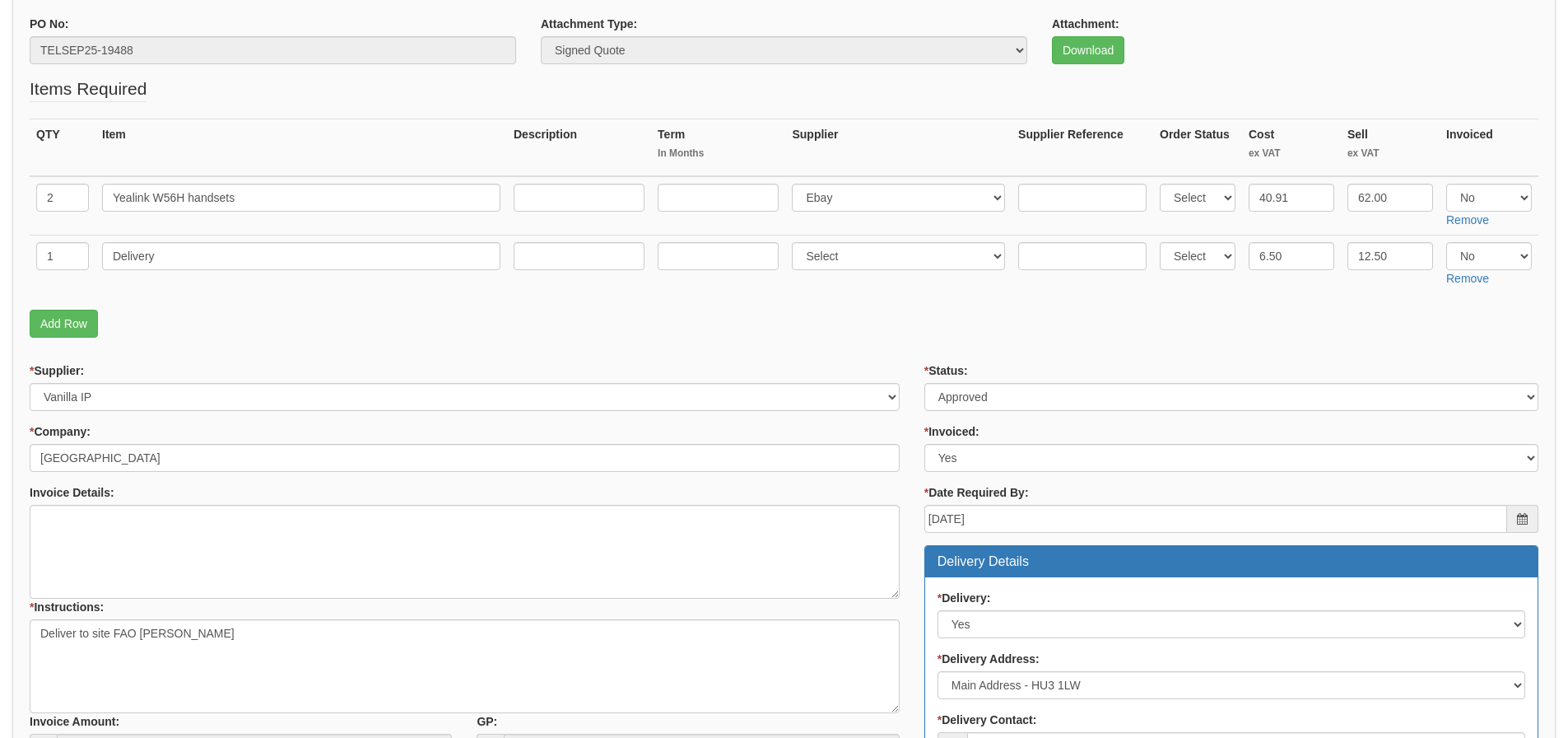
scroll to position [247, 0]
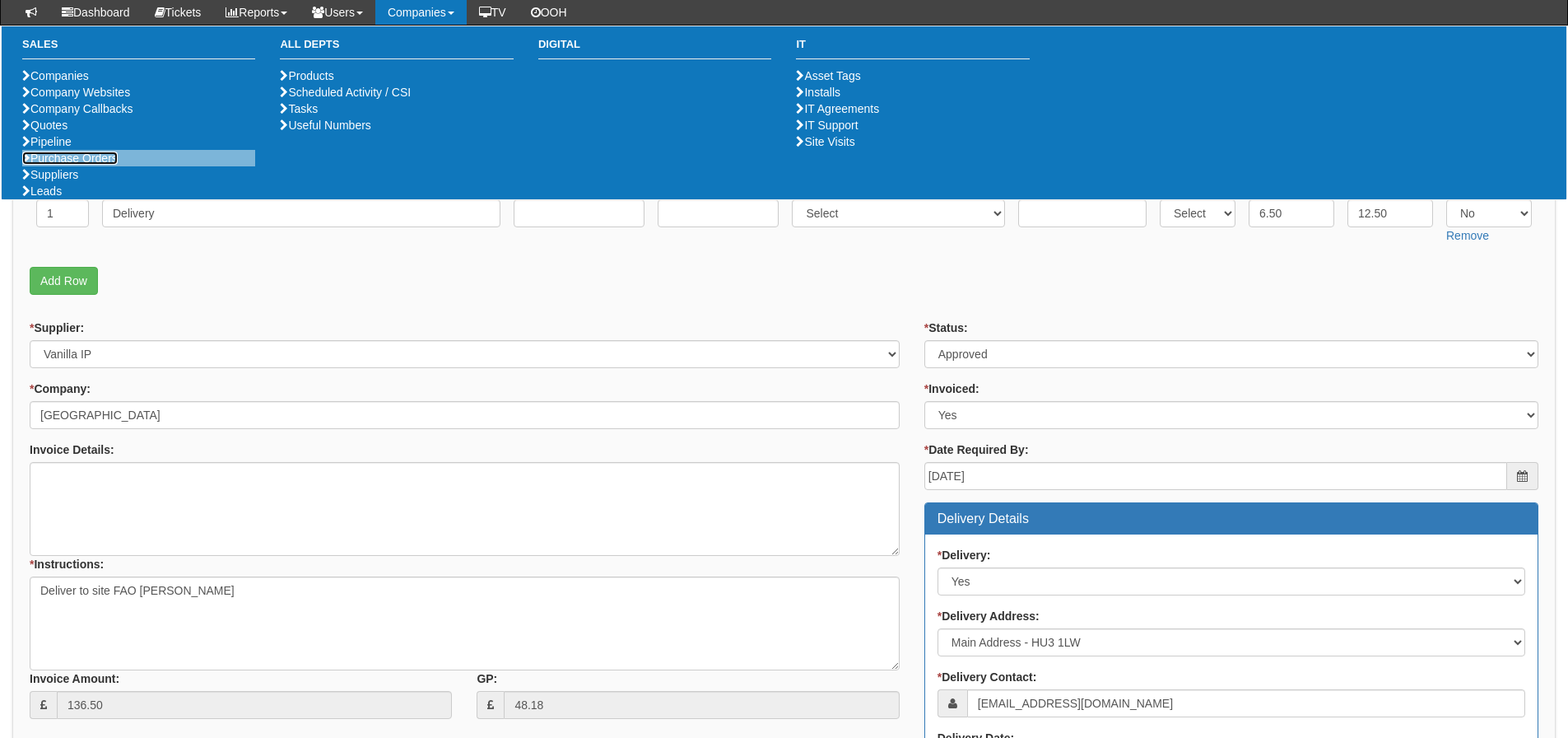
click at [57, 165] on link "Purchase Orders" at bounding box center [70, 158] width 96 height 14
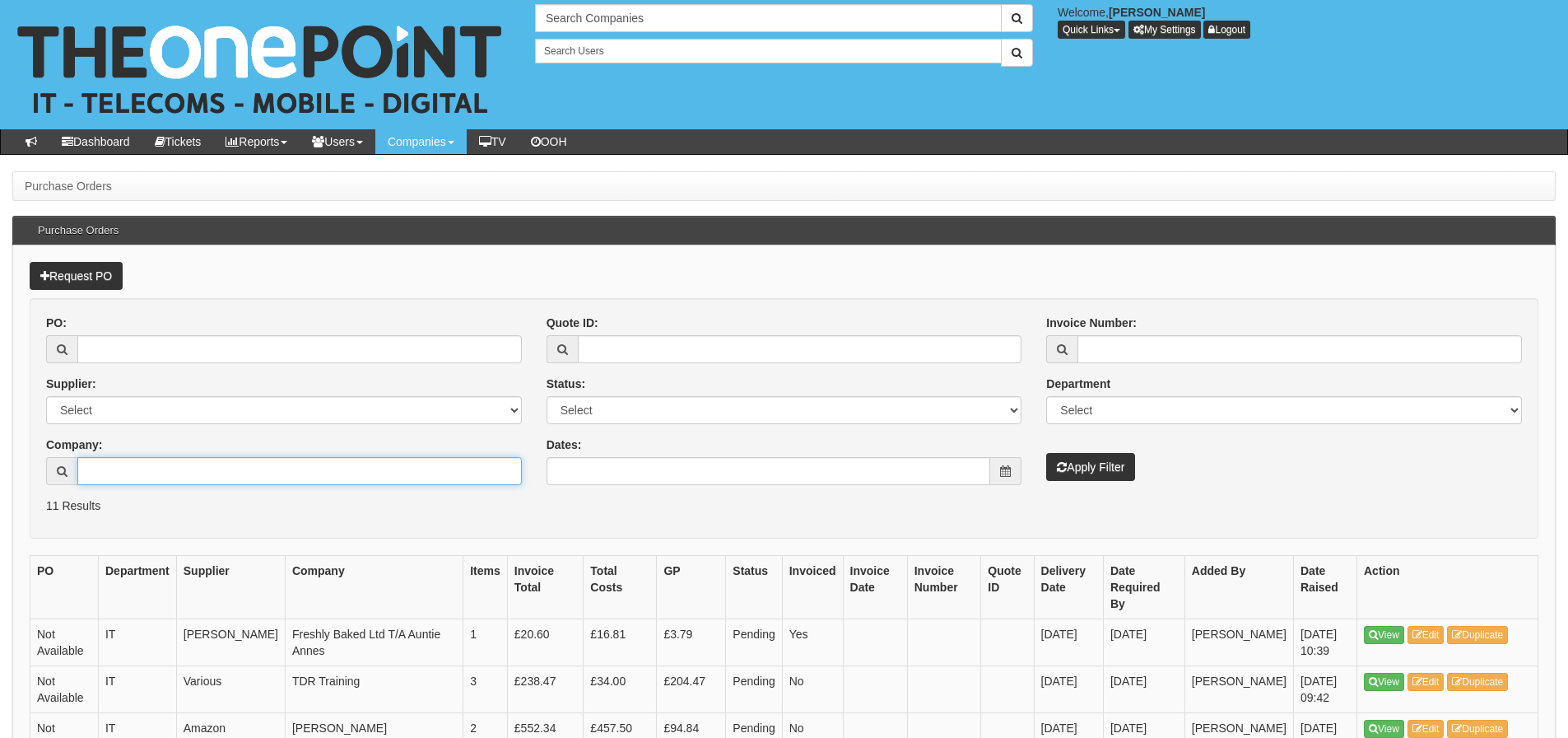
click at [156, 478] on input "Company:" at bounding box center [299, 471] width 444 height 28
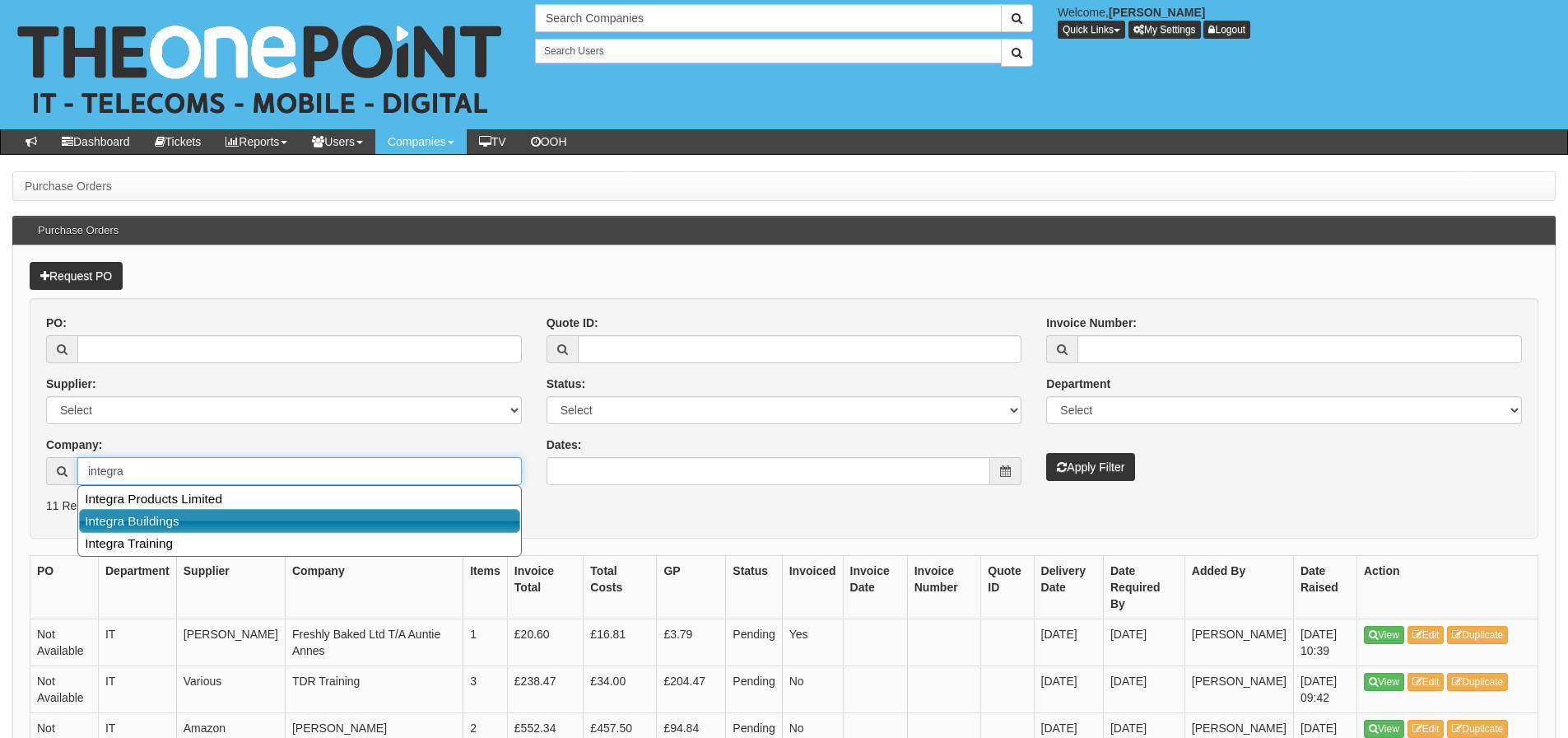
click at [156, 524] on link "Integra Buildings" at bounding box center [299, 521] width 441 height 23
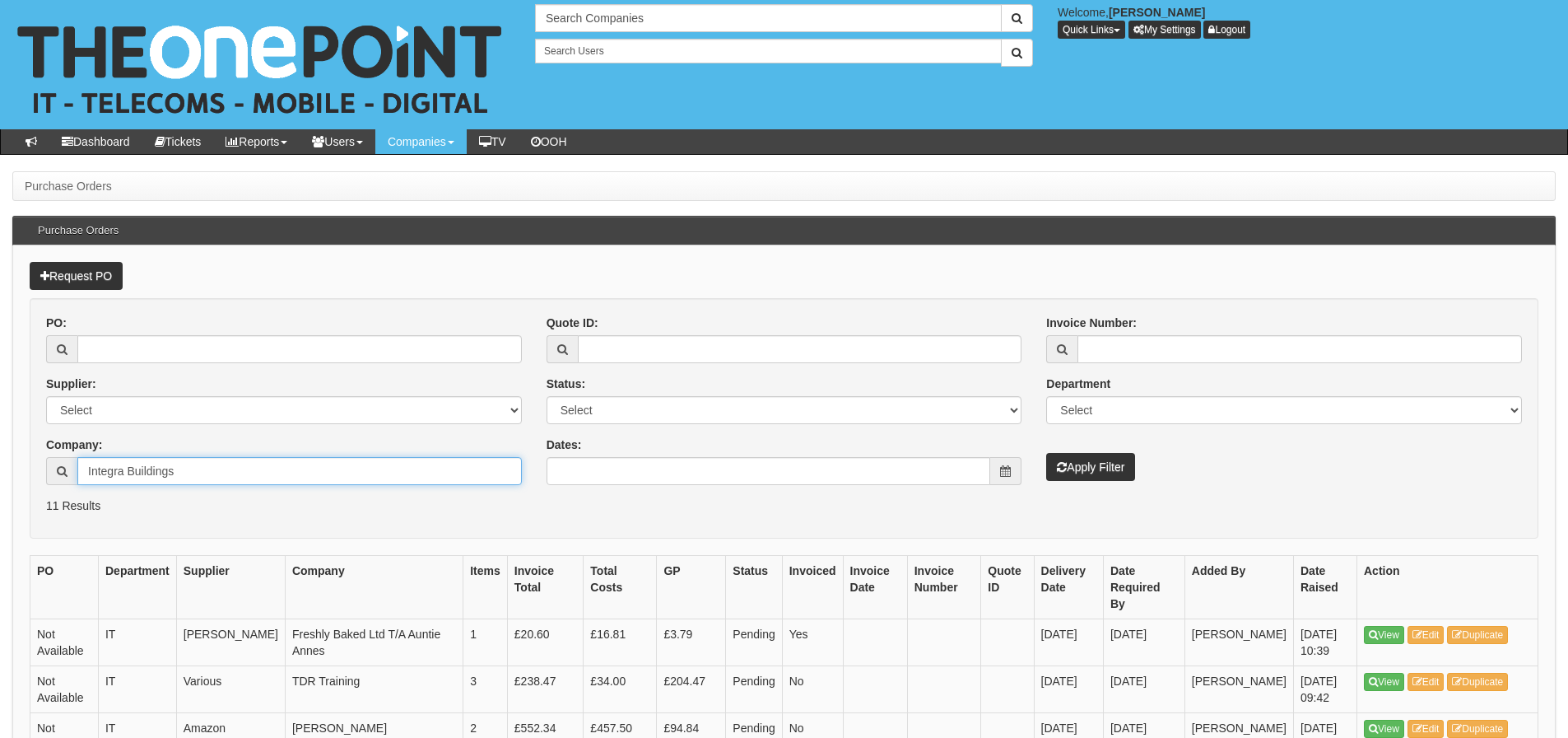
type input "Integra Buildings"
click at [1046, 452] on button "Apply Filter" at bounding box center [1090, 466] width 89 height 28
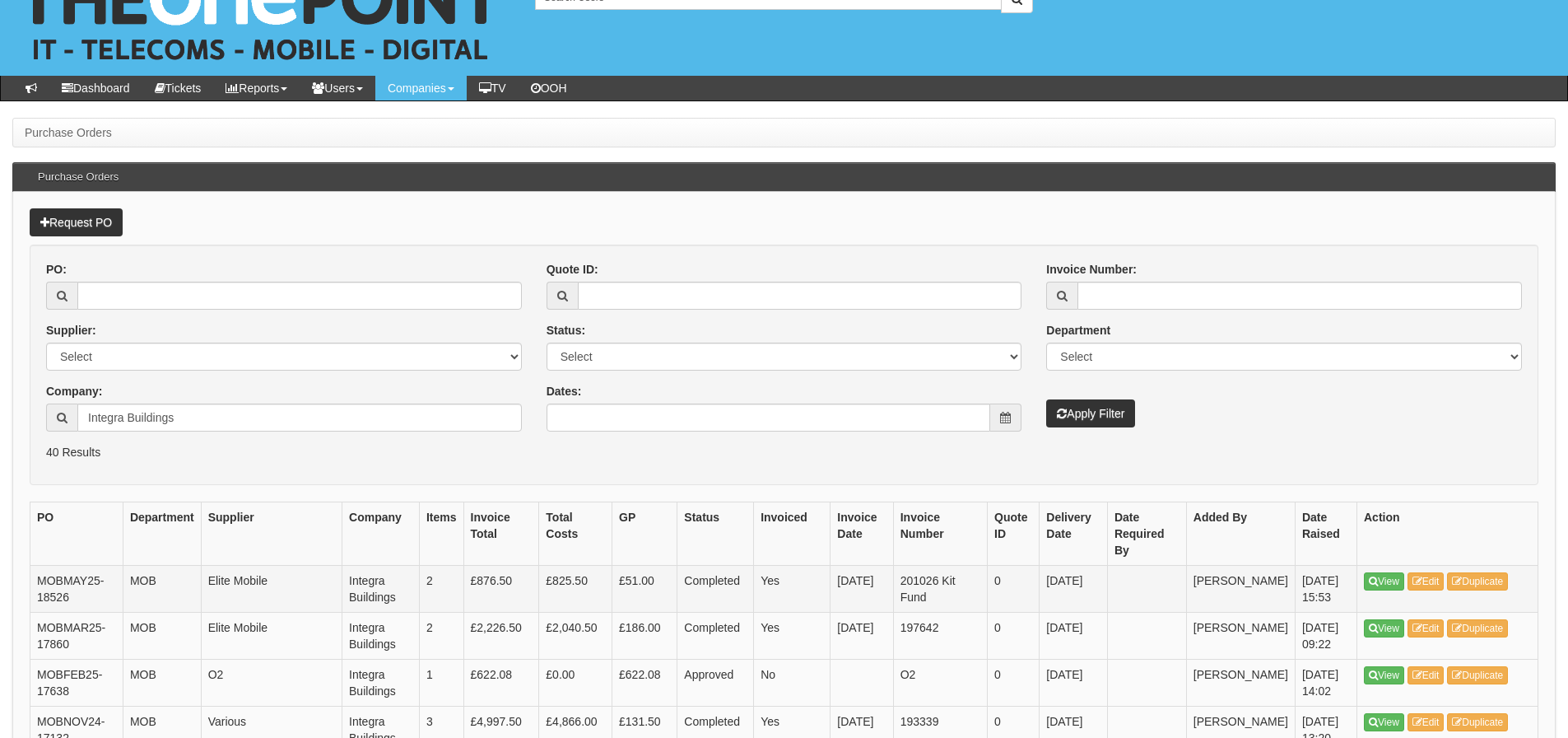
scroll to position [82, 0]
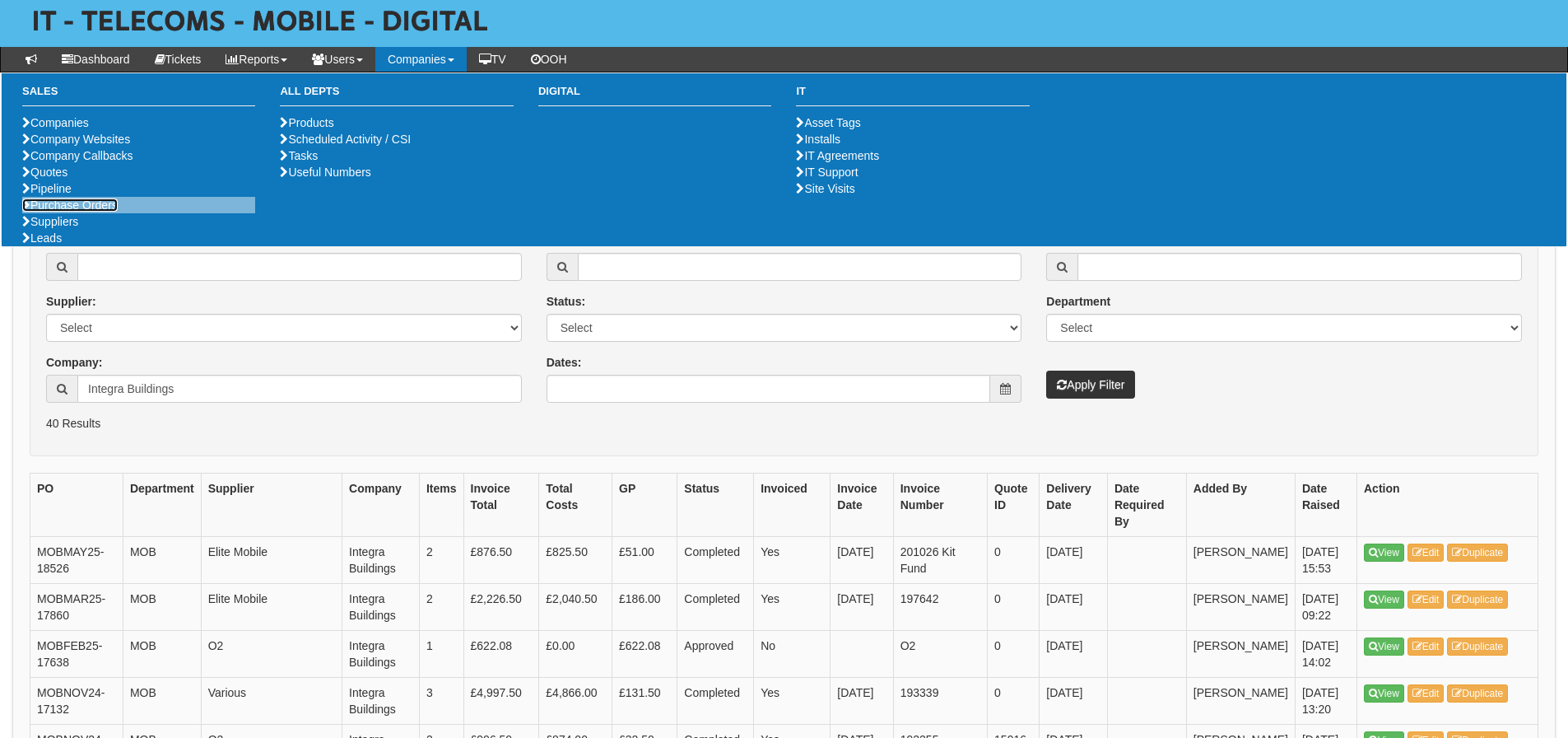
click at [85, 212] on link "Purchase Orders" at bounding box center [70, 206] width 96 height 14
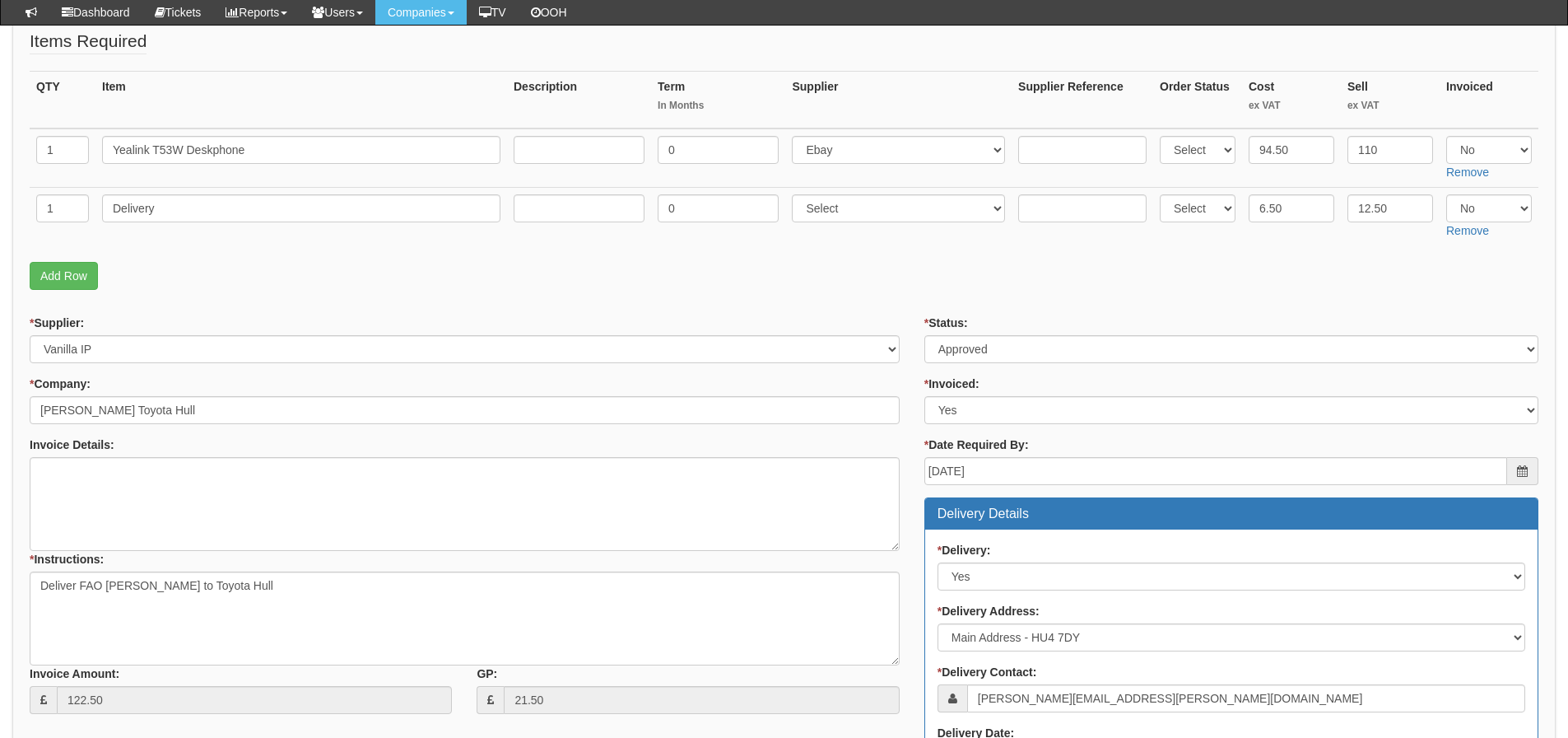
scroll to position [213, 0]
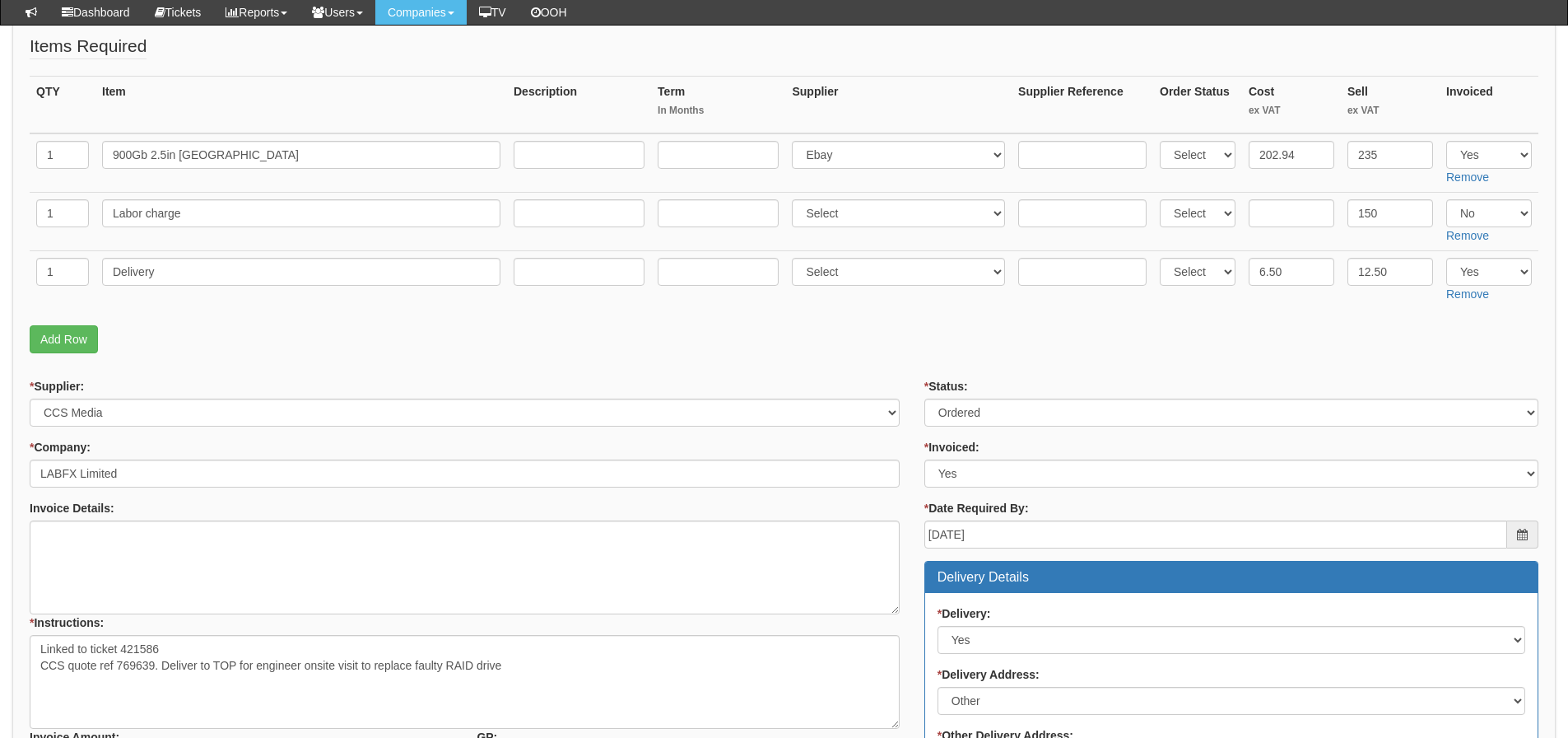
scroll to position [330, 0]
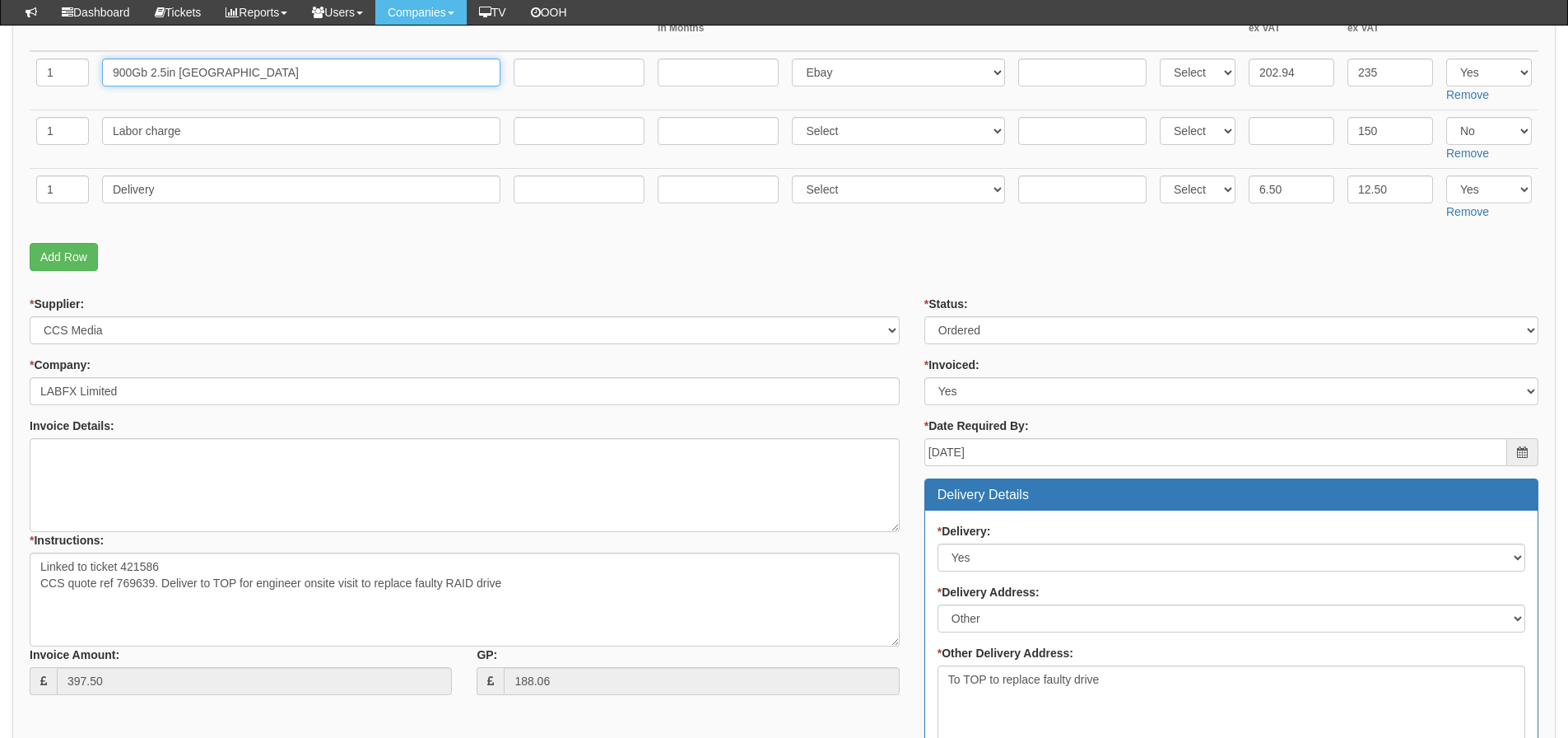
drag, startPoint x: 293, startPoint y: 77, endPoint x: 24, endPoint y: 77, distance: 269.0
click at [24, 77] on div "PO No: ITSEP25-19482 Attachment Type: Select Signed Quote Auth email if quote u…" at bounding box center [784, 596] width 1543 height 1443
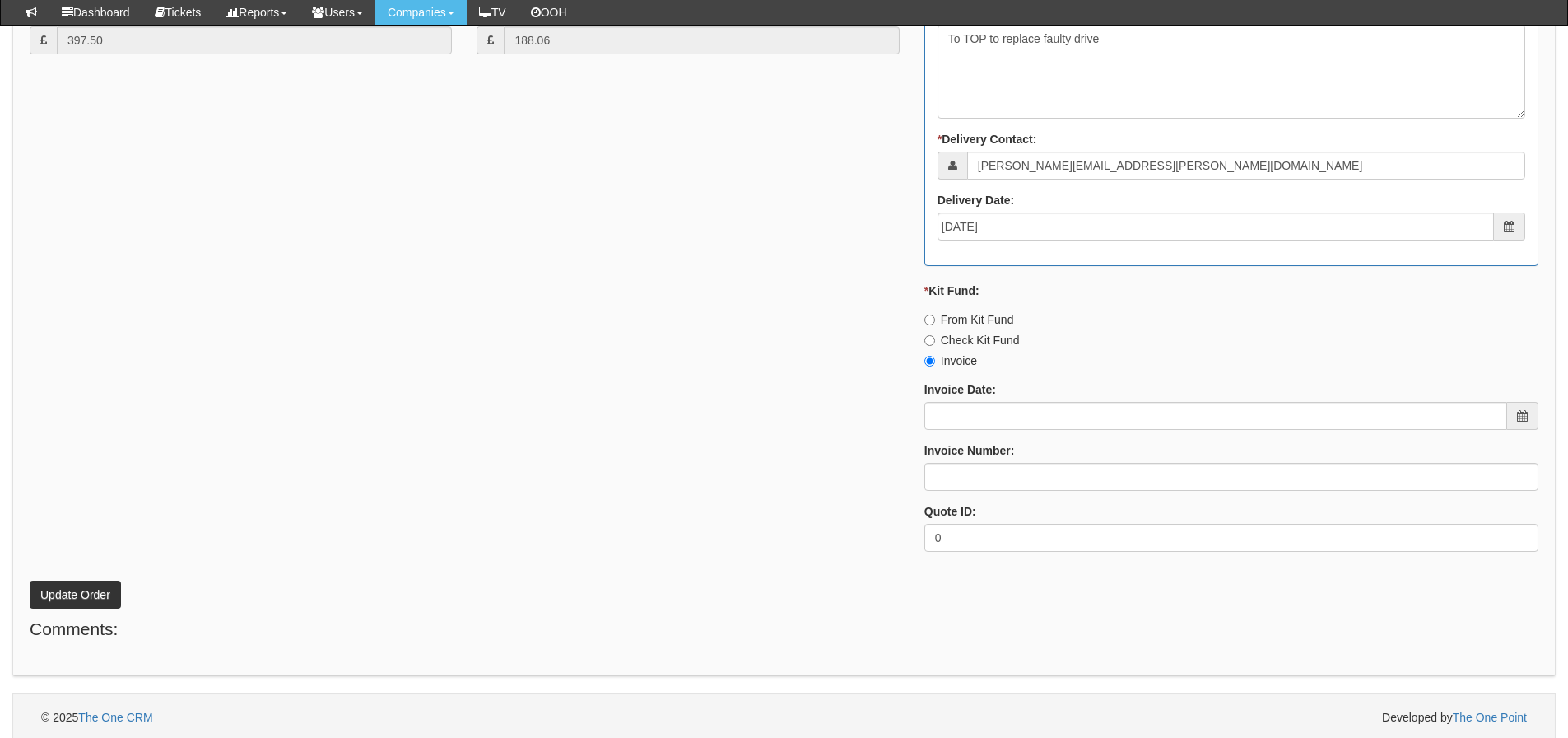
scroll to position [974, 0]
click at [989, 407] on input "Invoice Date:" at bounding box center [1215, 411] width 583 height 28
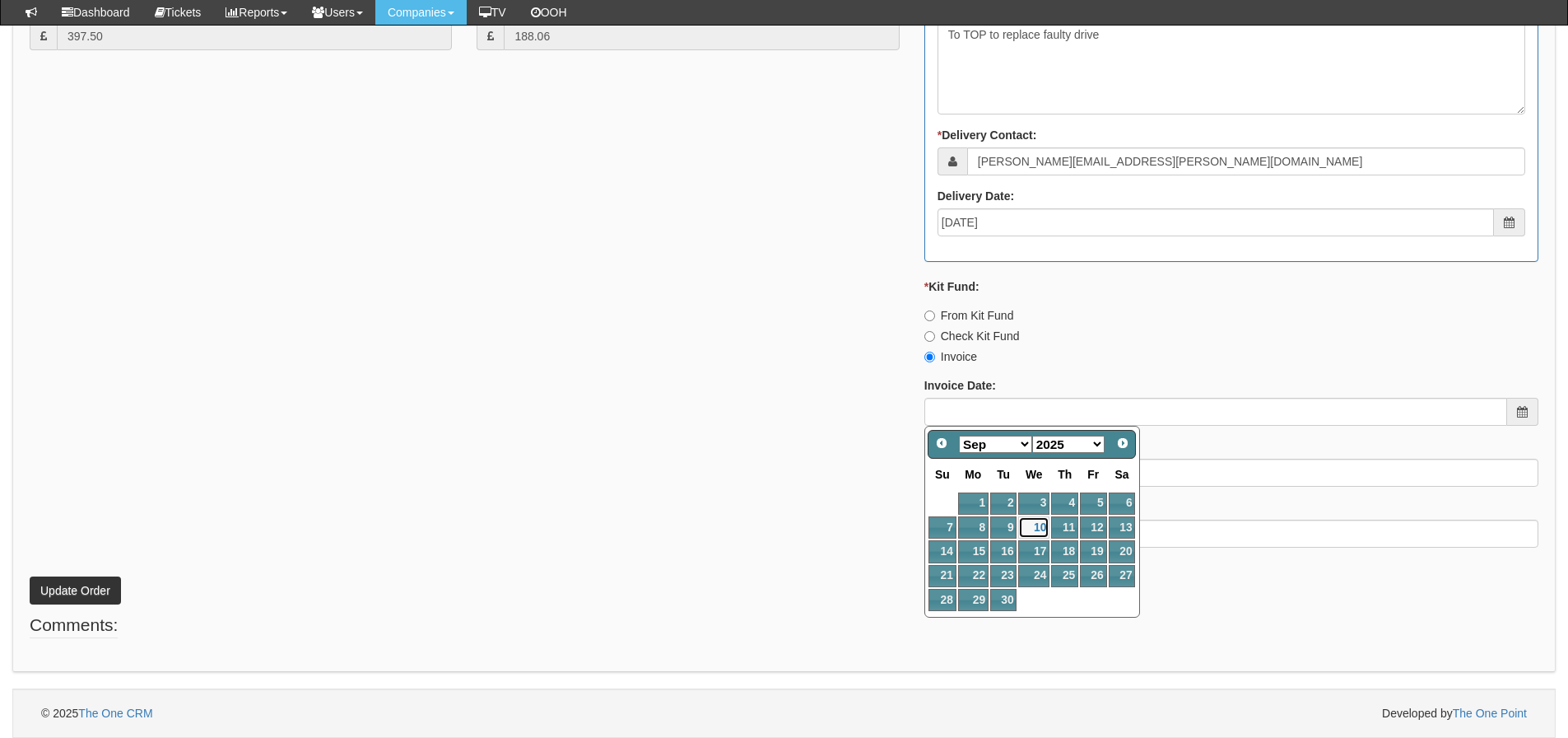
click at [1034, 521] on link "10" at bounding box center [1034, 526] width 31 height 22
type input "2025-09-10"
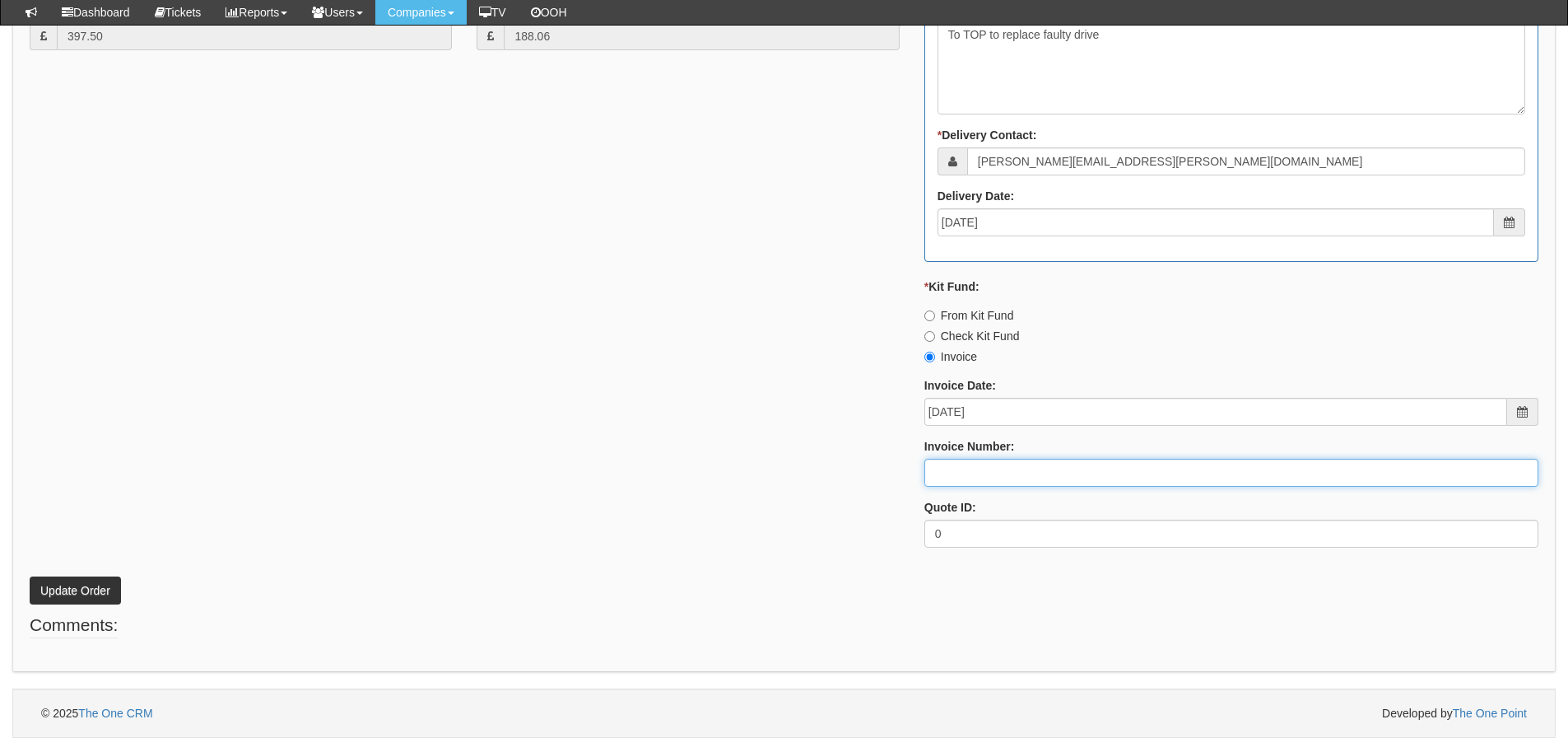
click at [994, 484] on input "Invoice Number:" at bounding box center [1231, 472] width 614 height 28
click at [992, 471] on input "Invoice Number:" at bounding box center [1231, 472] width 614 height 28
type input "206403"
click at [29, 576] on button "Update Order" at bounding box center [75, 590] width 92 height 28
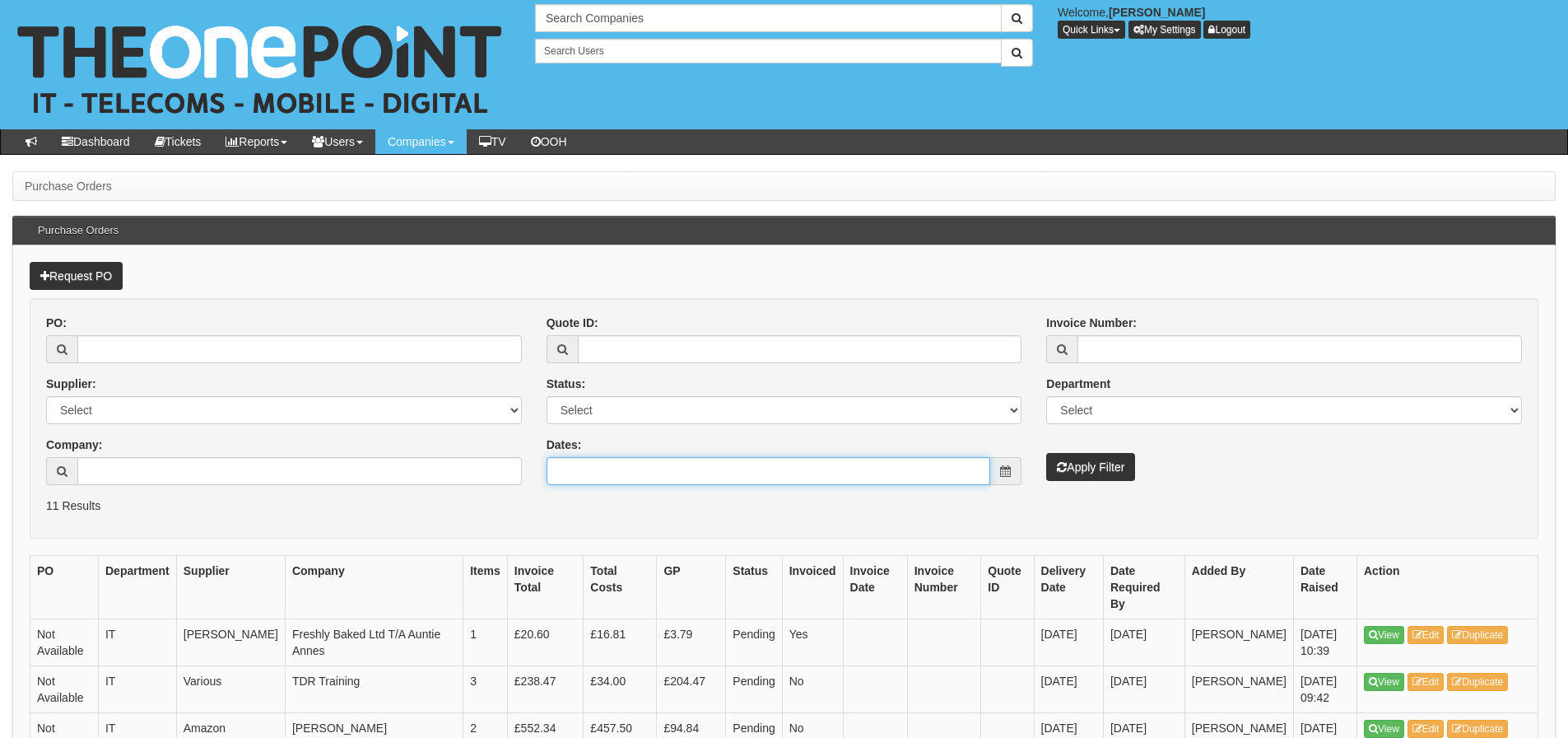
click at [685, 484] on input "Dates:" at bounding box center [769, 471] width 444 height 28
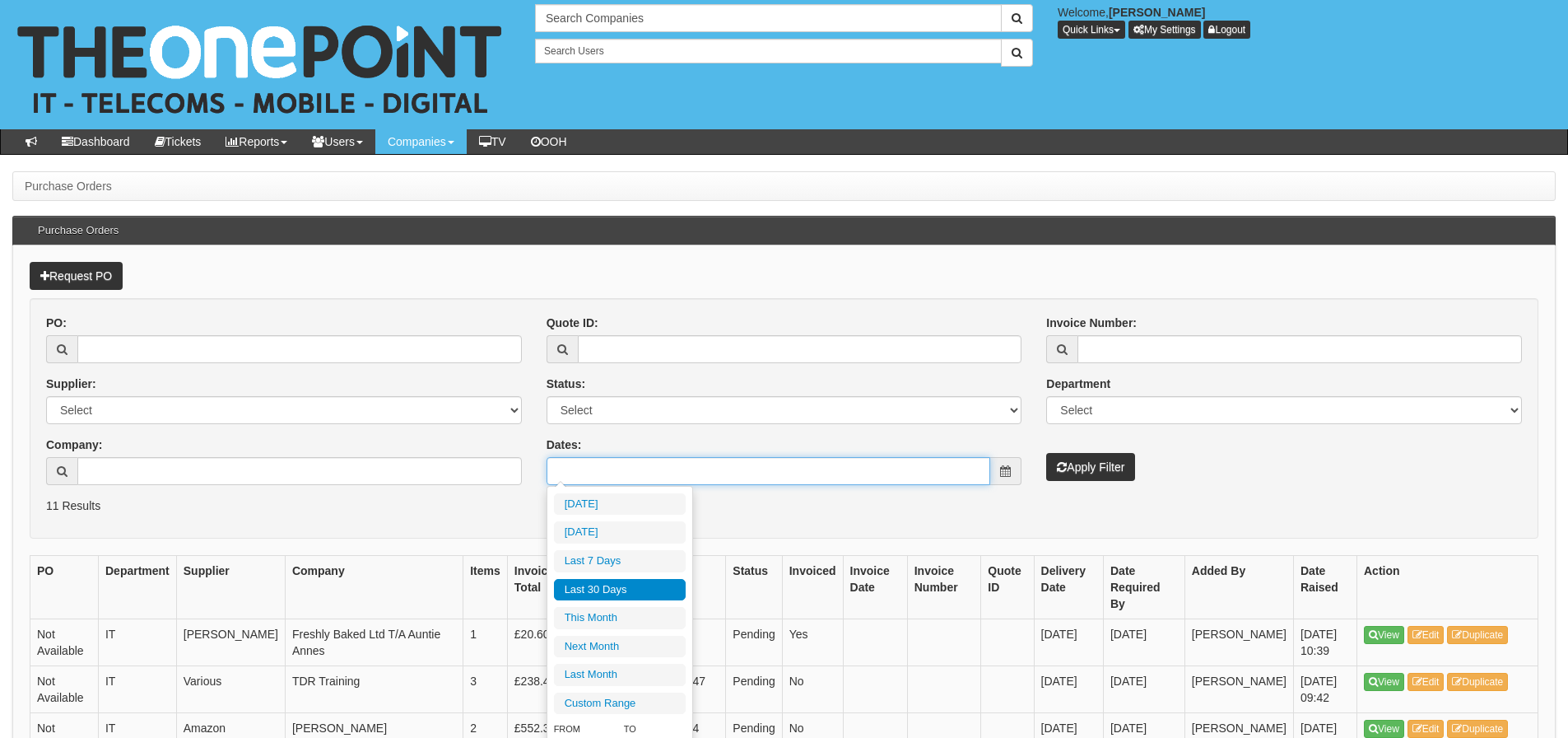
type input "[DATE]"
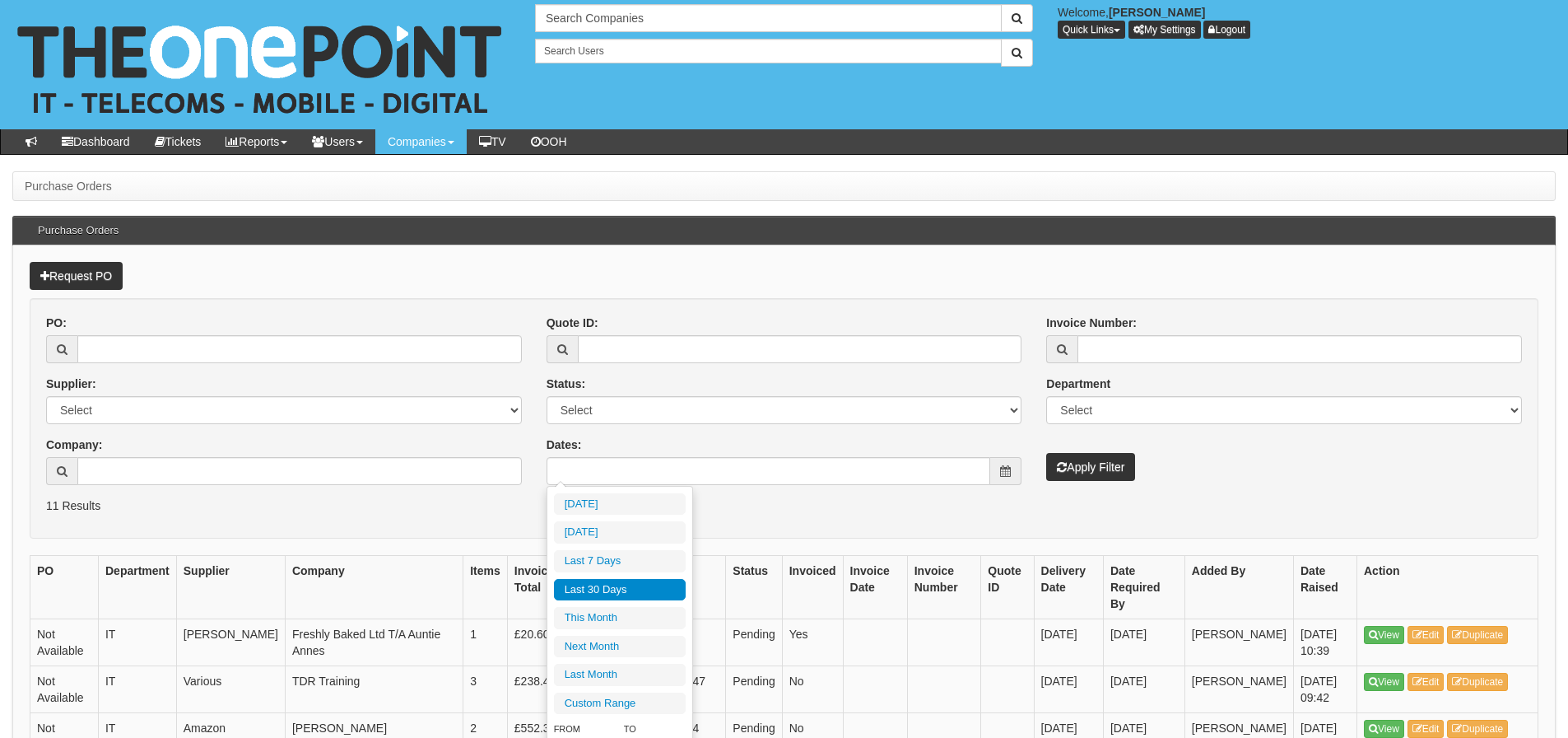
click at [619, 594] on li "Last 30 Days" at bounding box center [619, 590] width 132 height 22
type input "[DATE] - [DATE]"
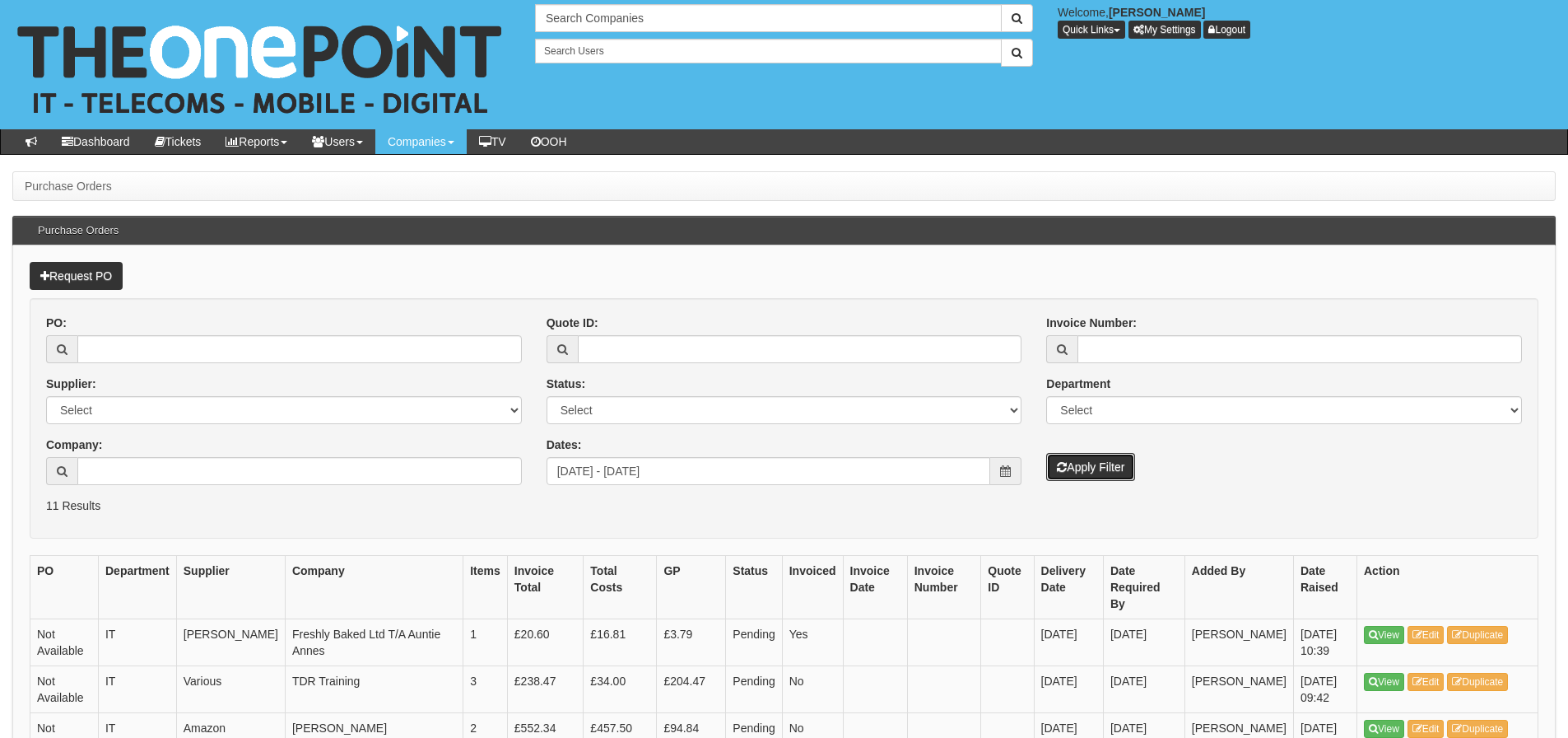
click at [1075, 467] on button "Apply Filter" at bounding box center [1090, 466] width 89 height 28
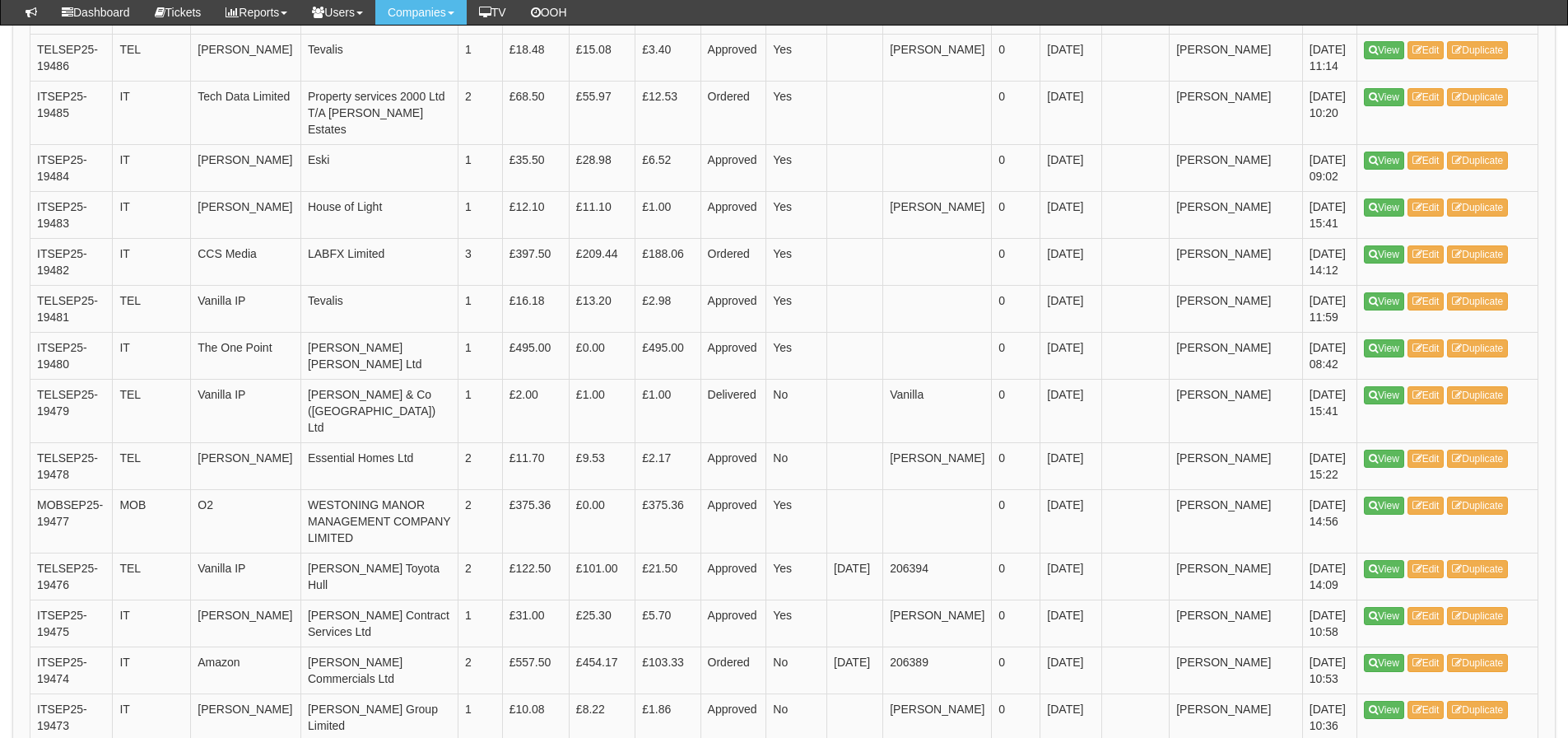
scroll to position [988, 0]
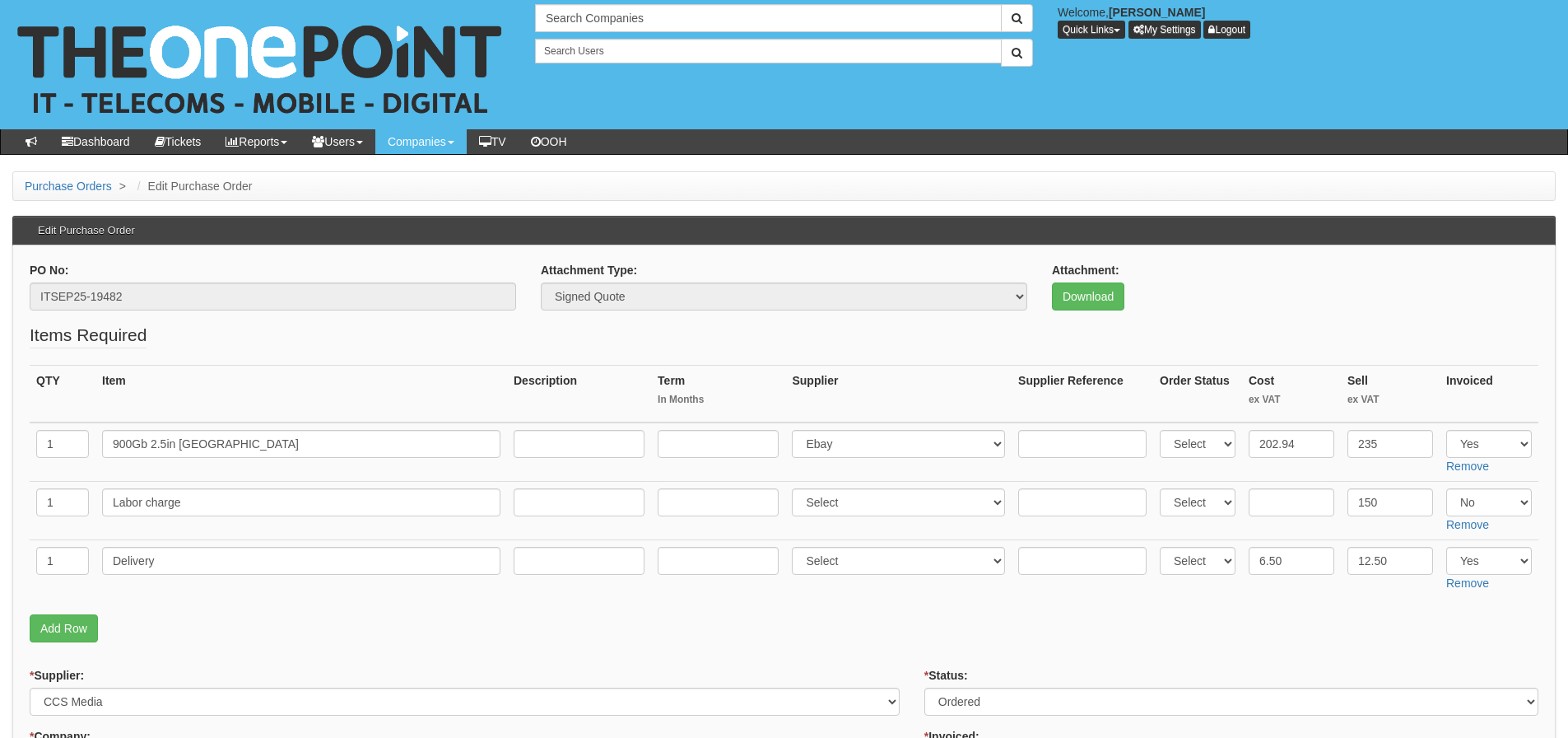
scroll to position [1016, 0]
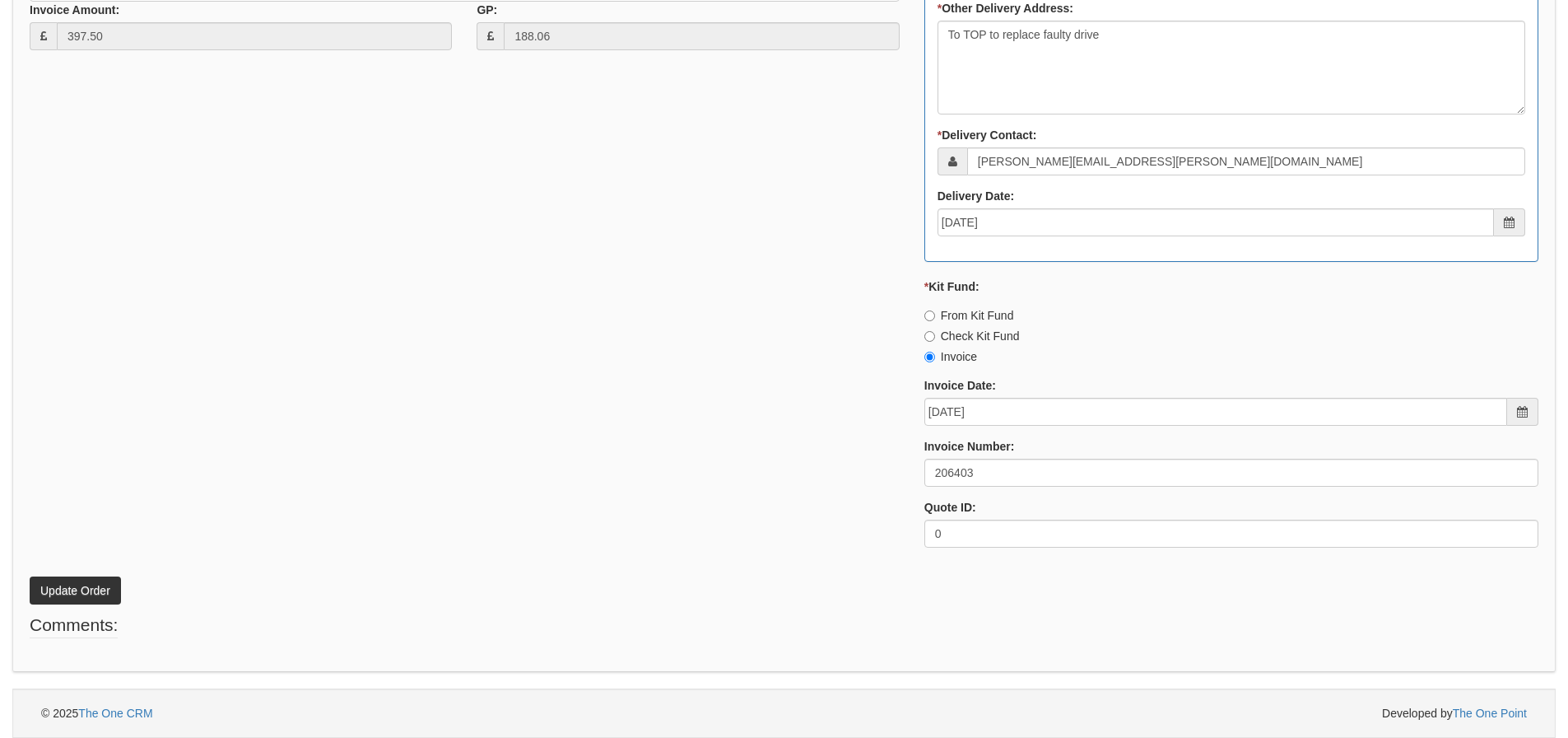
click at [176, 328] on div "* Supplier: Select 123 [DOMAIN_NAME] 1Password 3 4Gon [PERSON_NAME] Electric Lt…" at bounding box center [784, 105] width 1533 height 910
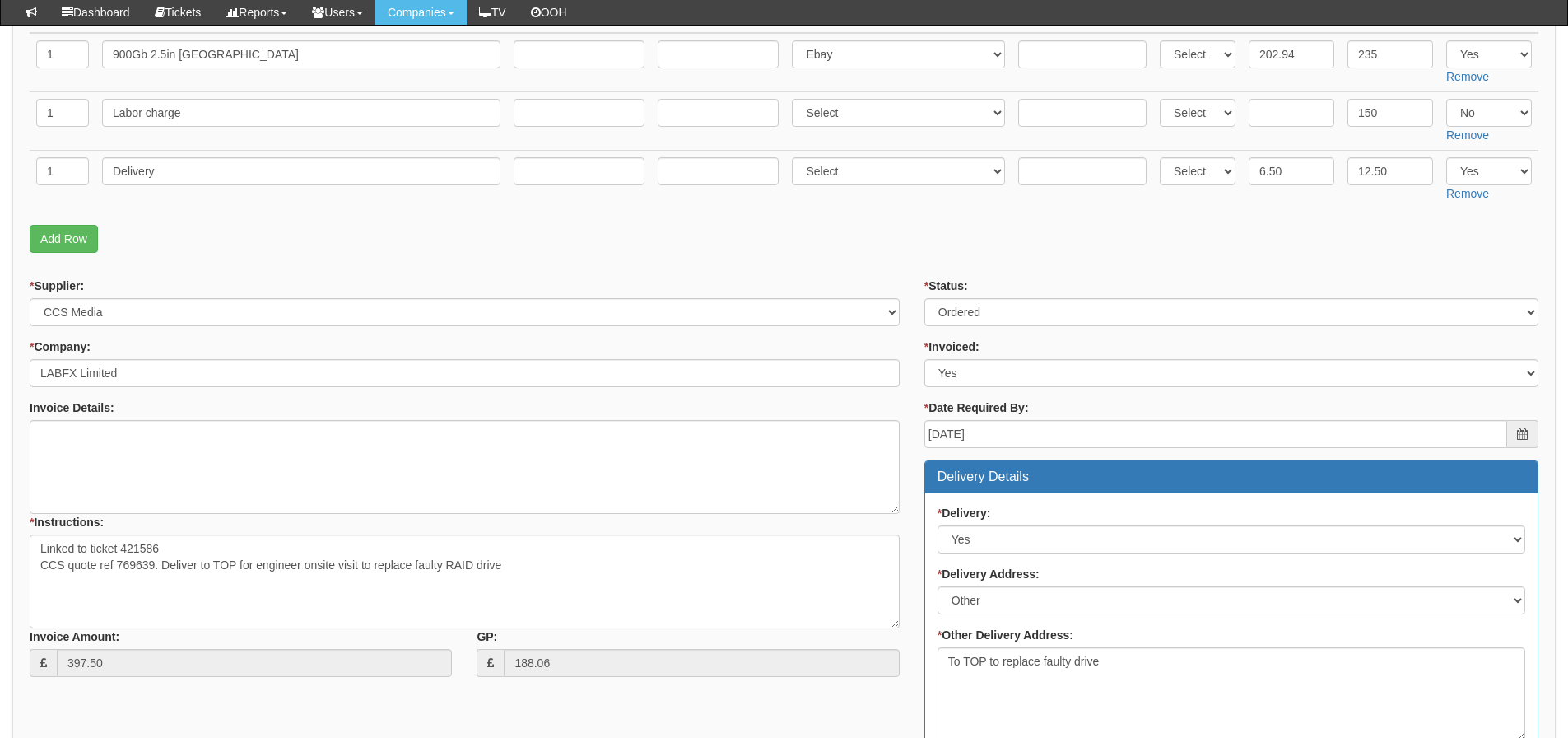
scroll to position [316, 0]
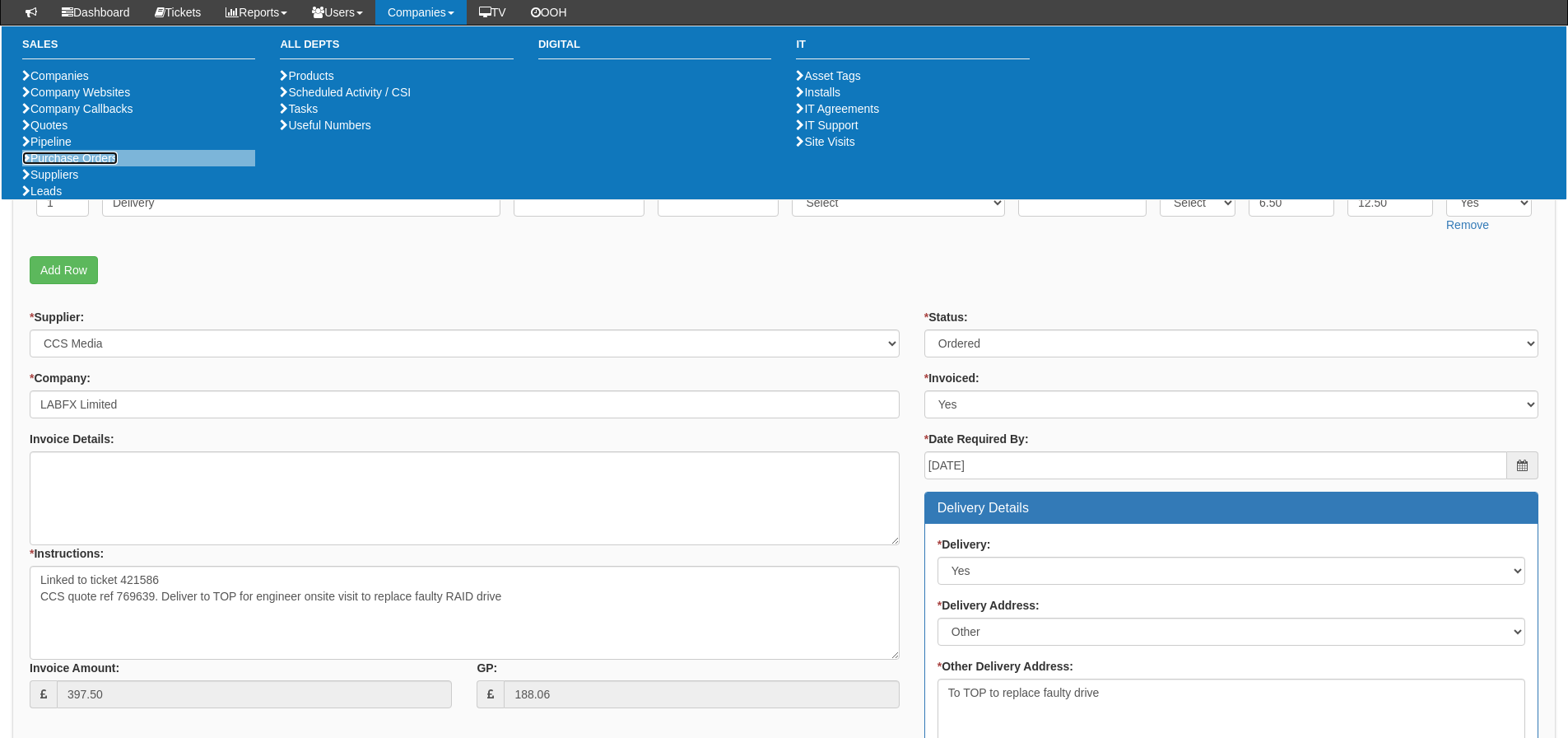
click at [88, 165] on link "Purchase Orders" at bounding box center [70, 158] width 96 height 14
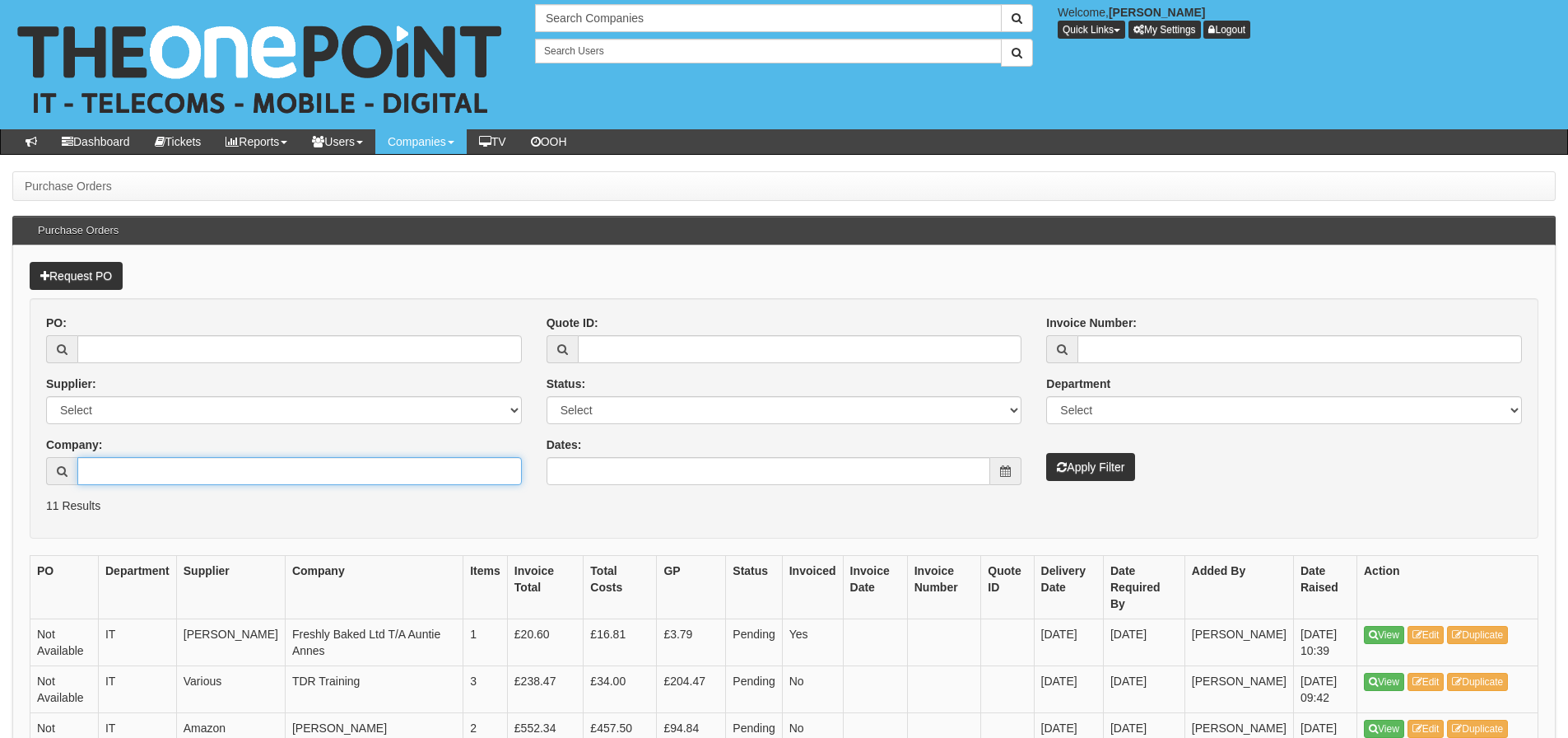
click at [96, 463] on input "Company:" at bounding box center [299, 471] width 444 height 28
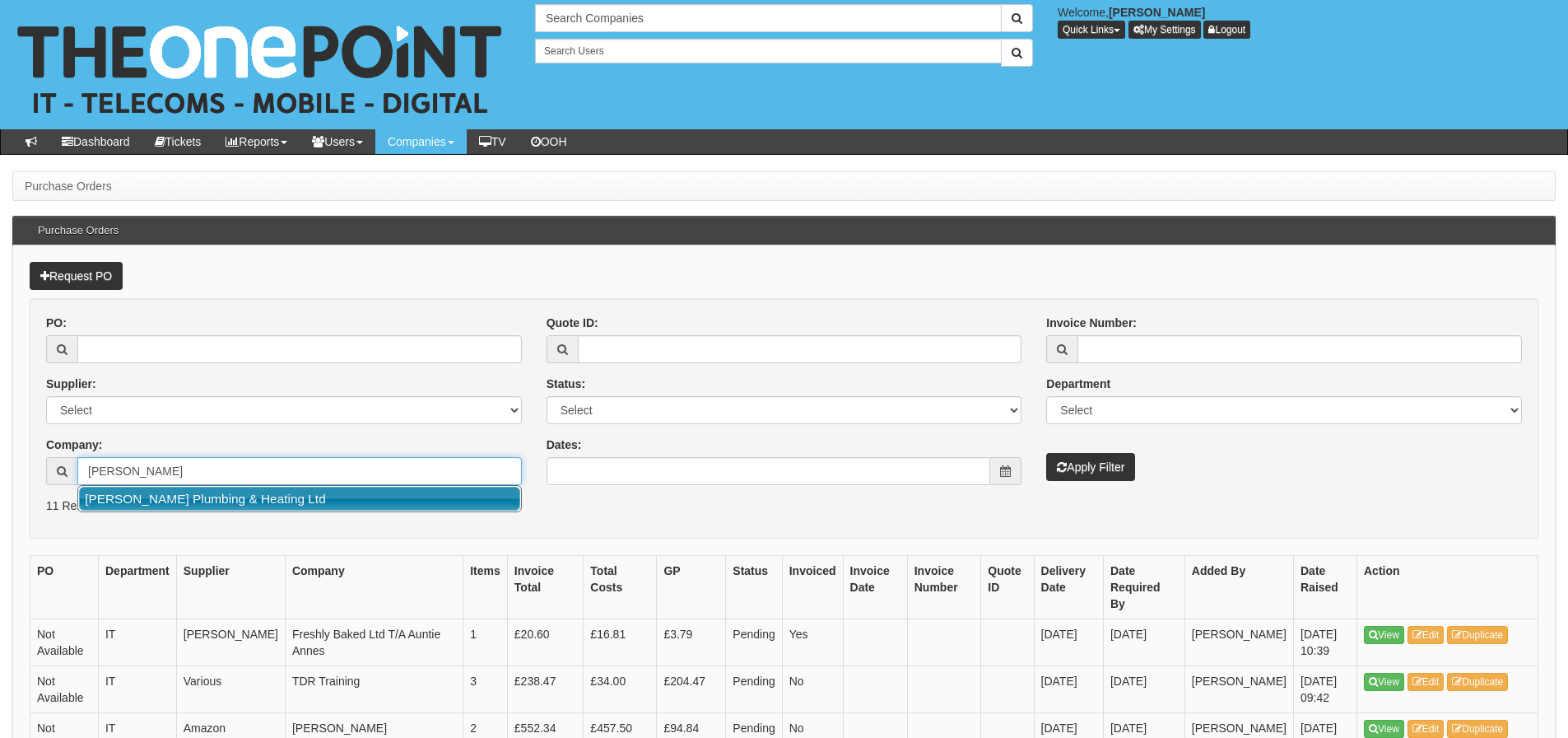
click at [111, 489] on link "[PERSON_NAME] Plumbing & Heating Ltd" at bounding box center [299, 498] width 441 height 23
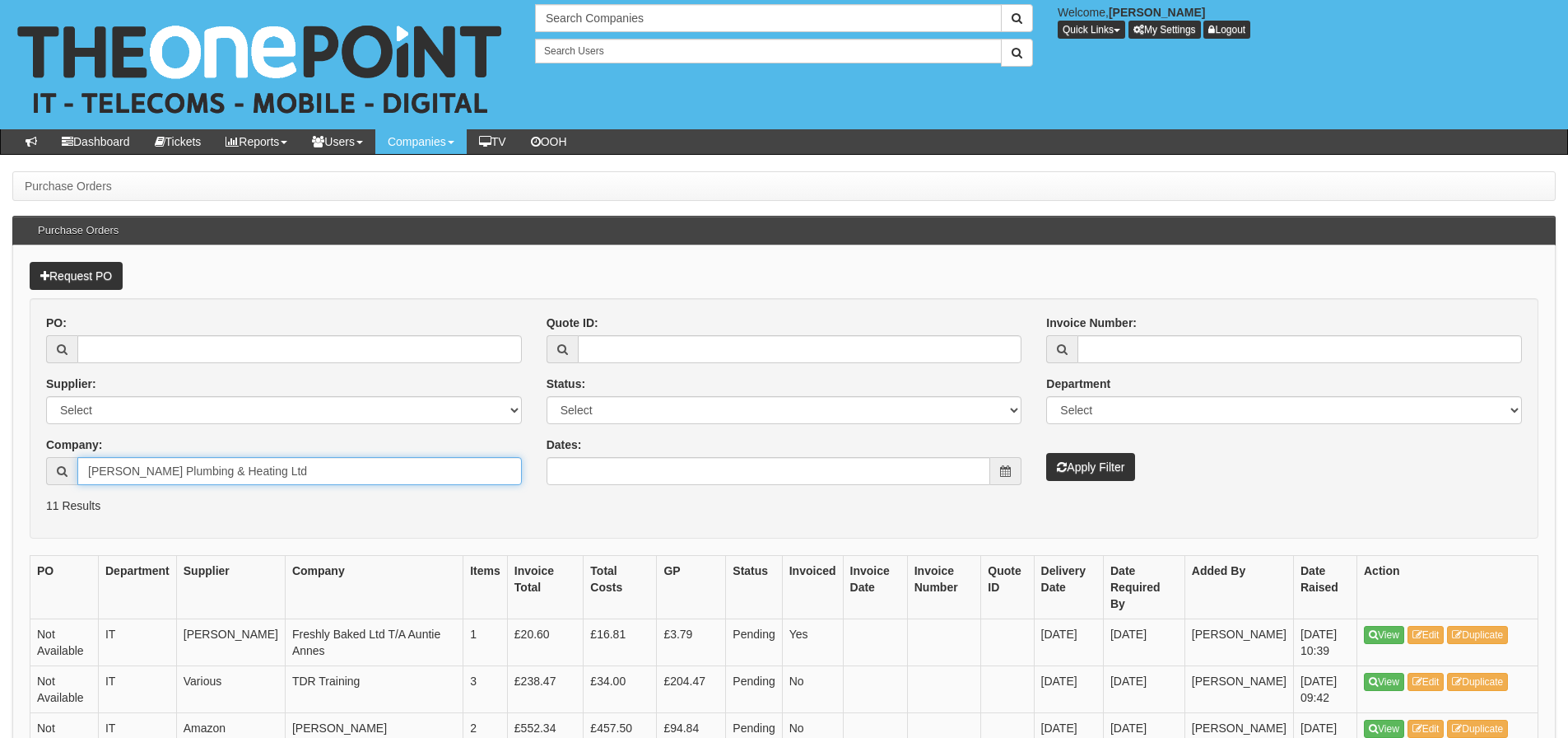
type input "[PERSON_NAME] Plumbing & Heating Ltd"
click at [1046, 452] on button "Apply Filter" at bounding box center [1090, 466] width 89 height 28
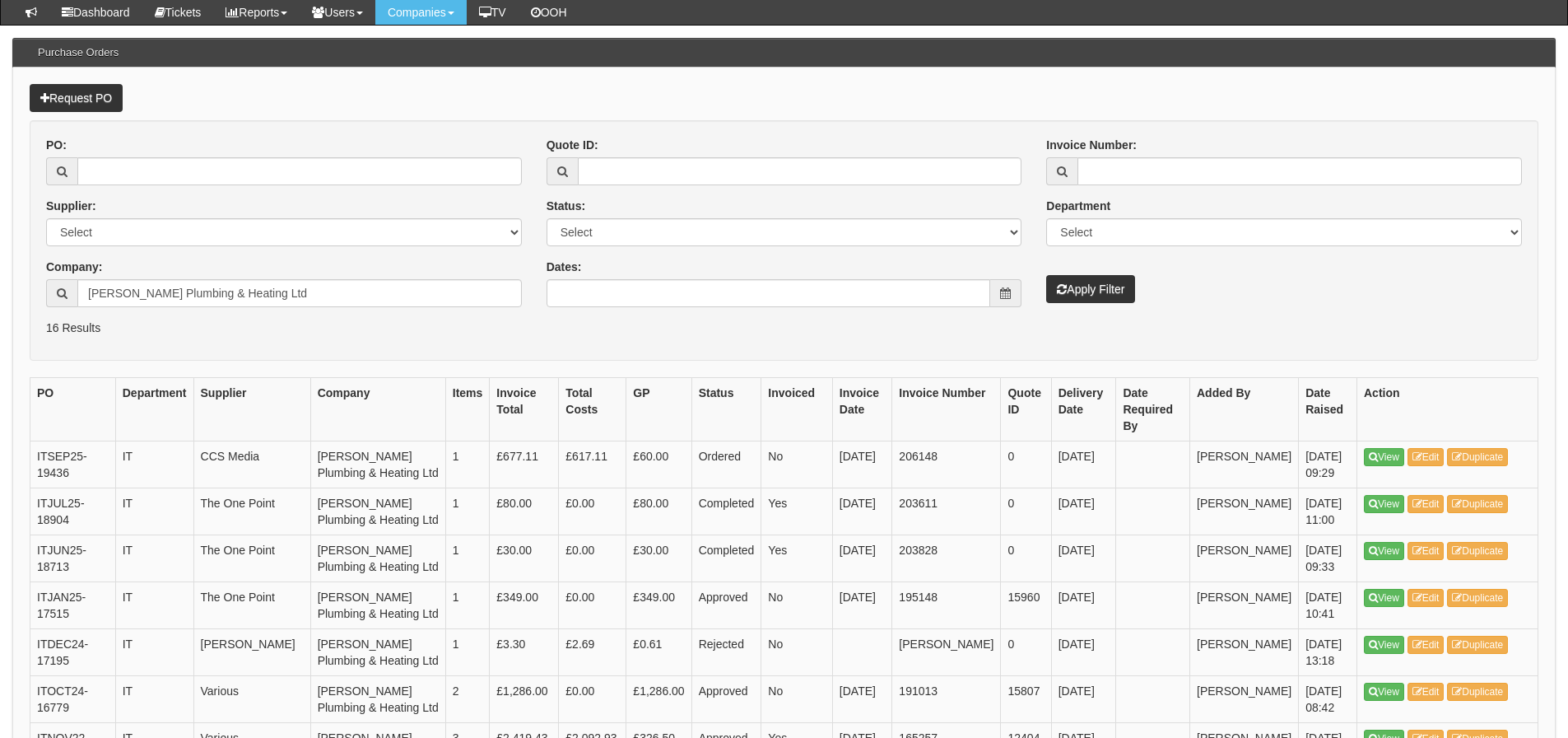
scroll to position [165, 0]
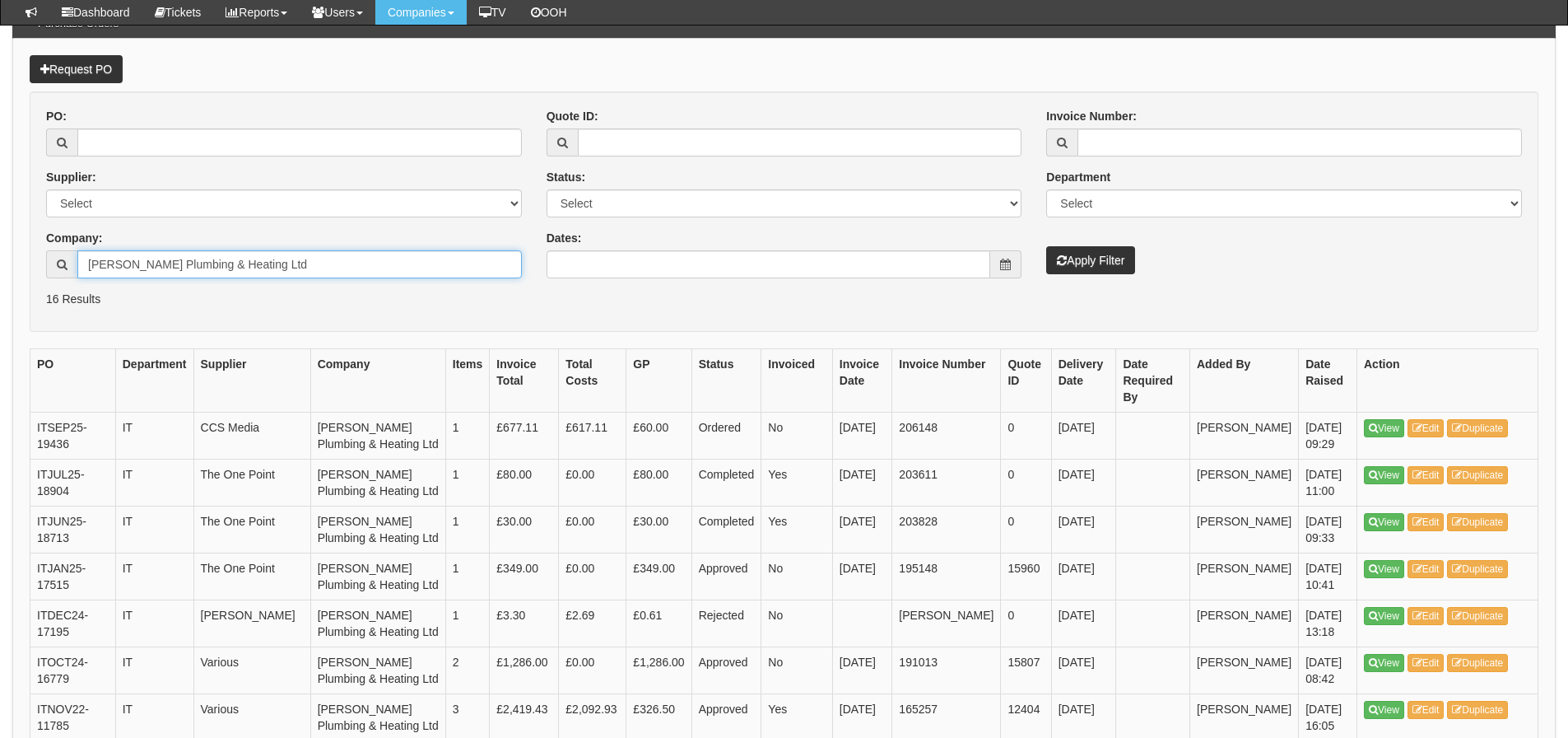
drag, startPoint x: 305, startPoint y: 267, endPoint x: -66, endPoint y: 309, distance: 373.4
click at [0, 309] on html "× Send Email × Add Appointment × Create Ticket × Create Proactive Activity × Ad…" at bounding box center [784, 564] width 1568 height 1458
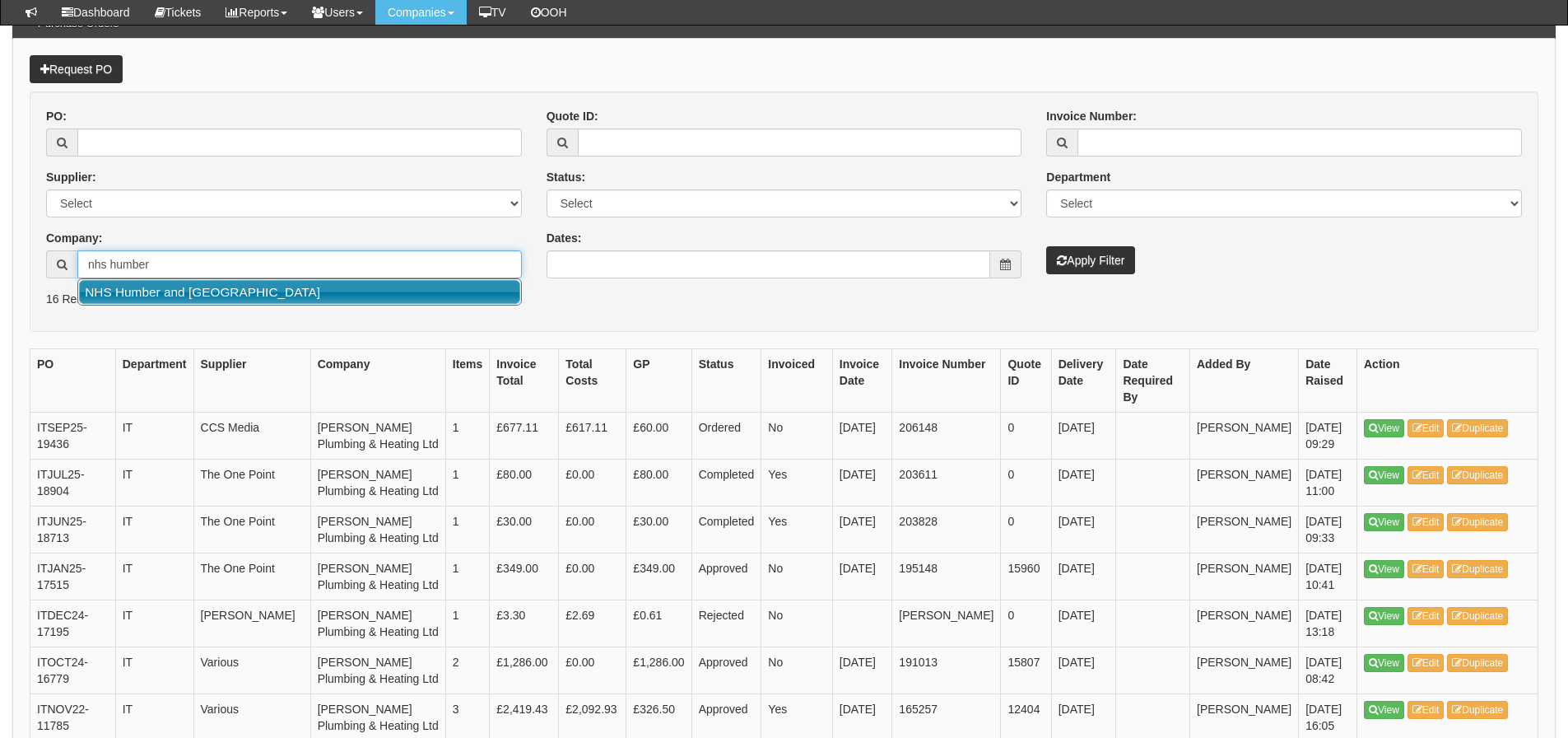
click at [88, 300] on link "NHS Humber and [GEOGRAPHIC_DATA]" at bounding box center [299, 291] width 441 height 23
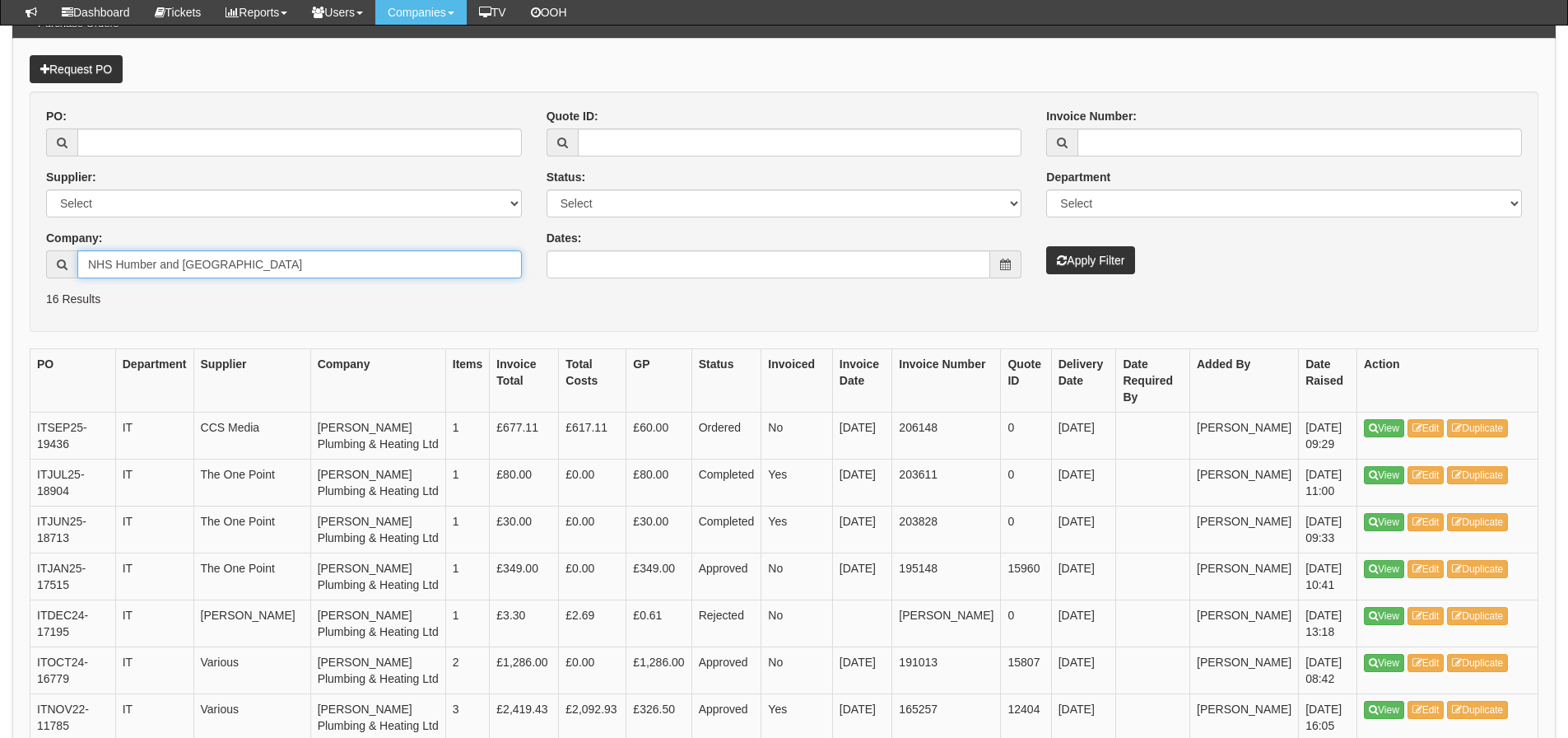
type input "NHS Humber and [GEOGRAPHIC_DATA]"
click at [1046, 246] on button "Apply Filter" at bounding box center [1090, 259] width 89 height 28
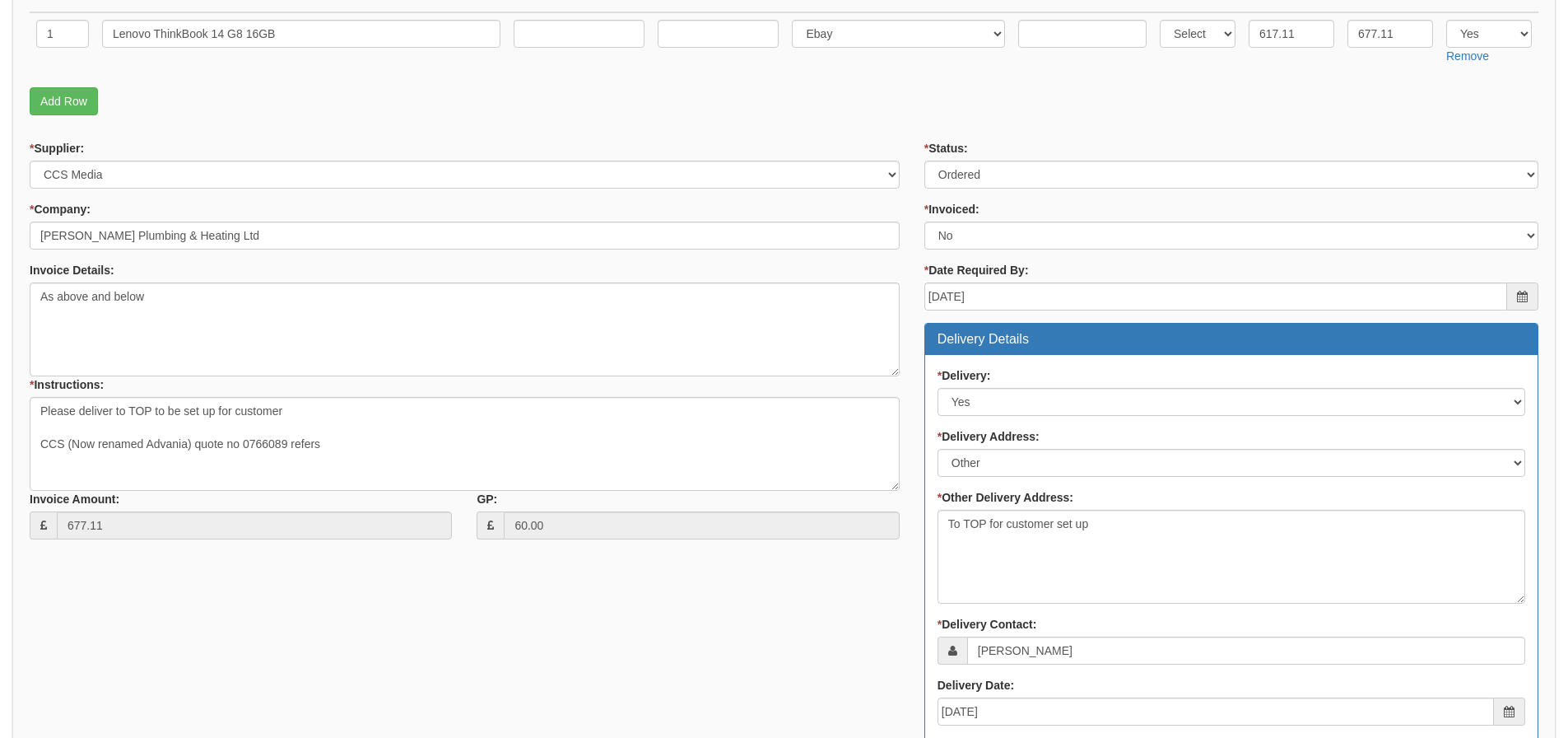
scroll to position [82, 0]
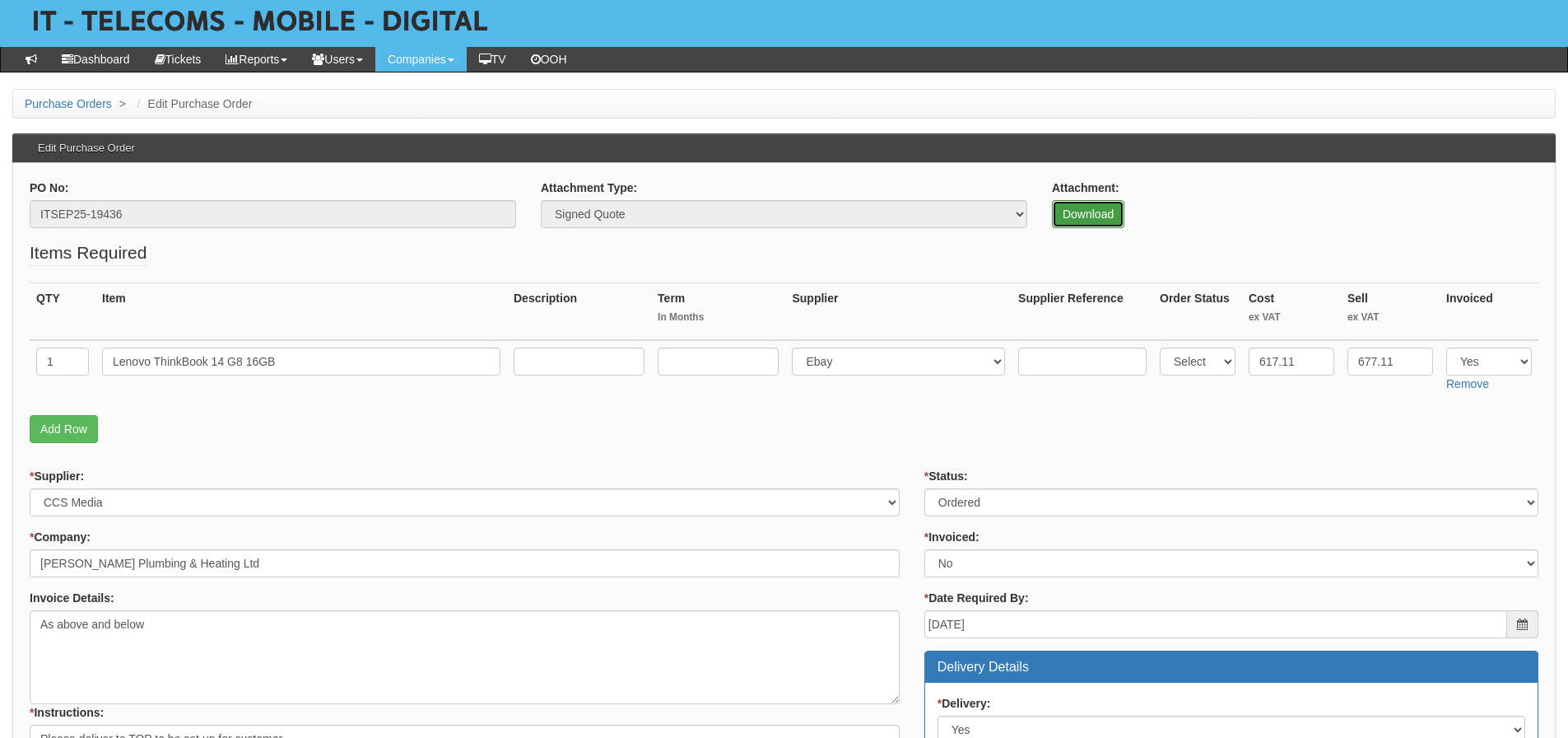
click at [1076, 210] on link "Download" at bounding box center [1088, 214] width 72 height 28
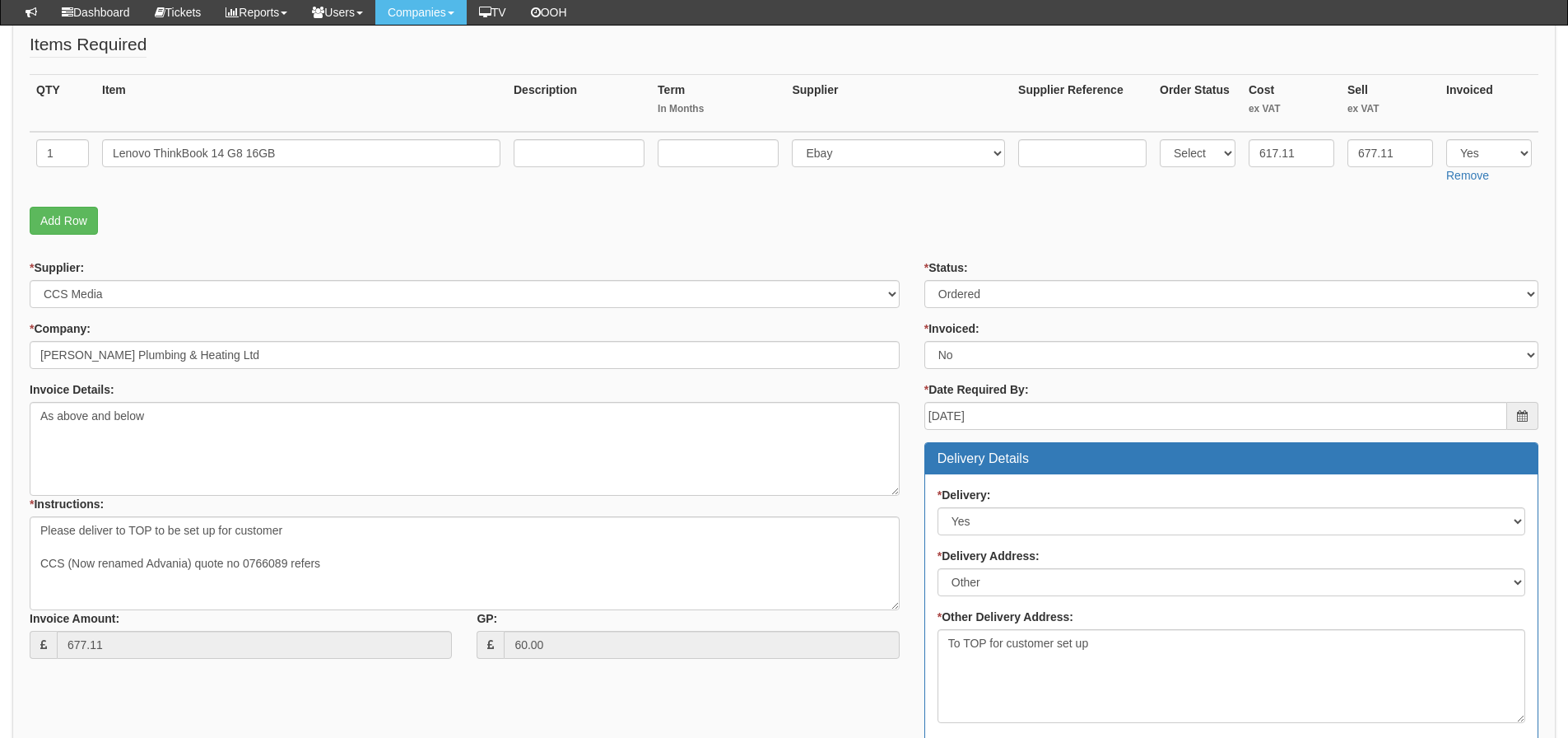
scroll to position [247, 0]
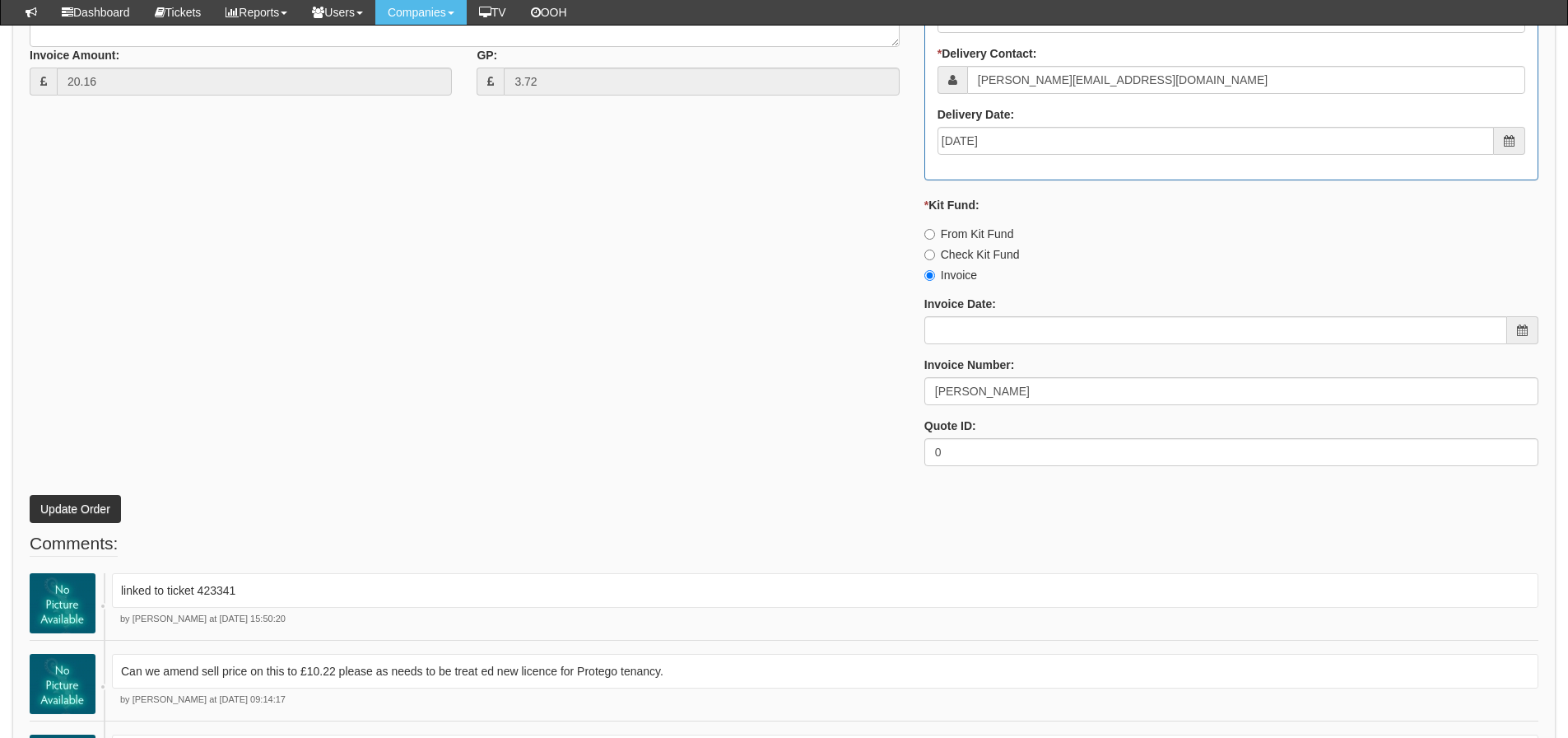
scroll to position [1045, 0]
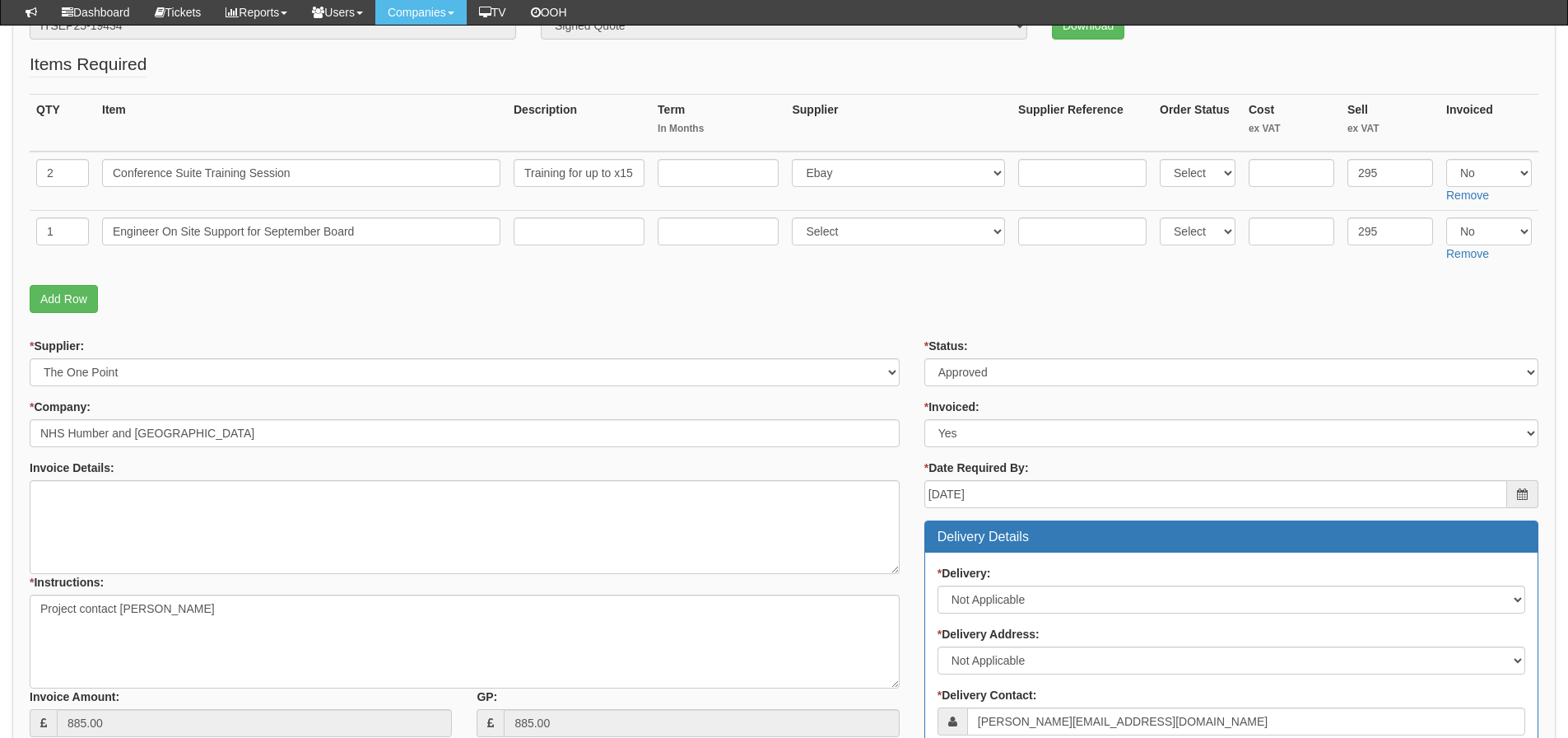
scroll to position [213, 0]
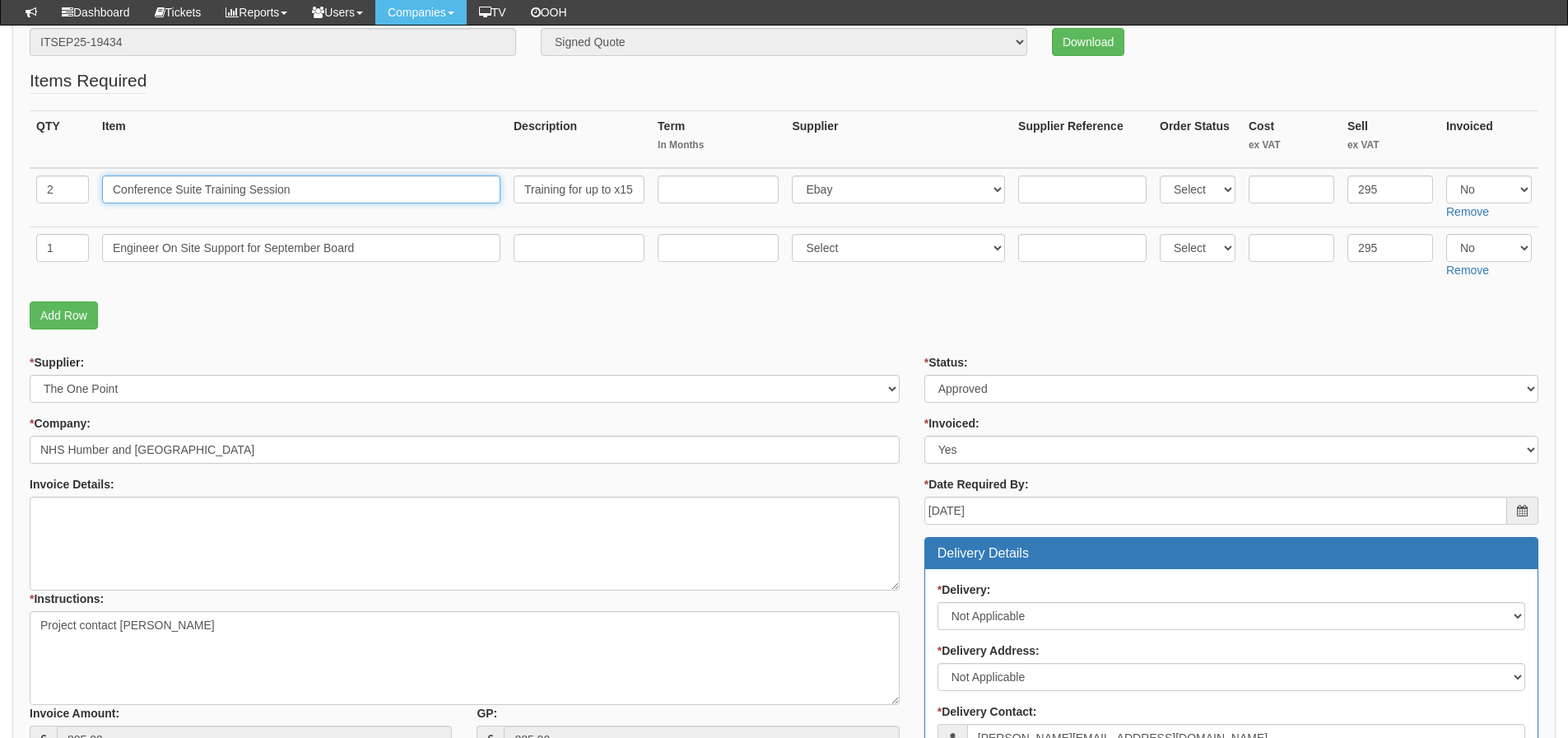
drag, startPoint x: 368, startPoint y: 194, endPoint x: 103, endPoint y: 188, distance: 265.1
click at [103, 188] on input "Conference Suite Training Session" at bounding box center [301, 189] width 399 height 28
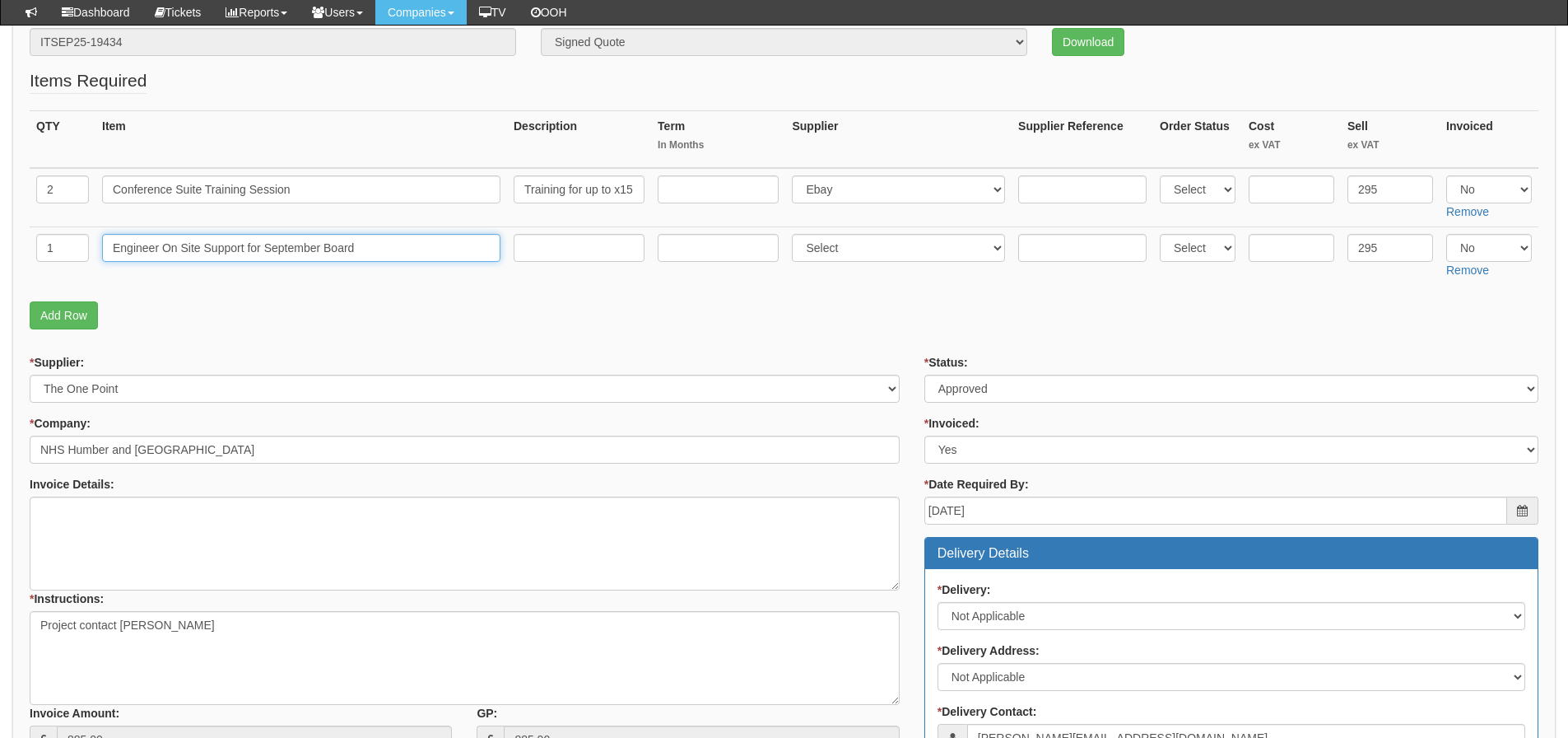
drag, startPoint x: 415, startPoint y: 244, endPoint x: 77, endPoint y: 245, distance: 338.0
click at [77, 245] on tr "1 Engineer On Site Support for September Board Select 123 REG.co.uk 1Password 3…" at bounding box center [784, 255] width 1509 height 58
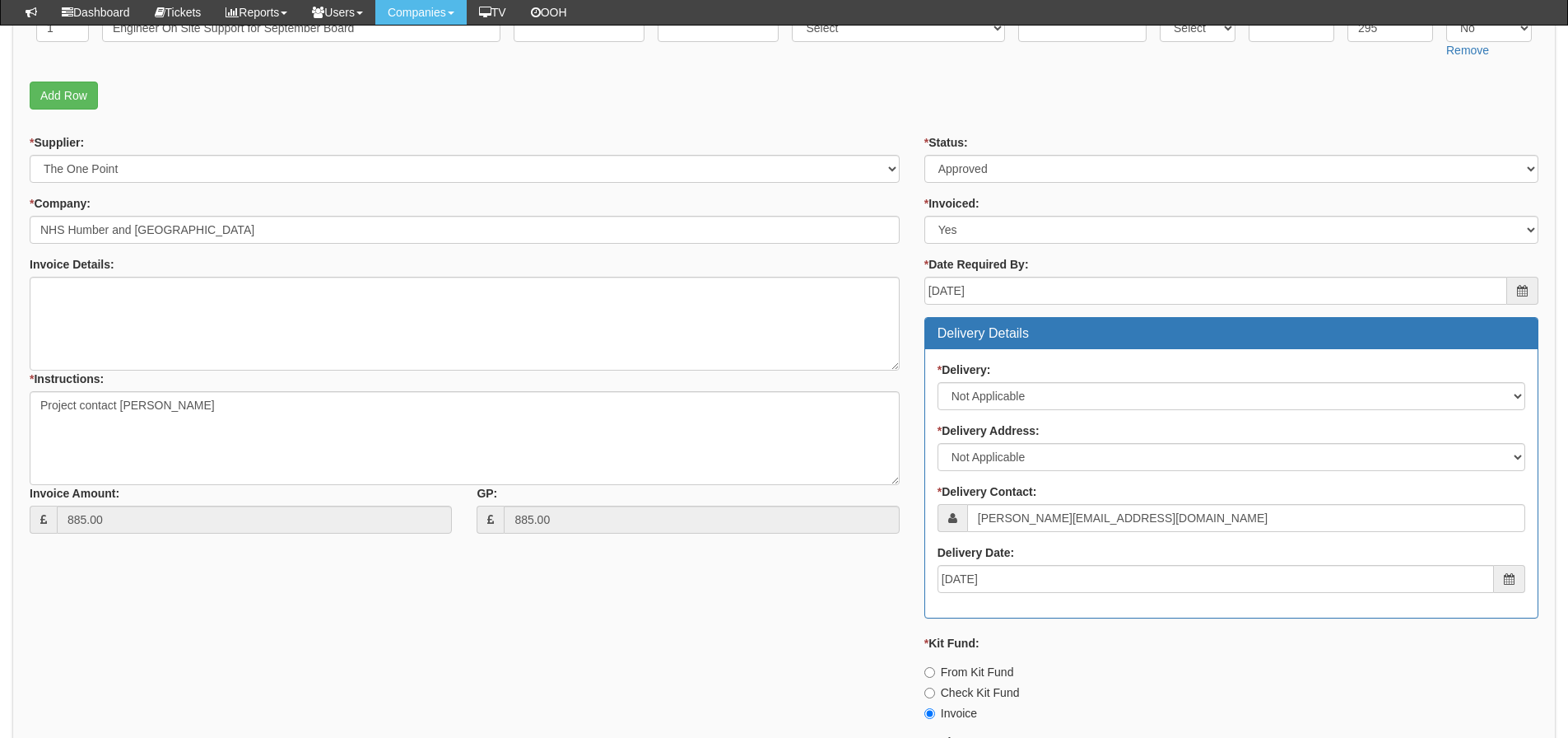
scroll to position [707, 0]
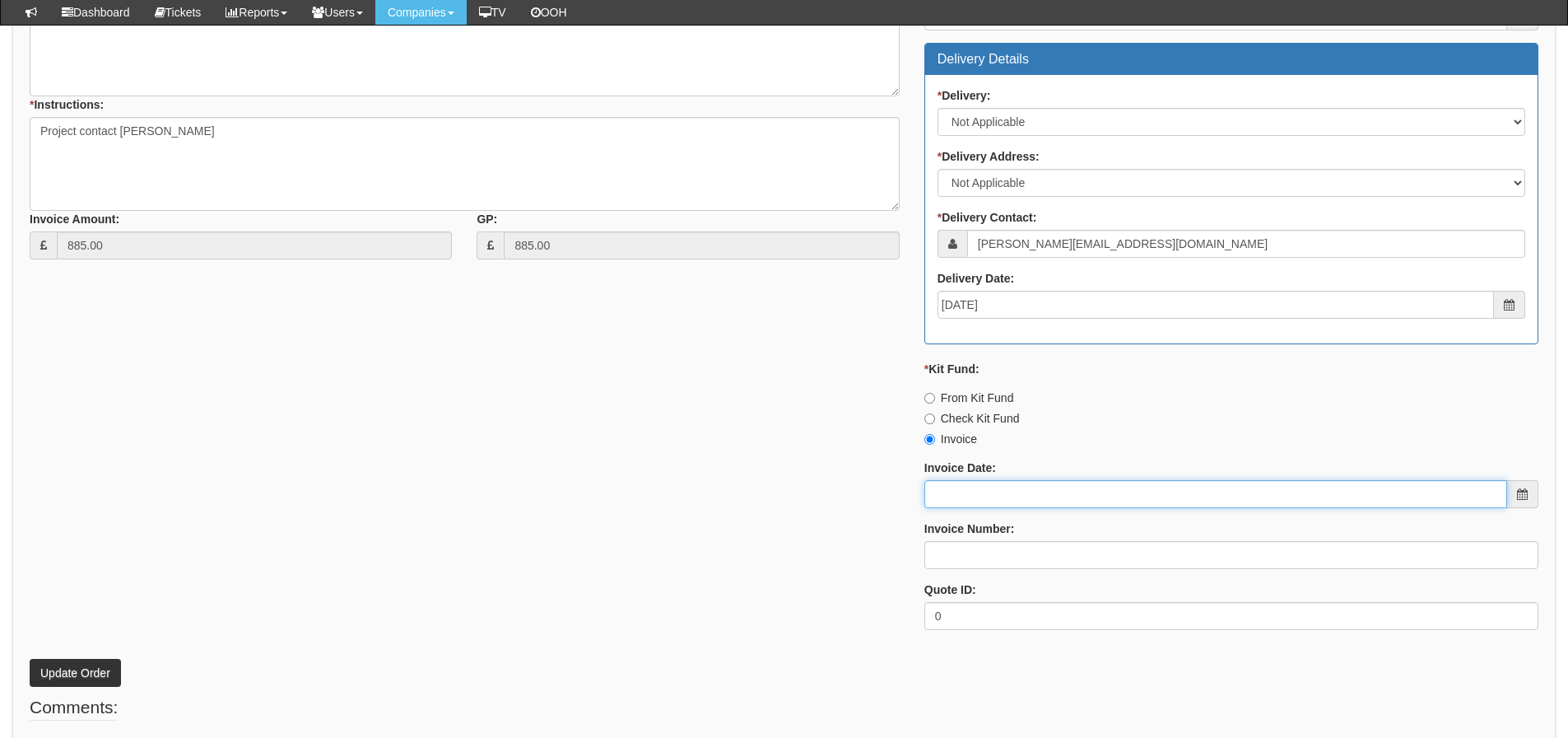
click at [1019, 499] on input "Invoice Date:" at bounding box center [1215, 493] width 583 height 28
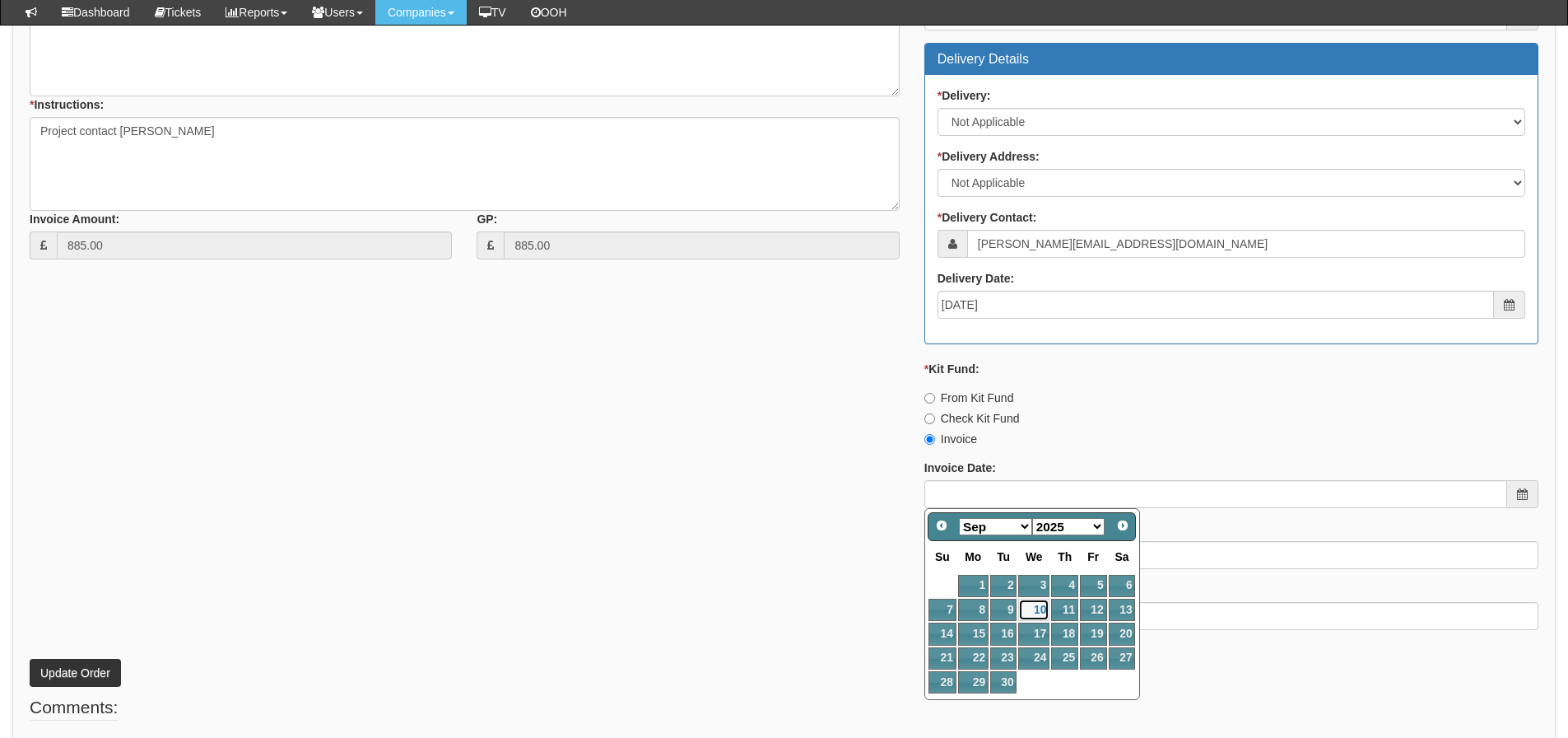
drag, startPoint x: 1029, startPoint y: 611, endPoint x: 1011, endPoint y: 591, distance: 26.9
click at [1029, 611] on link "10" at bounding box center [1034, 609] width 31 height 22
type input "2025-09-10"
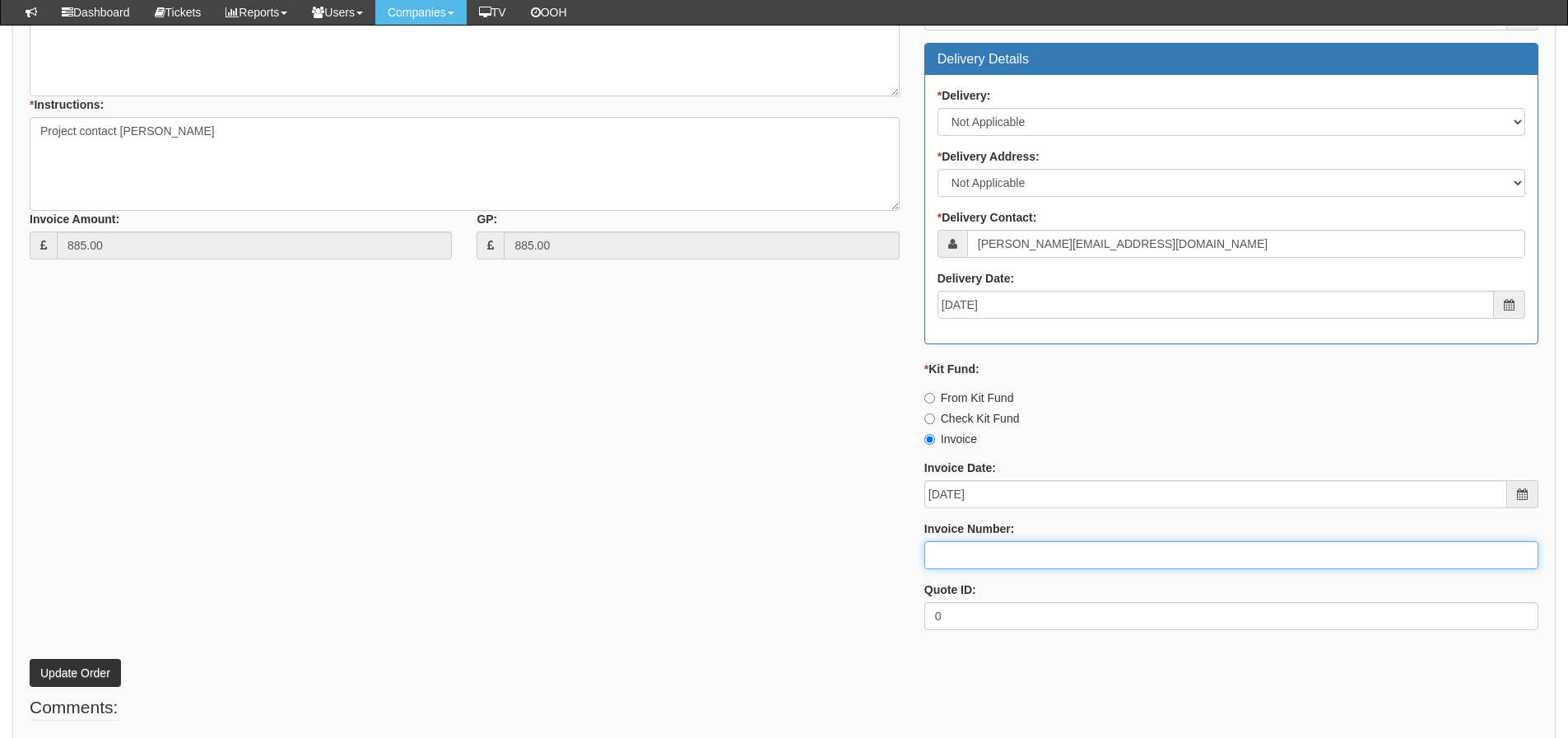
click at [966, 552] on input "Invoice Number:" at bounding box center [1231, 555] width 614 height 28
type input "206404"
click at [607, 505] on div "* Supplier: Select 123 REG.co.uk 1Password 3 4Gon AA Jones Electric Ltd Abzorb …" at bounding box center [784, 251] width 1533 height 783
click at [83, 676] on button "Update Order" at bounding box center [75, 673] width 92 height 28
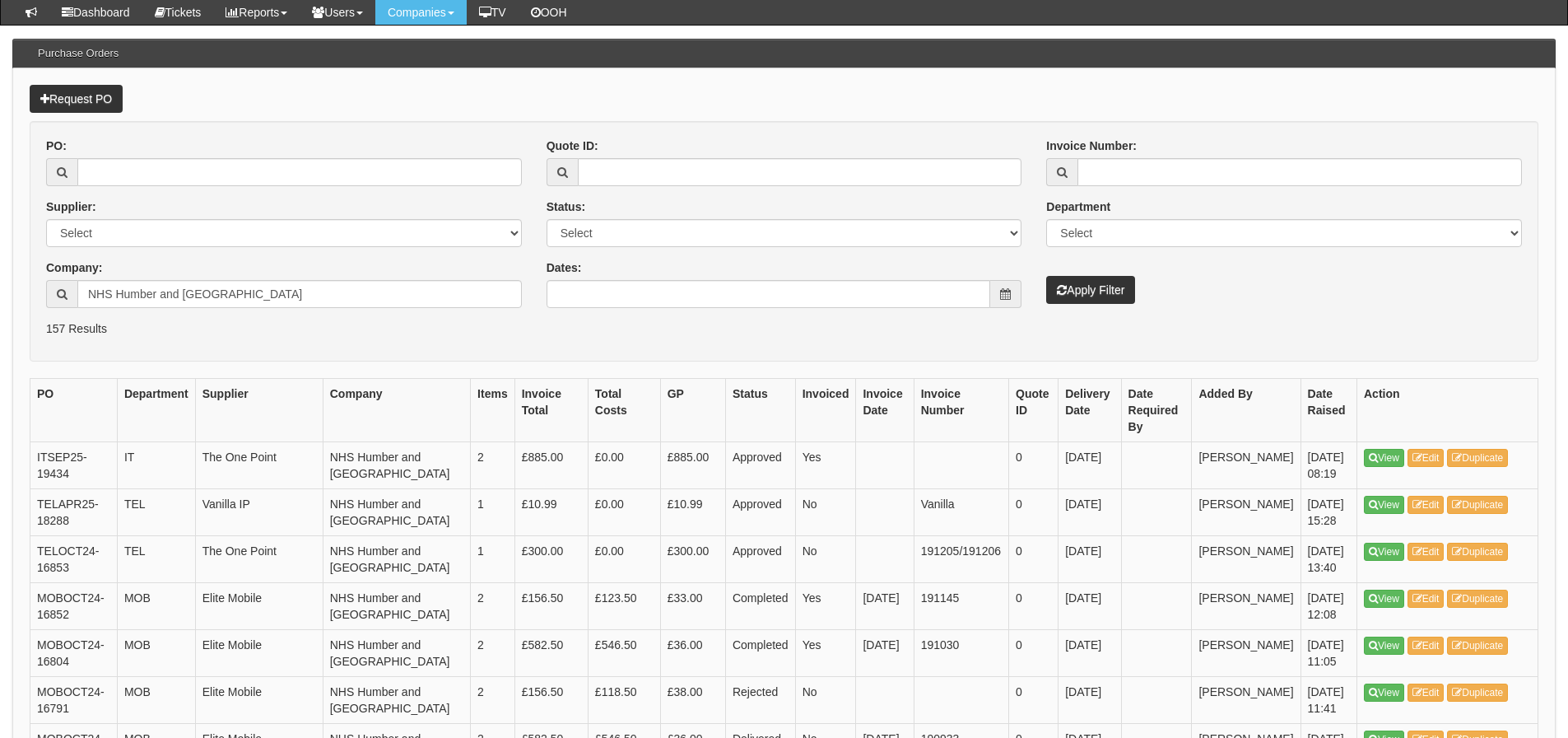
scroll to position [165, 0]
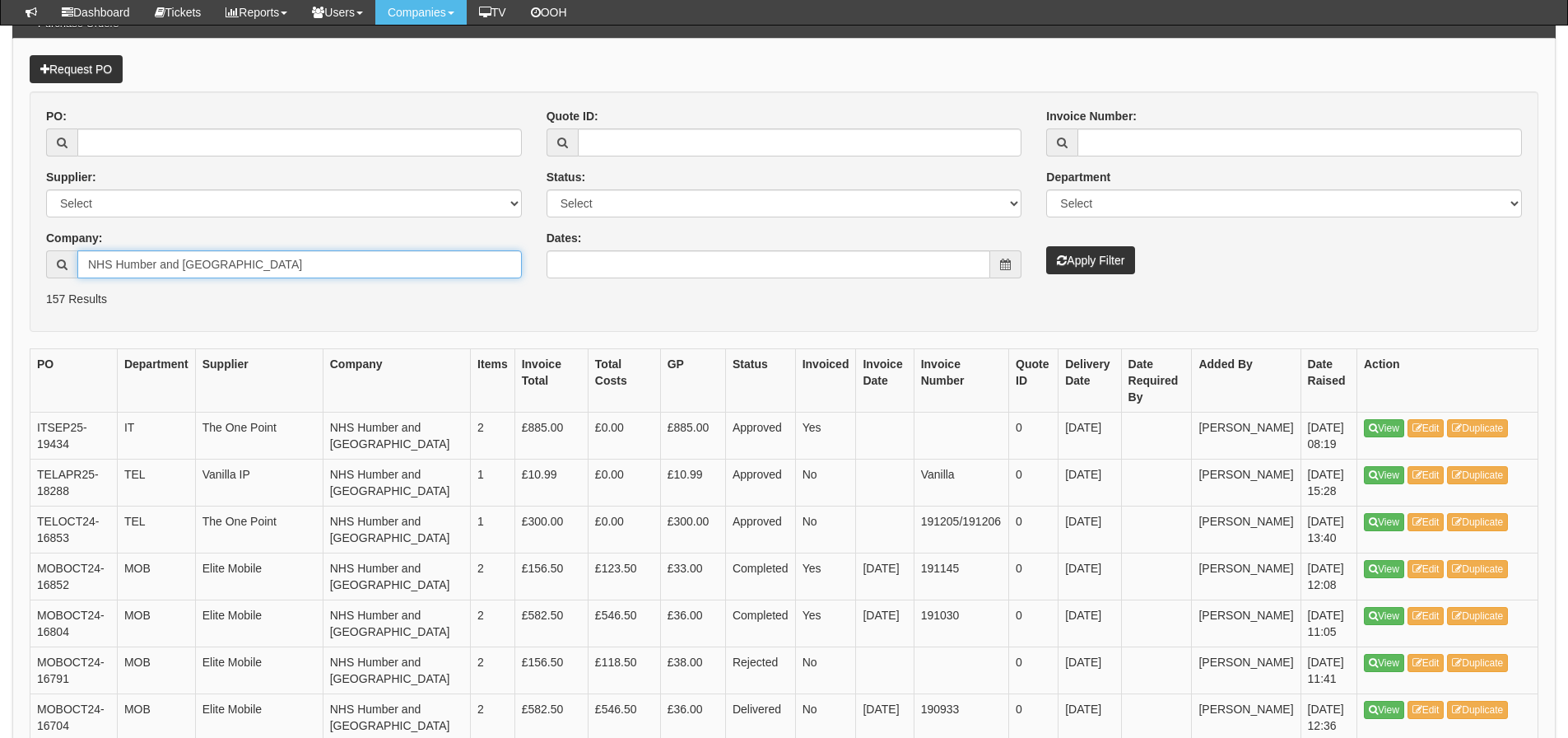
drag, startPoint x: 288, startPoint y: 266, endPoint x: -69, endPoint y: 254, distance: 357.2
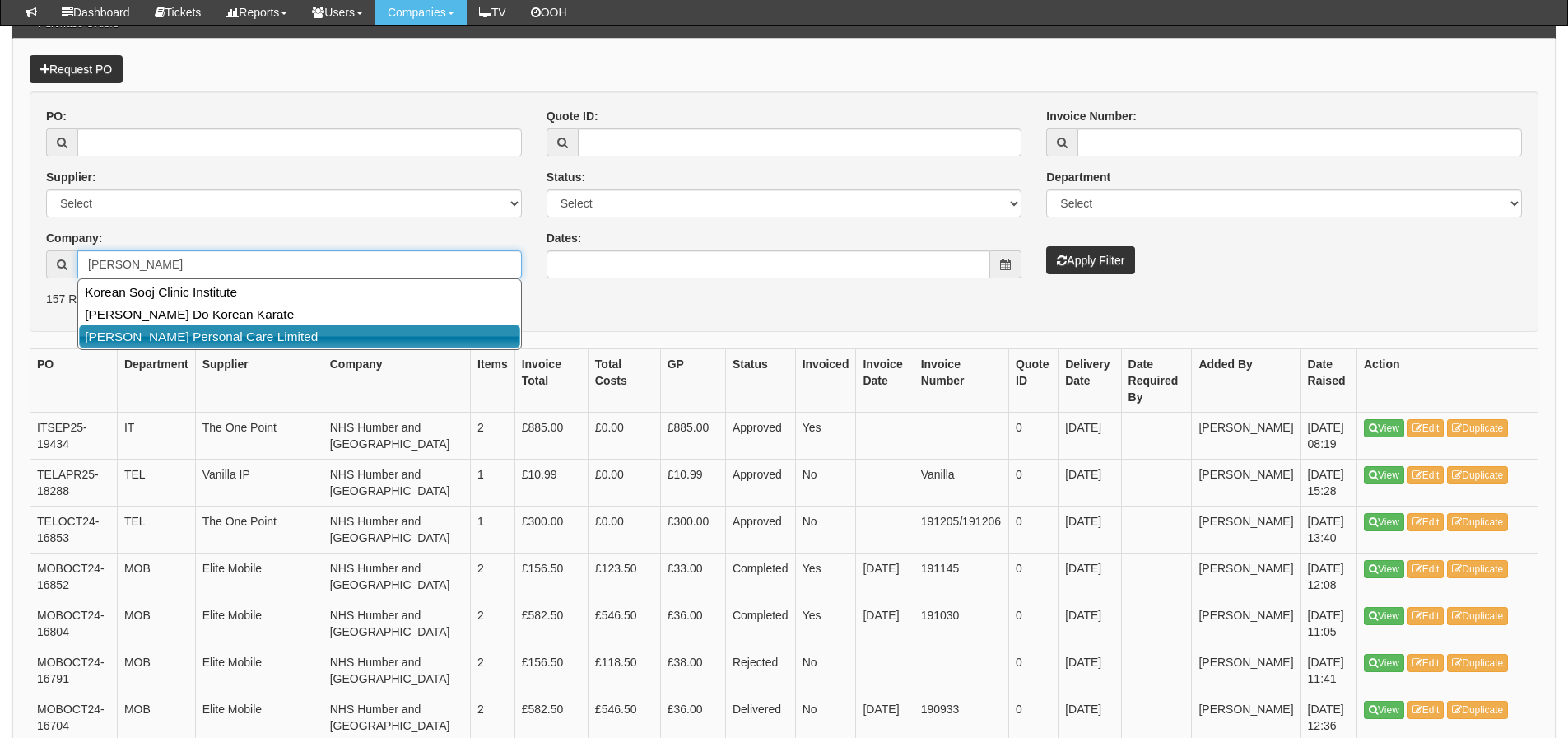
click at [96, 331] on link "Orean Personal Care Limited" at bounding box center [299, 336] width 441 height 23
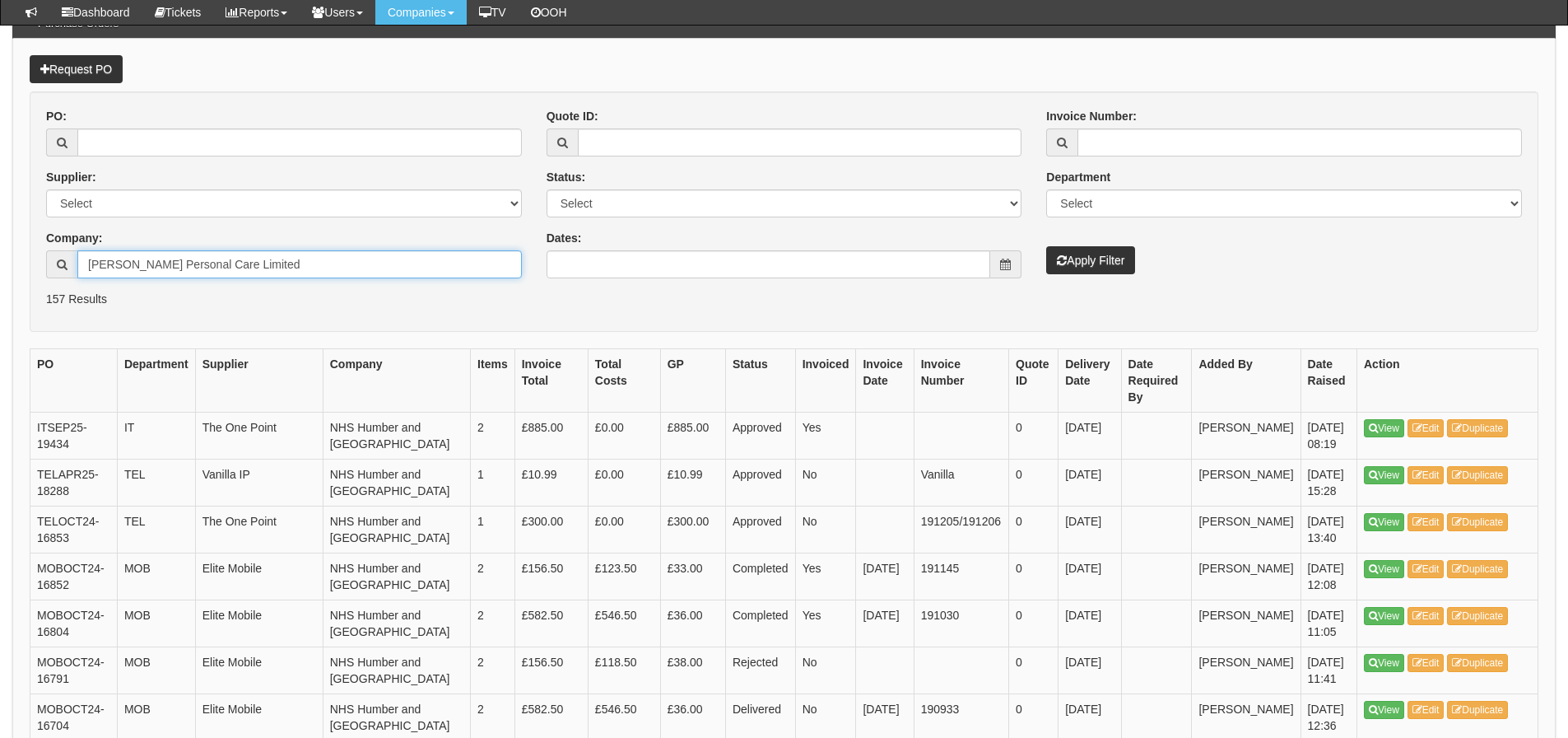
type input "Orean Personal Care Limited"
click at [1046, 246] on button "Apply Filter" at bounding box center [1090, 259] width 89 height 28
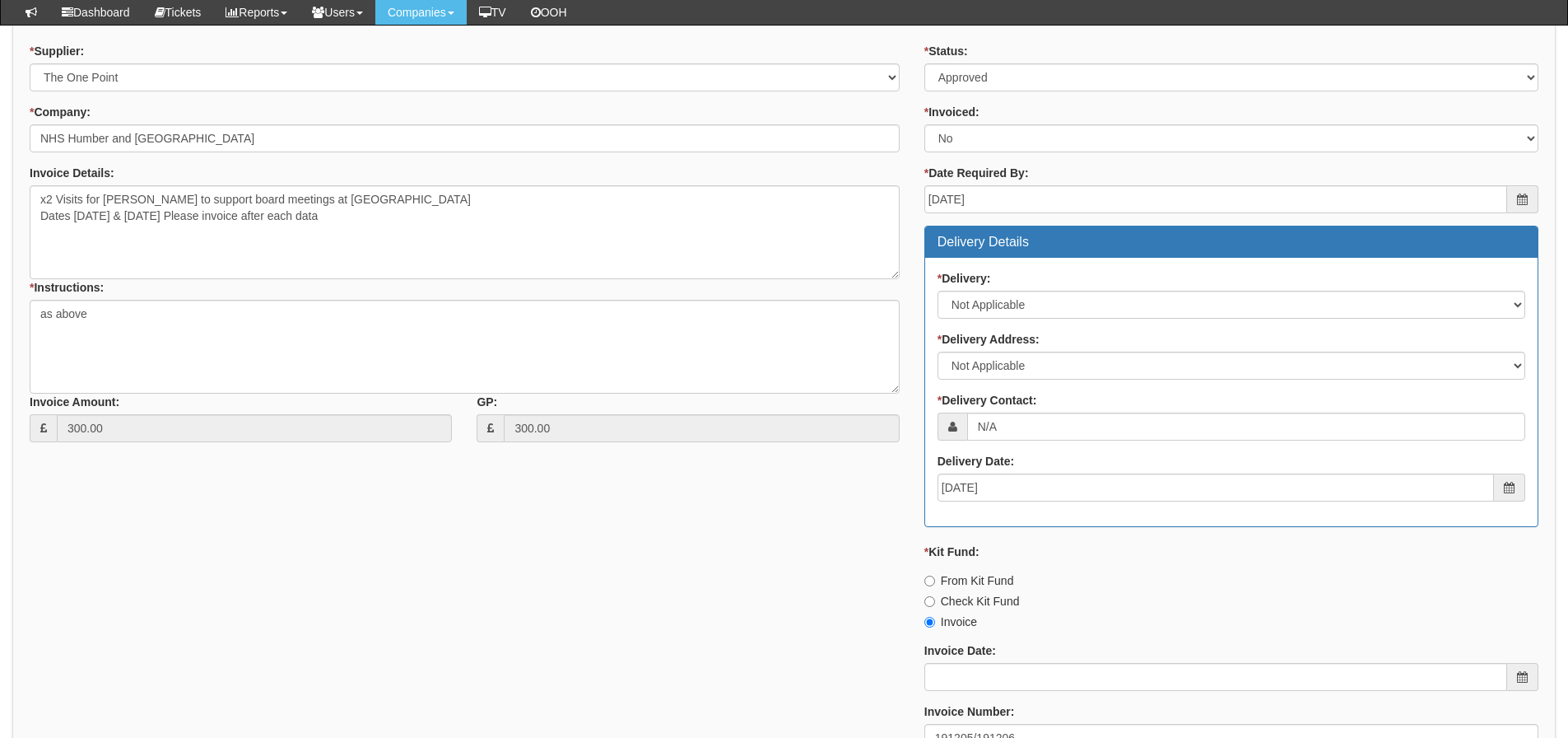
scroll to position [494, 0]
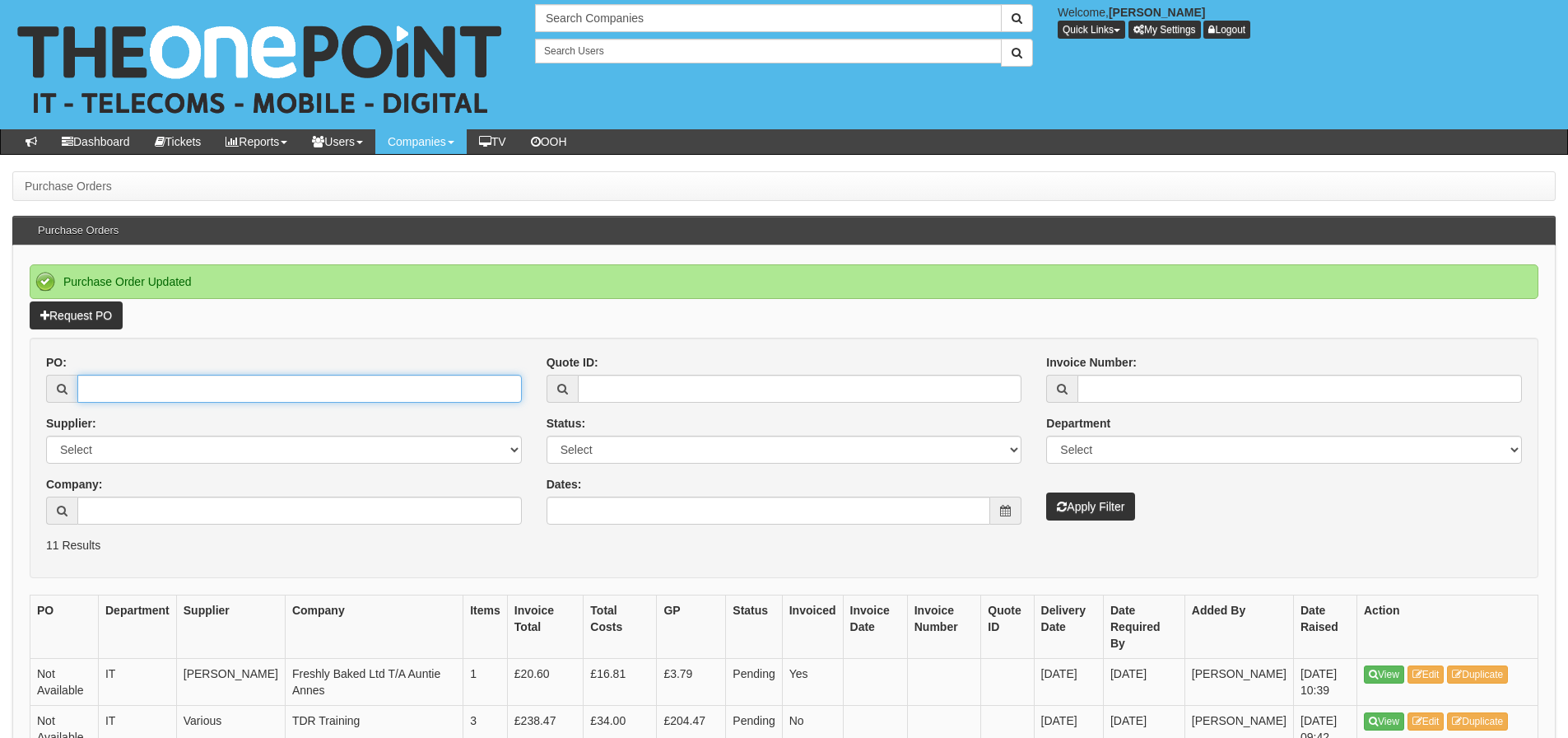
click at [202, 378] on input "PO:" at bounding box center [299, 388] width 444 height 28
type input "19465"
click at [1046, 492] on button "Apply Filter" at bounding box center [1090, 506] width 89 height 28
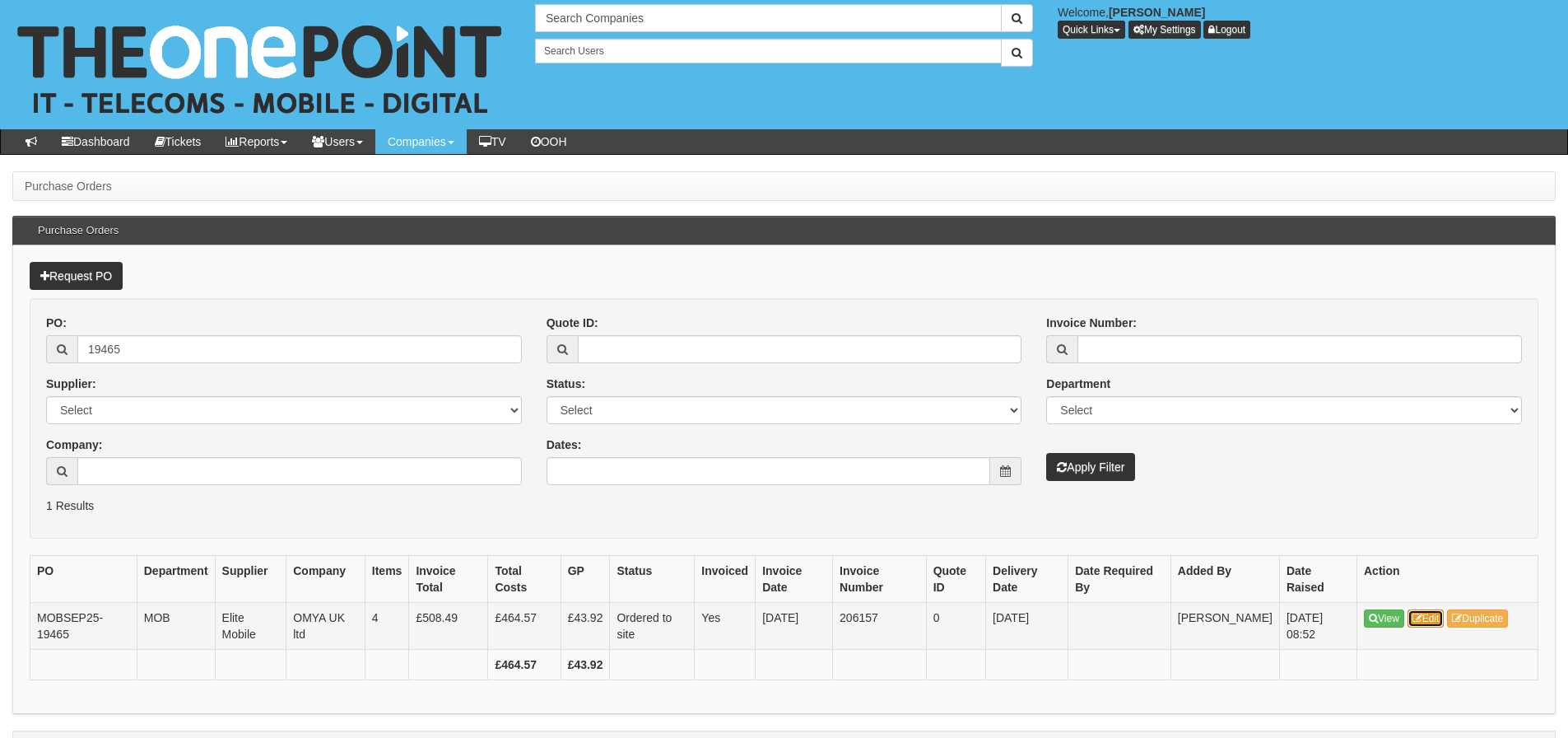
click at [1415, 612] on link "Edit" at bounding box center [1426, 618] width 37 height 19
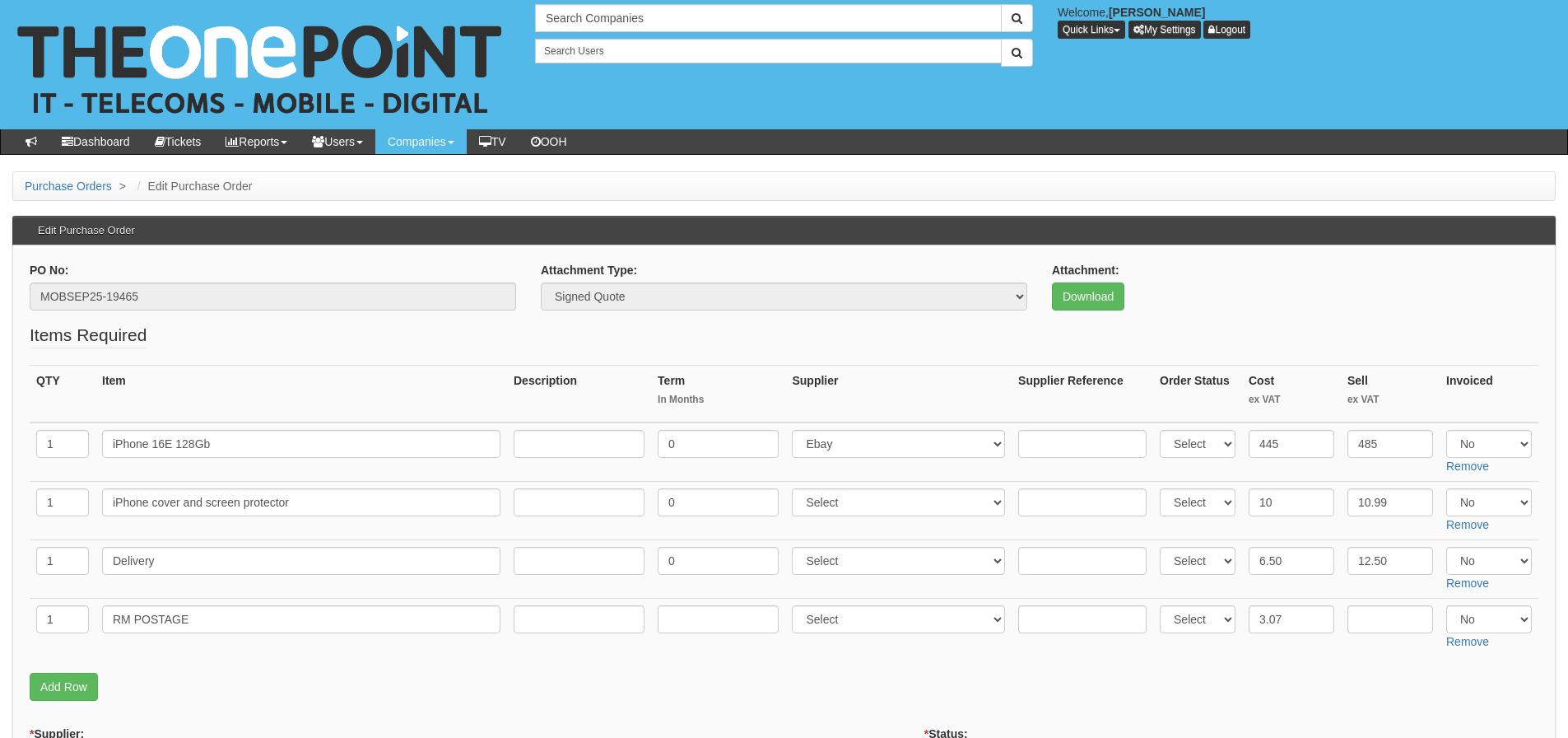
click at [1358, 289] on p "Download" at bounding box center [1294, 296] width 486 height 28
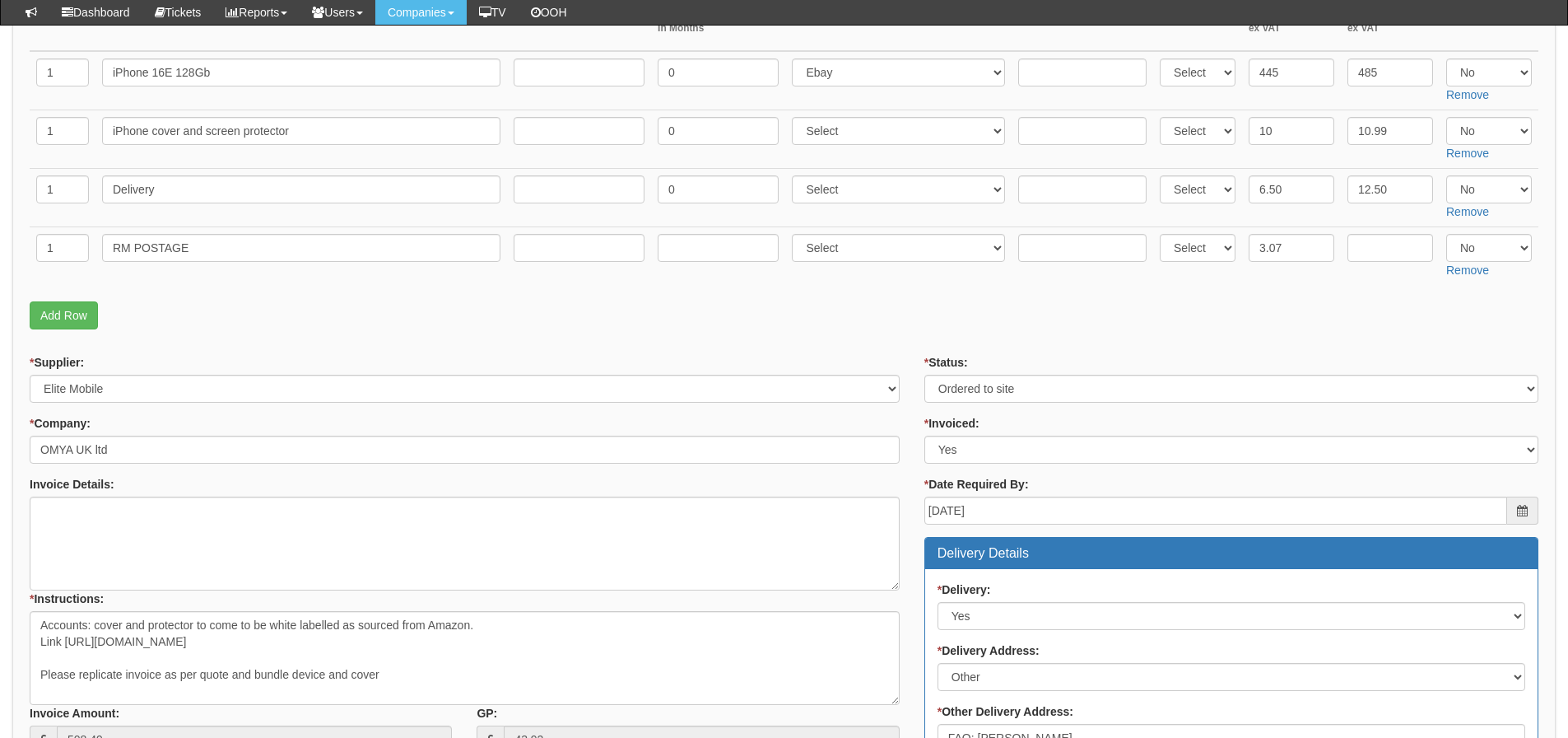
scroll to position [411, 0]
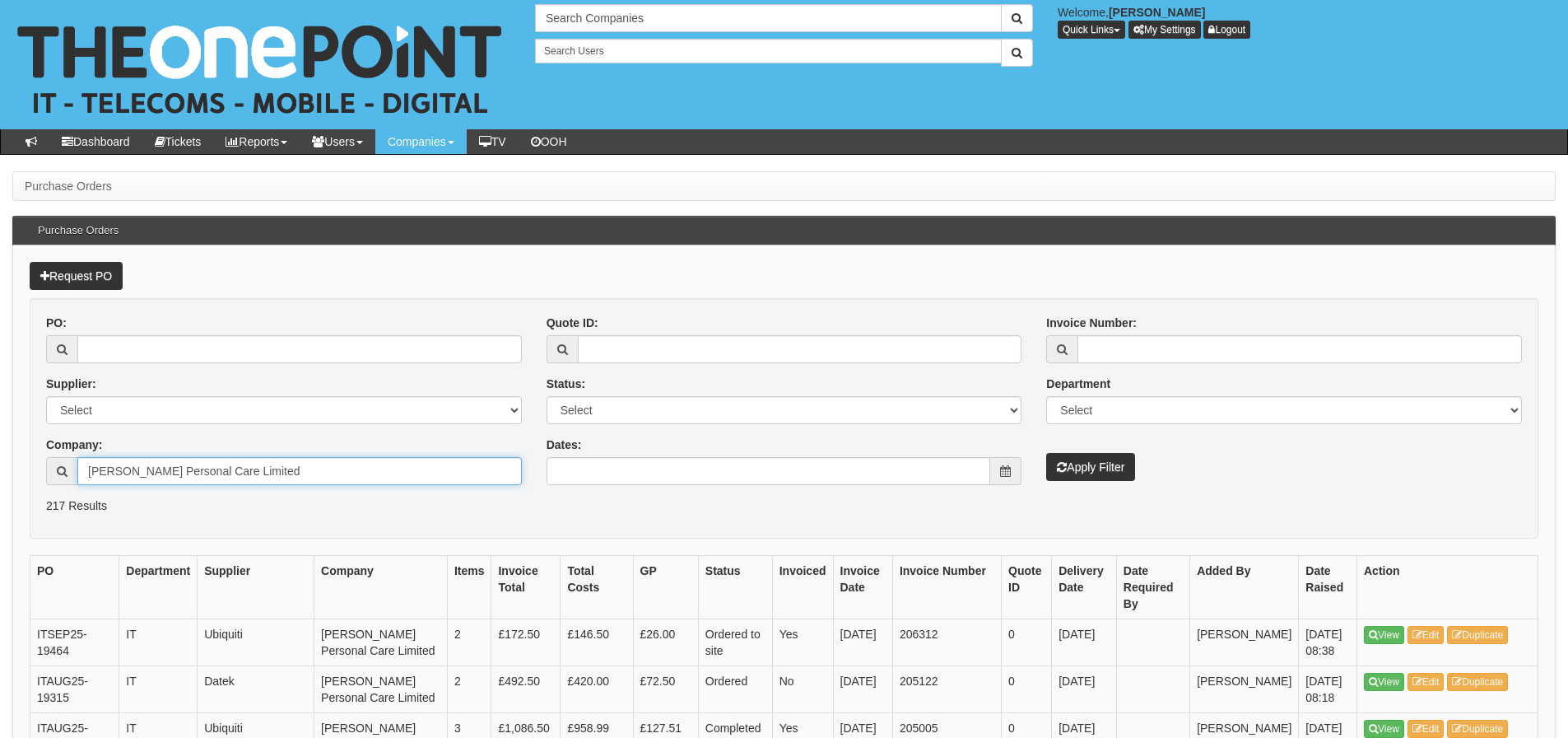
drag, startPoint x: 293, startPoint y: 479, endPoint x: -199, endPoint y: 482, distance: 492.0
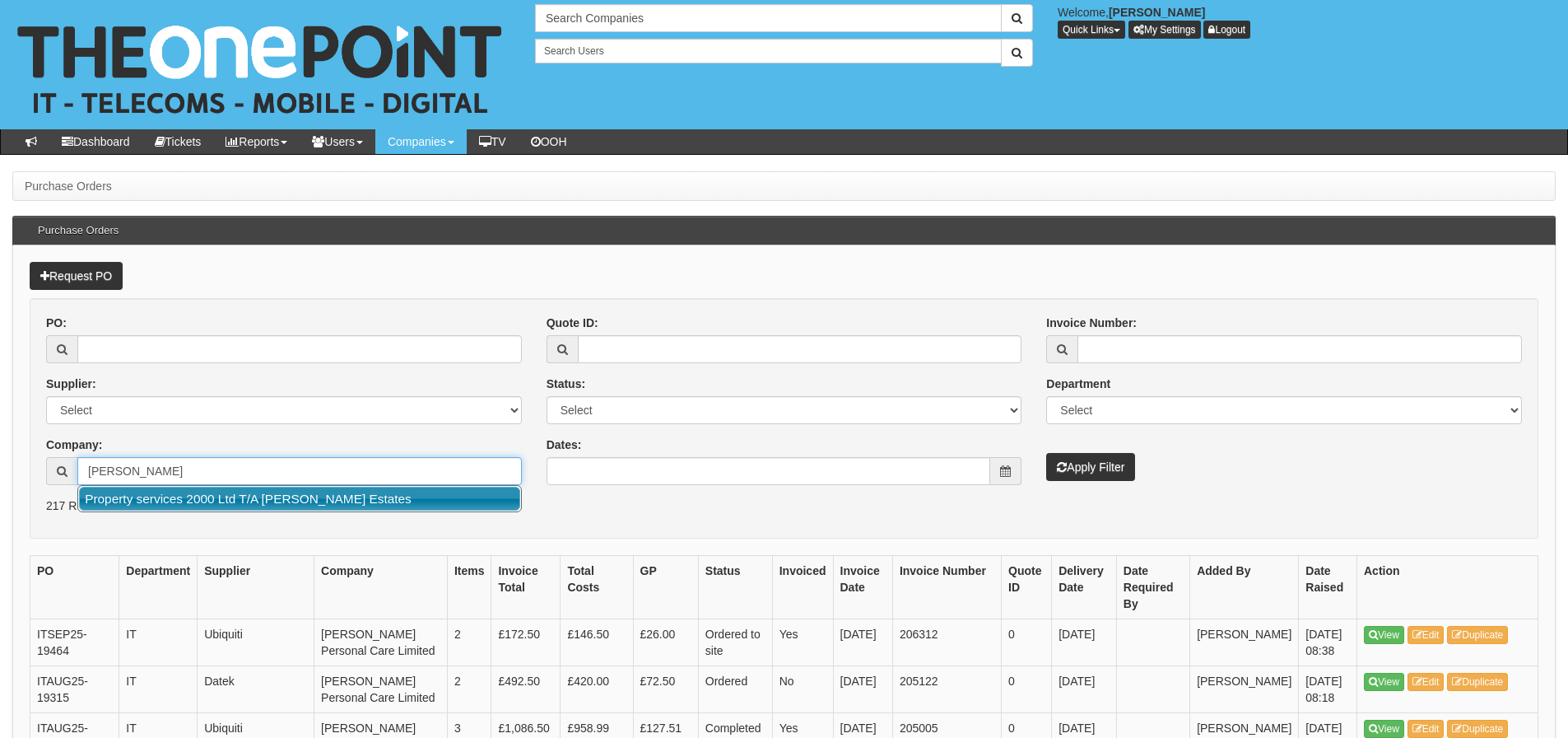
click at [118, 509] on link "Property services 2000 Ltd T/A [PERSON_NAME] Estates" at bounding box center [299, 498] width 441 height 23
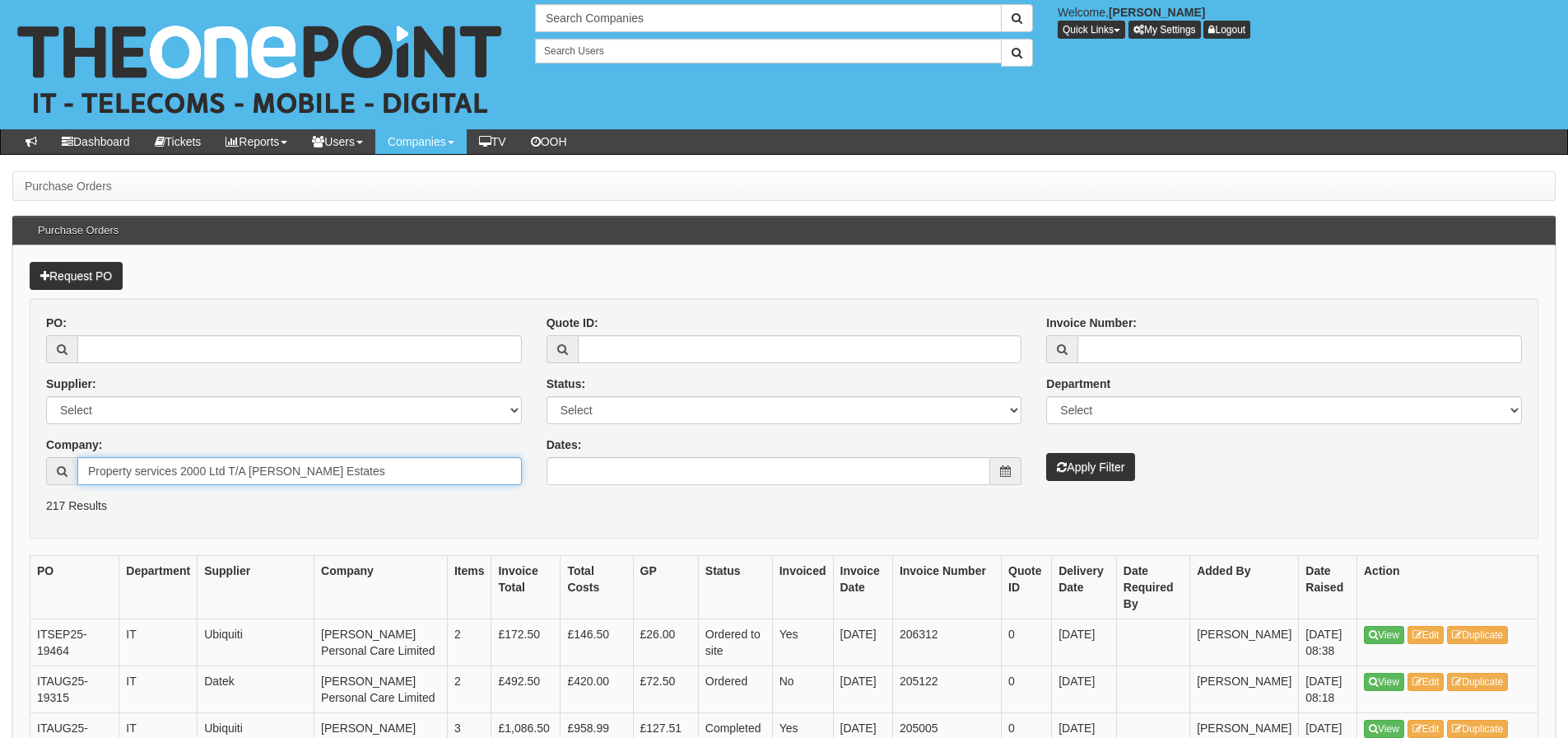
type input "Property services 2000 Ltd T/A [PERSON_NAME] Estates"
click at [1046, 452] on button "Apply Filter" at bounding box center [1090, 466] width 89 height 28
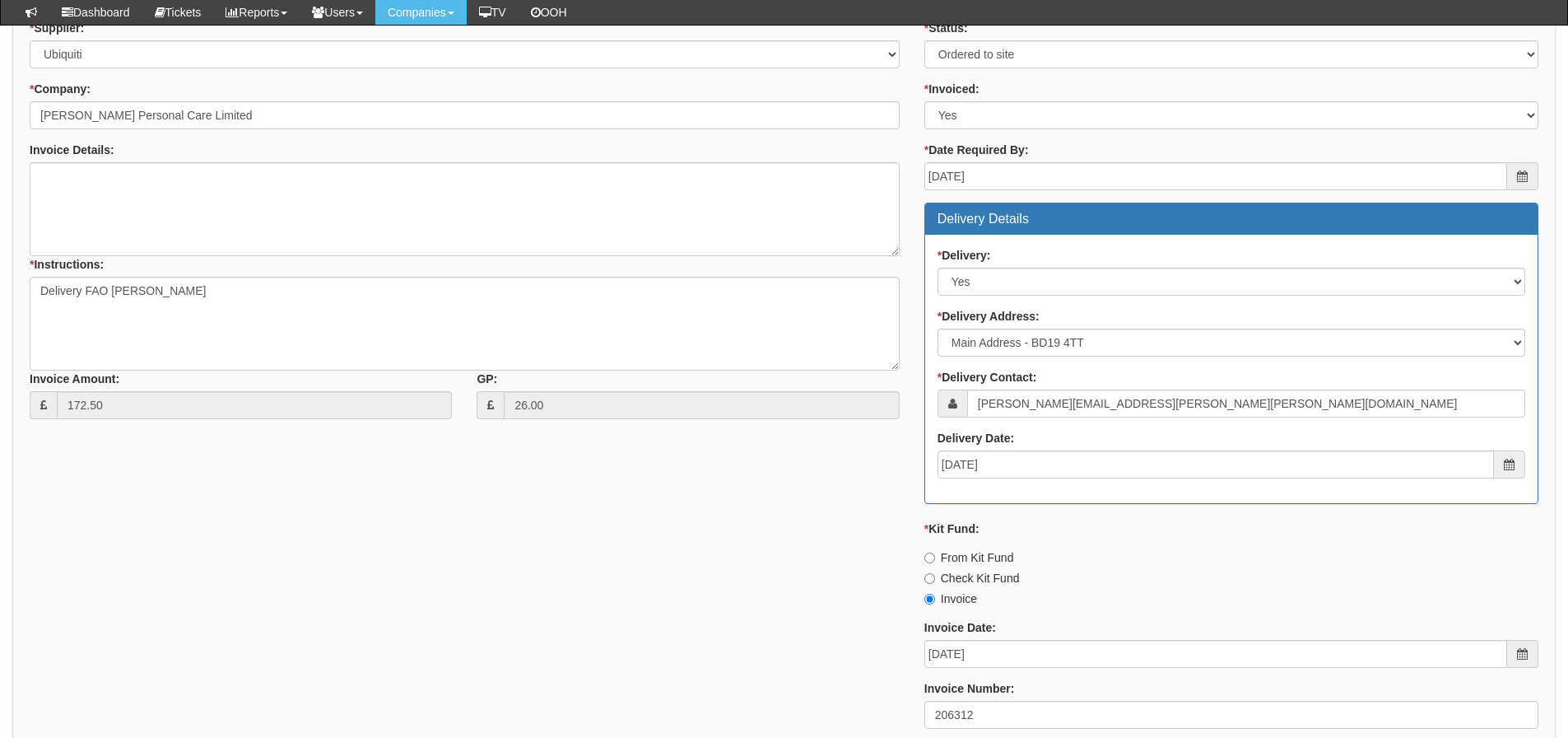
scroll to position [576, 0]
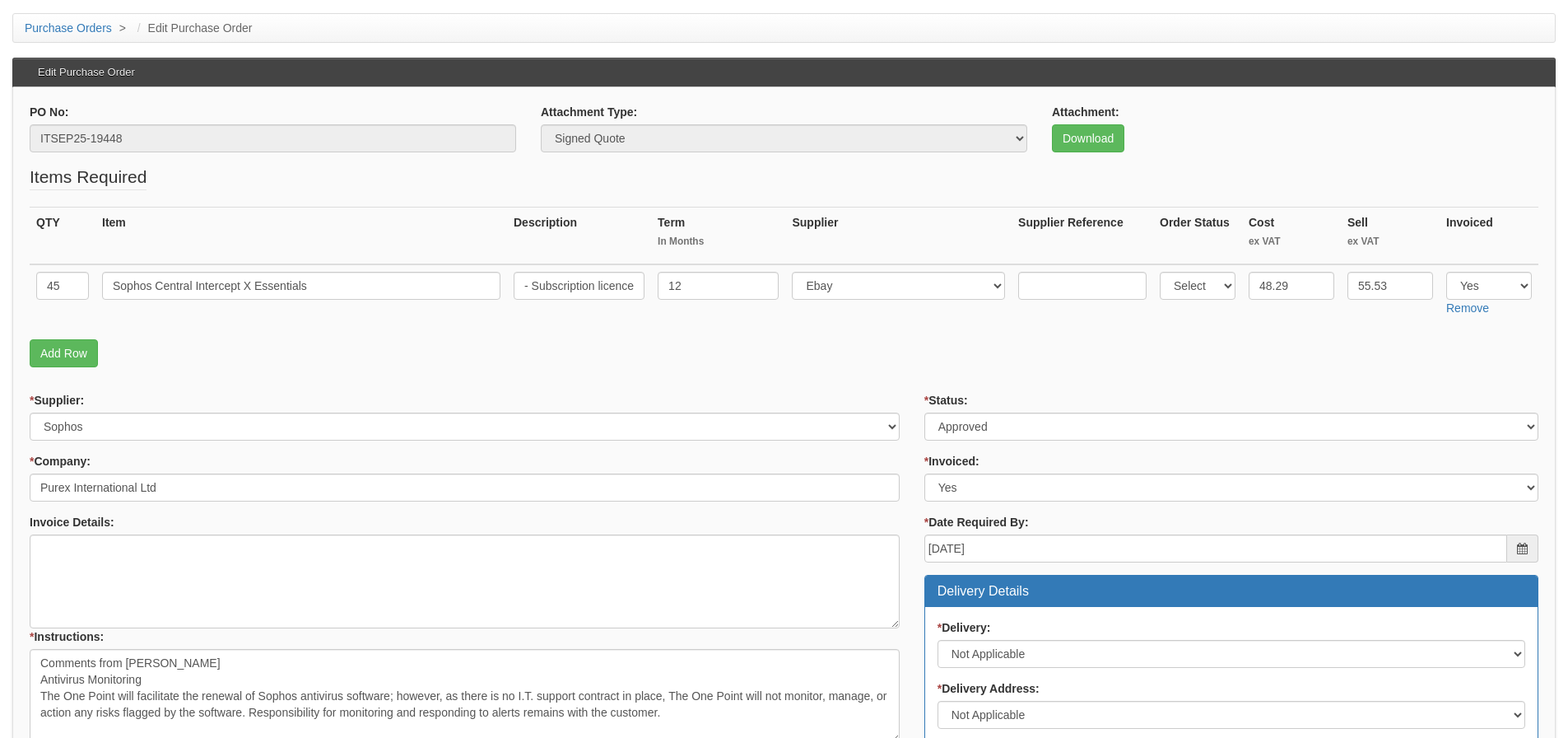
scroll to position [247, 0]
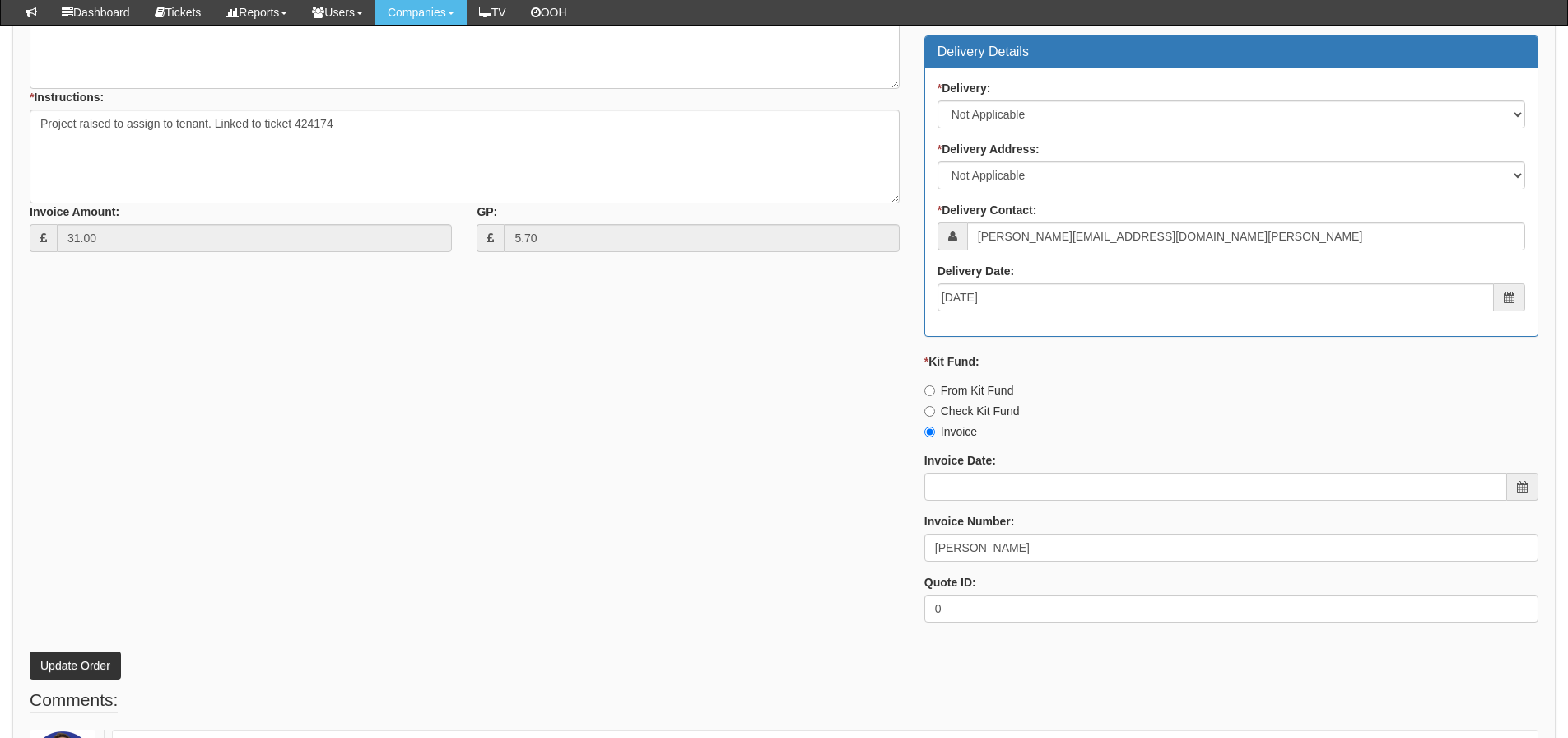
scroll to position [803, 0]
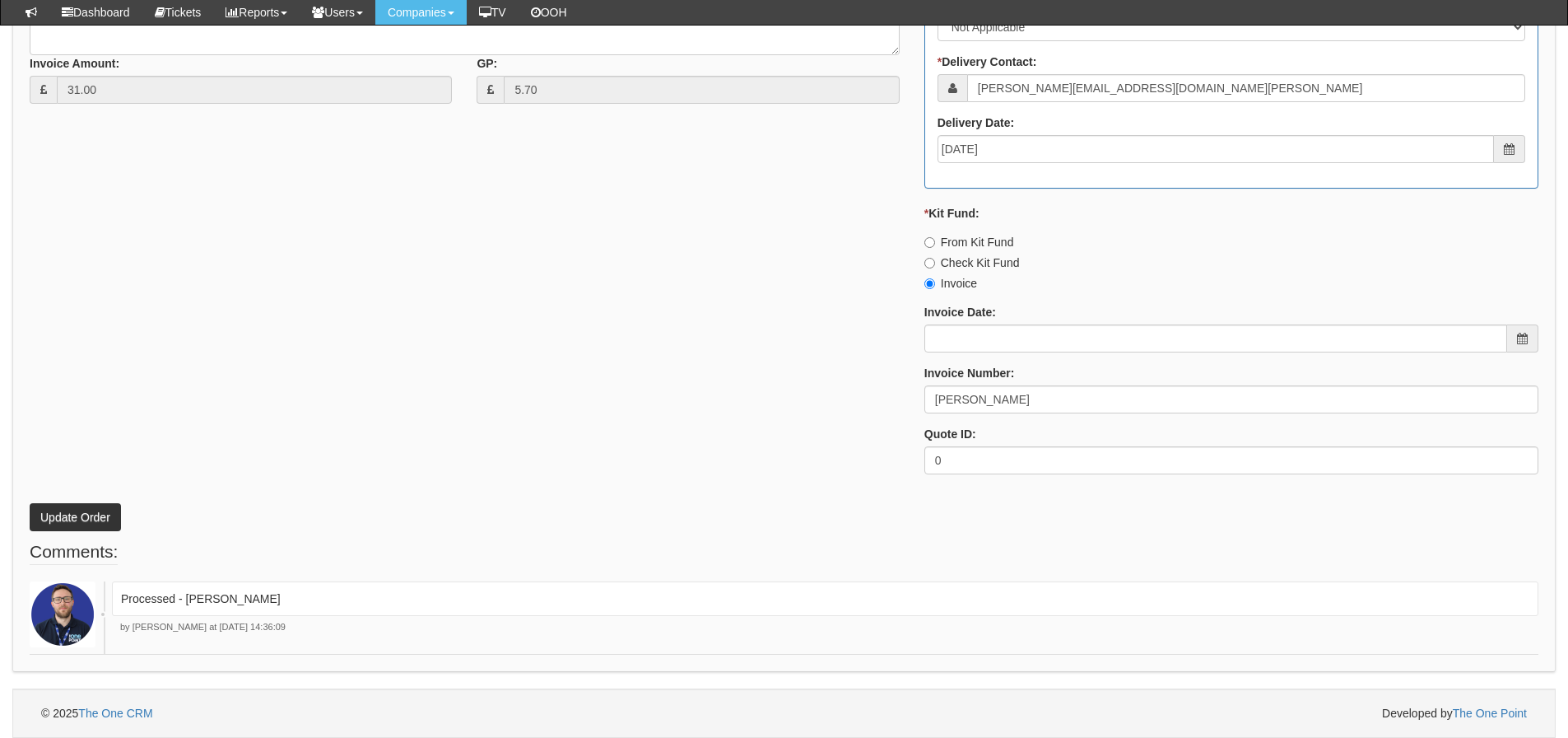
click at [491, 358] on div "* Supplier: Select 123 [DOMAIN_NAME] 1Password 3 4Gon [PERSON_NAME] Electric Lt…" at bounding box center [784, 96] width 1533 height 783
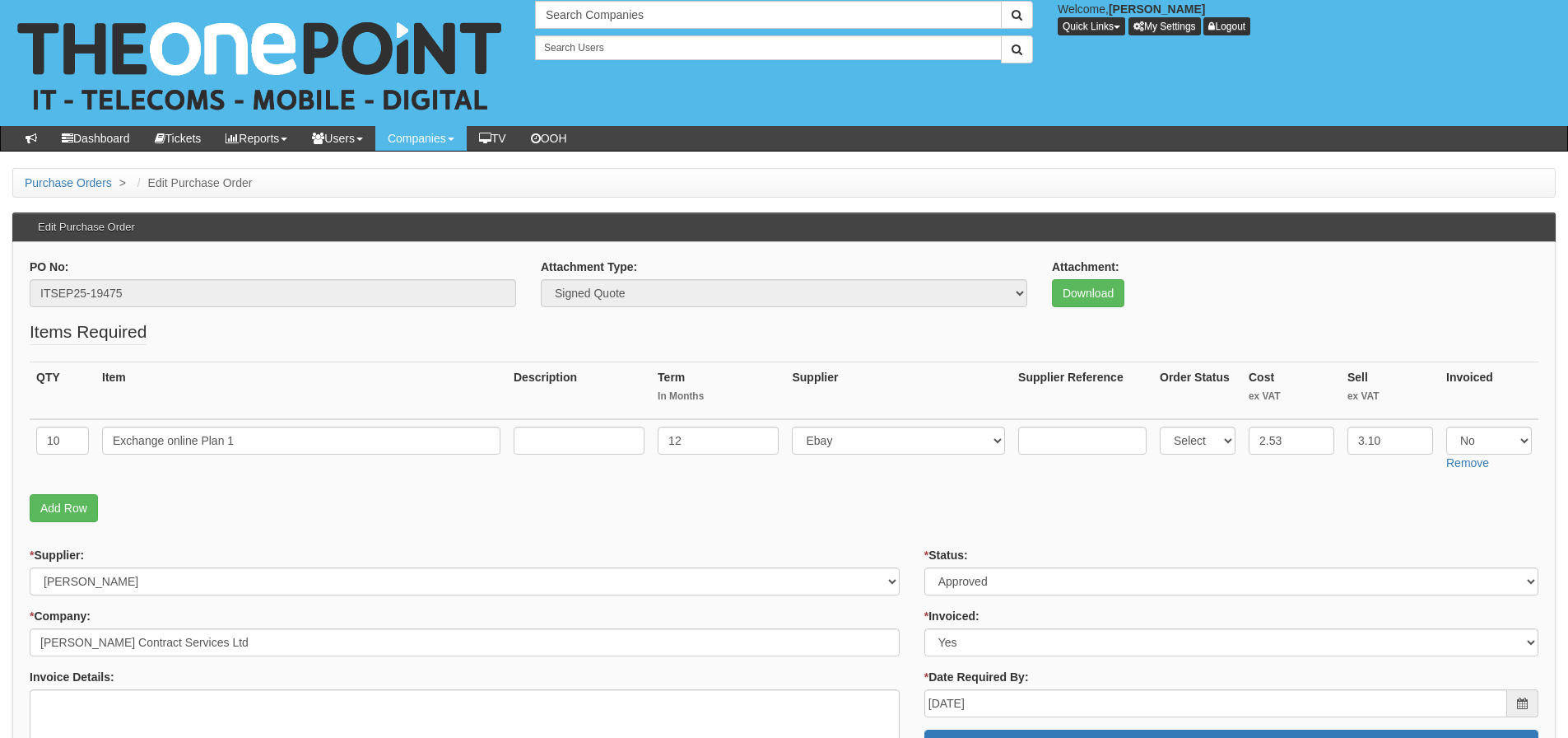
scroll to position [0, 0]
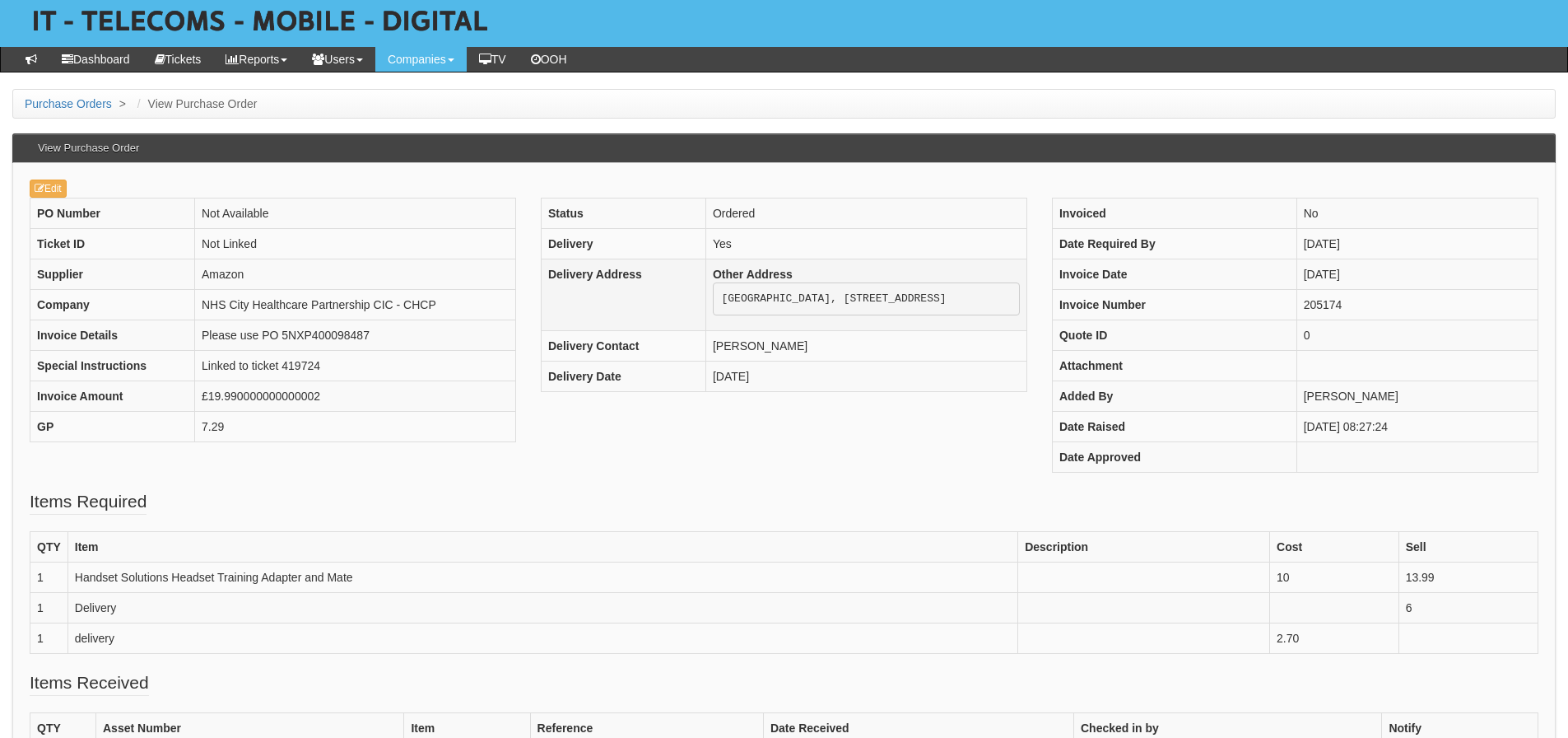
scroll to position [165, 0]
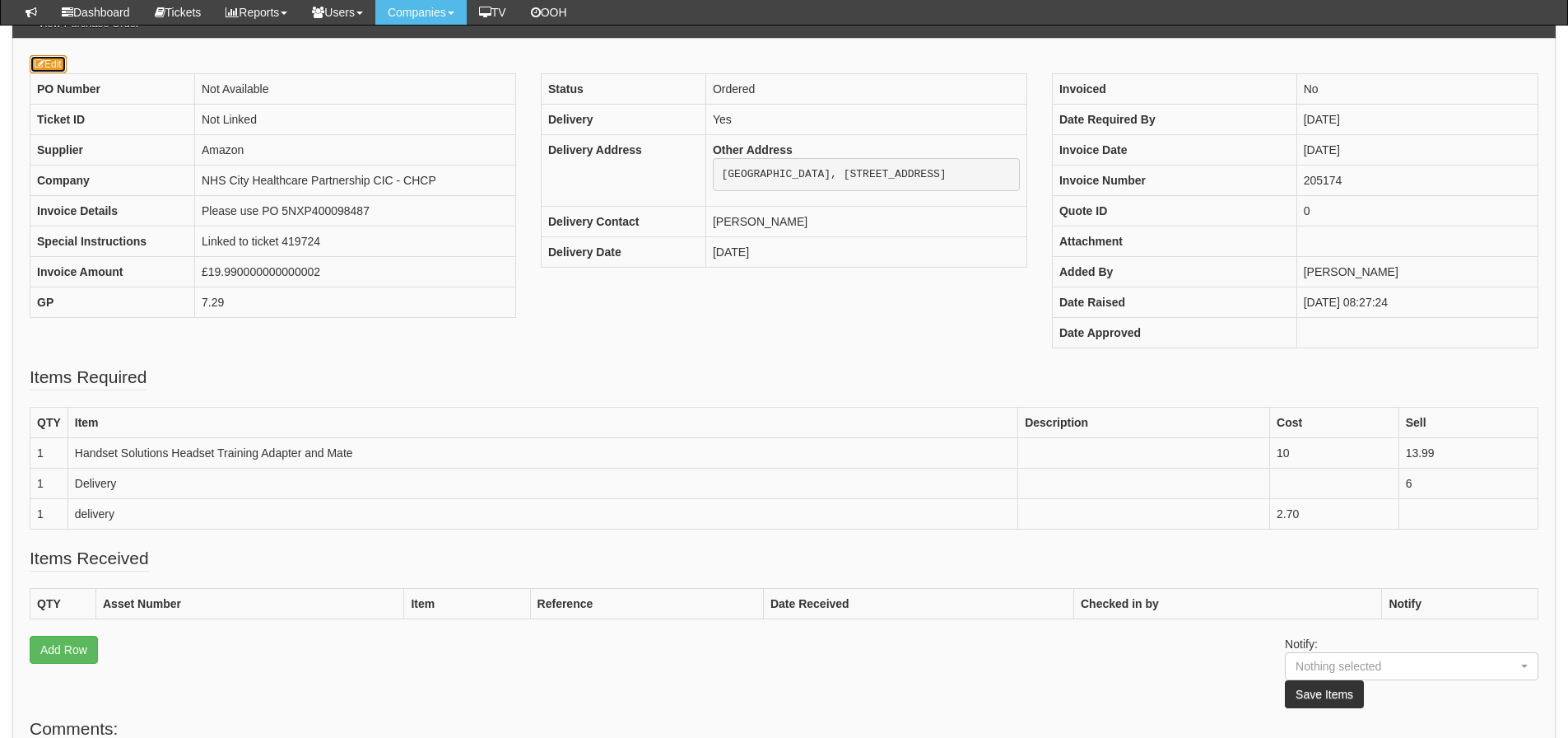
click at [29, 67] on link "Edit" at bounding box center [48, 64] width 37 height 19
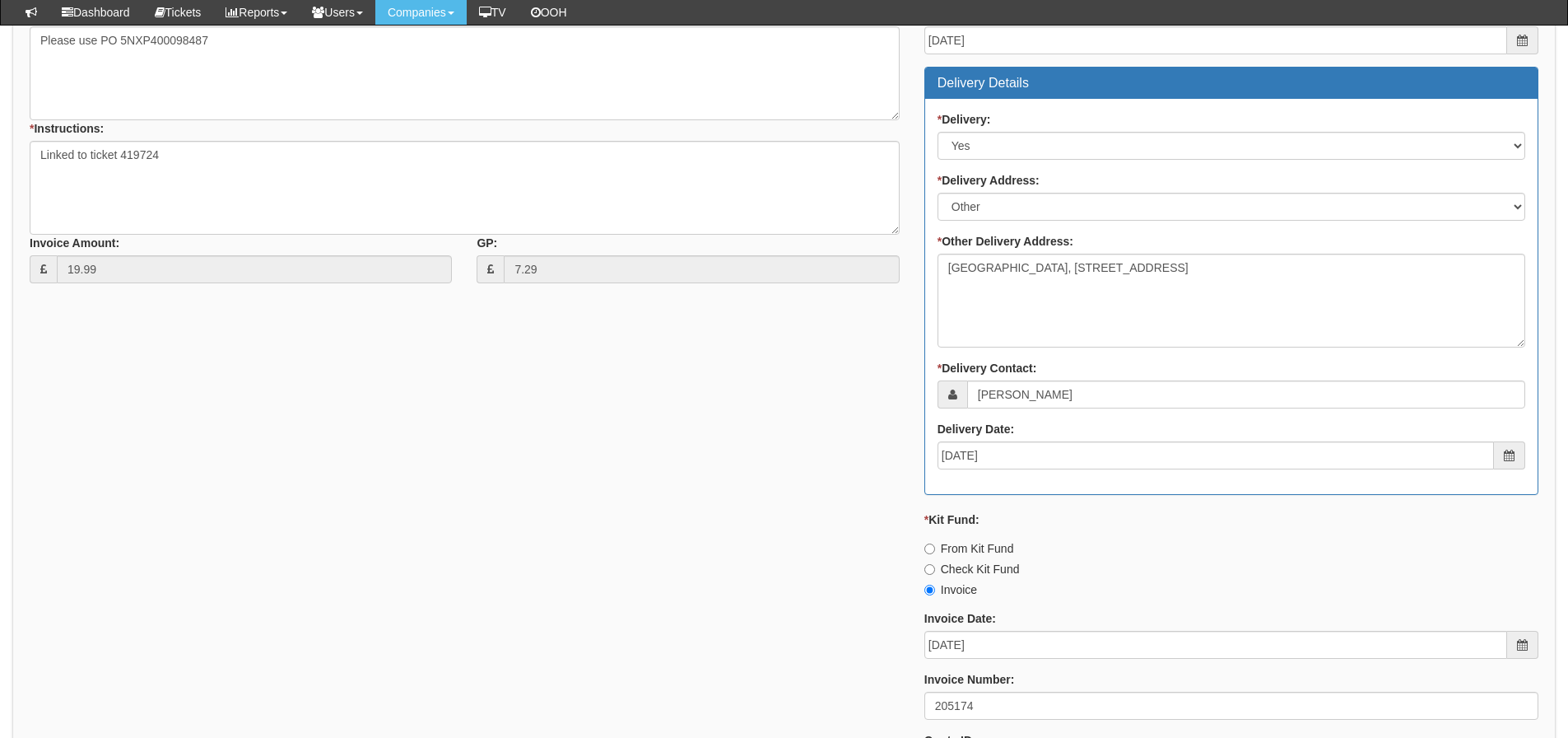
scroll to position [1047, 0]
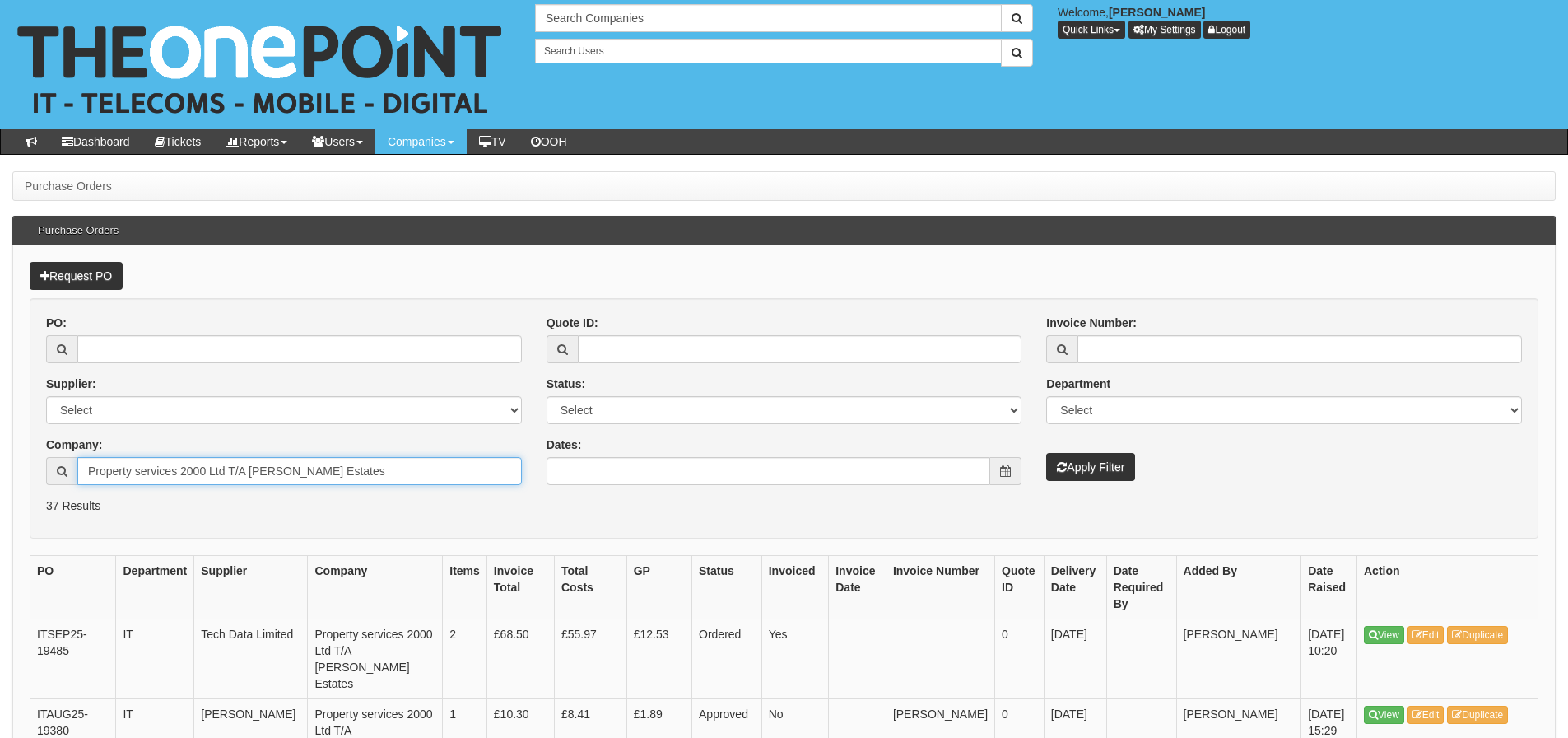
drag, startPoint x: 357, startPoint y: 464, endPoint x: -45, endPoint y: 465, distance: 402.0
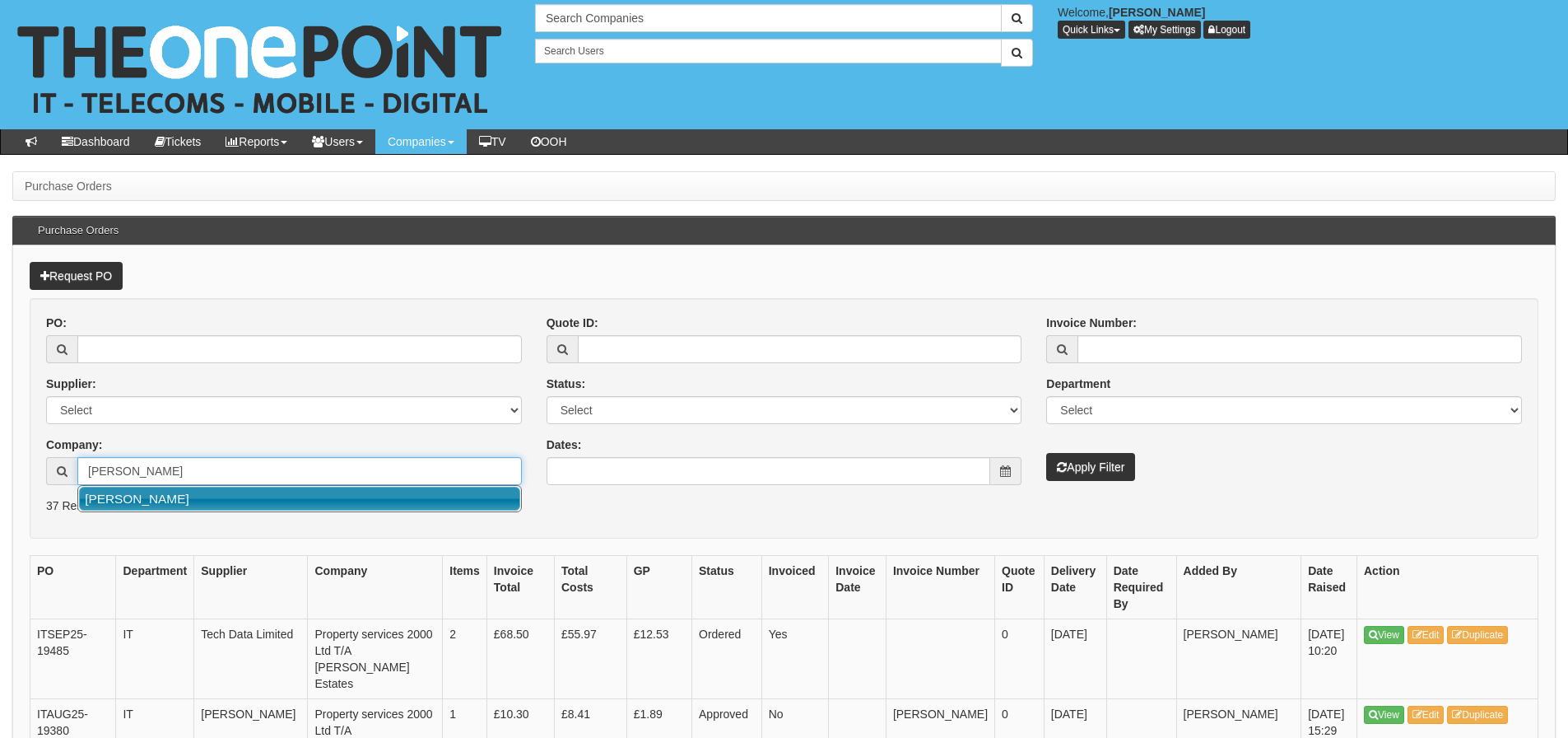
click at [147, 505] on link "Russell Eaton" at bounding box center [299, 498] width 441 height 23
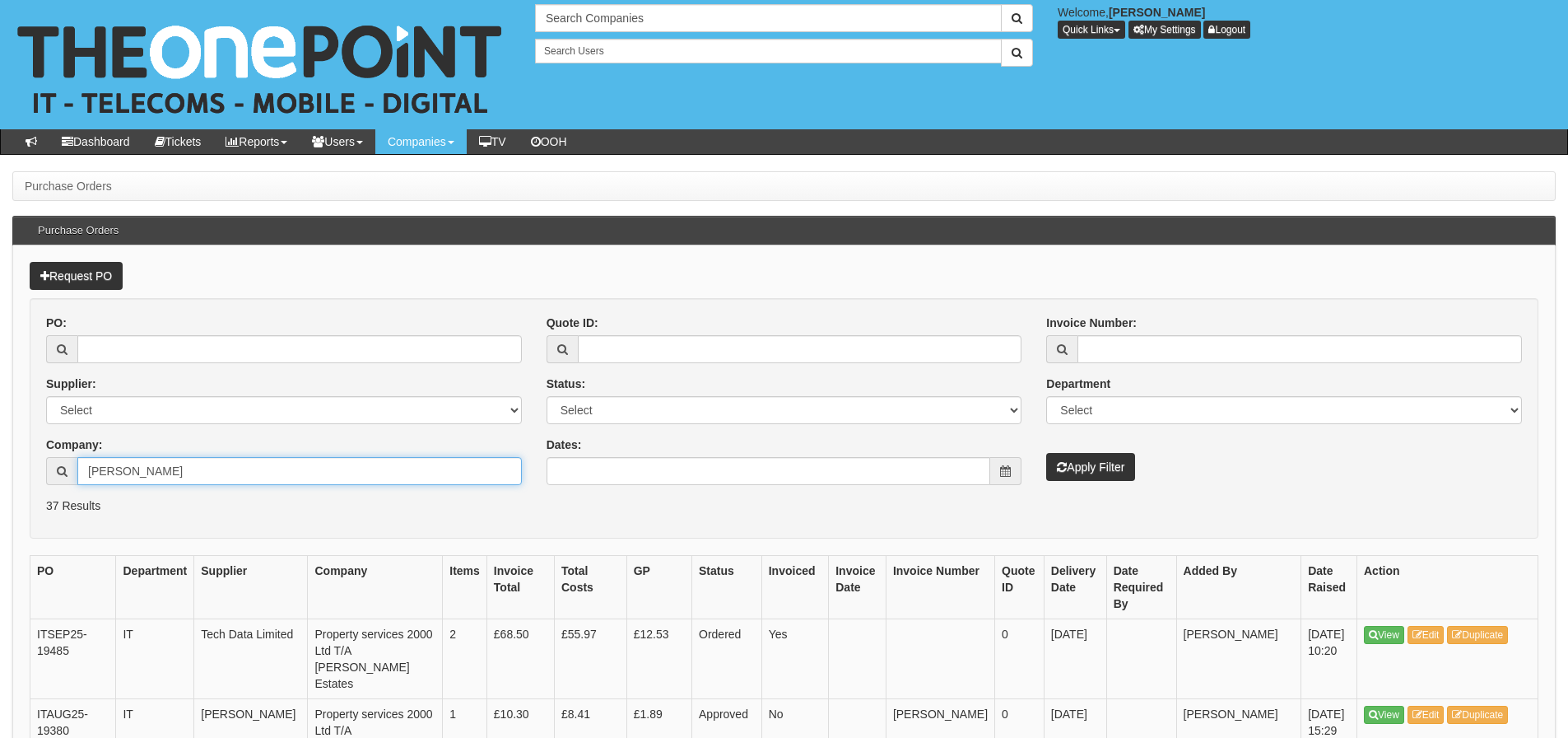
type input "Russell Eaton"
click at [1046, 452] on button "Apply Filter" at bounding box center [1090, 466] width 89 height 28
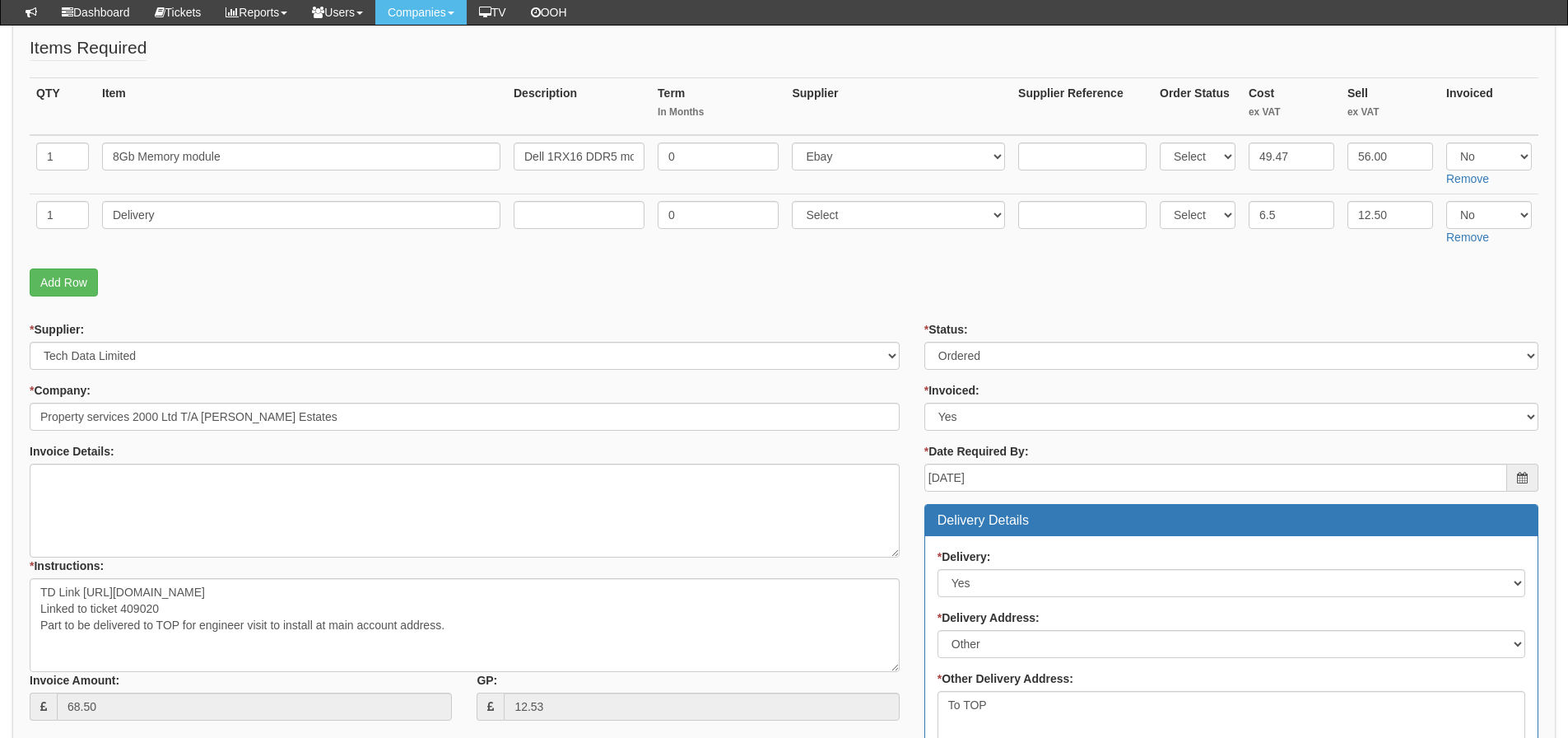
scroll to position [247, 0]
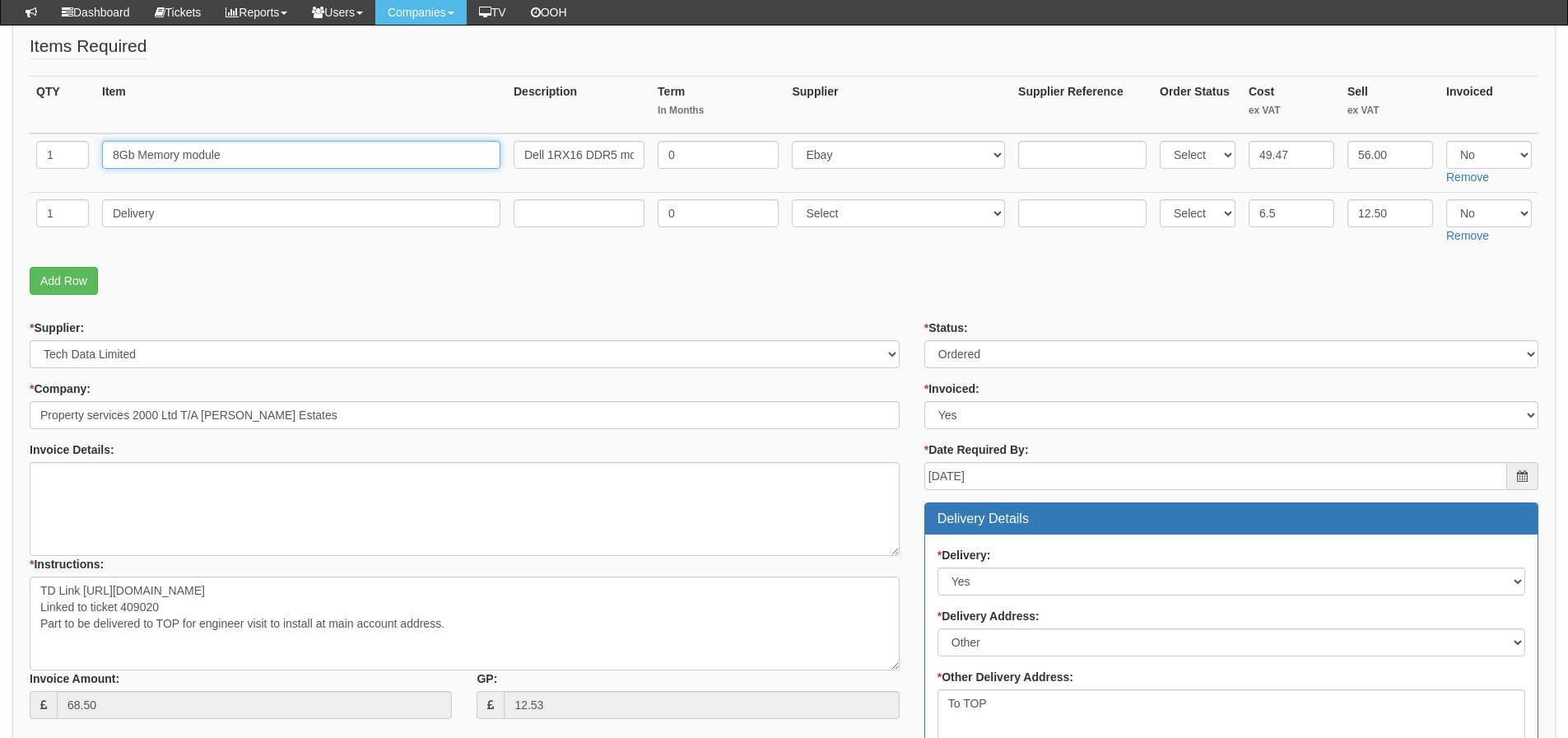
drag, startPoint x: 325, startPoint y: 162, endPoint x: 56, endPoint y: 170, distance: 269.1
click at [59, 169] on tr "1 8Gb Memory module Dell 1RX16 DDR5 module 8 GB DIMM 288-pin 5600 MHz 1.1 V unb…" at bounding box center [784, 163] width 1509 height 59
click at [286, 313] on form "PO No: ITSEP25-19485 Attachment Type: Select Signed Quote Auth email if quote u…" at bounding box center [784, 623] width 1509 height 1301
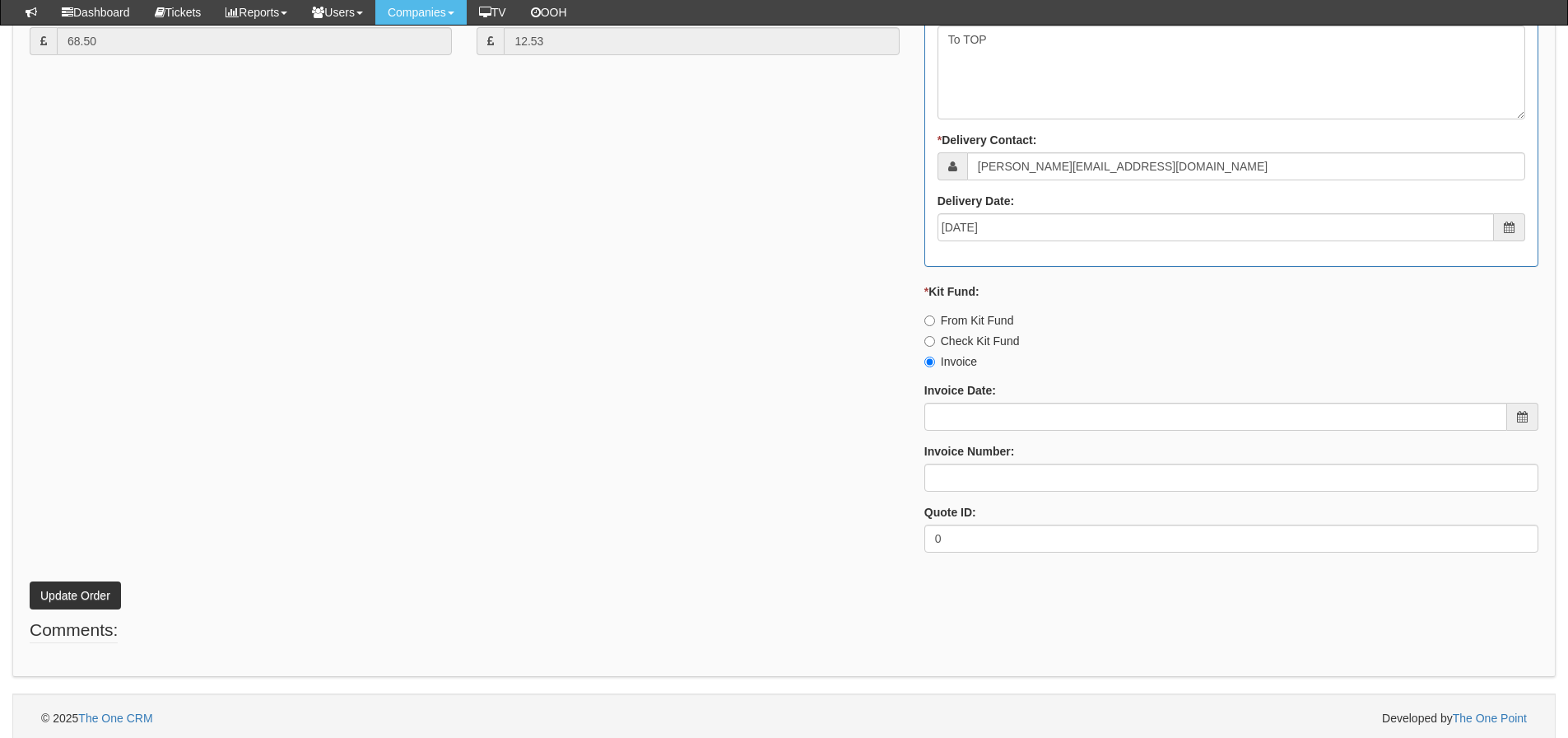
scroll to position [915, 0]
click at [964, 413] on input "Invoice Date:" at bounding box center [1215, 411] width 583 height 28
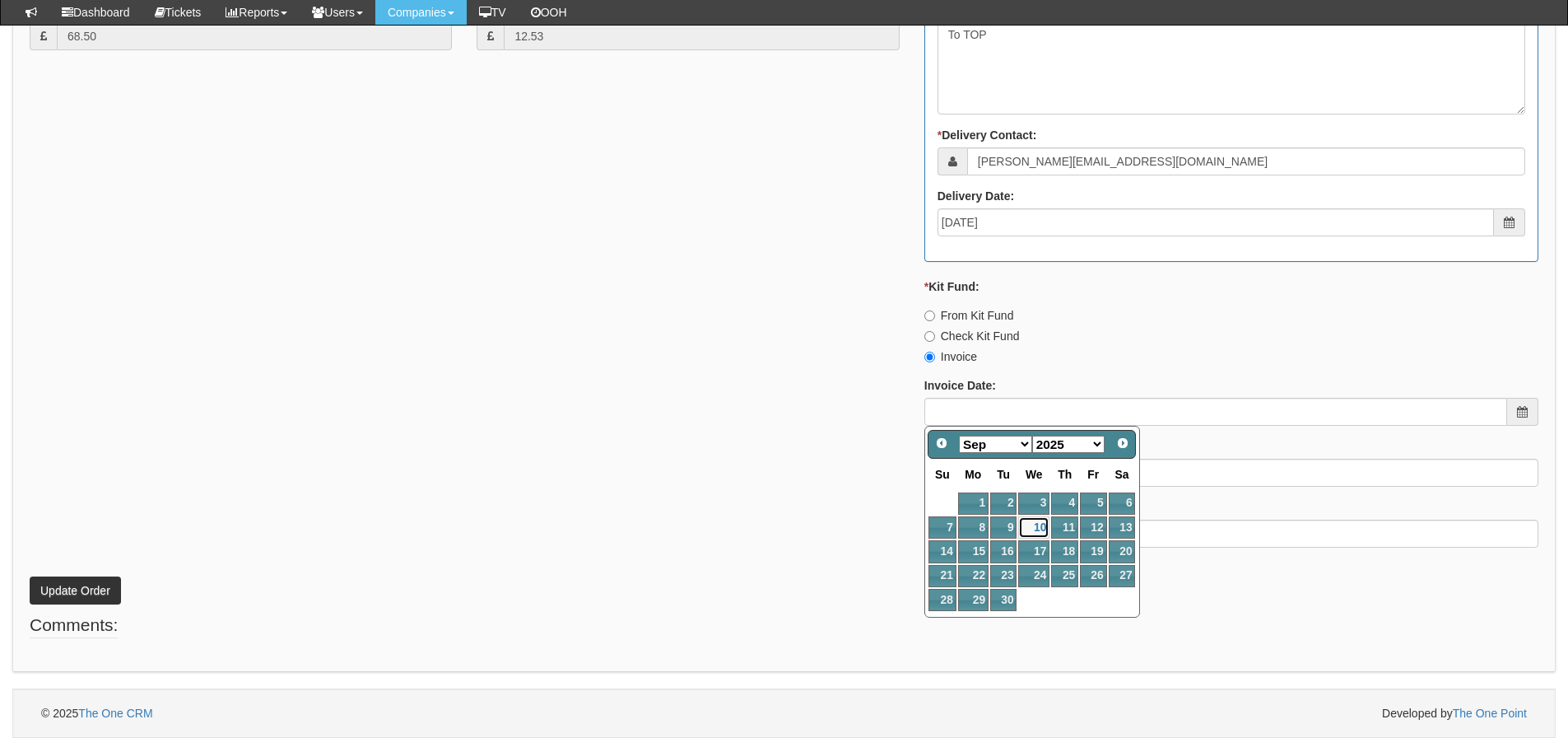
drag, startPoint x: 1032, startPoint y: 523, endPoint x: 1012, endPoint y: 505, distance: 26.9
click at [1029, 522] on link "10" at bounding box center [1034, 526] width 31 height 22
type input "[DATE]"
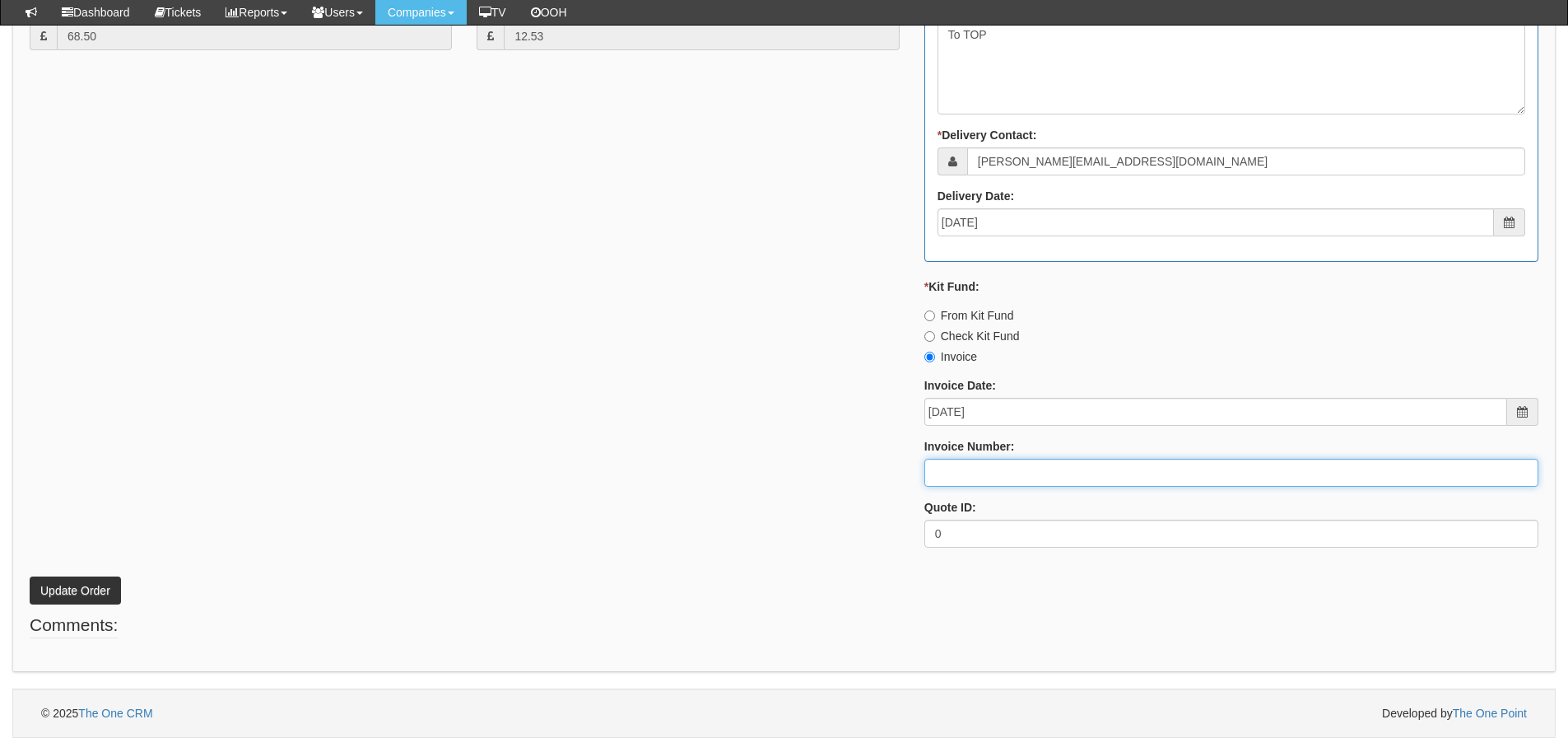
click at [972, 479] on input "Invoice Number:" at bounding box center [1231, 472] width 614 height 28
type input "206405"
click at [29, 576] on button "Update Order" at bounding box center [75, 590] width 92 height 28
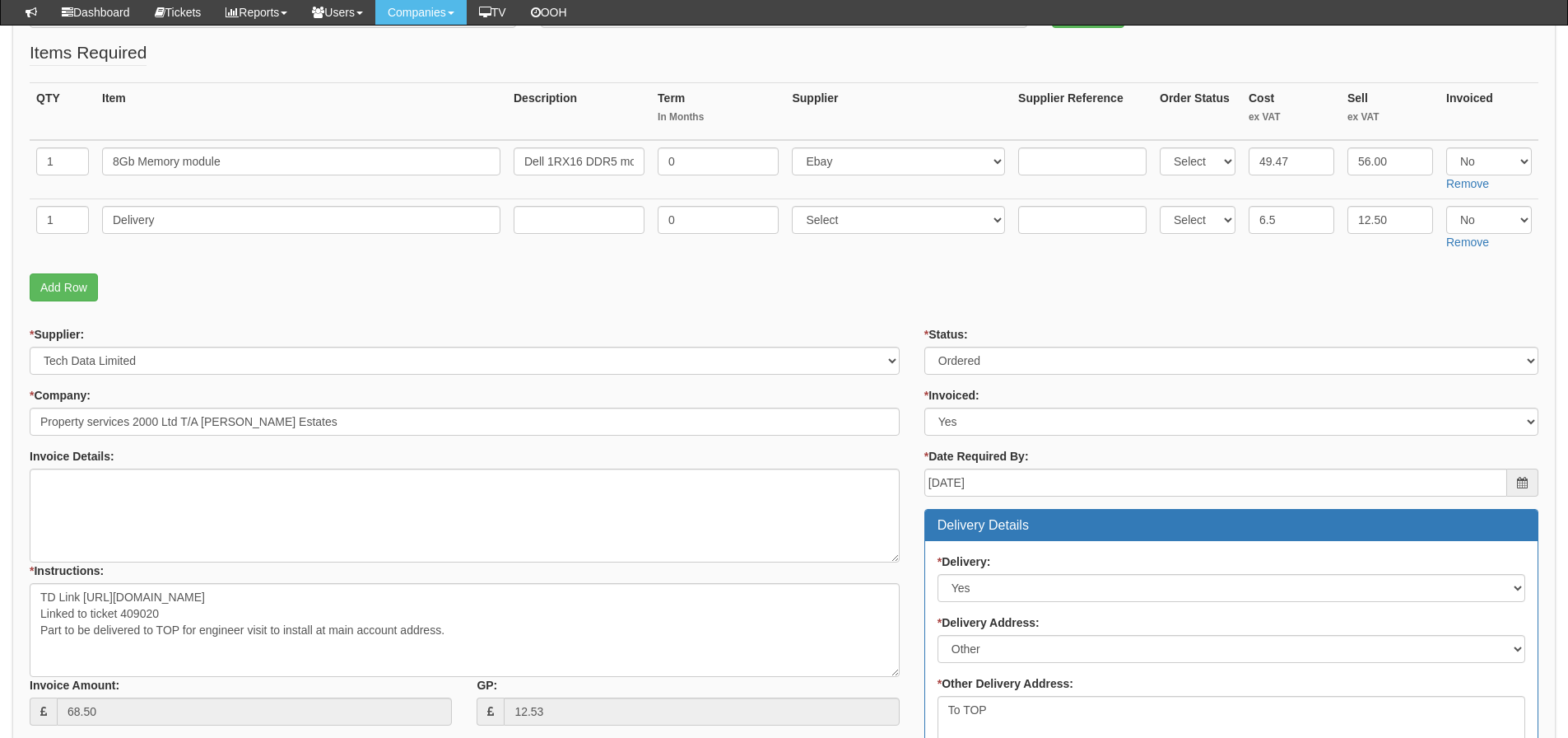
scroll to position [257, 0]
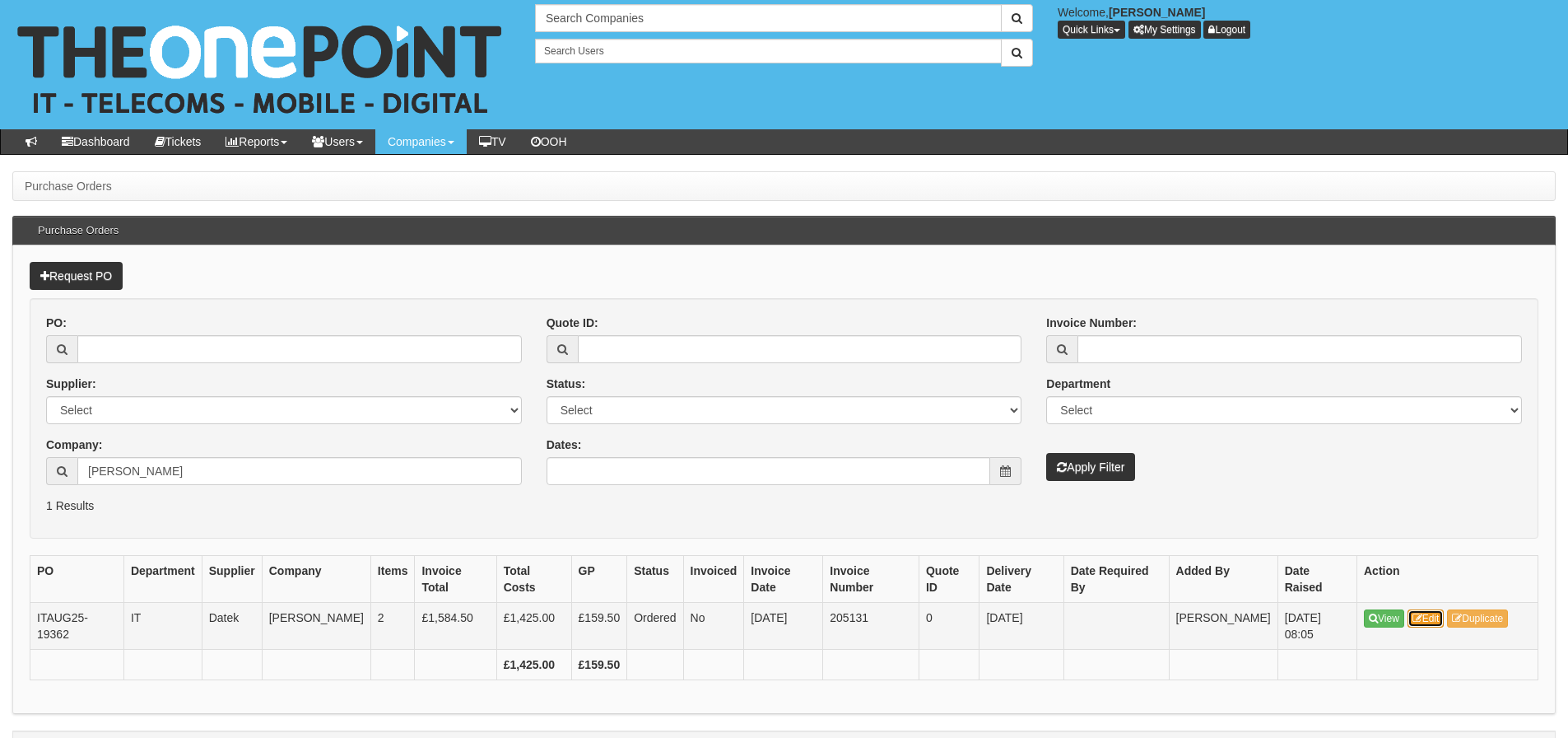
click at [1437, 612] on link "Edit" at bounding box center [1426, 618] width 37 height 19
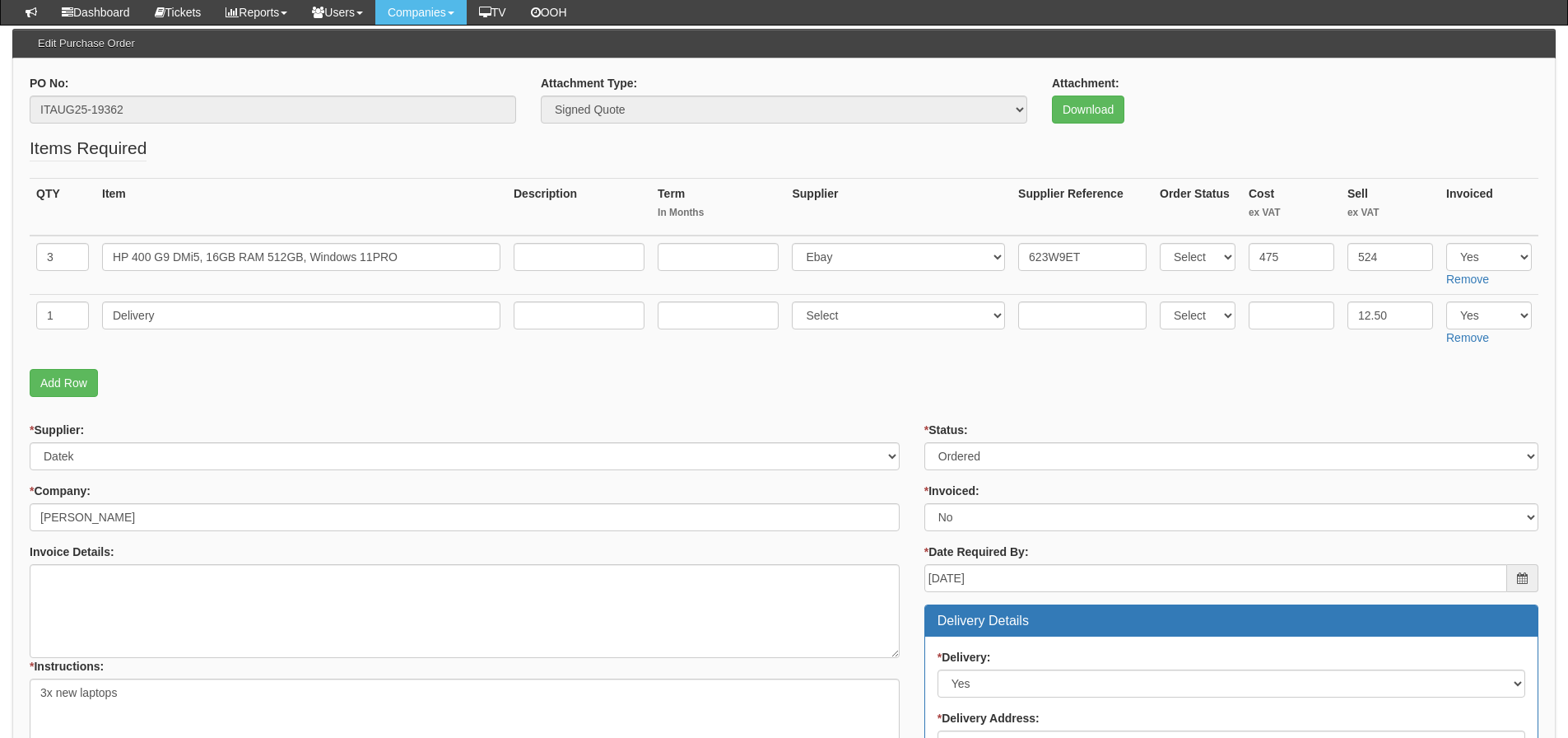
scroll to position [165, 0]
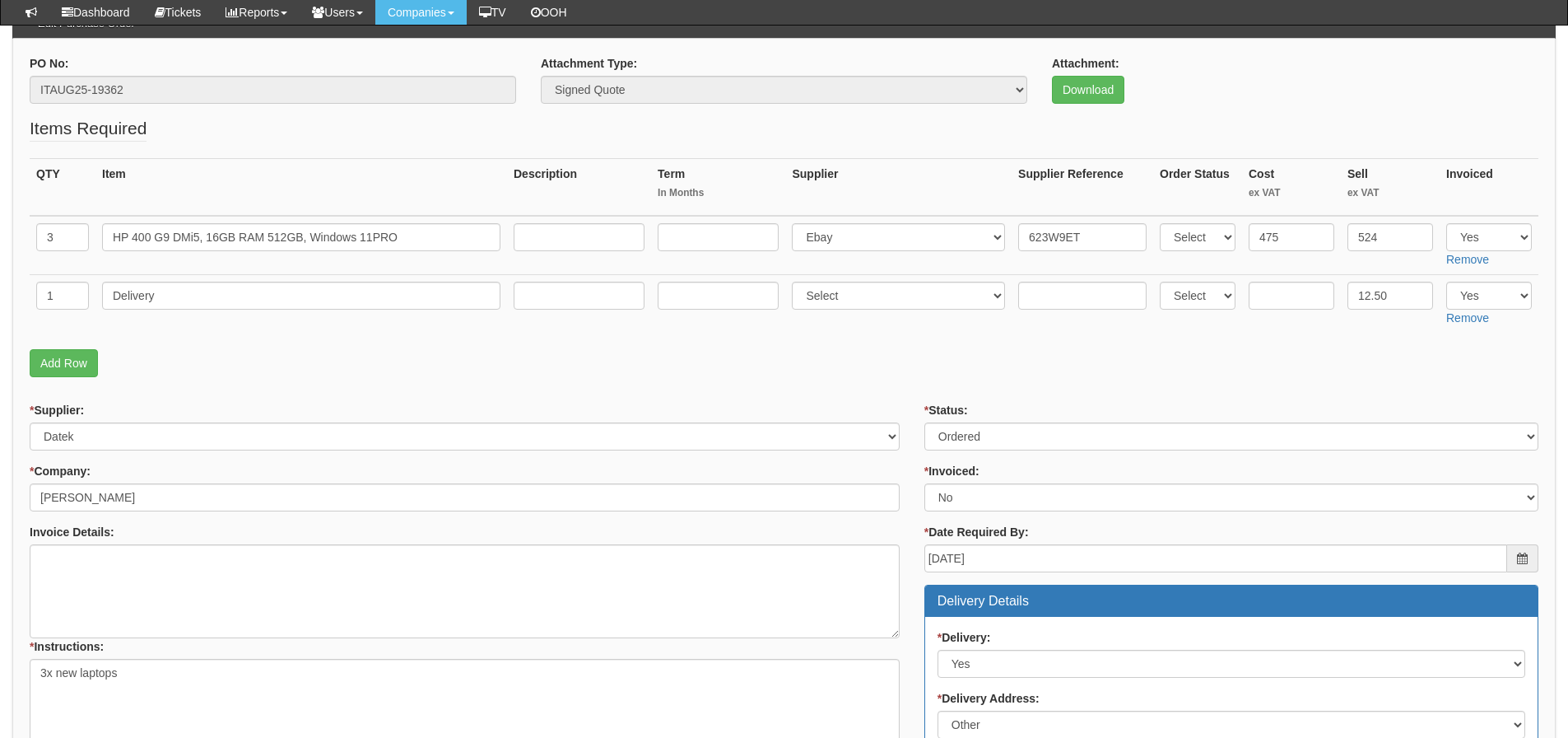
click at [1052, 376] on p "Add Row" at bounding box center [784, 363] width 1509 height 28
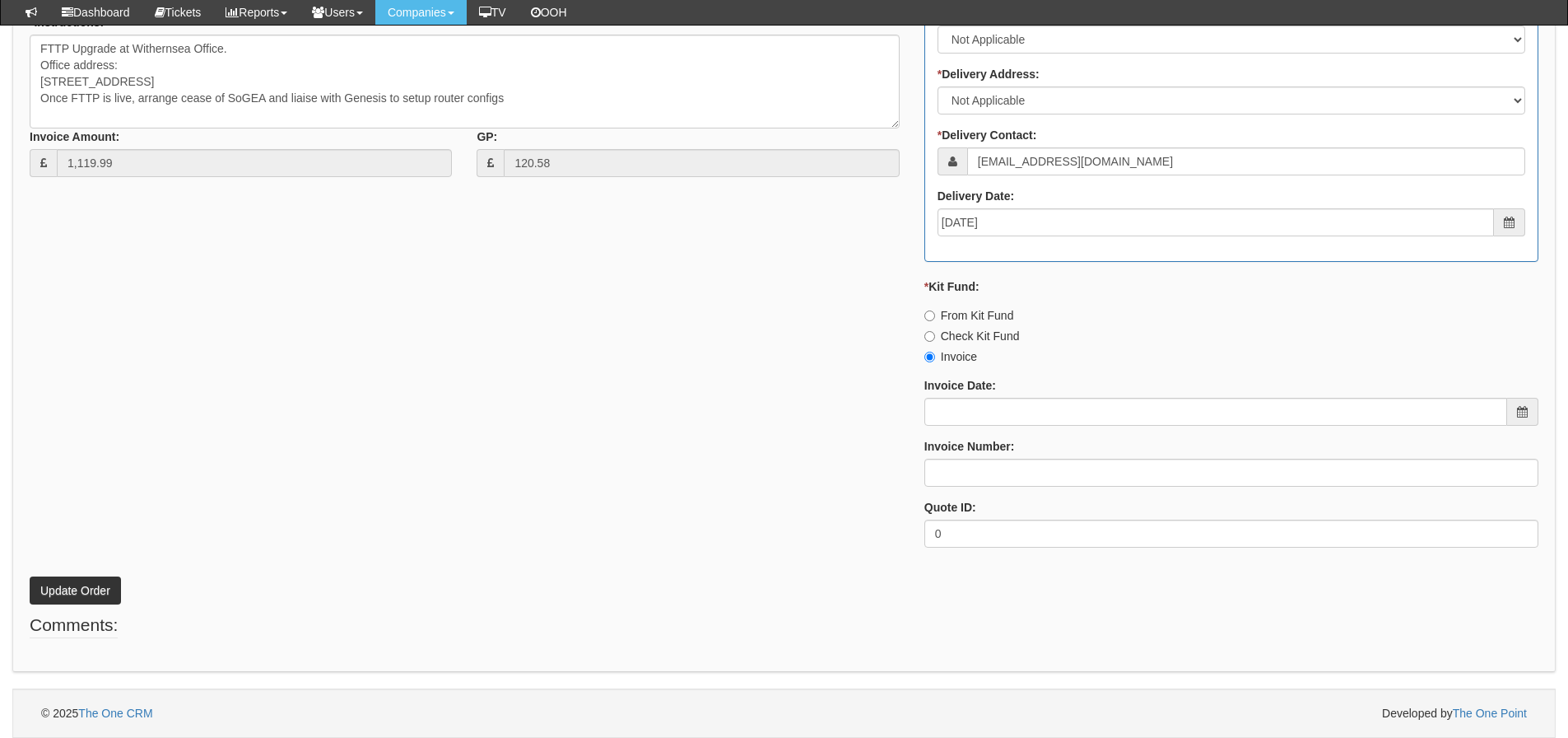
scroll to position [353, 0]
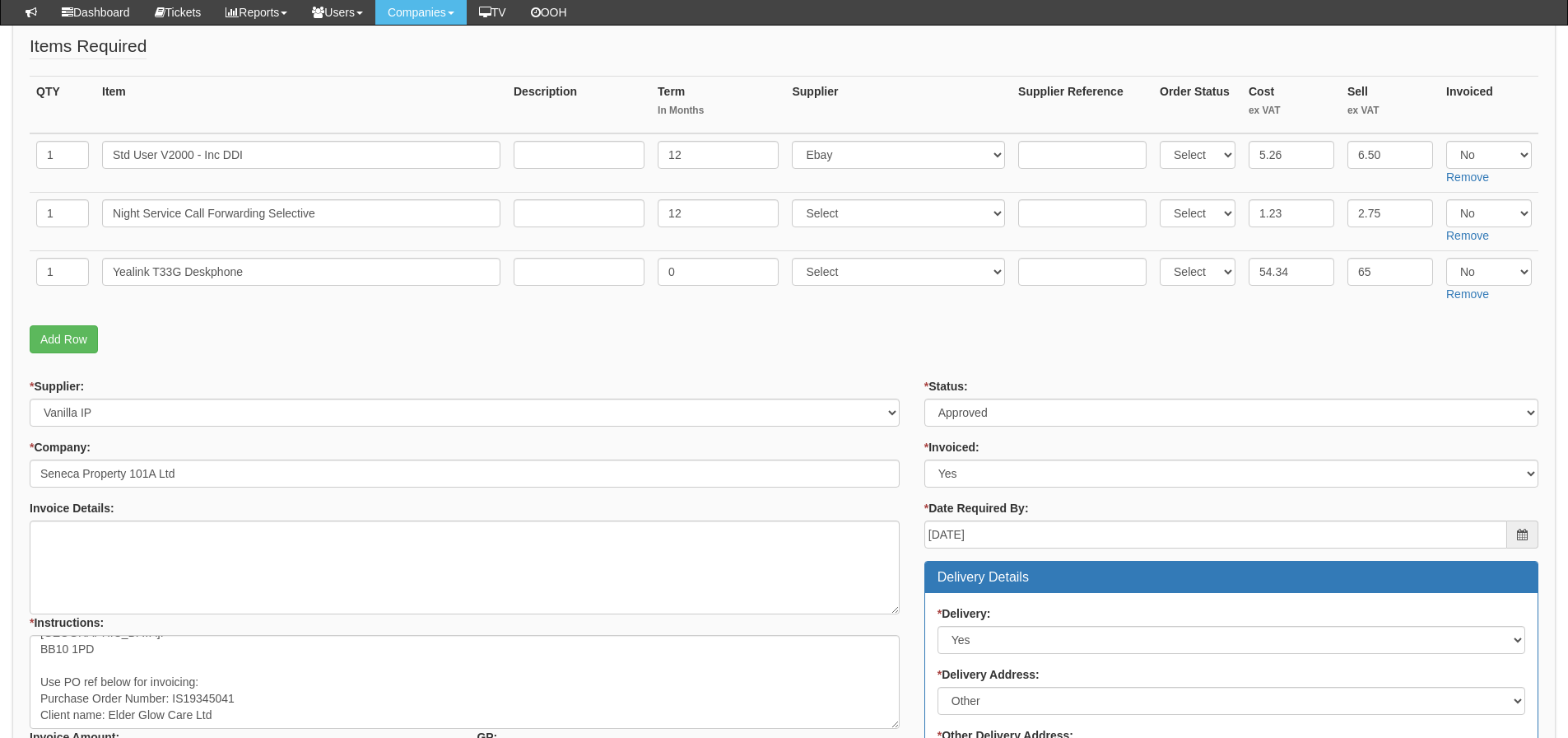
scroll to position [66, 0]
click at [177, 376] on form "PO No: TELSEP25-19466 Attachment Type: Select Signed Quote Auth email if quote …" at bounding box center [784, 652] width 1509 height 1359
